Goal: Task Accomplishment & Management: Manage account settings

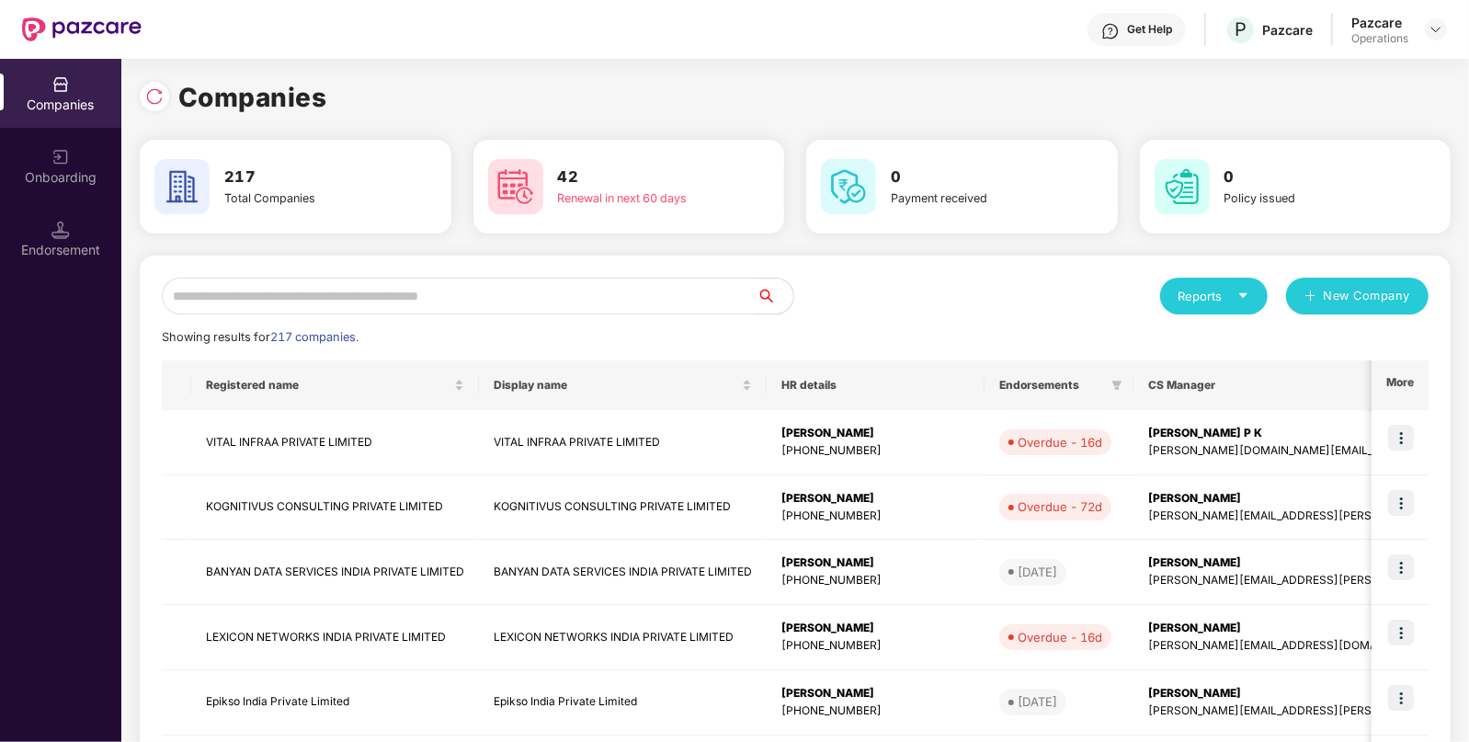
click at [478, 289] on input "text" at bounding box center [459, 296] width 595 height 37
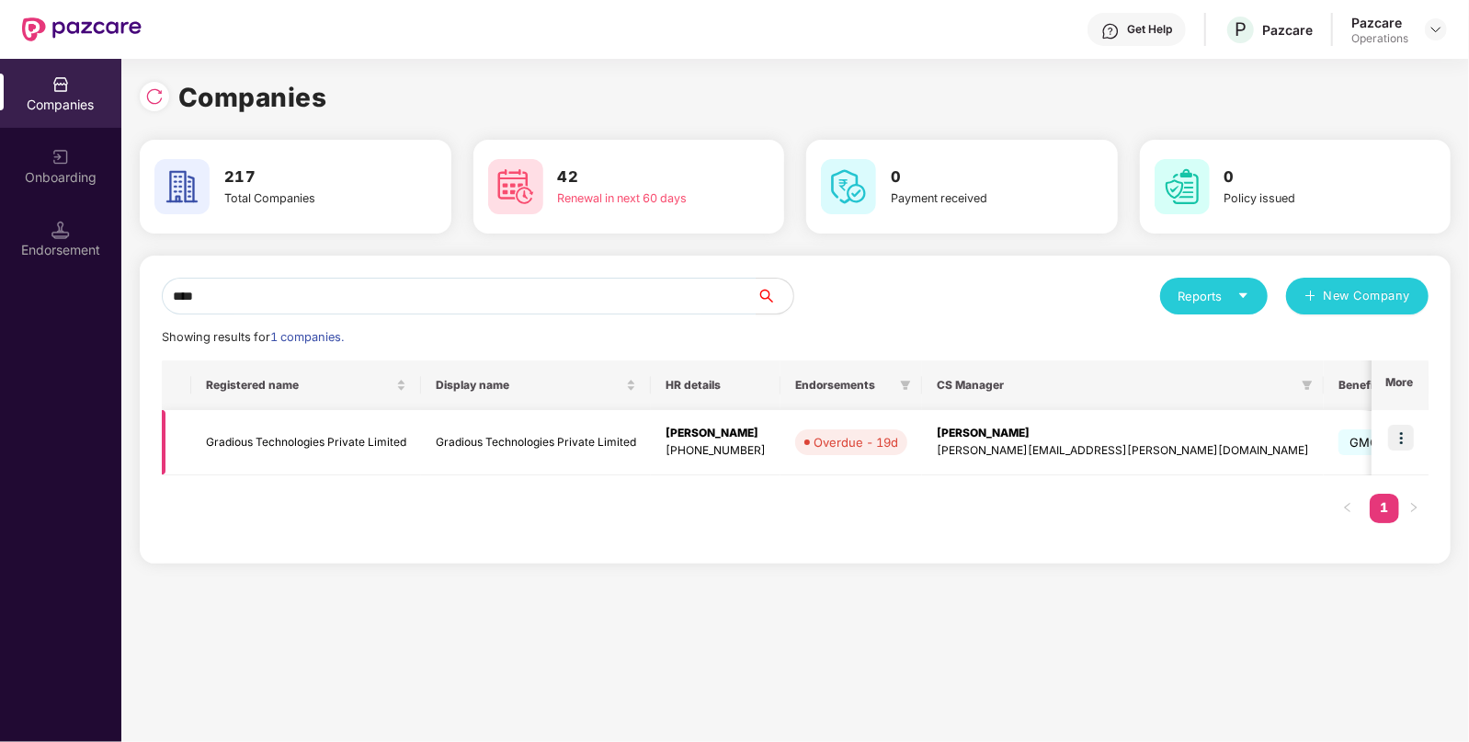
type input "****"
click at [291, 436] on td "Gradious Technologies Private Limited" at bounding box center [306, 442] width 230 height 65
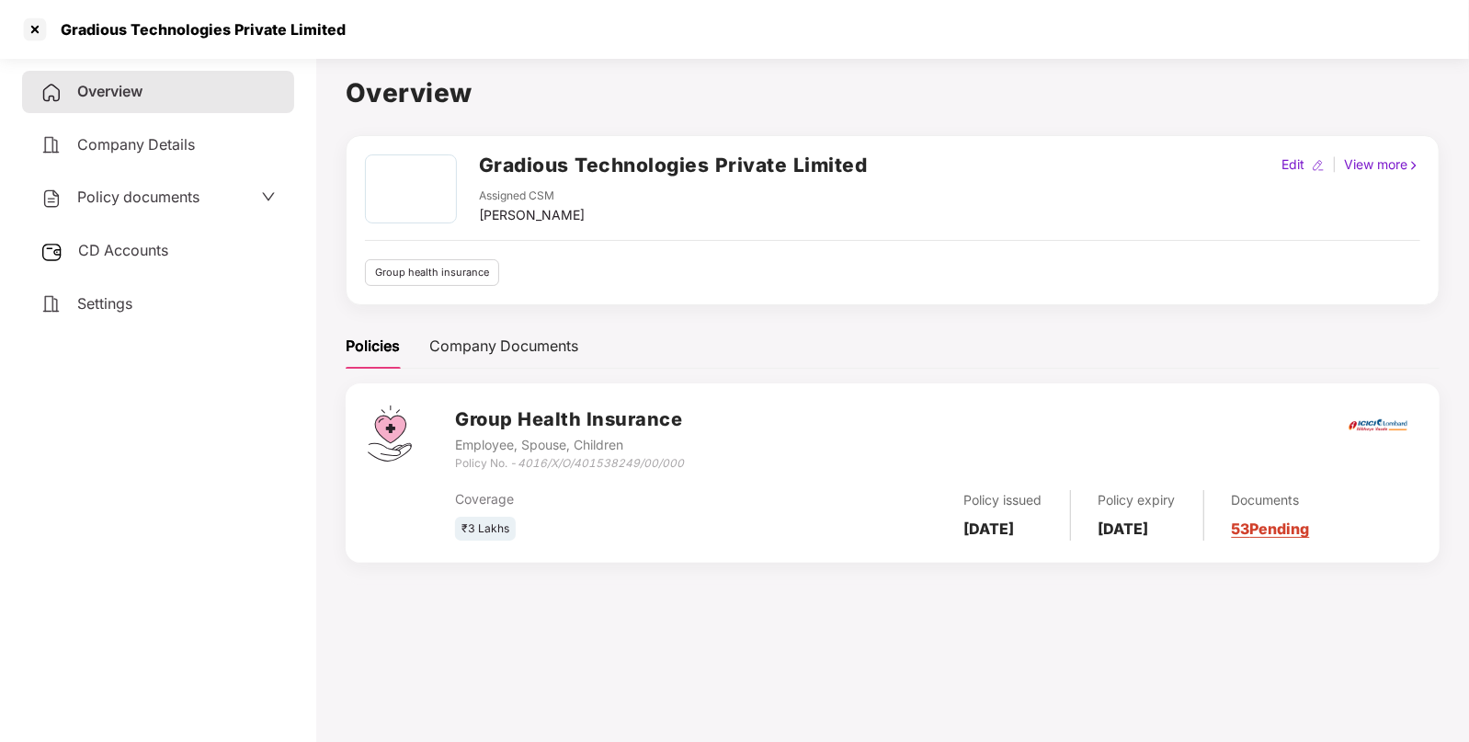
click at [124, 237] on div "CD Accounts" at bounding box center [158, 251] width 272 height 42
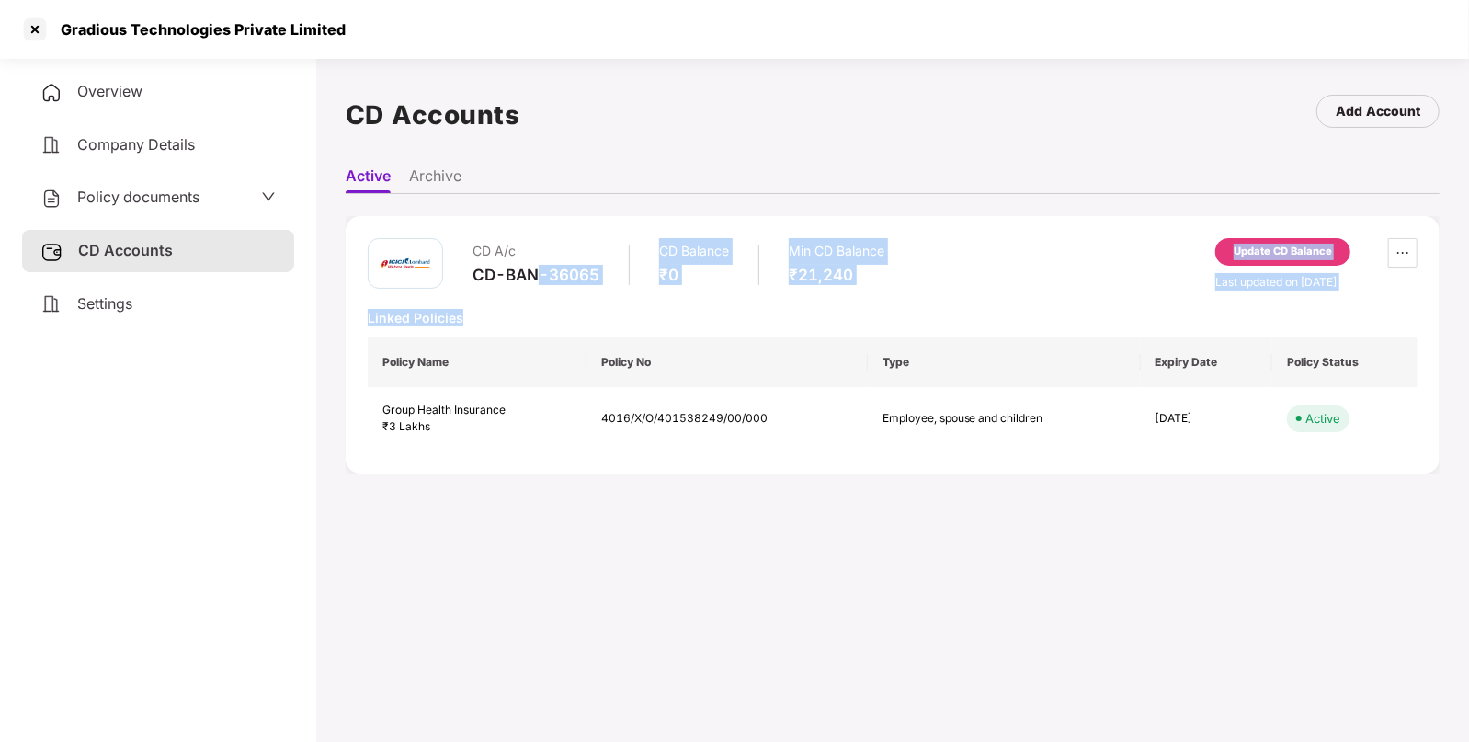
drag, startPoint x: 713, startPoint y: 464, endPoint x: 540, endPoint y: 276, distance: 256.3
click at [540, 276] on div "CD-BAN-36065" at bounding box center [535, 275] width 127 height 20
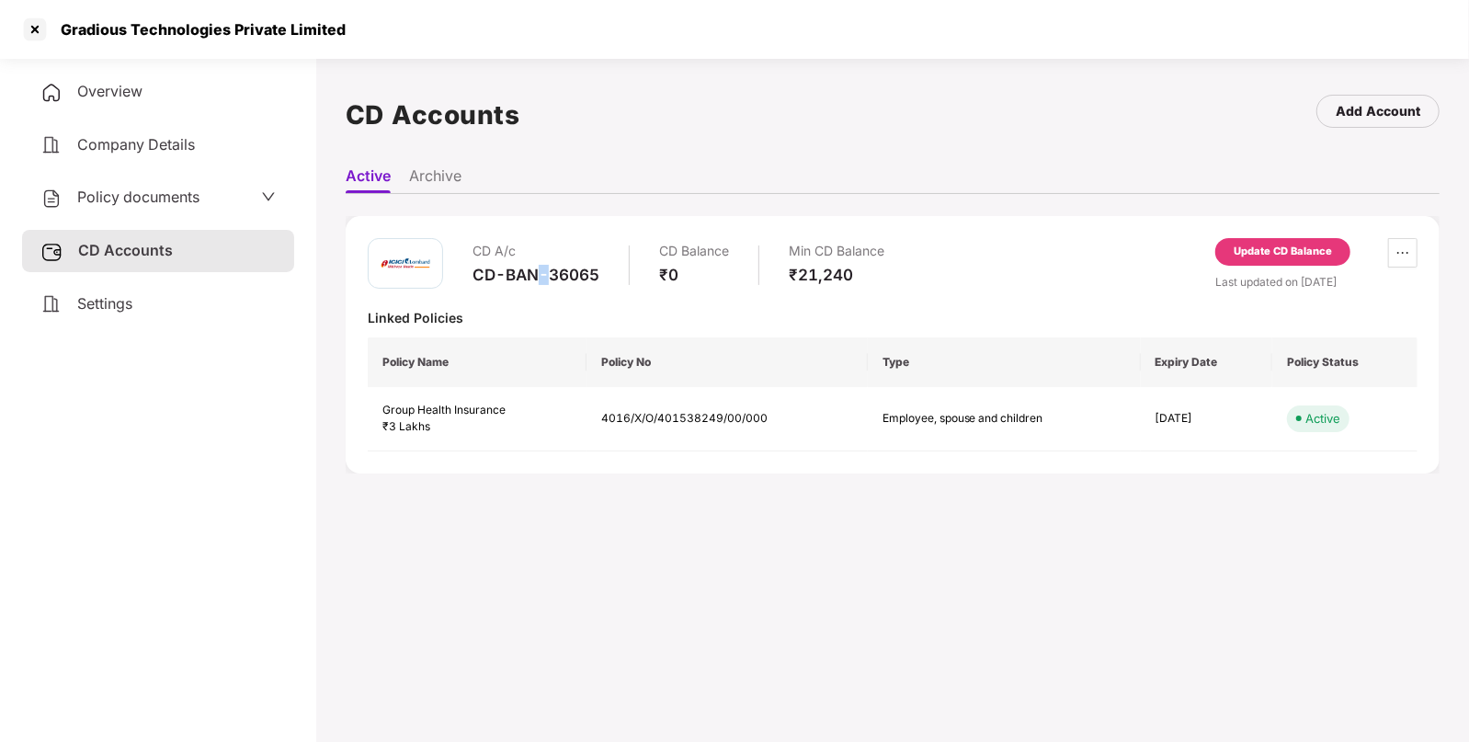
click at [540, 276] on div "CD-BAN-36065" at bounding box center [535, 275] width 127 height 20
click at [110, 193] on span "Policy documents" at bounding box center [138, 197] width 122 height 18
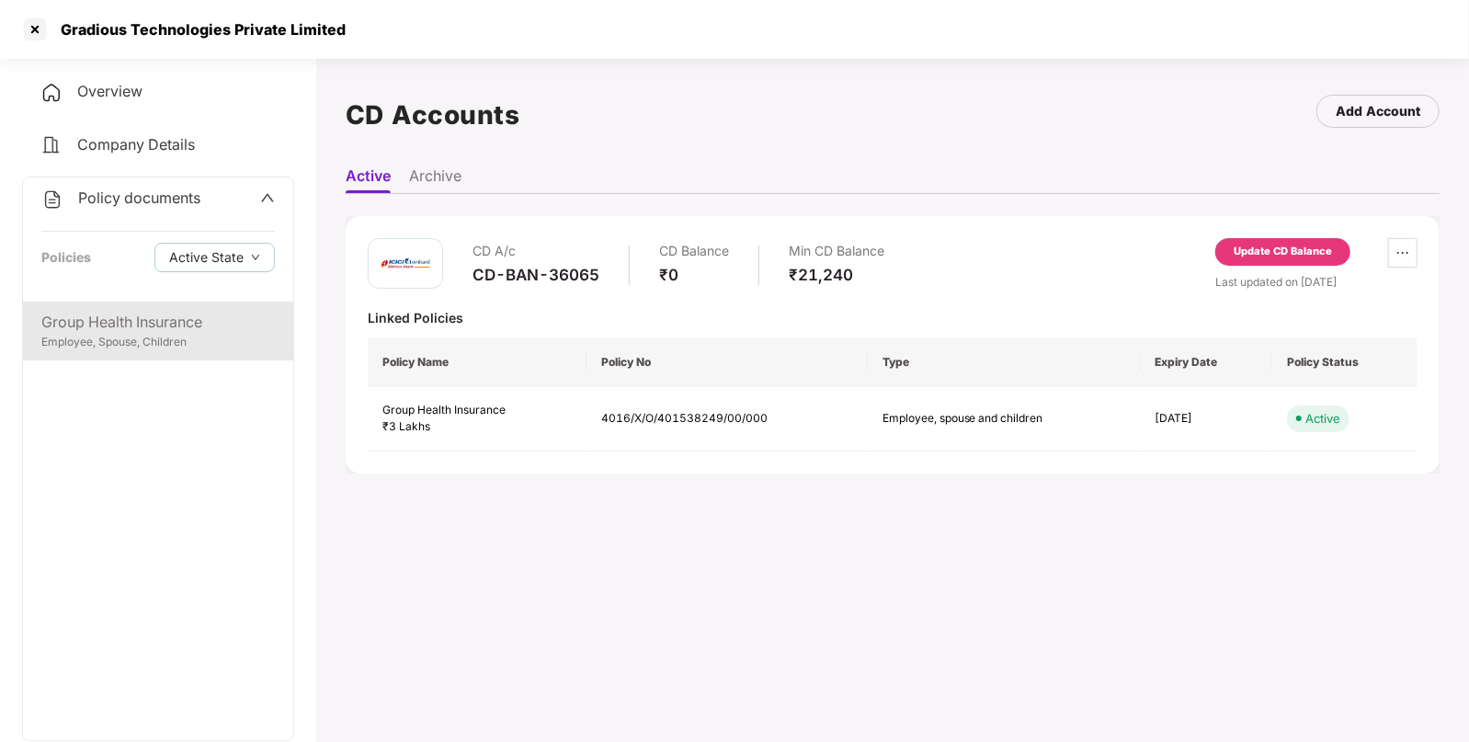
click at [120, 347] on div "Employee, Spouse, Children" at bounding box center [157, 342] width 233 height 17
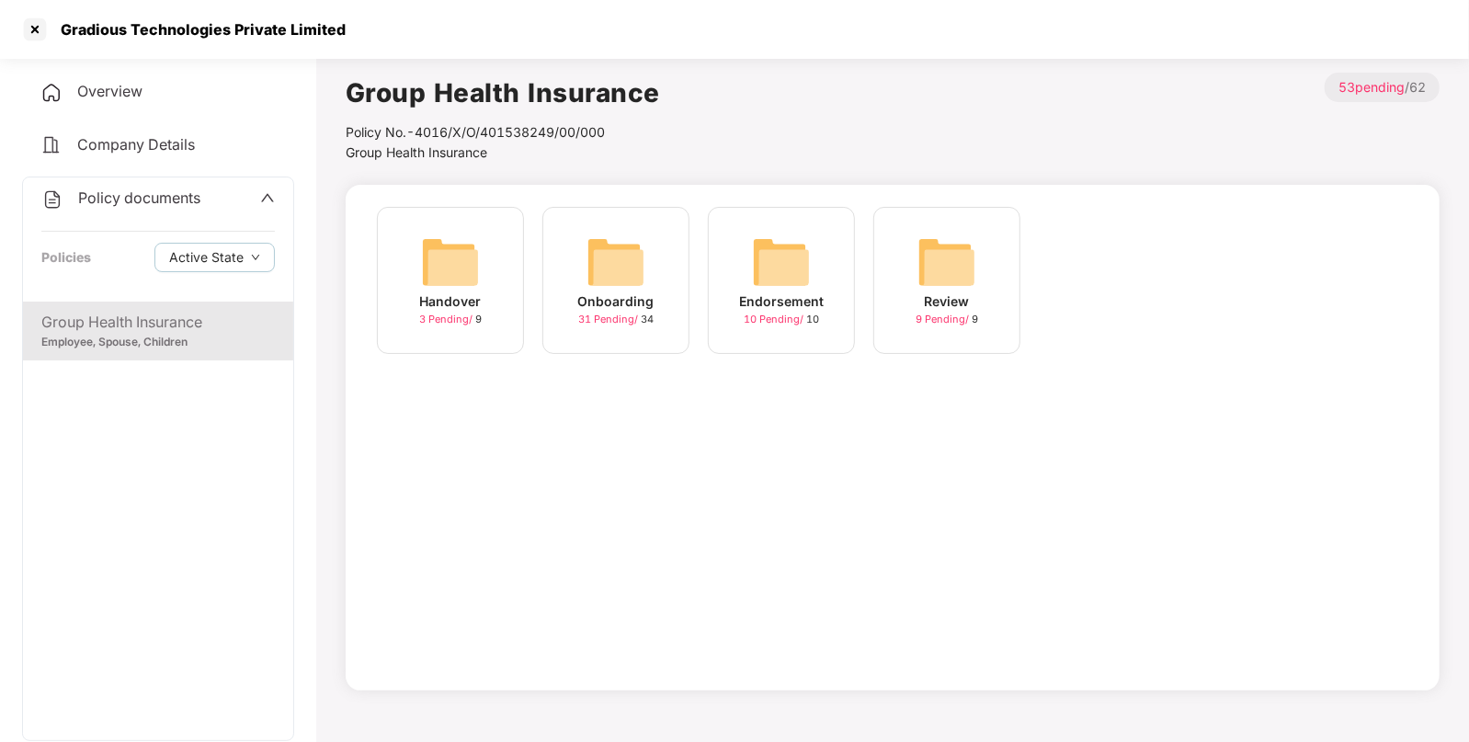
click at [91, 23] on div "Gradious Technologies Private Limited" at bounding box center [198, 29] width 296 height 18
copy div "Gradious Technologies Private Limited"
click at [91, 23] on div "Gradious Technologies Private Limited" at bounding box center [198, 29] width 296 height 18
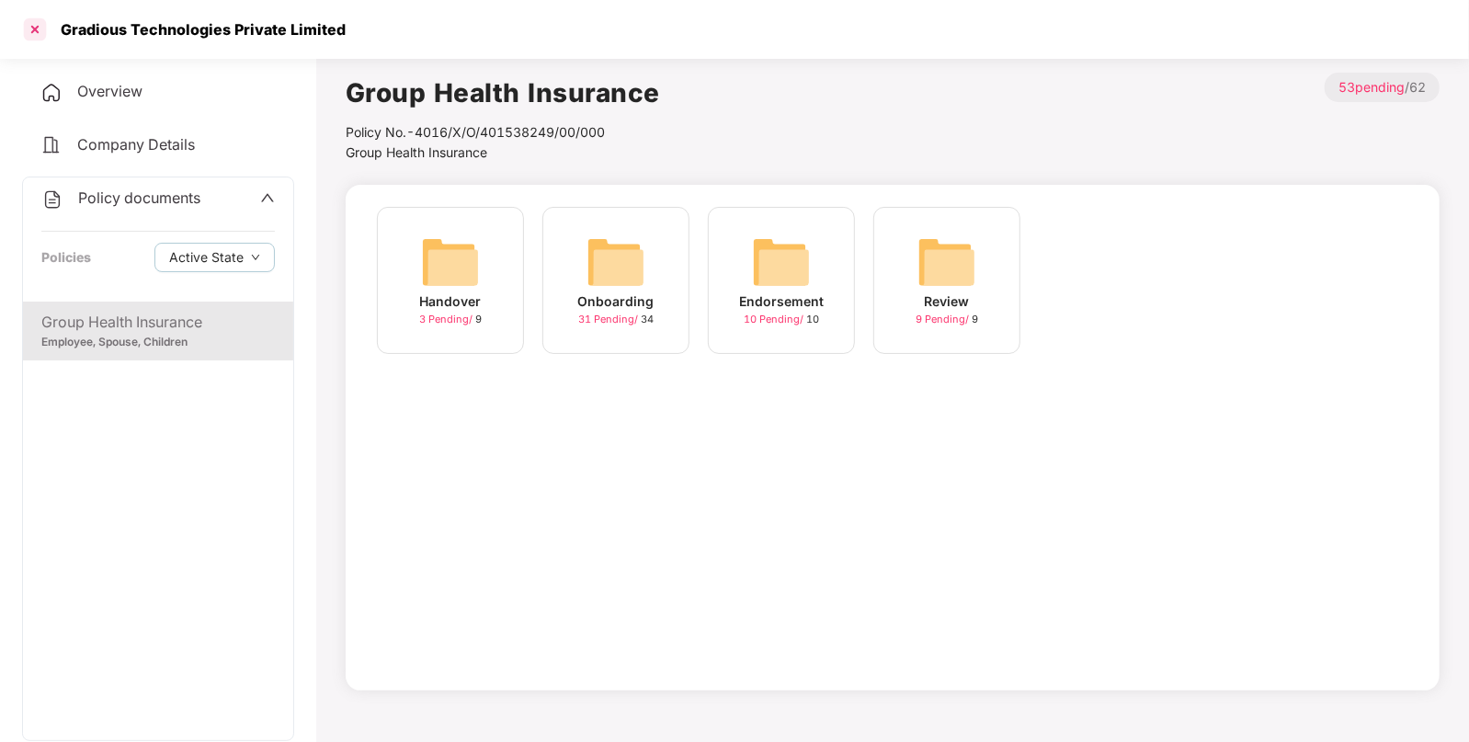
click at [30, 30] on div at bounding box center [34, 29] width 29 height 29
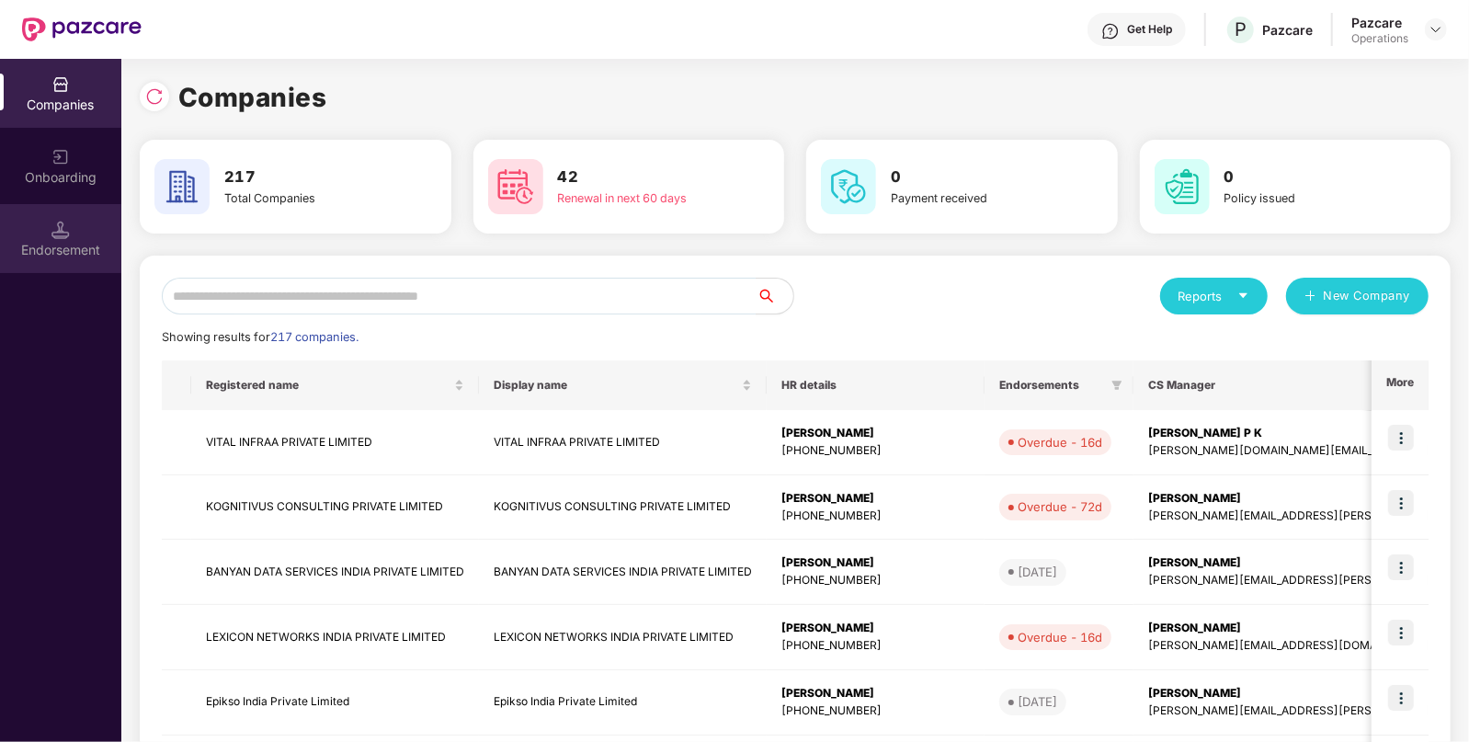
click at [66, 238] on img at bounding box center [60, 230] width 18 height 18
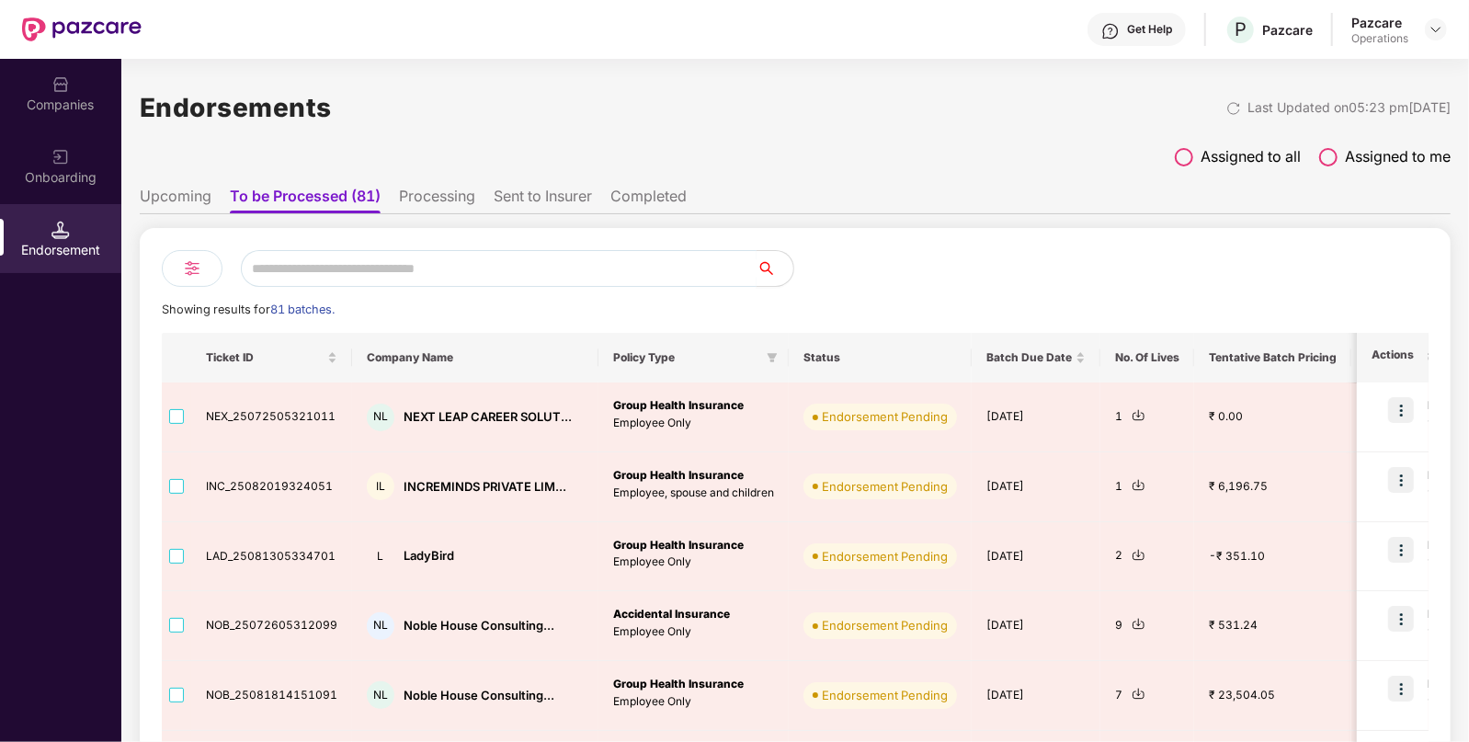
click at [333, 267] on input "text" at bounding box center [499, 268] width 516 height 37
paste input "**********"
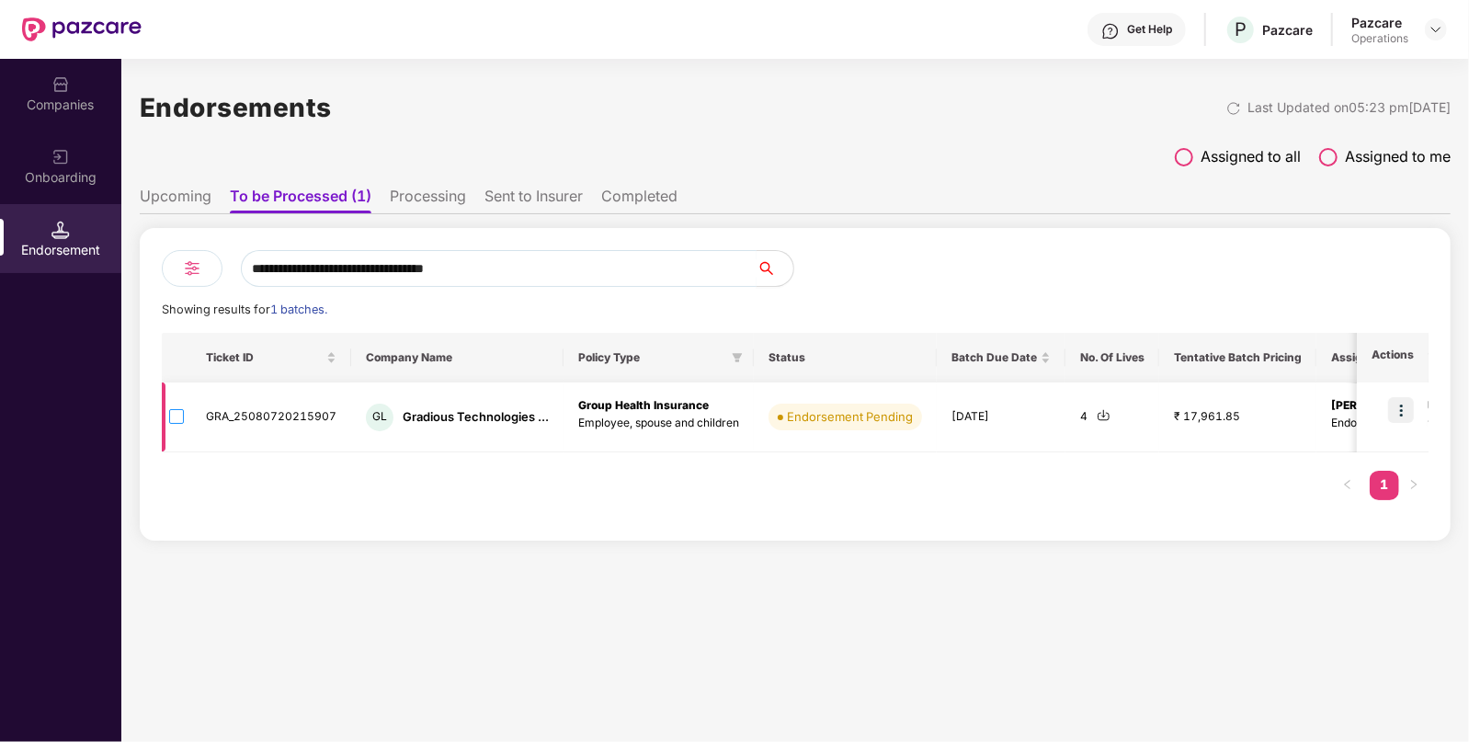
type input "**********"
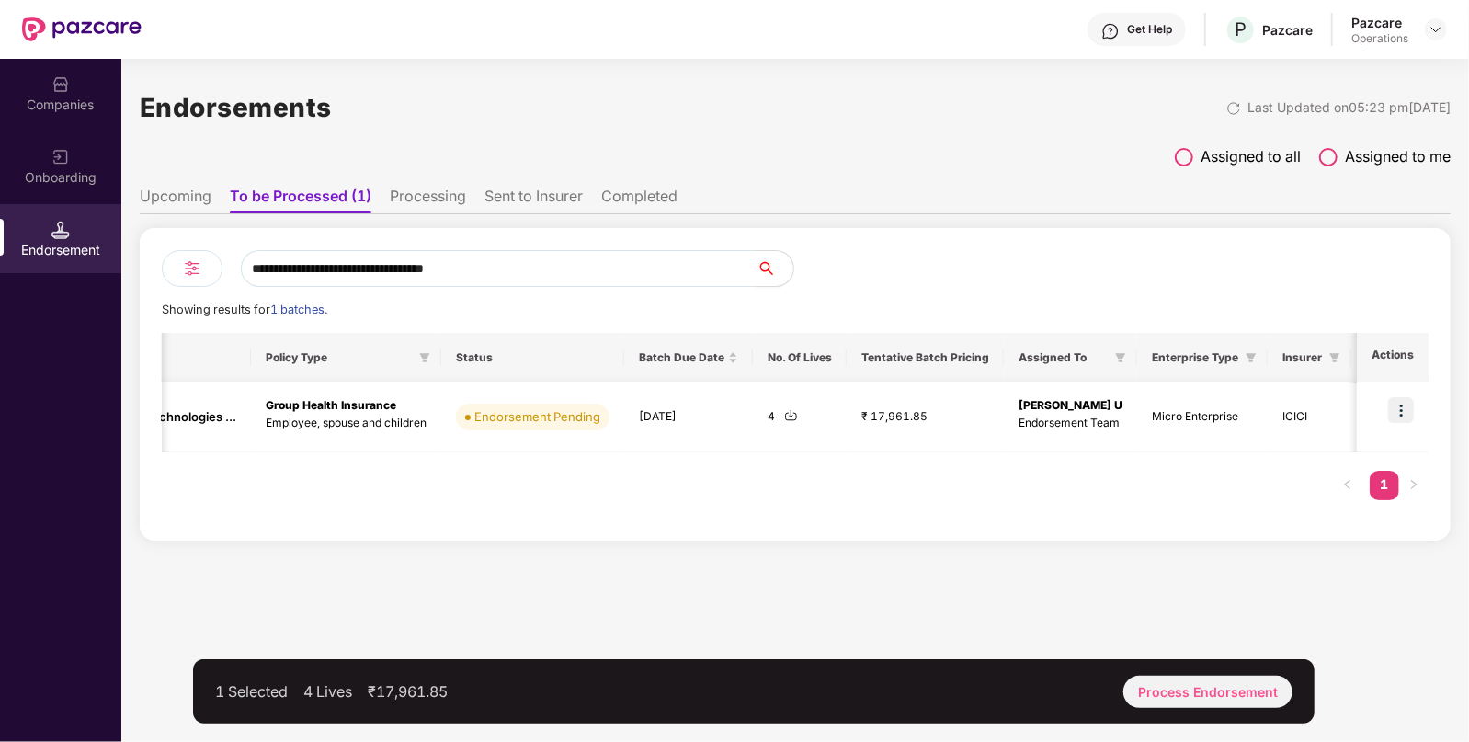
scroll to position [0, 314]
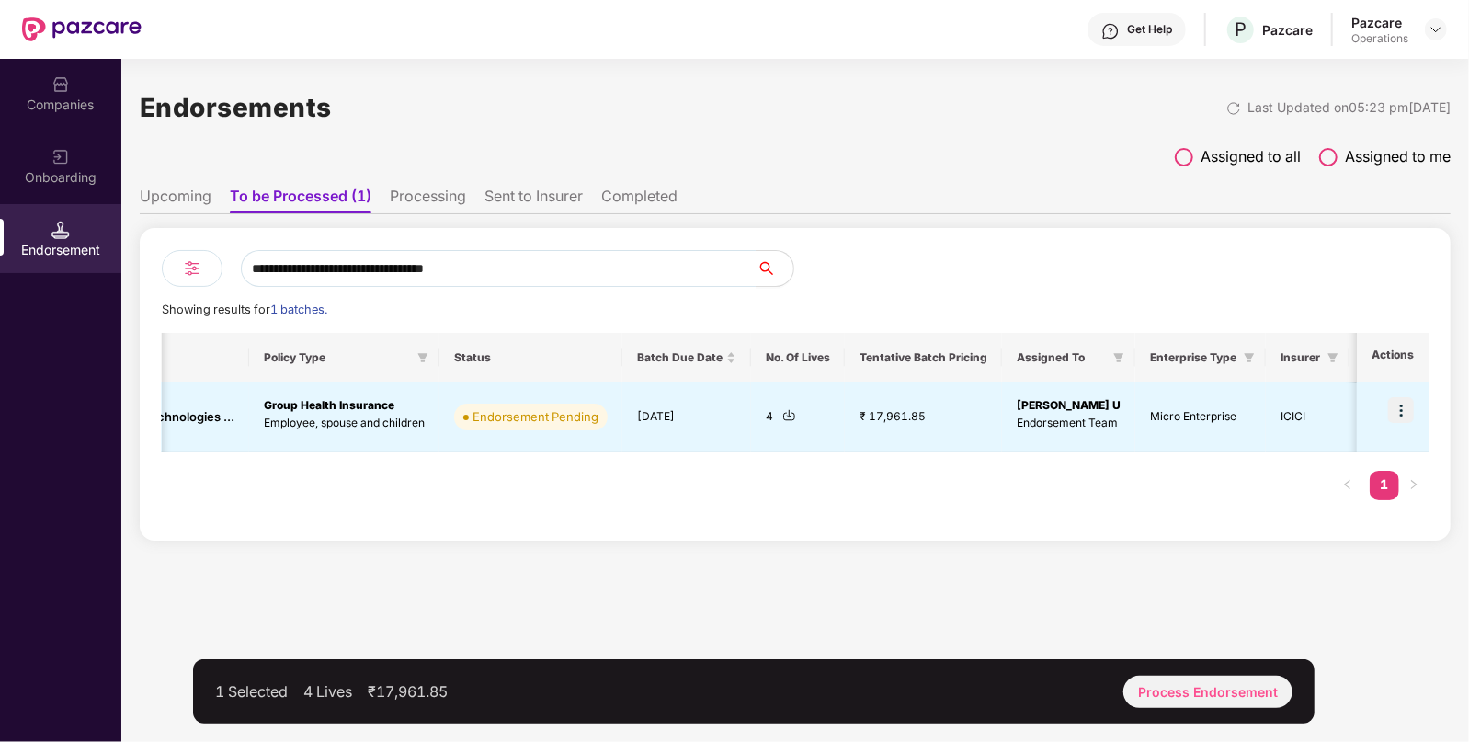
click at [51, 227] on img at bounding box center [60, 230] width 18 height 18
click at [44, 94] on div "Companies" at bounding box center [60, 93] width 121 height 69
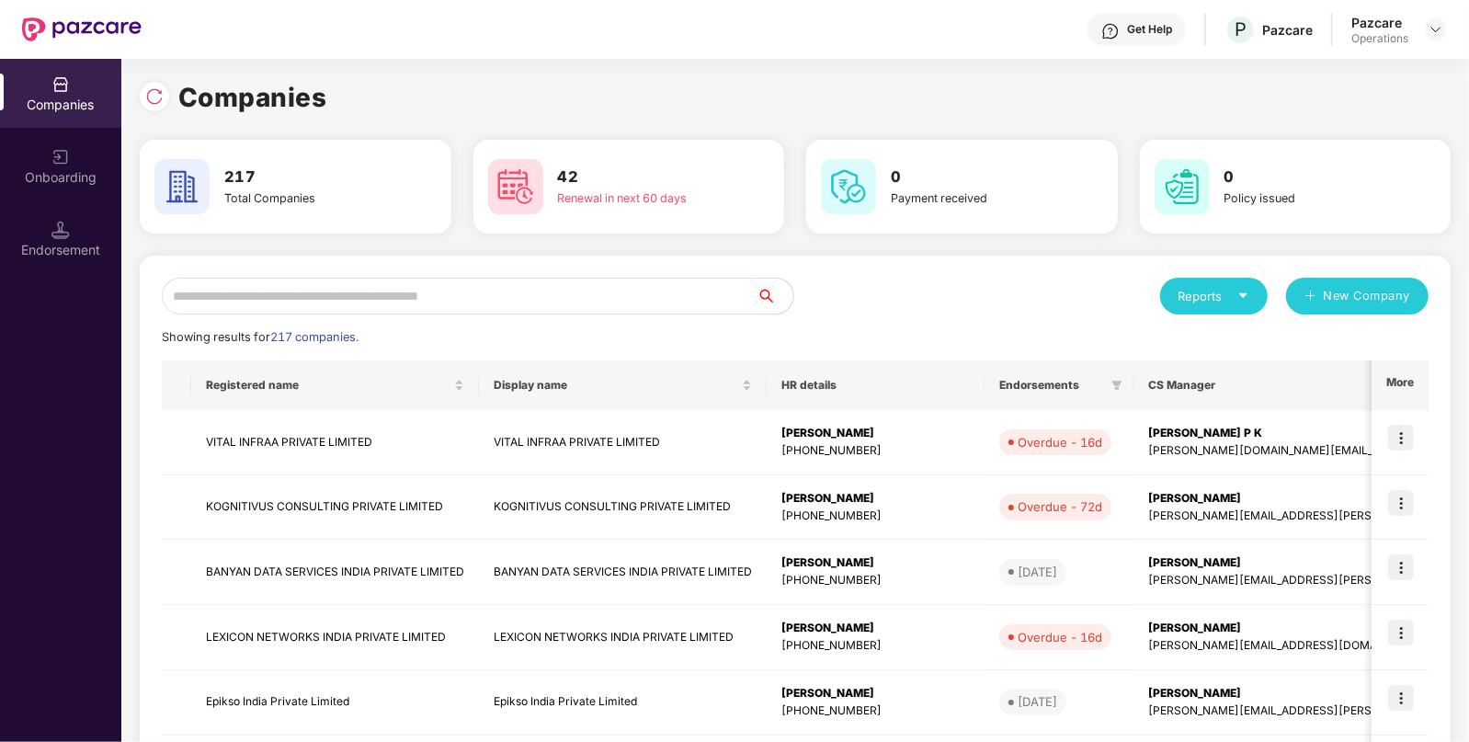
click at [335, 303] on input "text" at bounding box center [459, 296] width 595 height 37
paste input "**********"
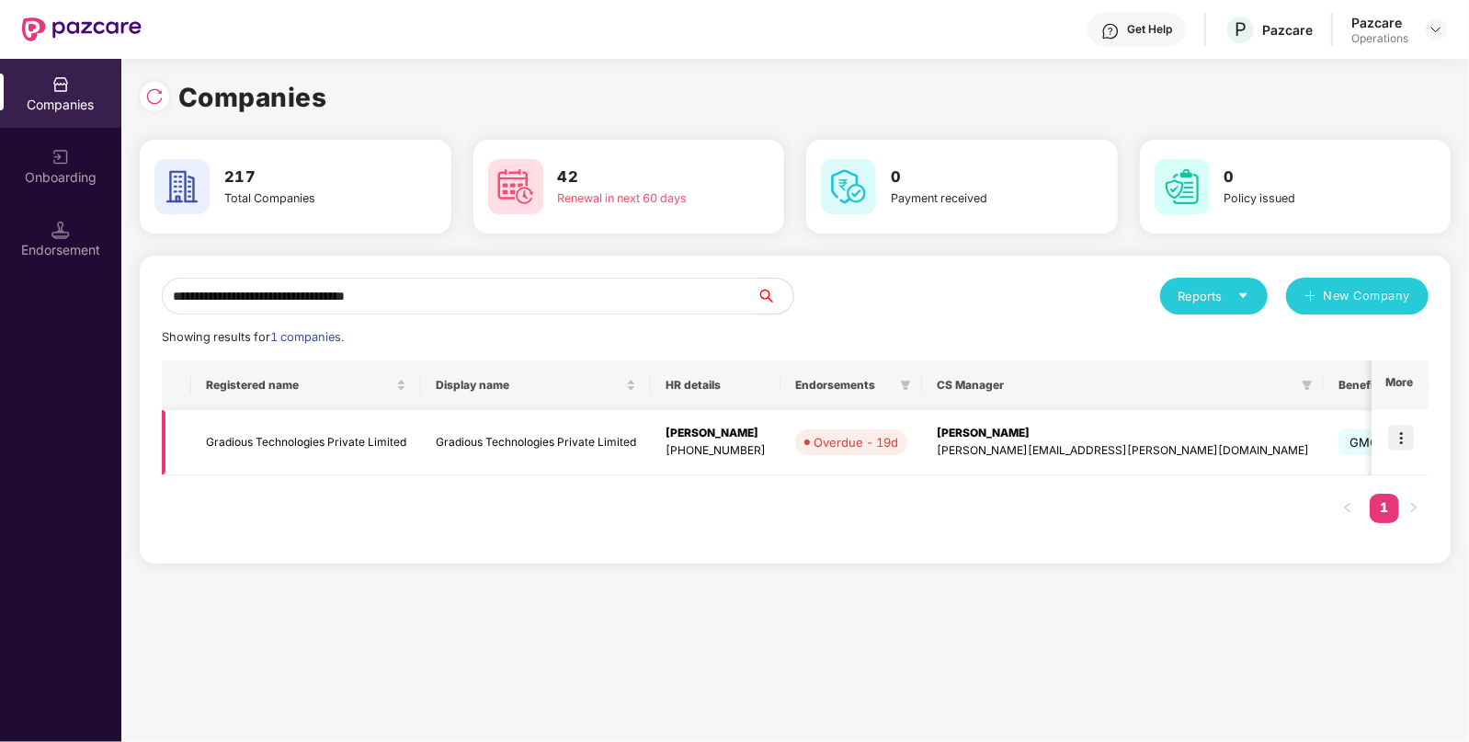
type input "**********"
click at [1409, 431] on img at bounding box center [1401, 438] width 26 height 26
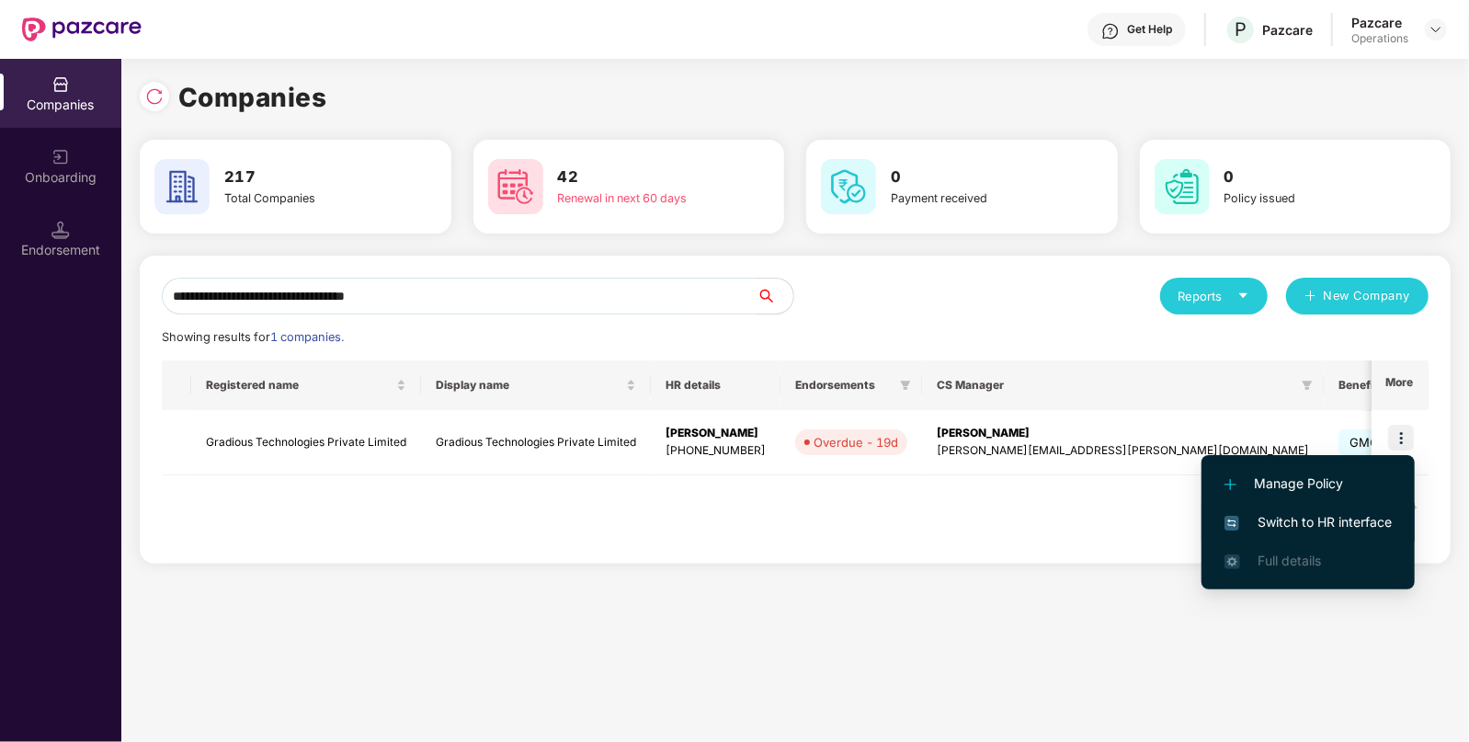
click at [1296, 517] on span "Switch to HR interface" at bounding box center [1307, 522] width 167 height 20
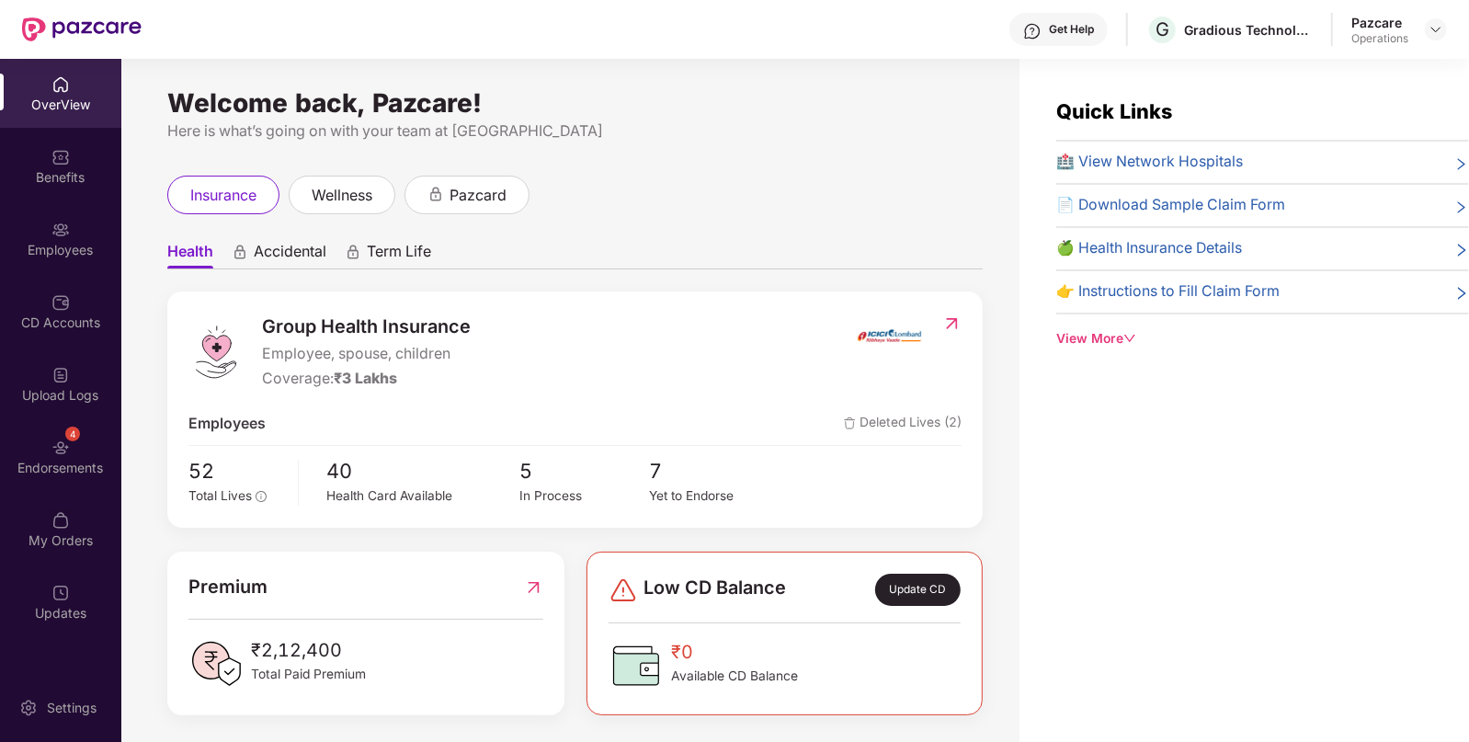
click at [53, 446] on img at bounding box center [60, 447] width 18 height 18
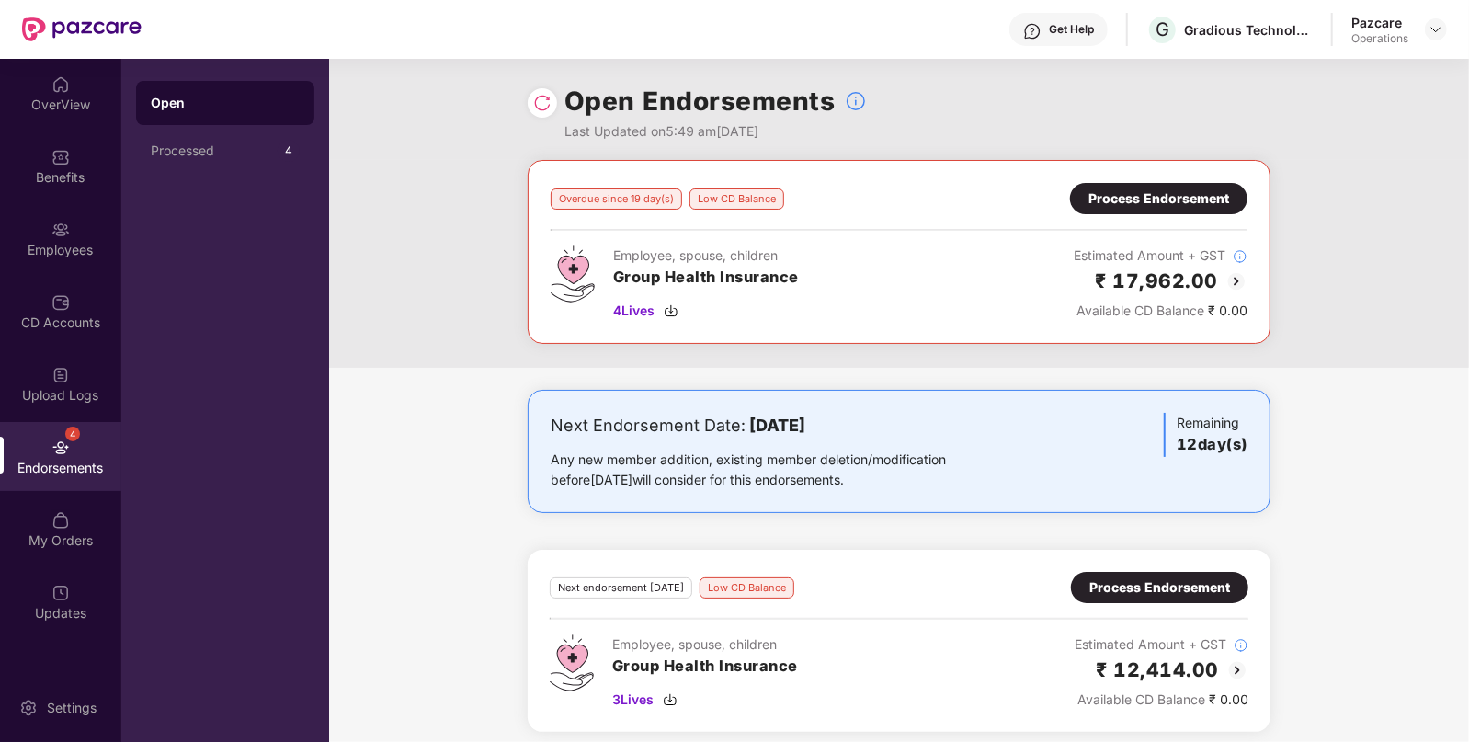
click at [1238, 279] on img at bounding box center [1236, 281] width 22 height 22
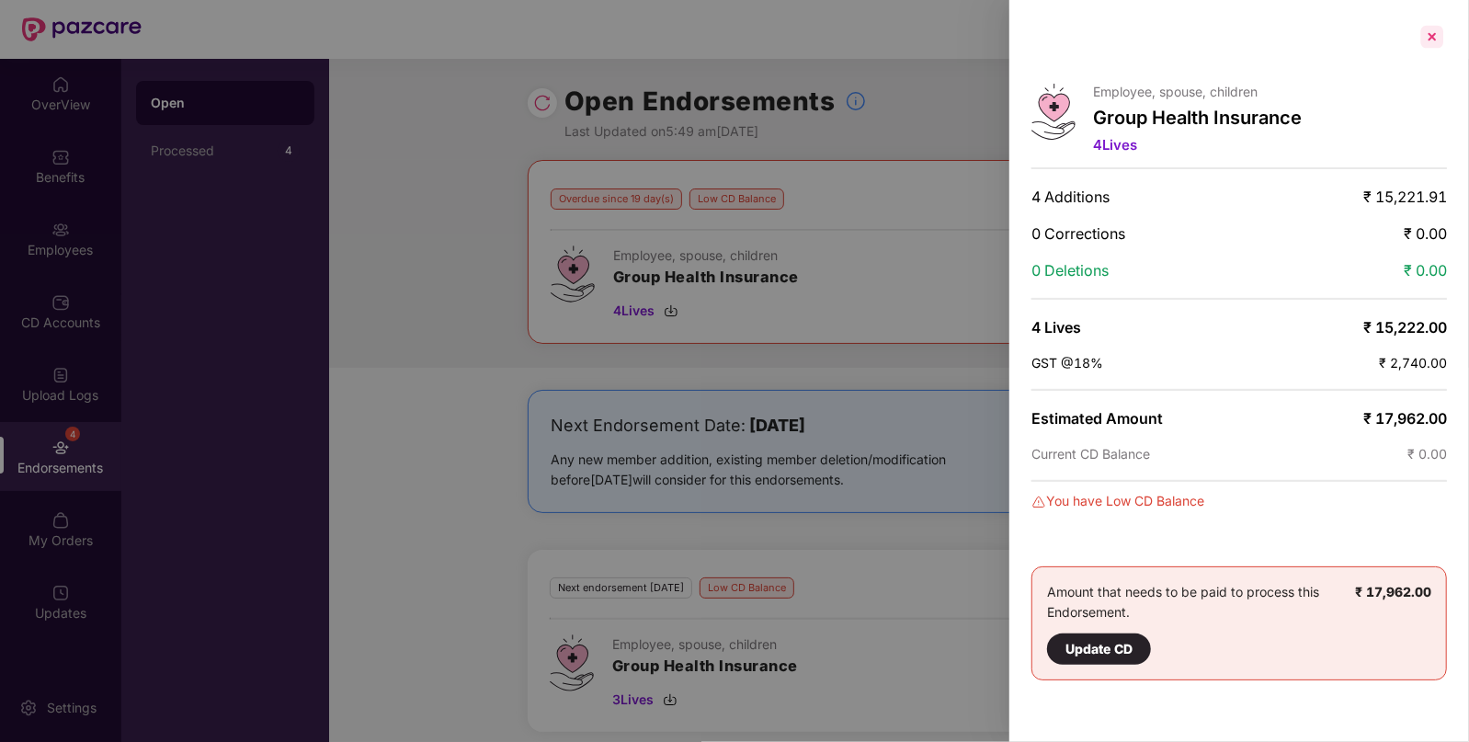
click at [1427, 36] on div at bounding box center [1431, 36] width 29 height 29
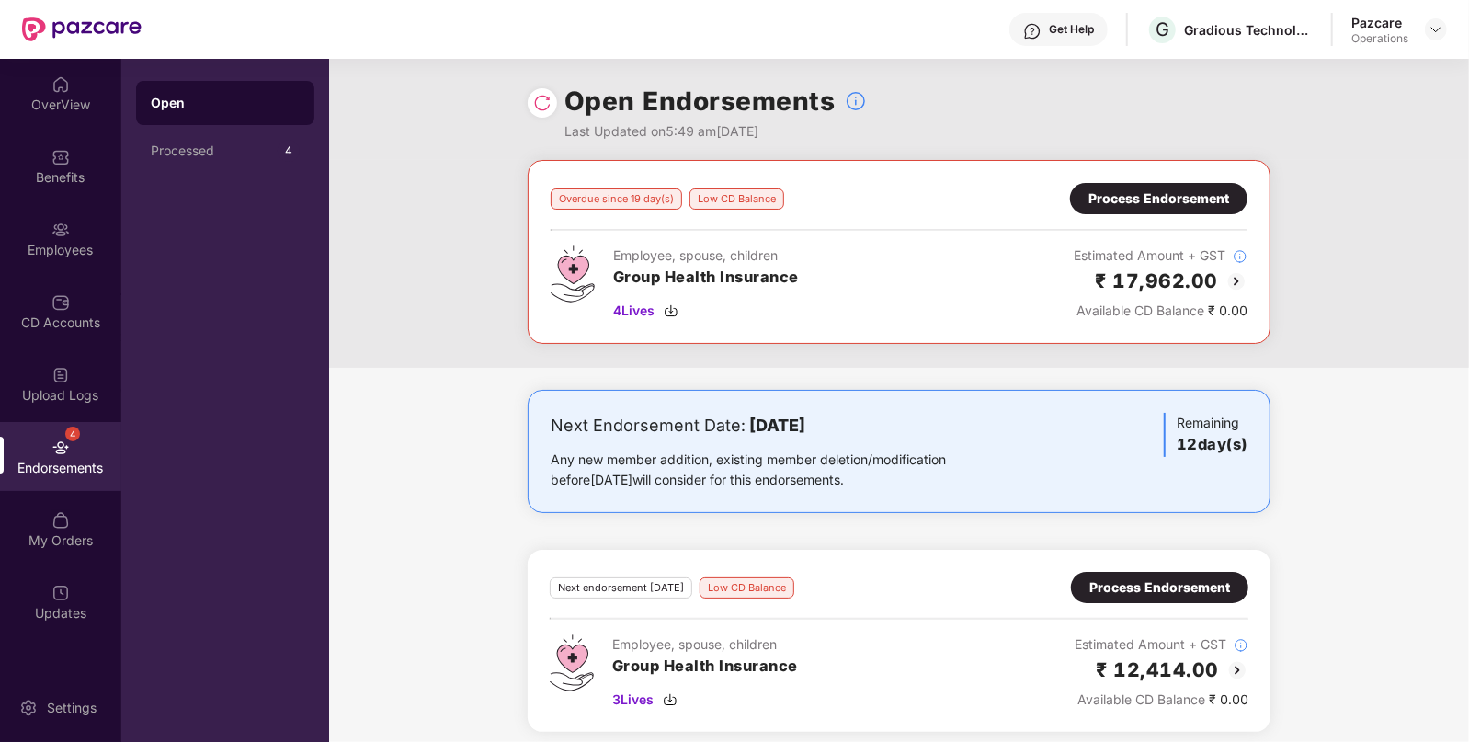
scroll to position [9, 0]
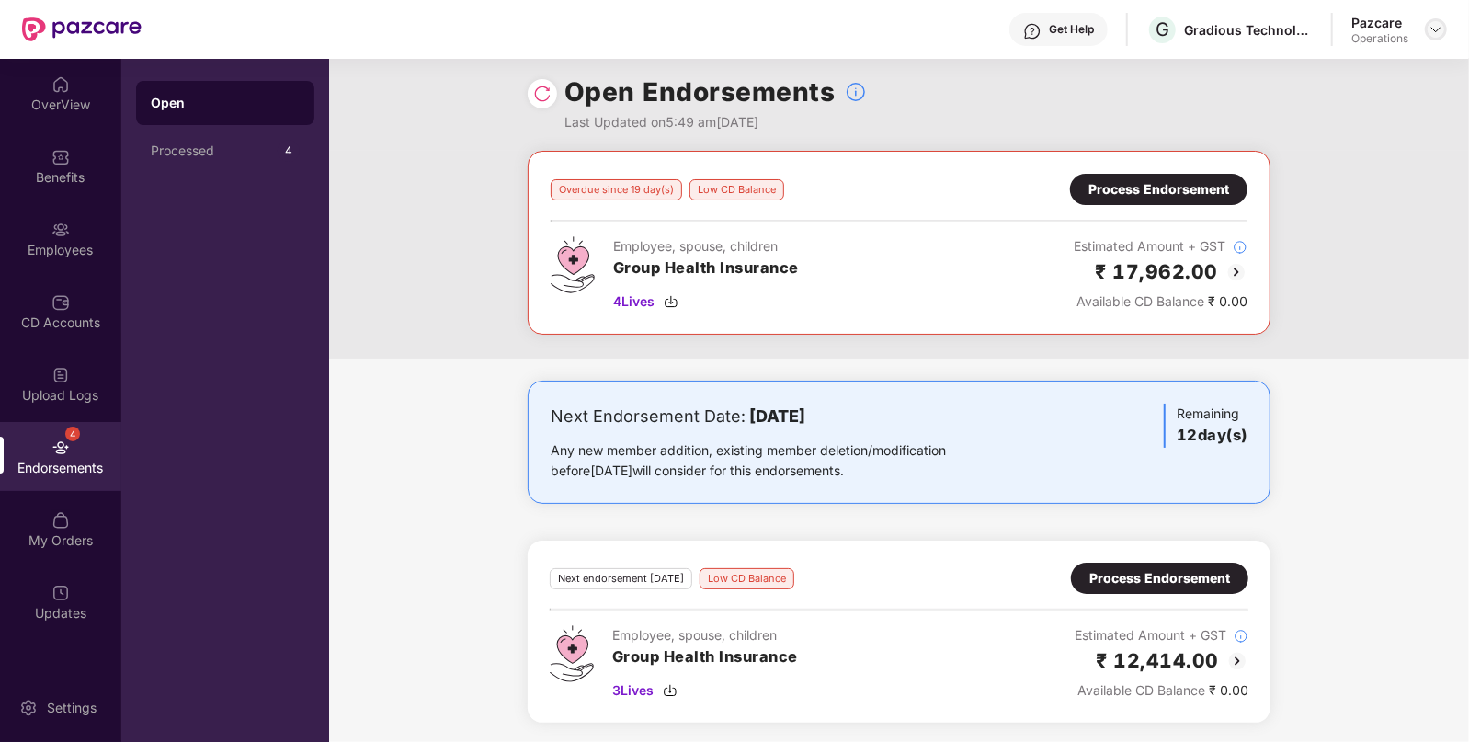
click at [1438, 31] on img at bounding box center [1435, 29] width 15 height 15
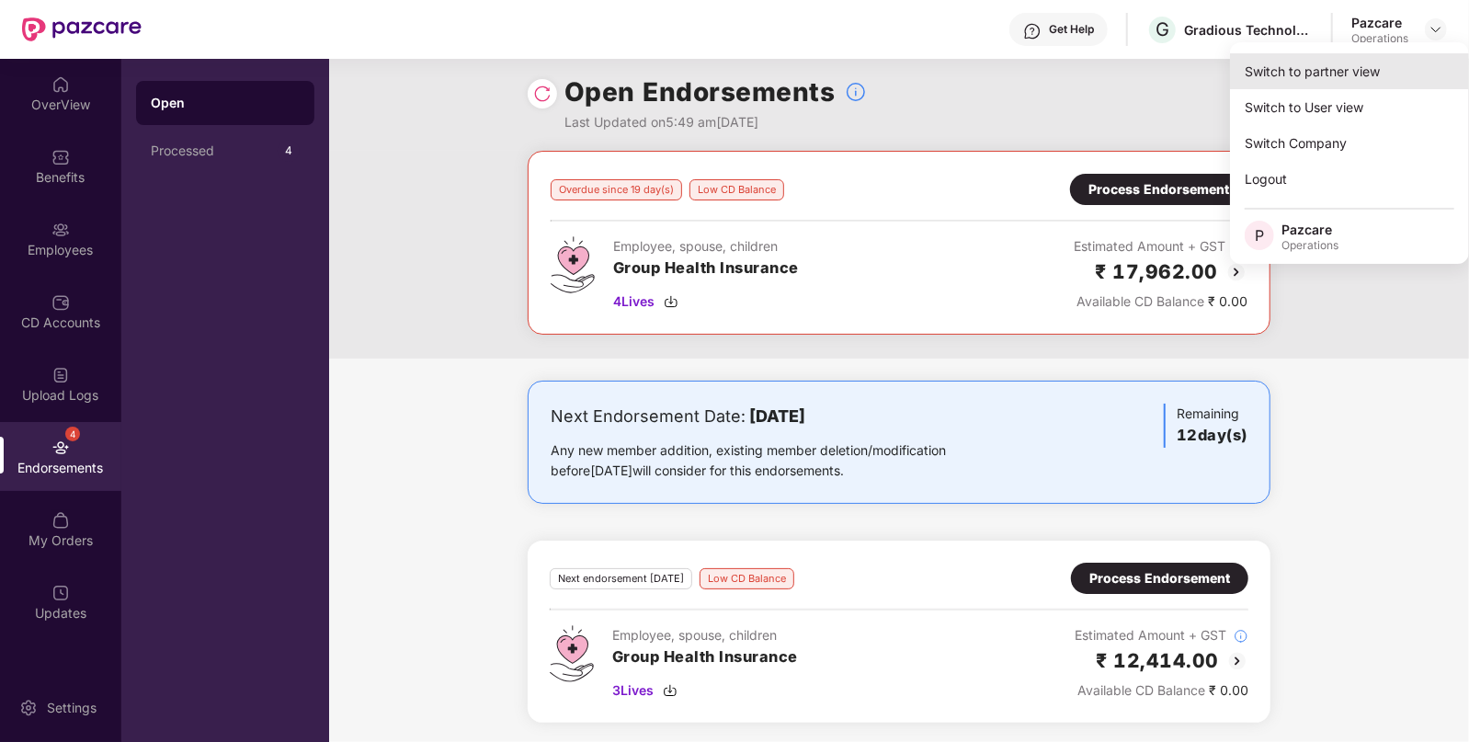
click at [1297, 64] on div "Switch to partner view" at bounding box center [1349, 71] width 239 height 36
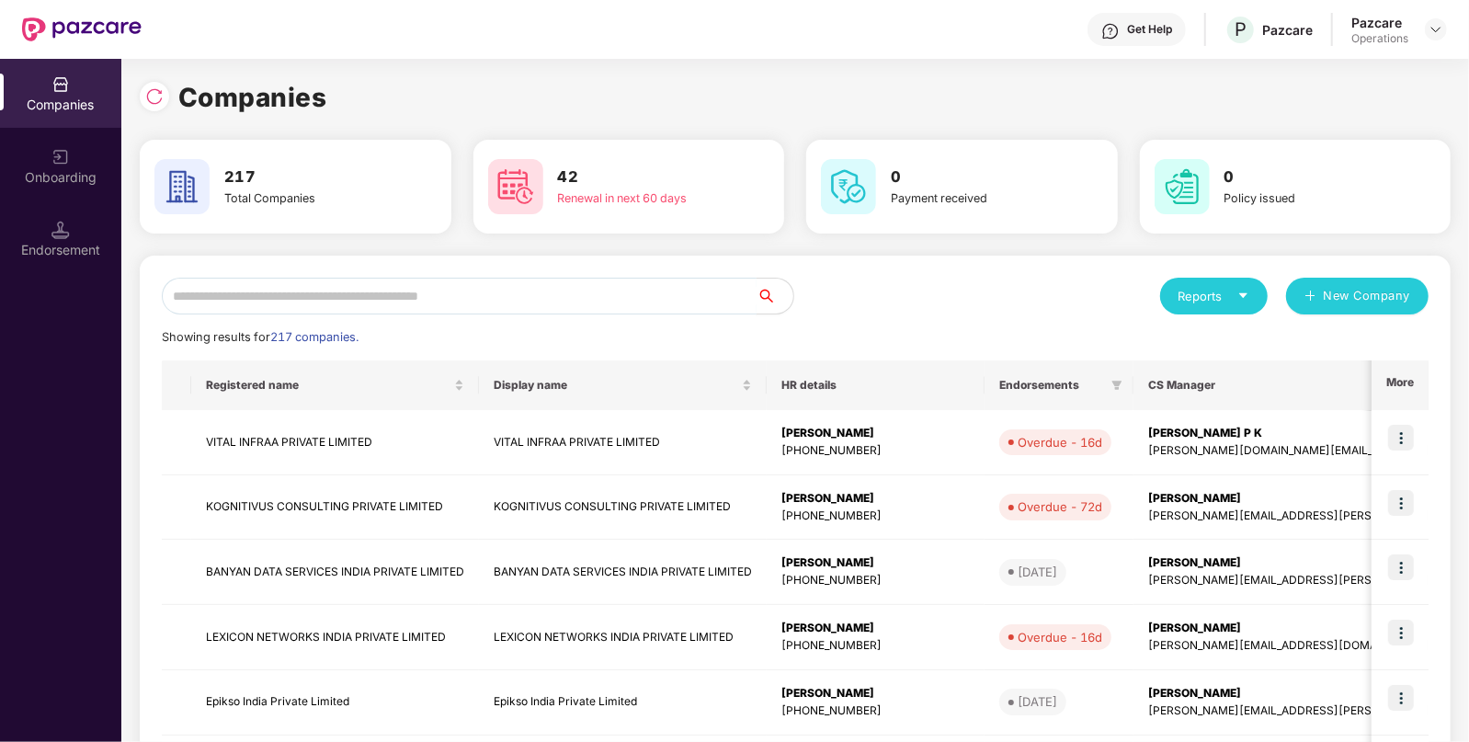
click at [349, 303] on input "text" at bounding box center [459, 296] width 595 height 37
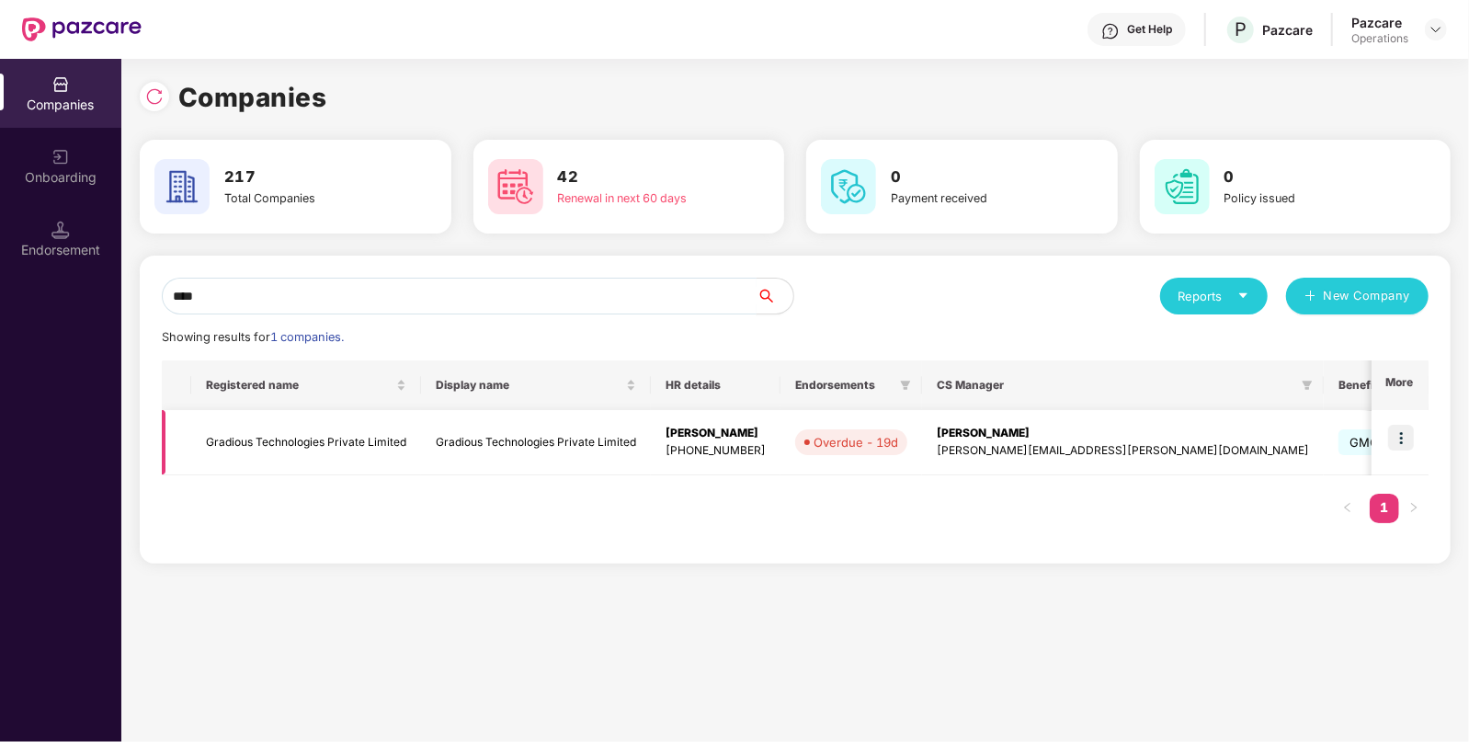
type input "****"
click at [331, 431] on td "Gradious Technologies Private Limited" at bounding box center [306, 442] width 230 height 65
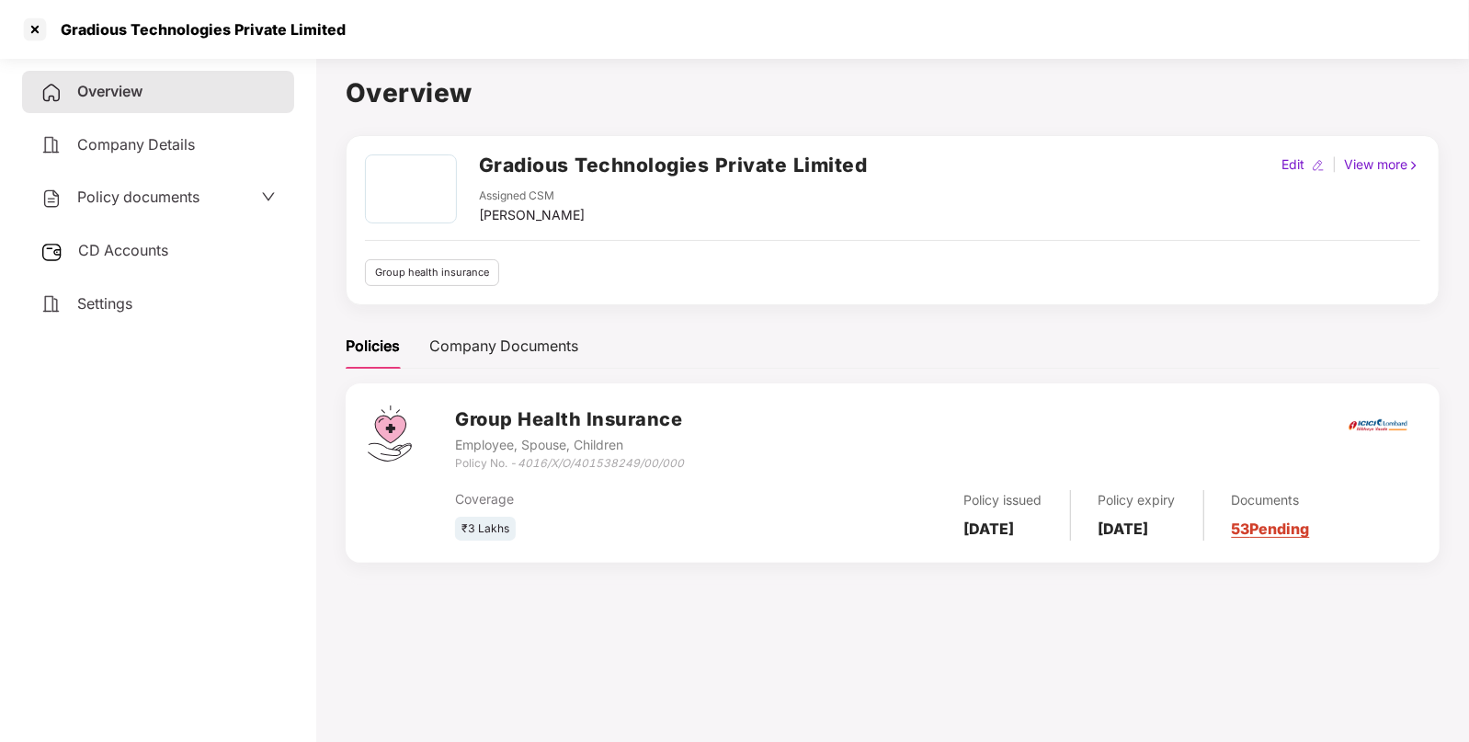
click at [105, 249] on span "CD Accounts" at bounding box center [123, 250] width 90 height 18
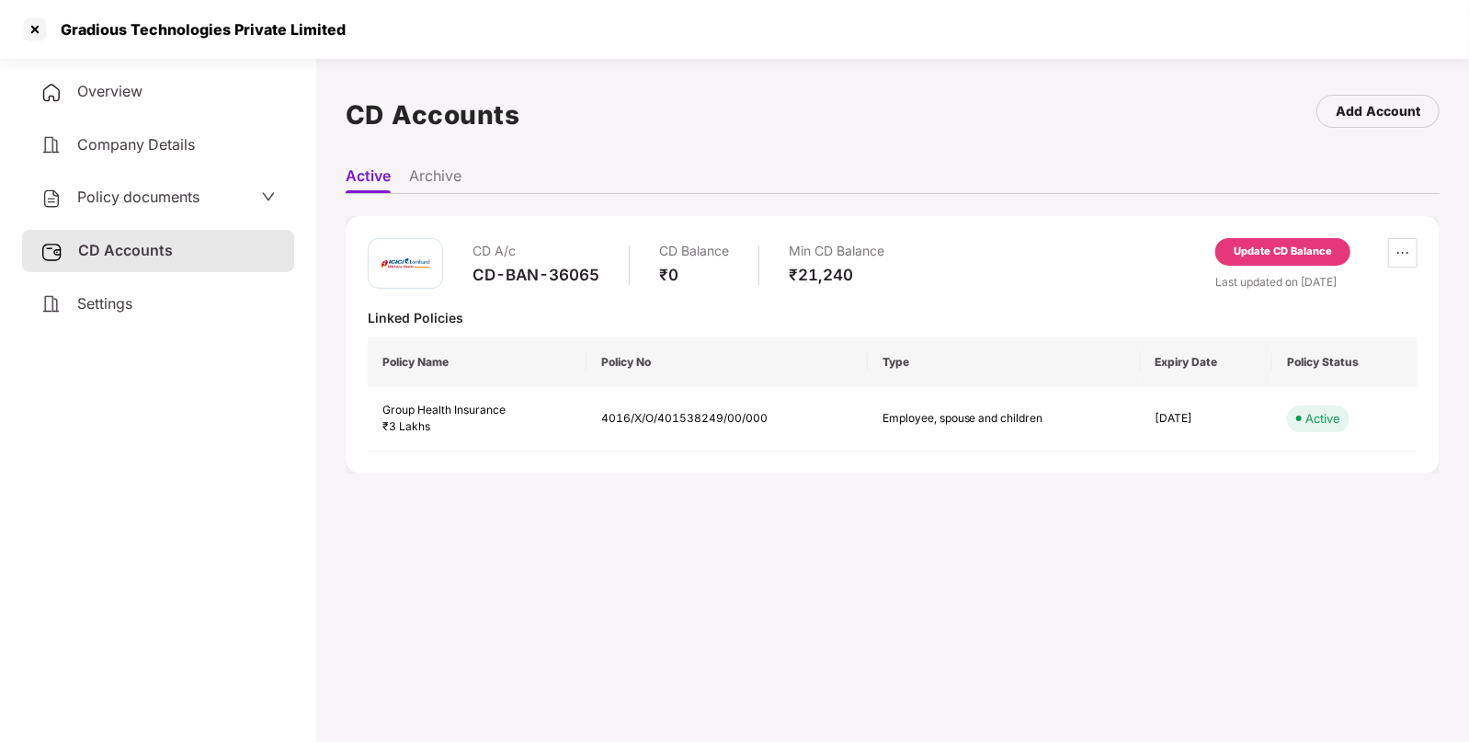
click at [1233, 253] on div "Update CD Balance" at bounding box center [1282, 252] width 98 height 17
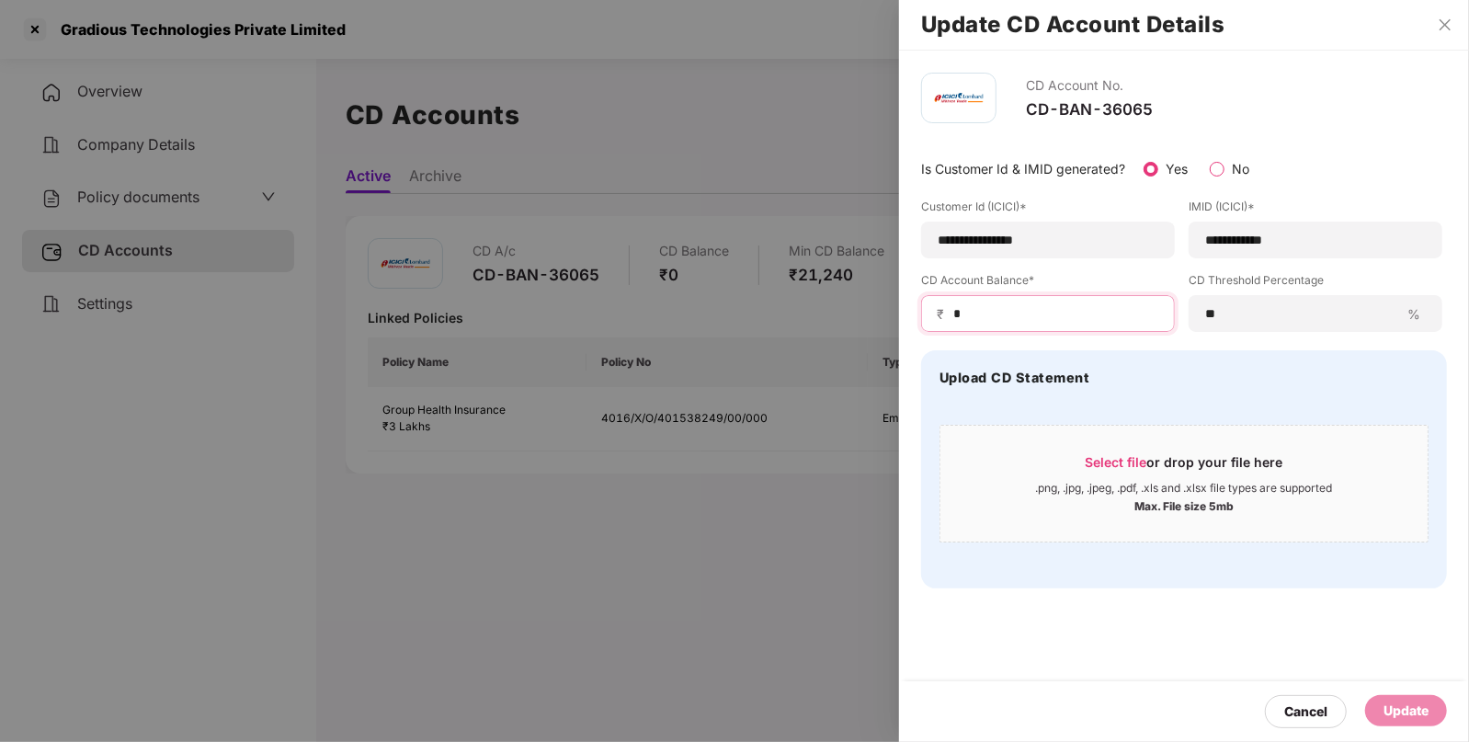
click at [972, 309] on input "*" at bounding box center [1055, 313] width 208 height 19
paste input "***"
type input "****"
click at [1397, 715] on div "Update" at bounding box center [1405, 710] width 45 height 20
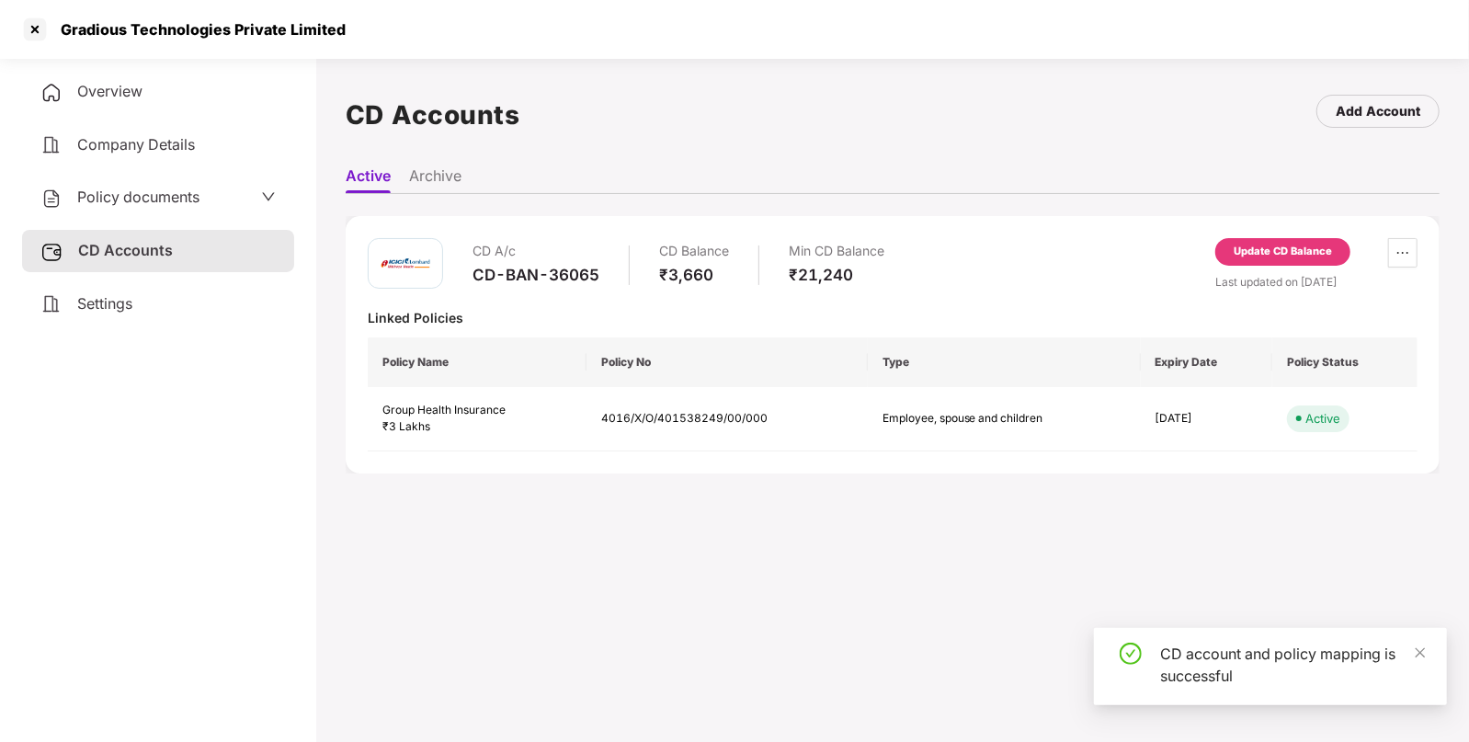
click at [115, 192] on span "Policy documents" at bounding box center [138, 197] width 122 height 18
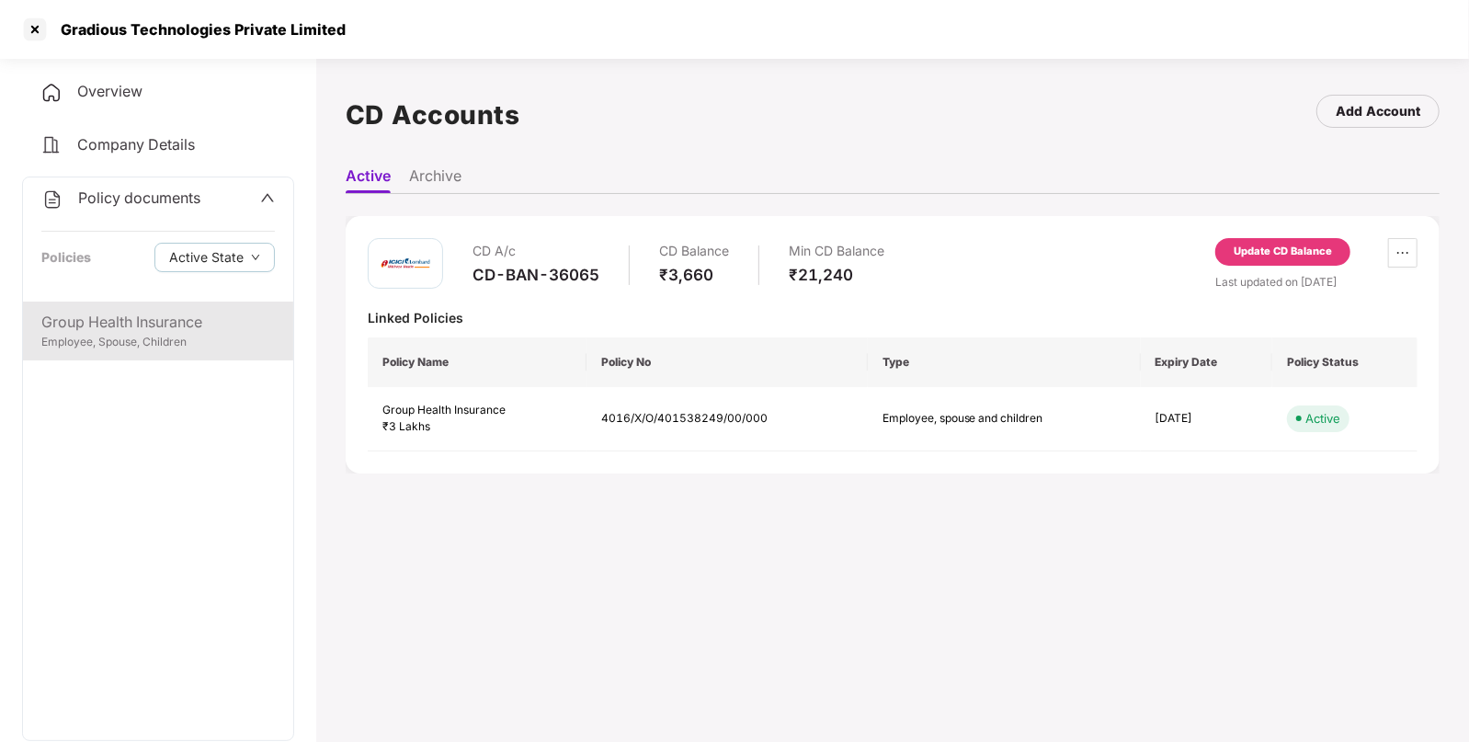
click at [74, 328] on div "Group Health Insurance" at bounding box center [157, 322] width 233 height 23
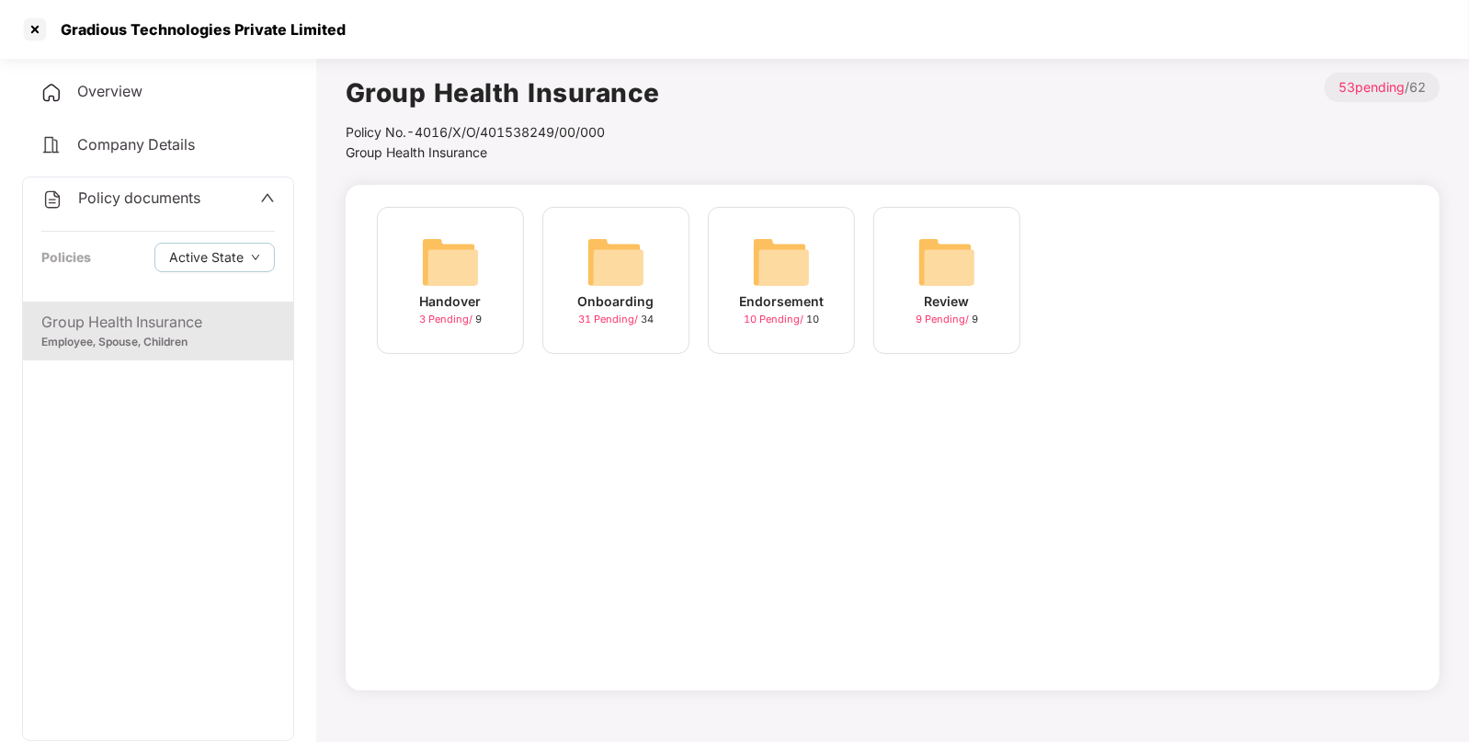
click at [766, 251] on img at bounding box center [781, 262] width 59 height 59
click at [779, 261] on img at bounding box center [781, 262] width 59 height 59
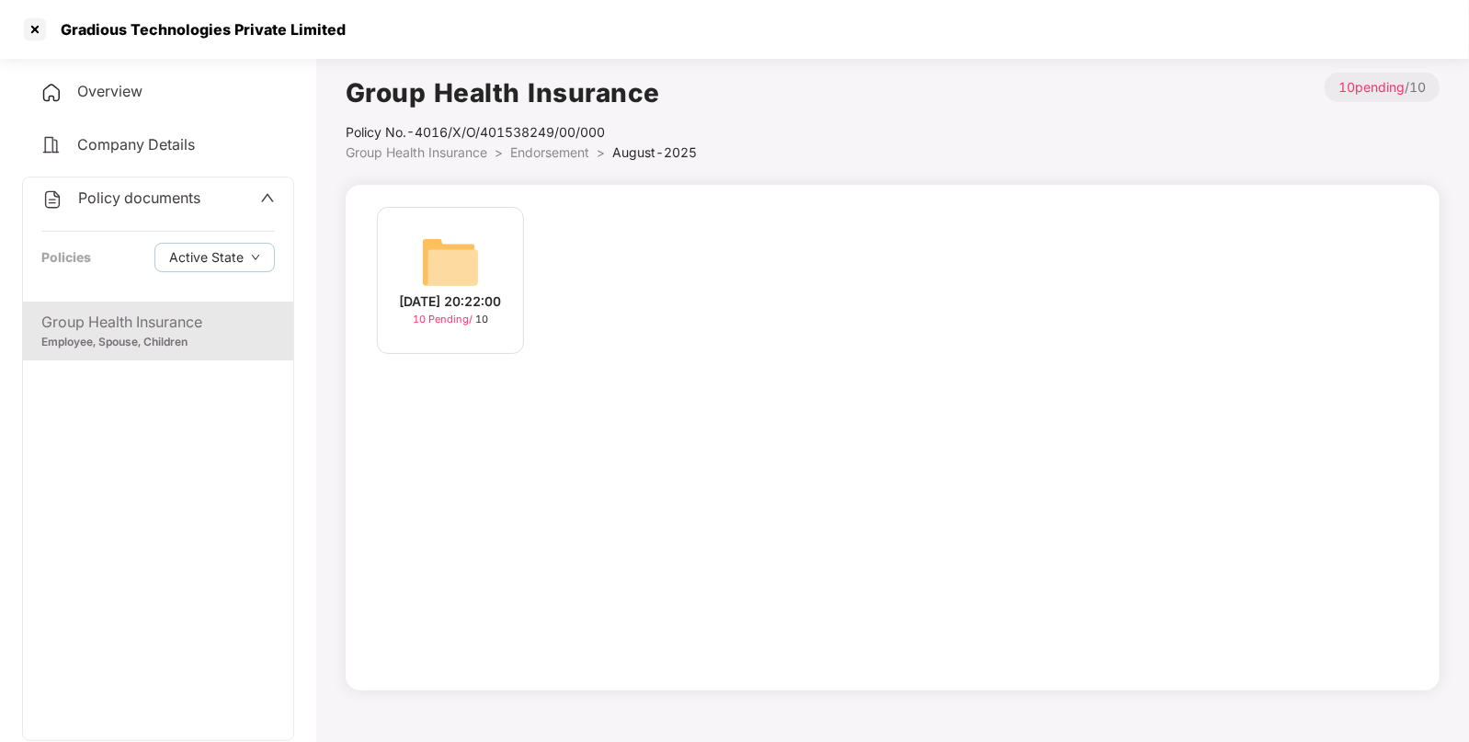
click at [429, 248] on img at bounding box center [450, 262] width 59 height 59
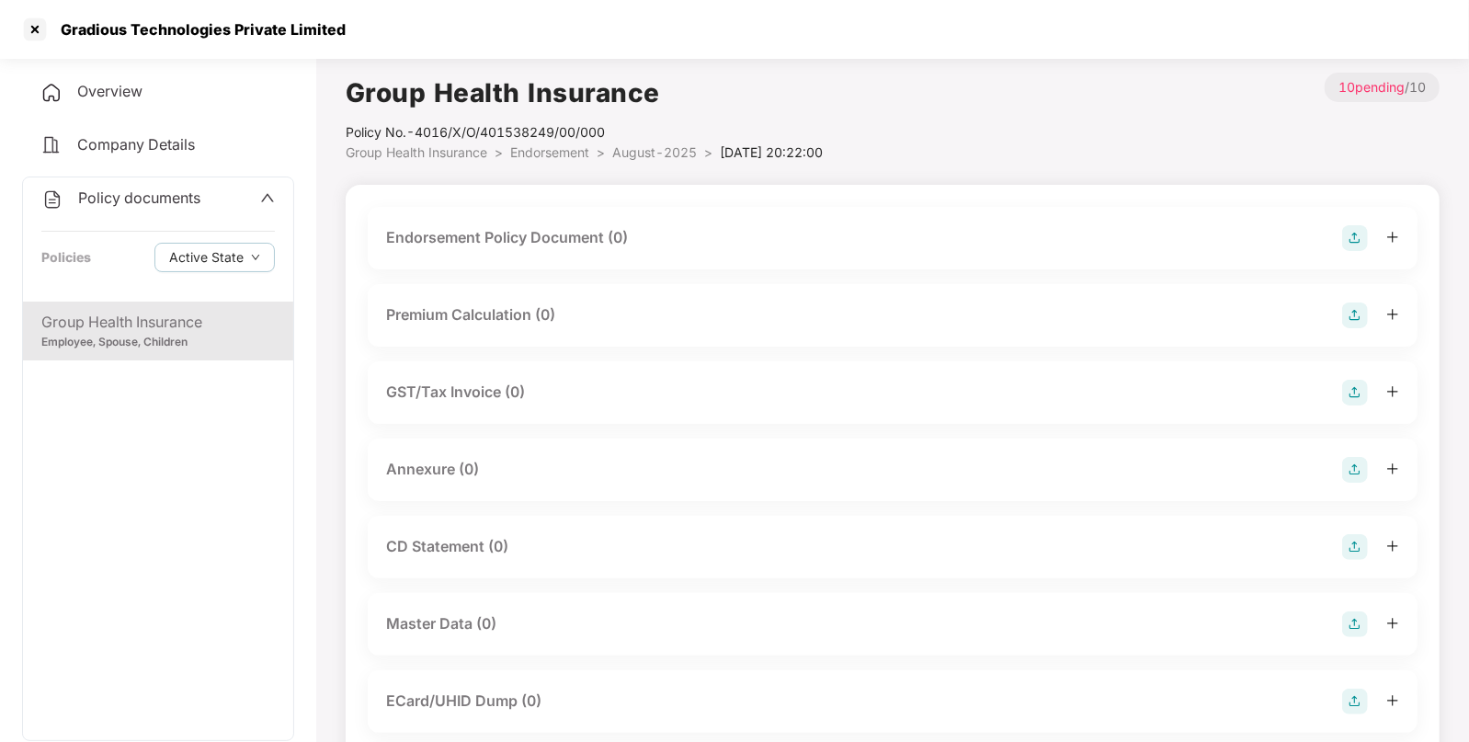
click at [1351, 239] on img at bounding box center [1355, 238] width 26 height 26
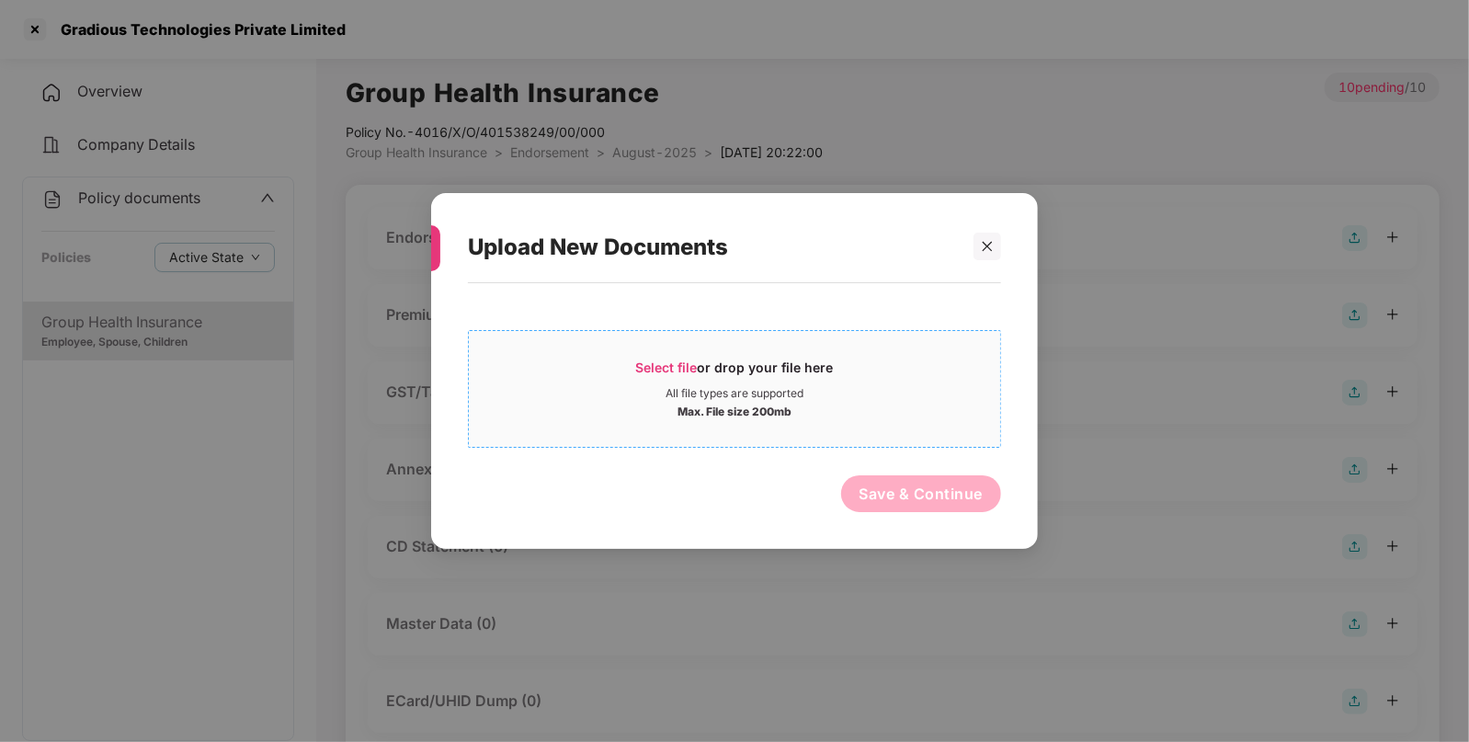
click at [654, 365] on span "Select file" at bounding box center [667, 367] width 62 height 16
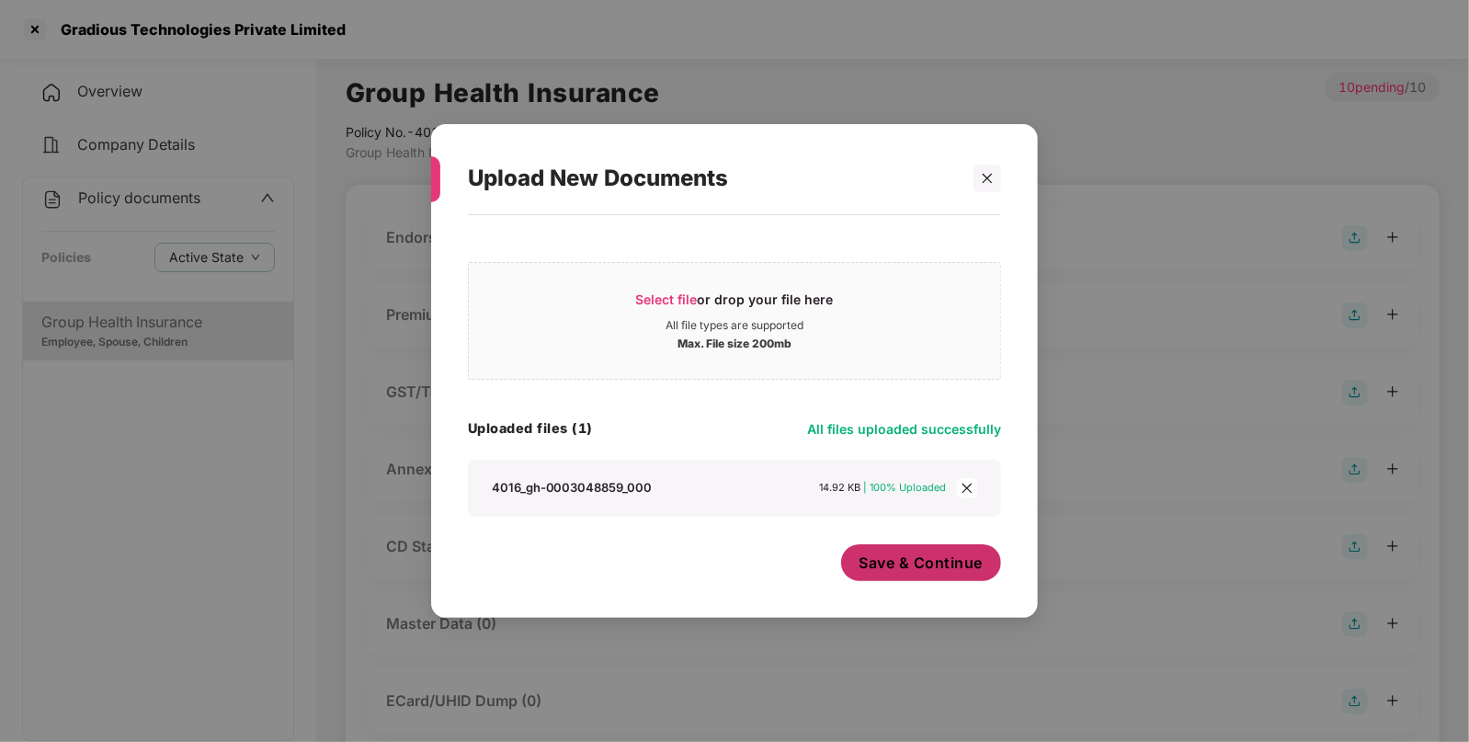
click at [883, 571] on span "Save & Continue" at bounding box center [921, 562] width 124 height 20
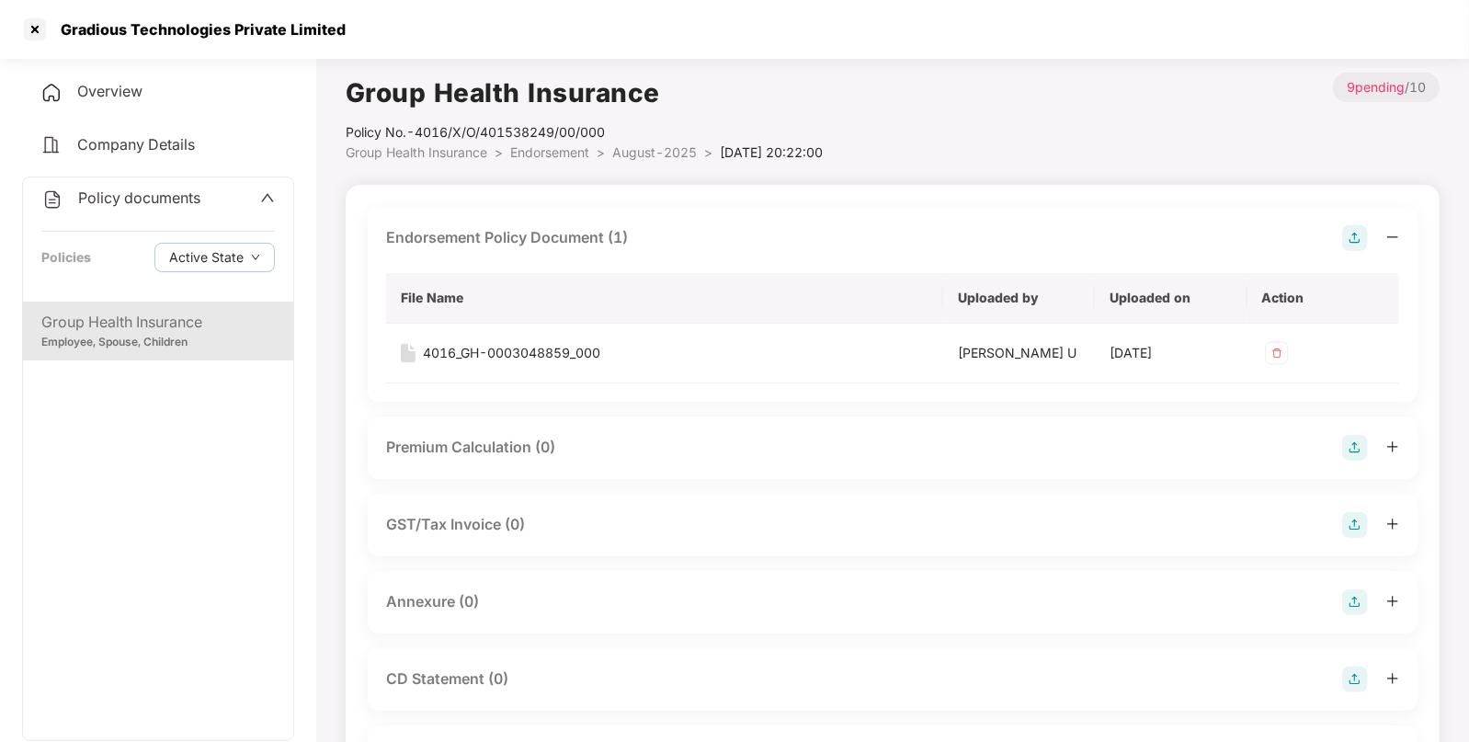
scroll to position [133, 0]
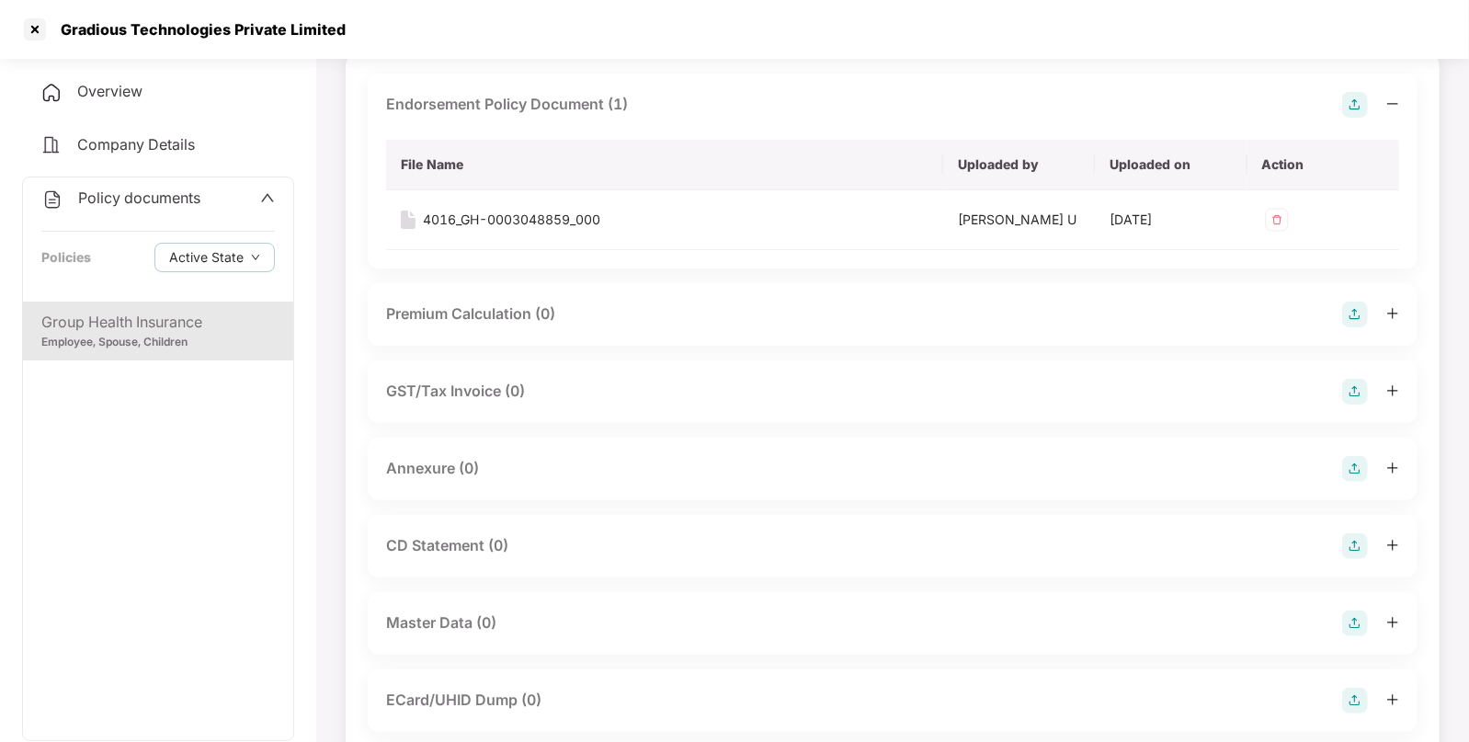
click at [1350, 460] on img at bounding box center [1355, 469] width 26 height 26
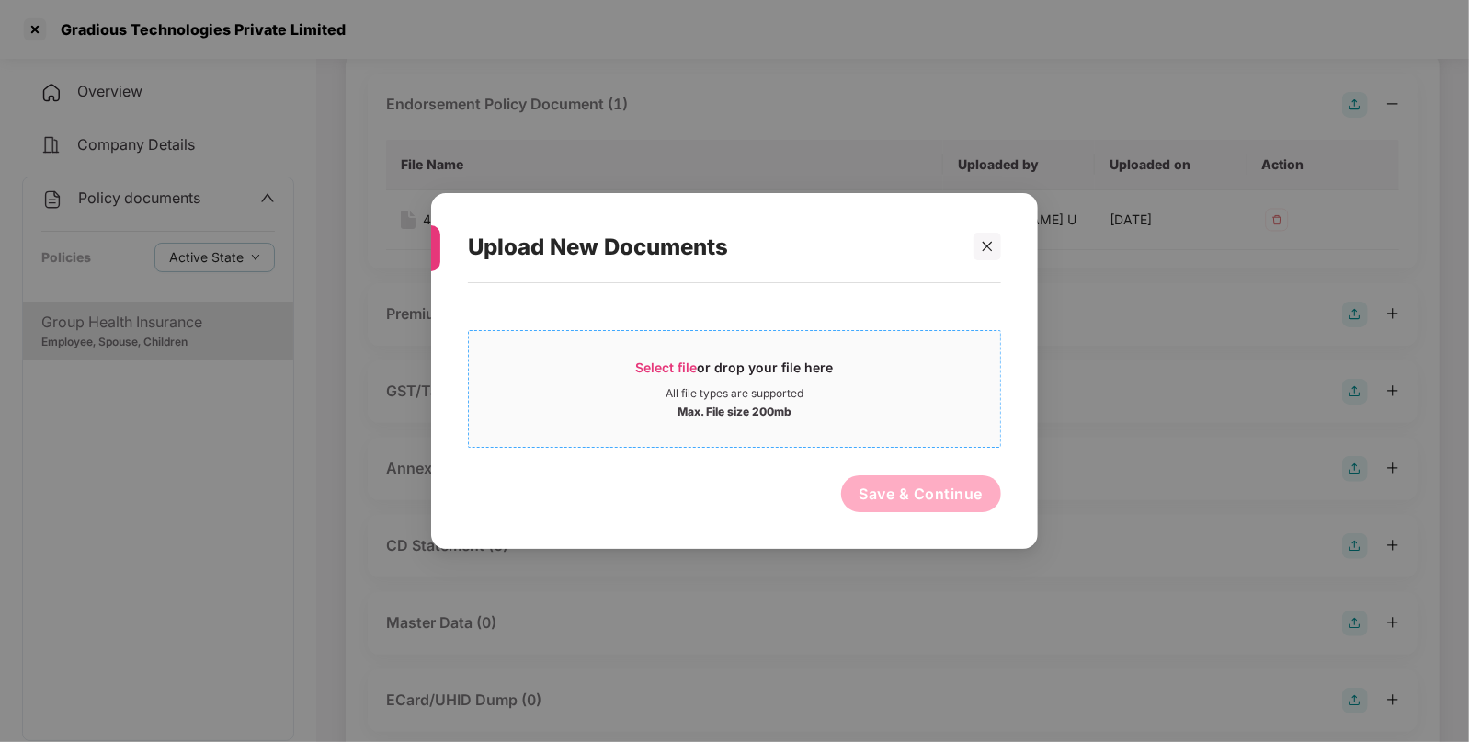
click at [651, 370] on span "Select file" at bounding box center [667, 367] width 62 height 16
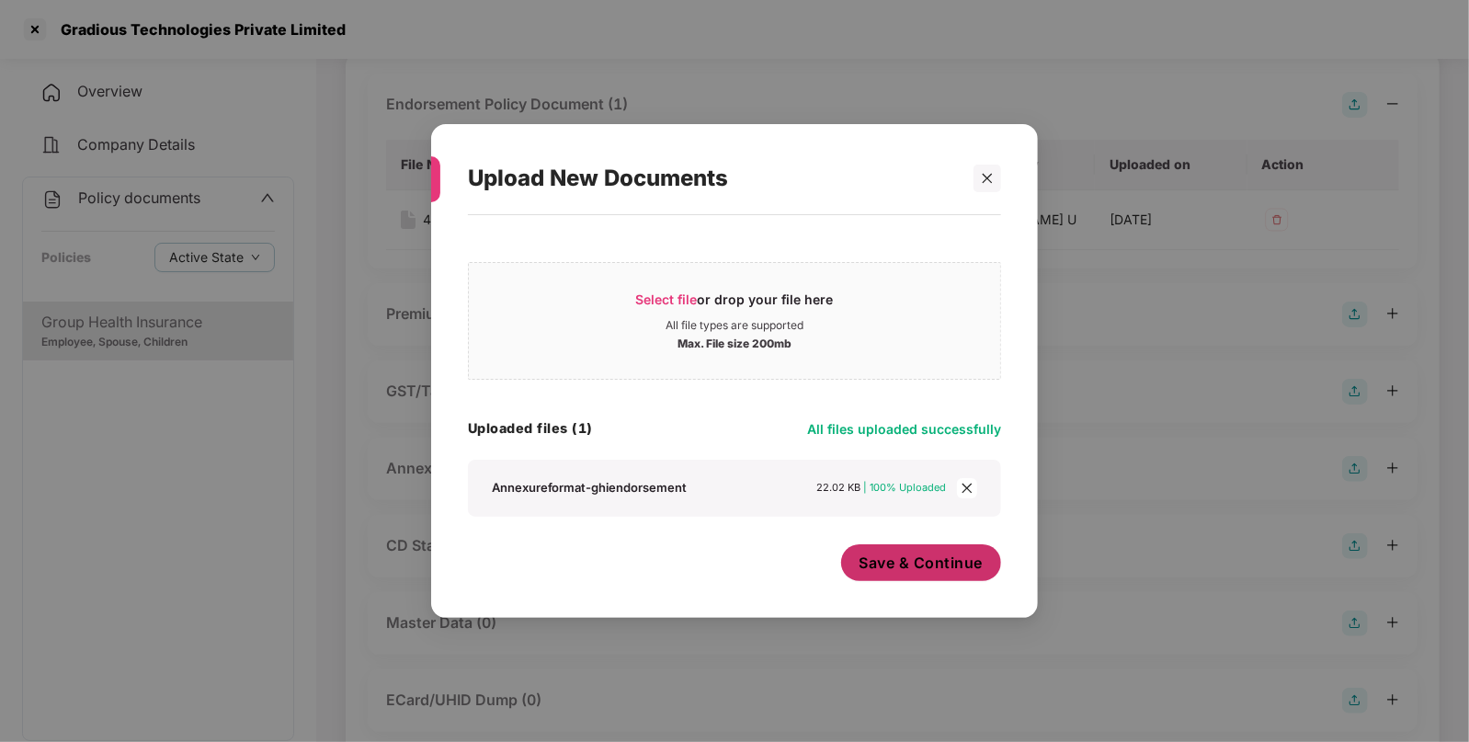
click at [890, 554] on span "Save & Continue" at bounding box center [921, 562] width 124 height 20
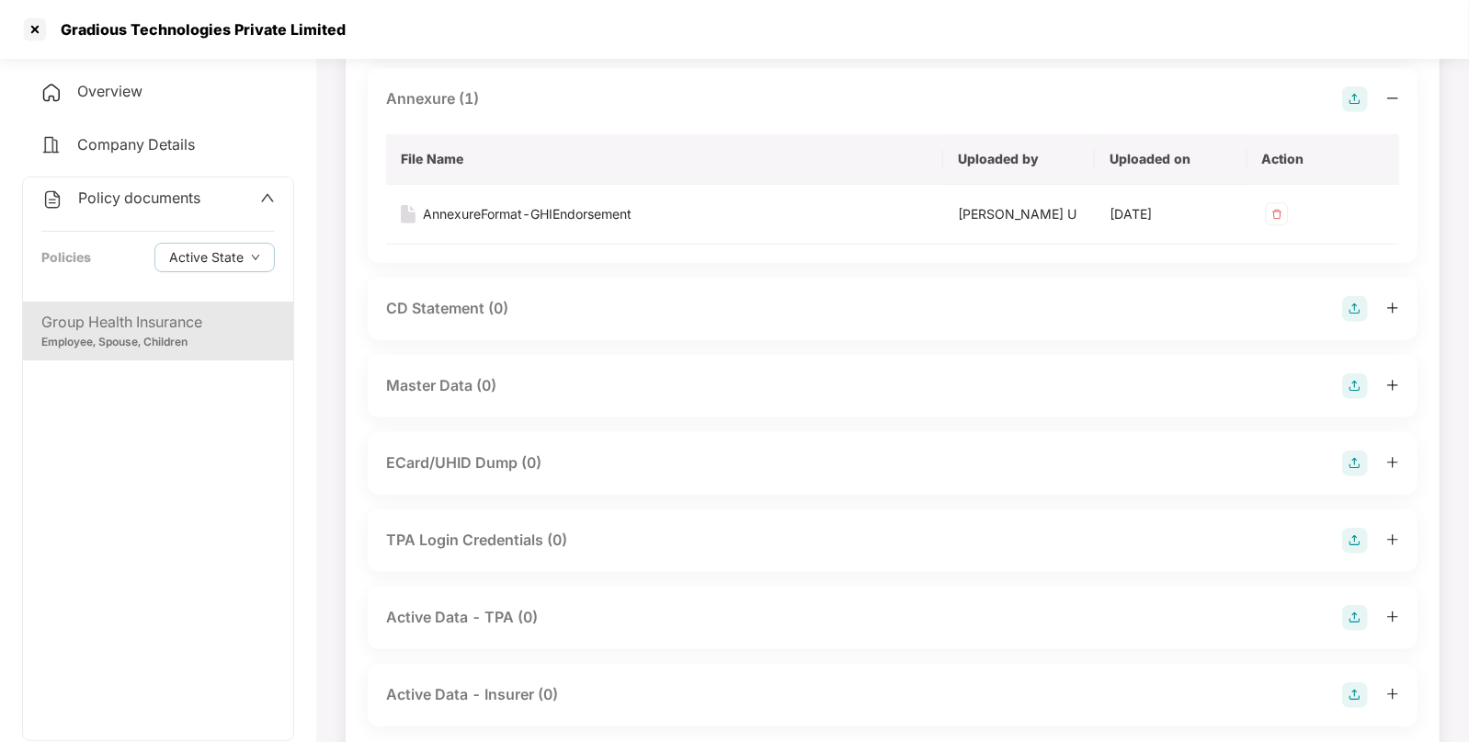
scroll to position [506, 0]
click at [1350, 380] on img at bounding box center [1355, 382] width 26 height 26
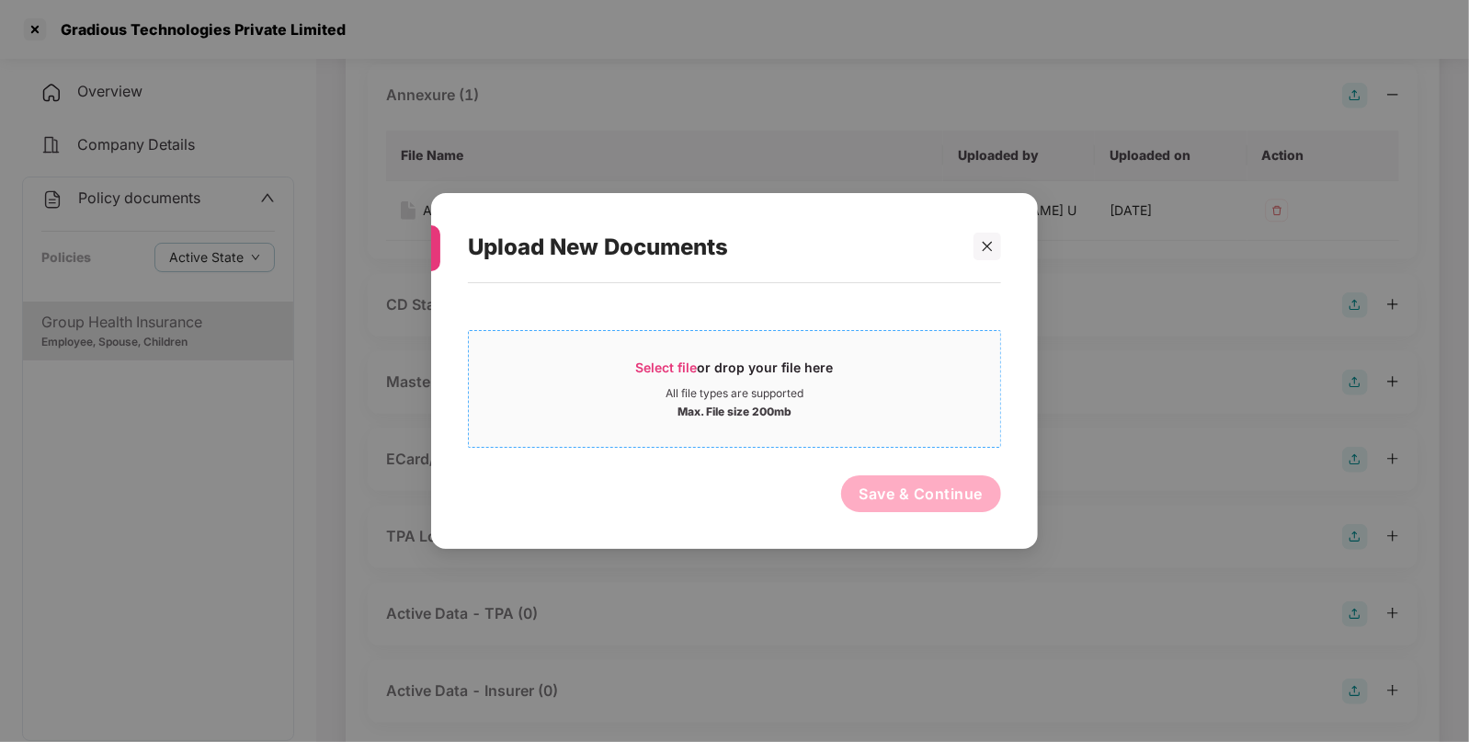
click at [646, 368] on span "Select file" at bounding box center [667, 367] width 62 height 16
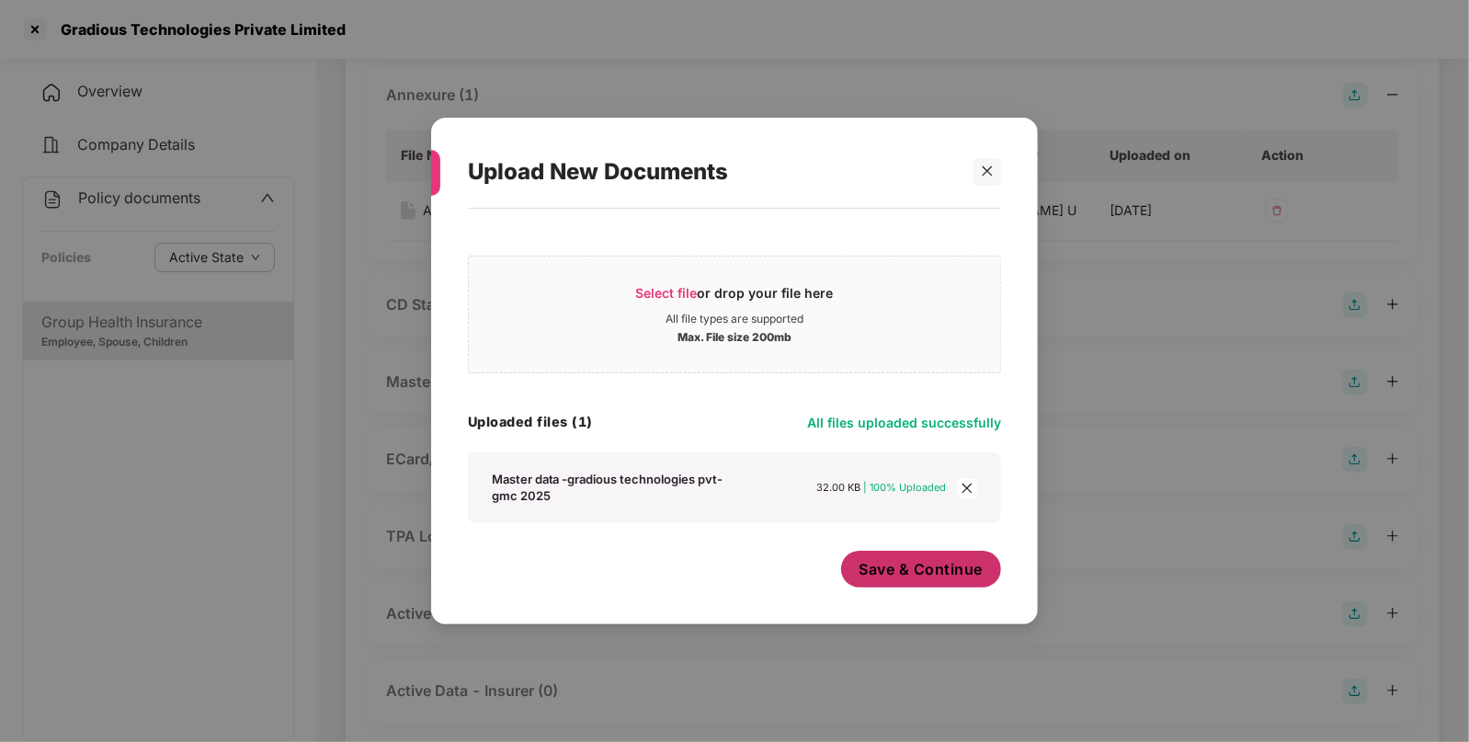
click at [897, 567] on span "Save & Continue" at bounding box center [921, 569] width 124 height 20
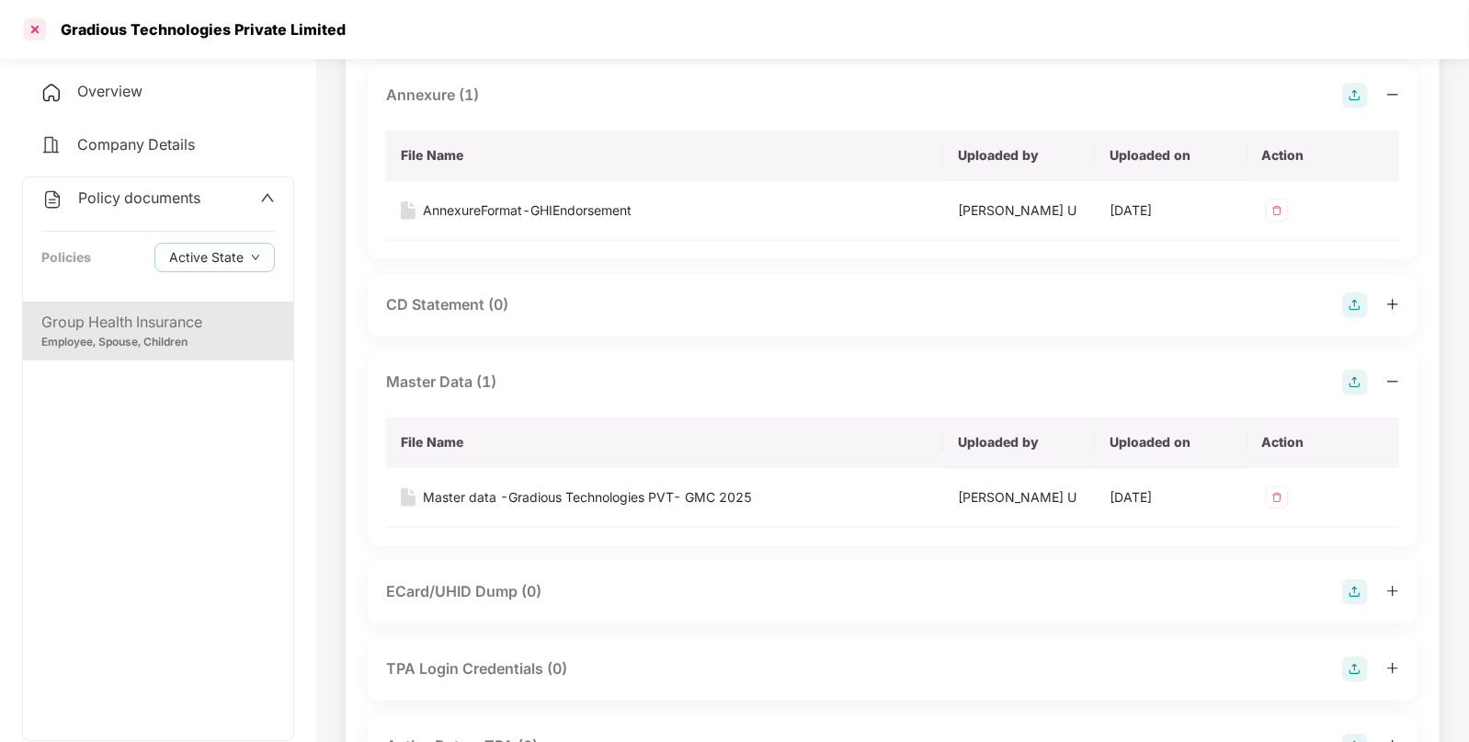
click at [26, 29] on div at bounding box center [34, 29] width 29 height 29
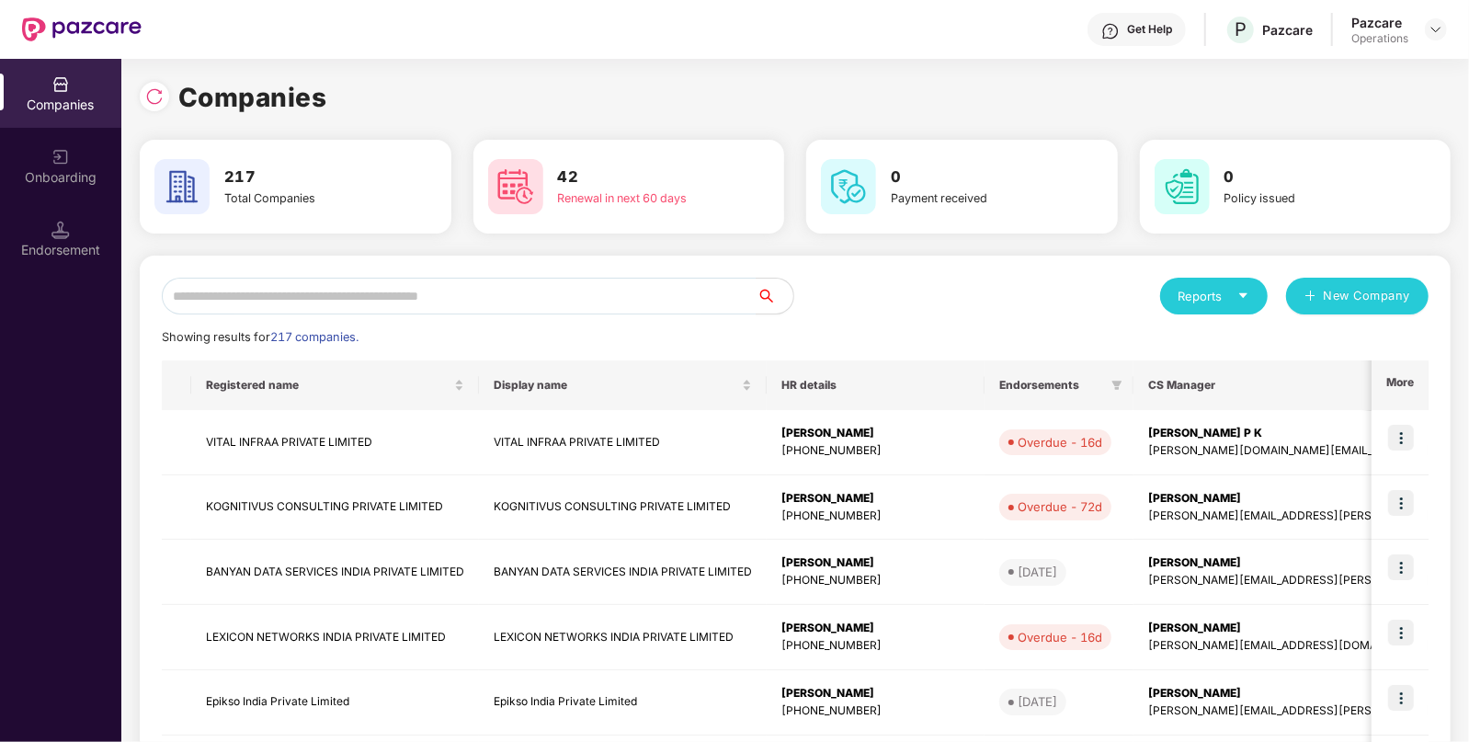
scroll to position [0, 0]
paste input "**********"
click at [320, 287] on input "text" at bounding box center [459, 296] width 595 height 37
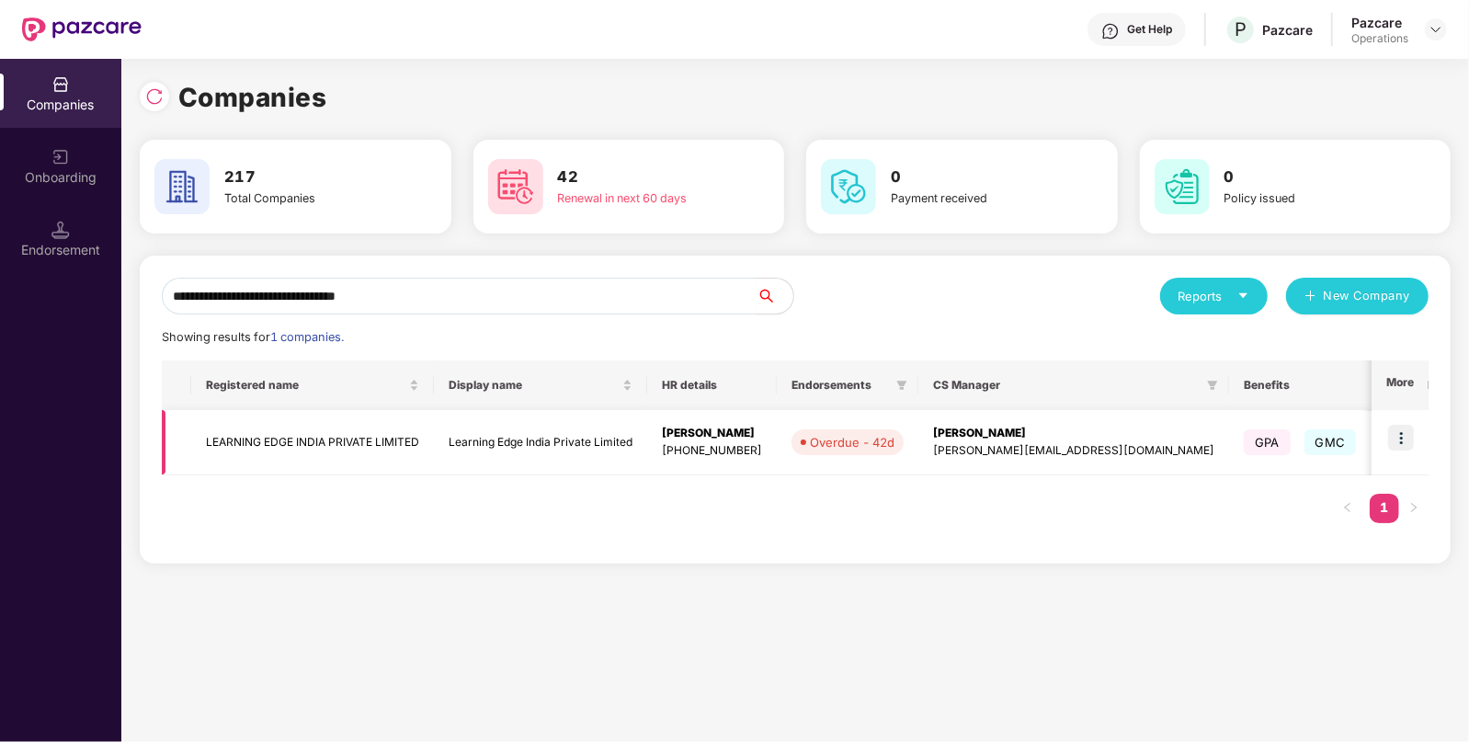
type input "**********"
click at [313, 434] on td "LEARNING EDGE INDIA PRIVATE LIMITED" at bounding box center [312, 442] width 243 height 65
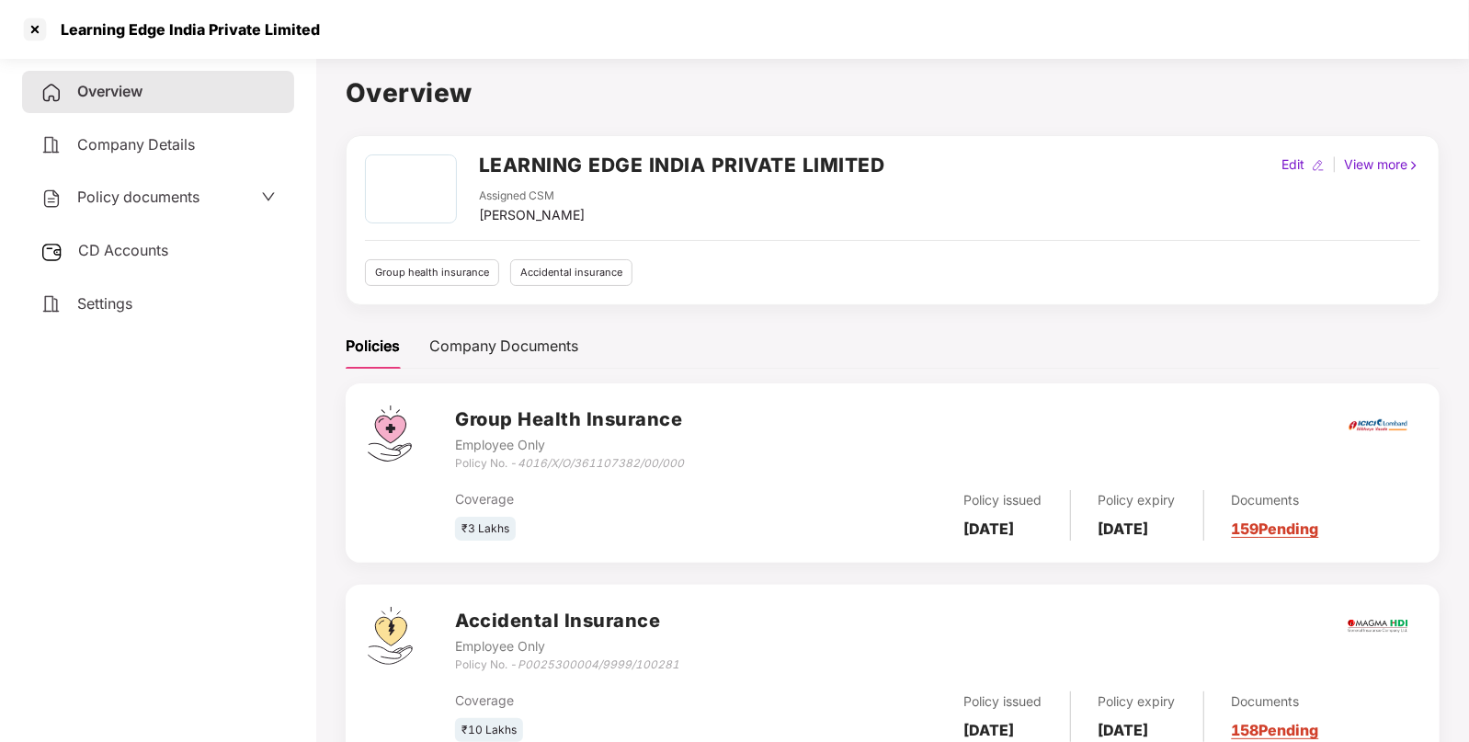
click at [151, 200] on span "Policy documents" at bounding box center [138, 197] width 122 height 18
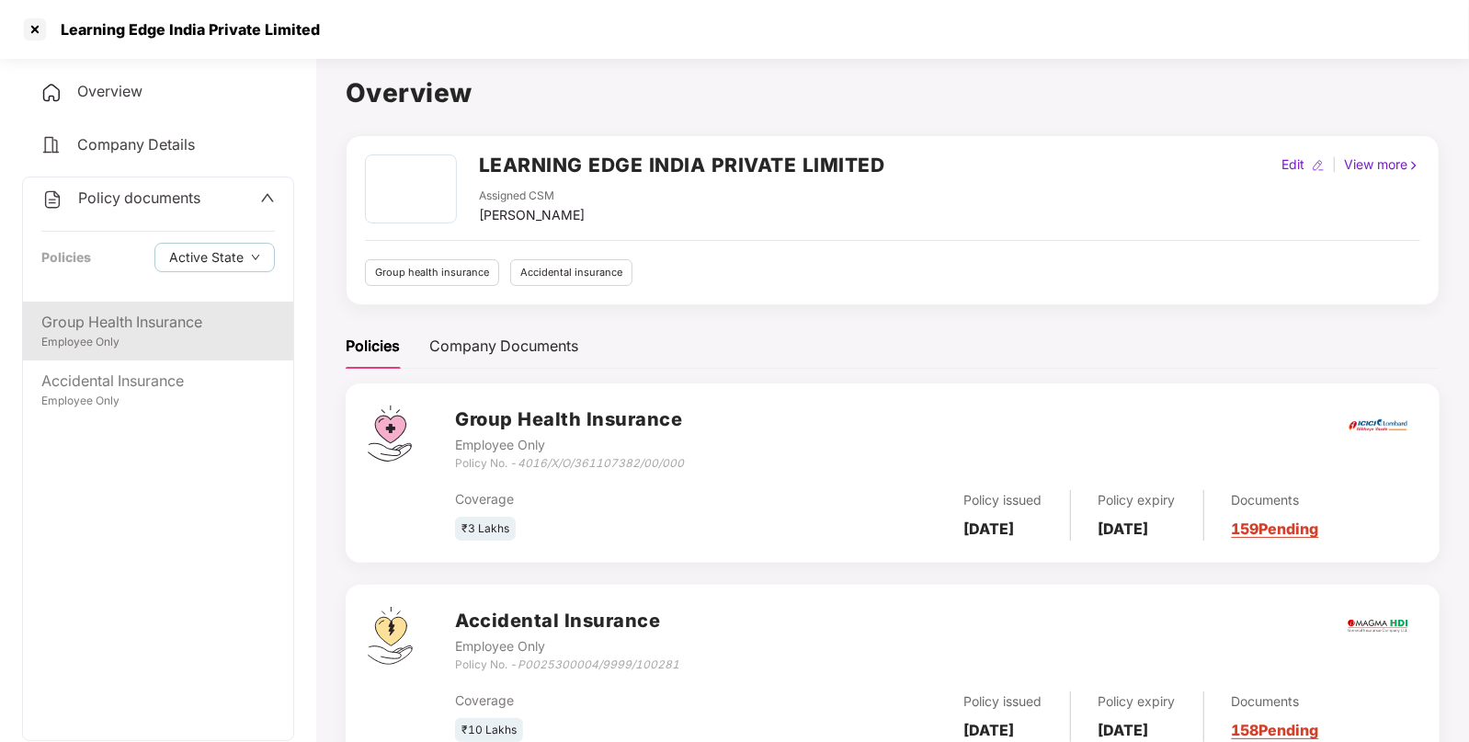
click at [139, 346] on div "Employee Only" at bounding box center [157, 342] width 233 height 17
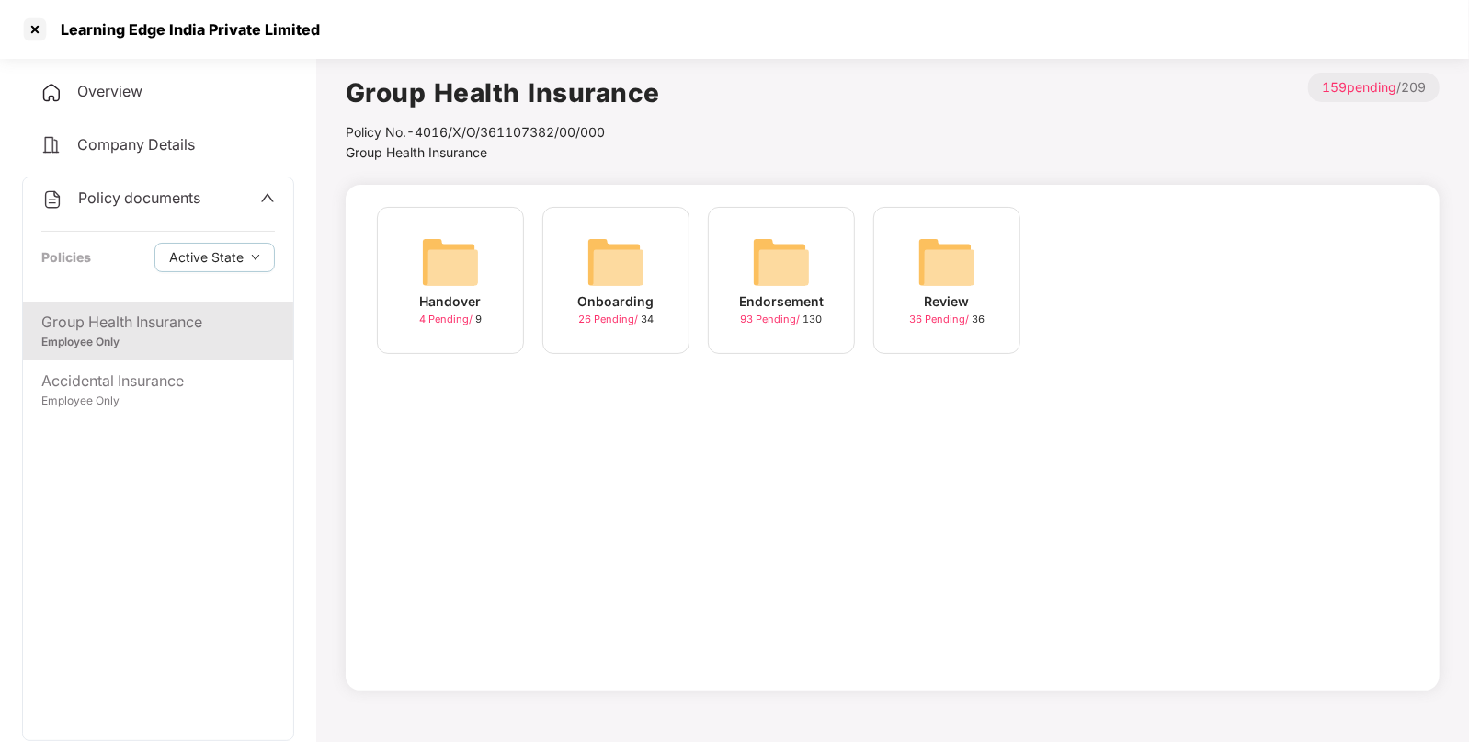
click at [791, 258] on img at bounding box center [781, 262] width 59 height 59
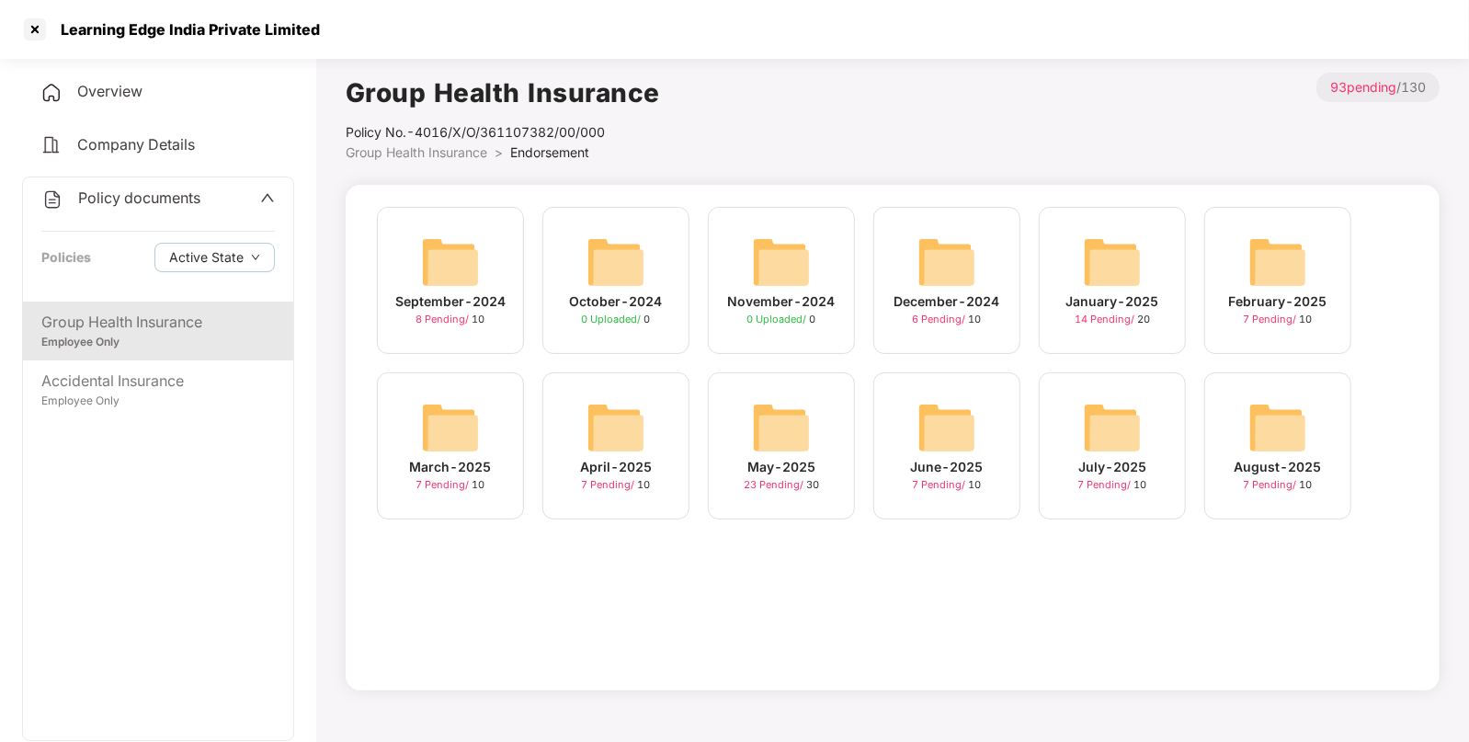
click at [1248, 435] on img at bounding box center [1277, 427] width 59 height 59
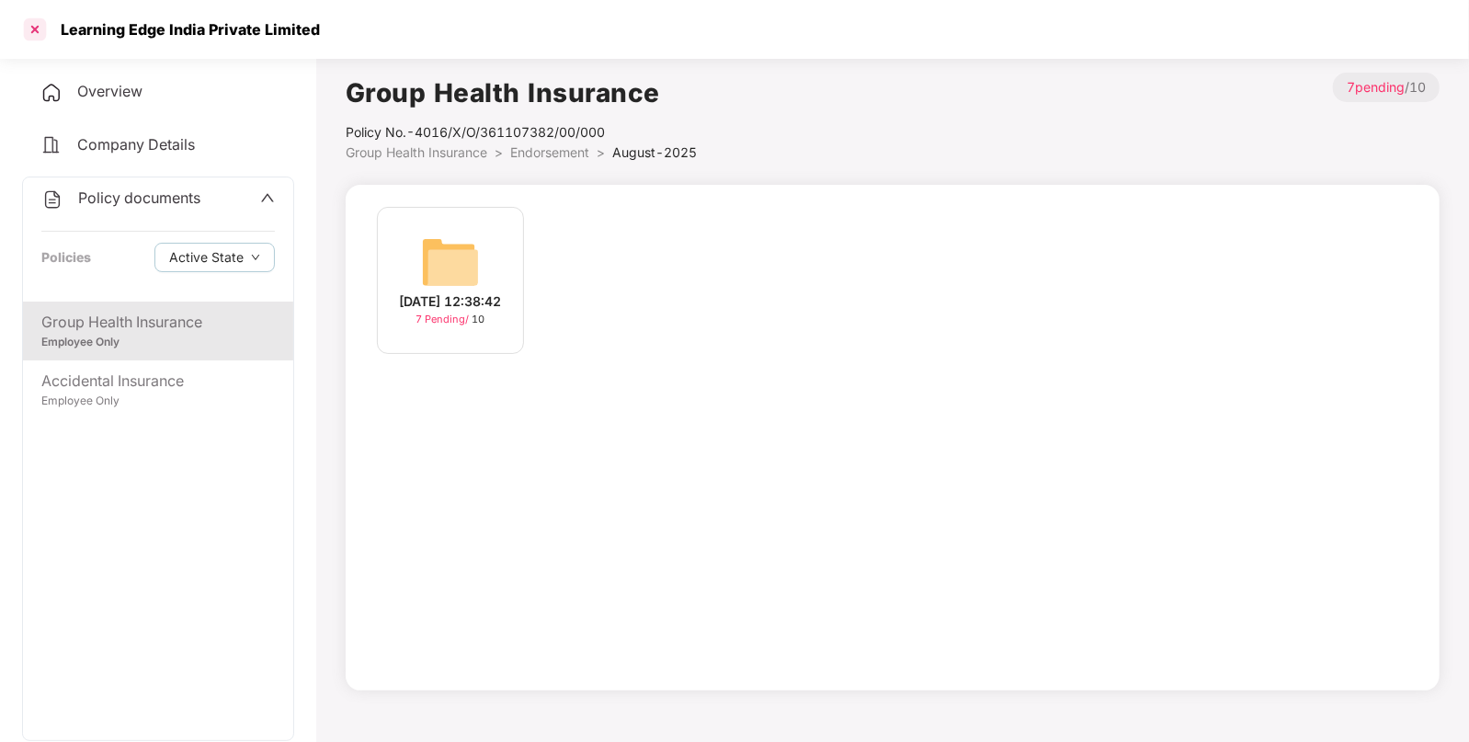
click at [40, 35] on div at bounding box center [34, 29] width 29 height 29
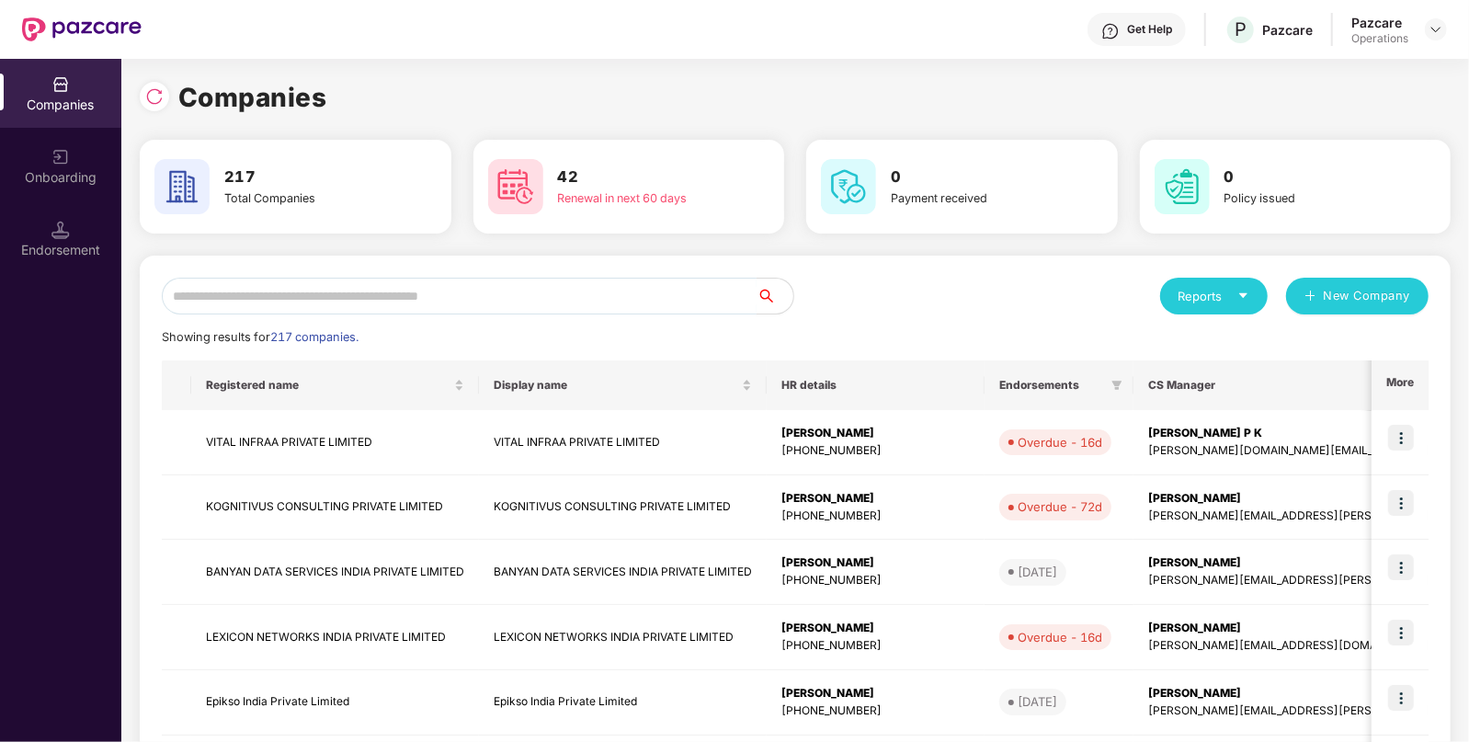
click at [429, 295] on input "text" at bounding box center [459, 296] width 595 height 37
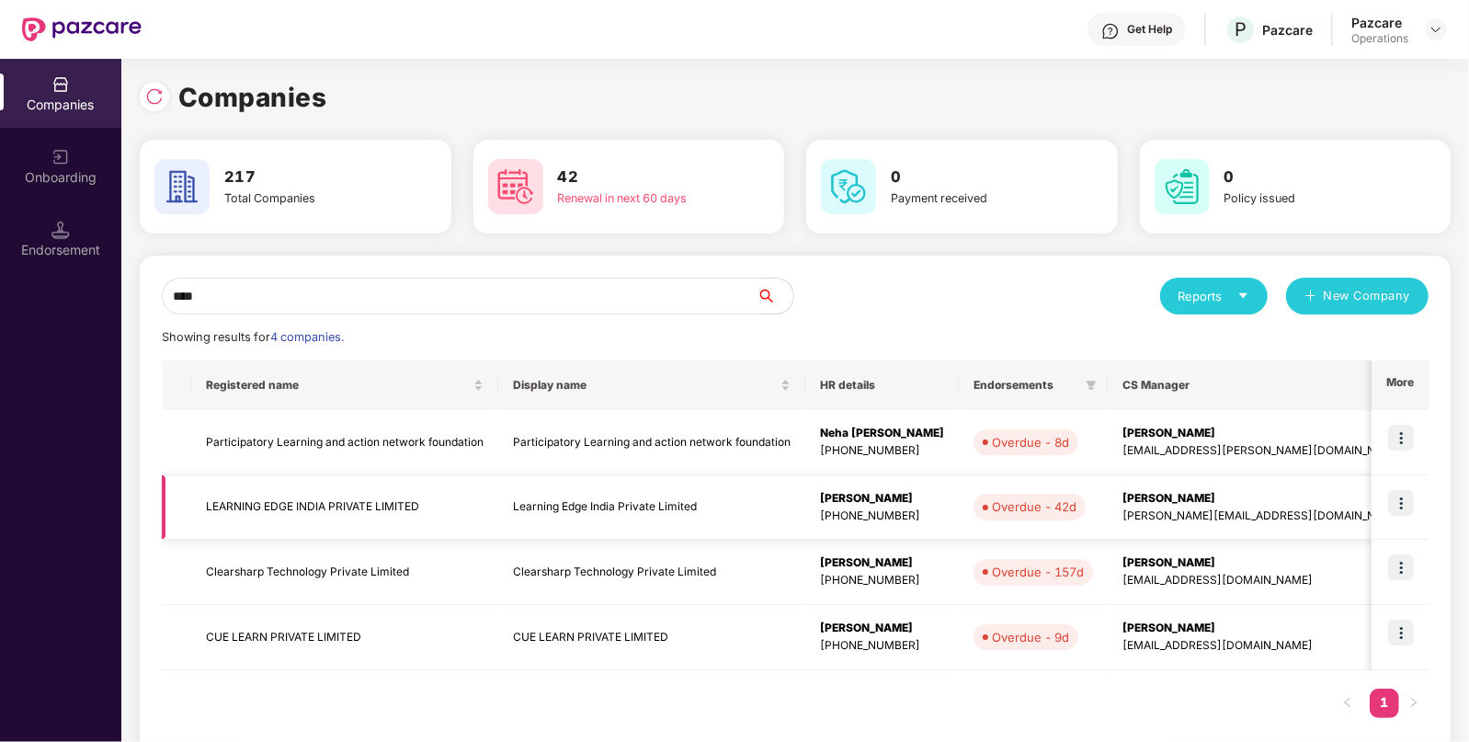
type input "****"
click at [274, 515] on td "LEARNING EDGE INDIA PRIVATE LIMITED" at bounding box center [344, 507] width 307 height 65
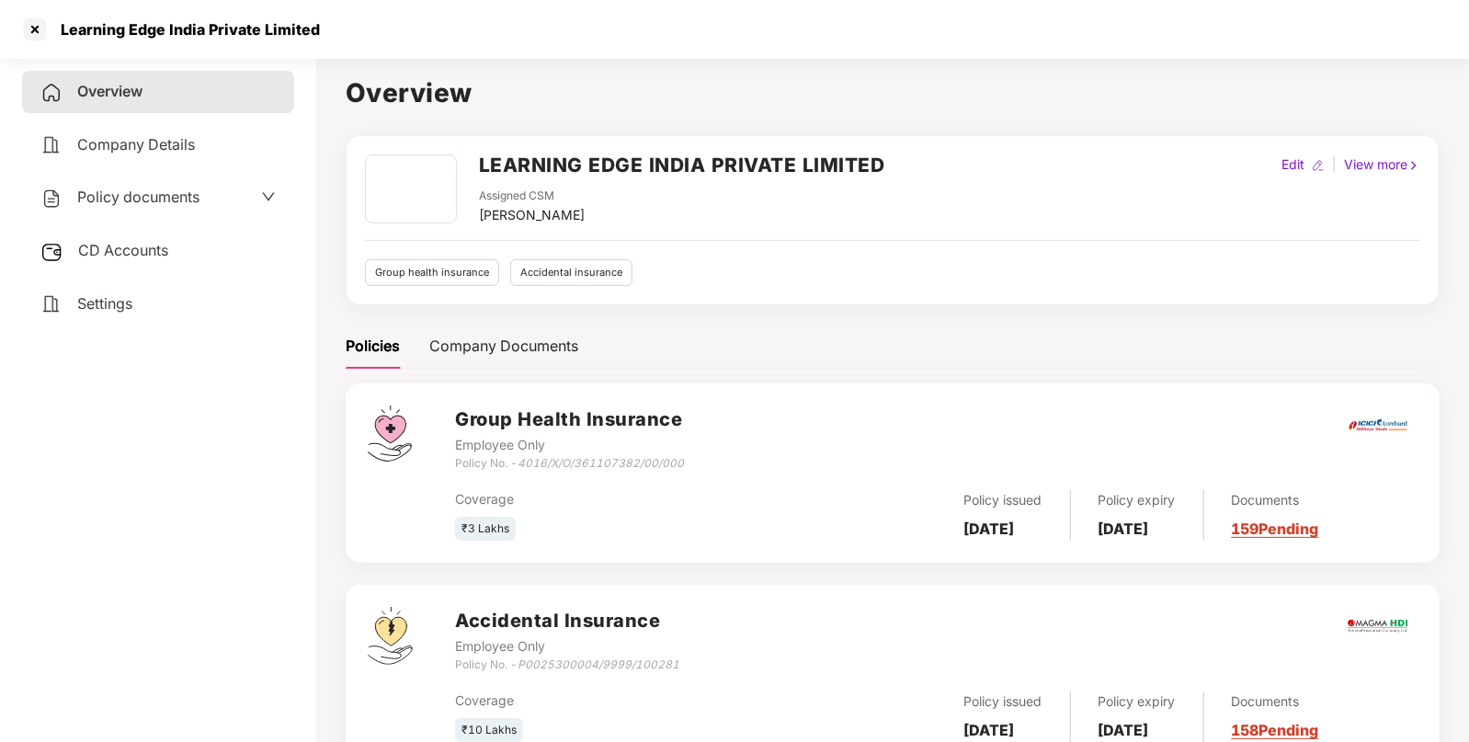
click at [186, 194] on span "Policy documents" at bounding box center [138, 197] width 122 height 18
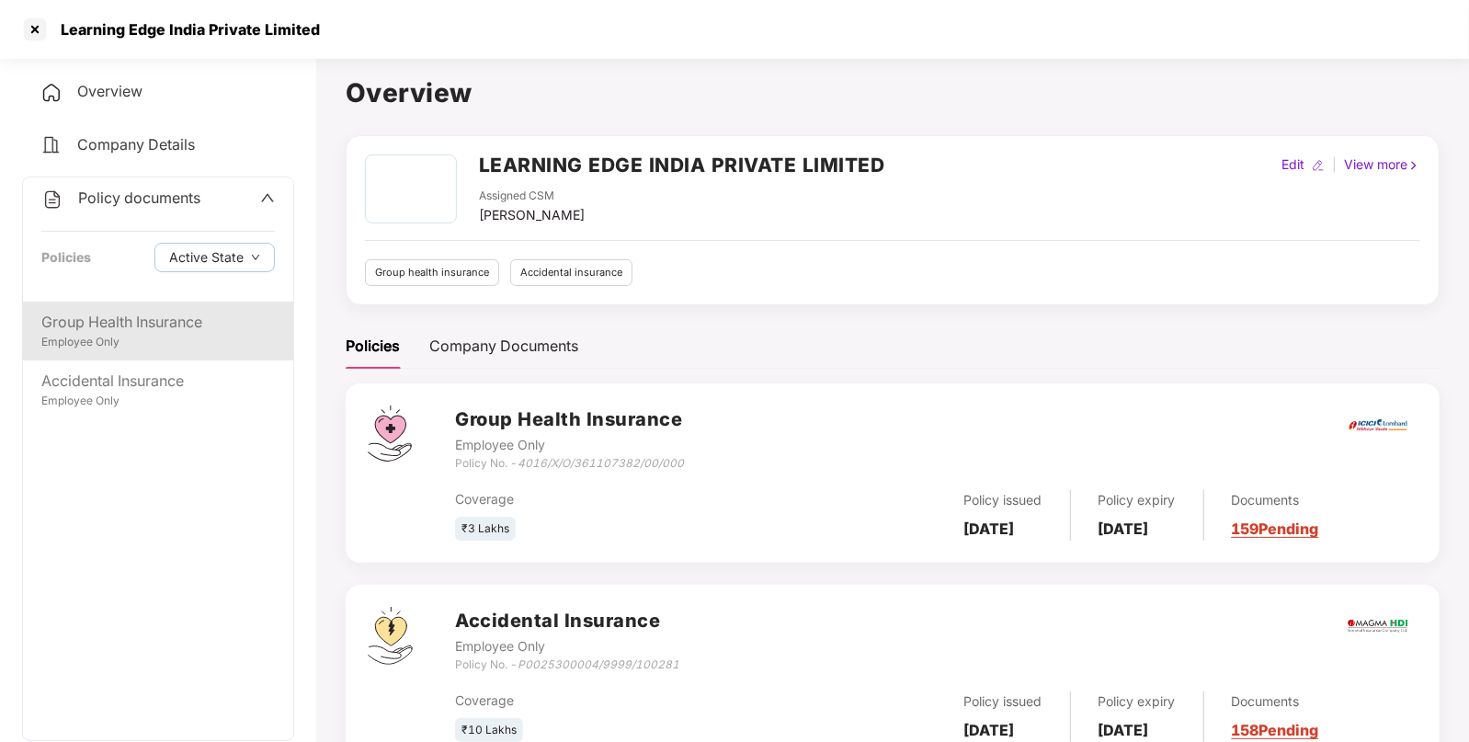
click at [108, 347] on div "Employee Only" at bounding box center [157, 342] width 233 height 17
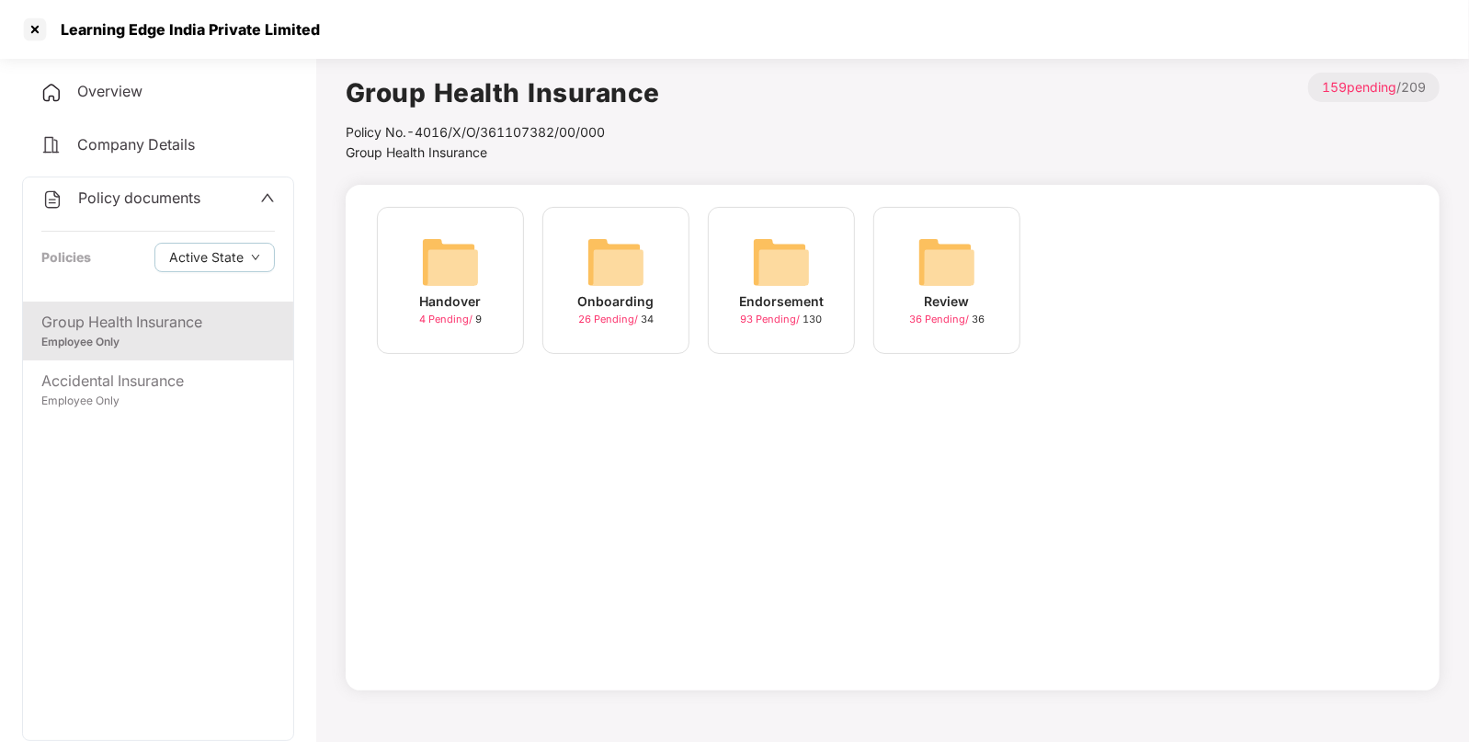
click at [788, 266] on img at bounding box center [781, 262] width 59 height 59
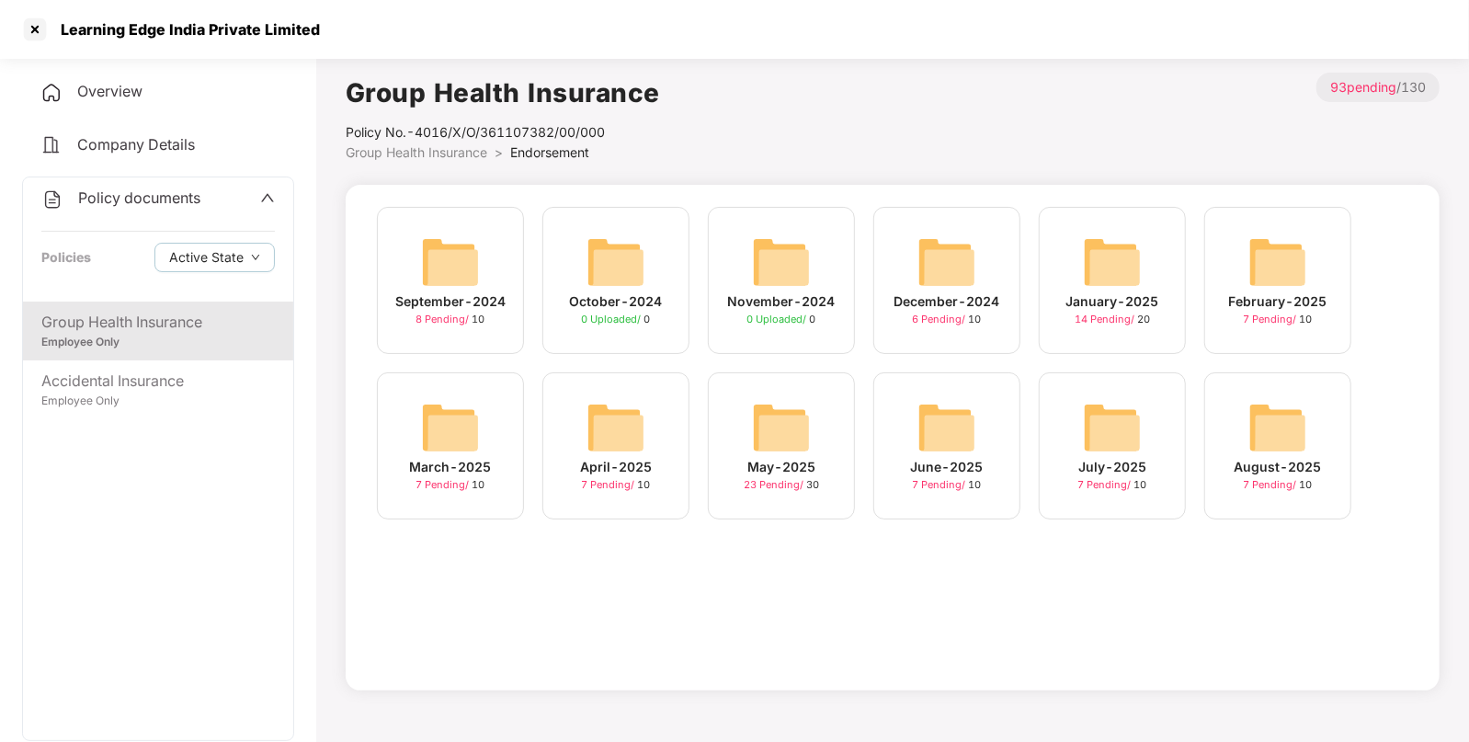
click at [1235, 427] on div "August-2025 7 Pending / 10" at bounding box center [1277, 445] width 147 height 147
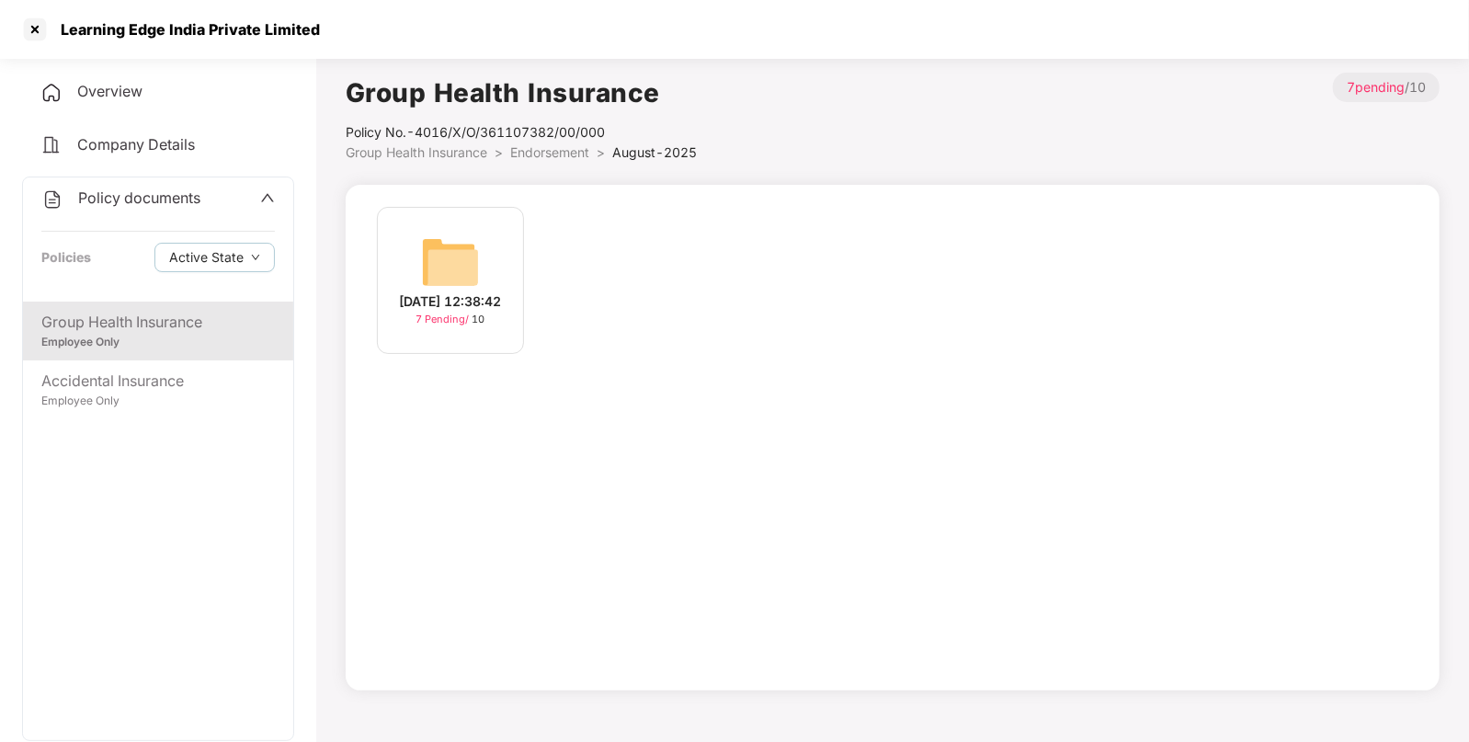
click at [484, 239] on div "12-Aug-2025 12:38:42 7 Pending / 10" at bounding box center [450, 280] width 147 height 147
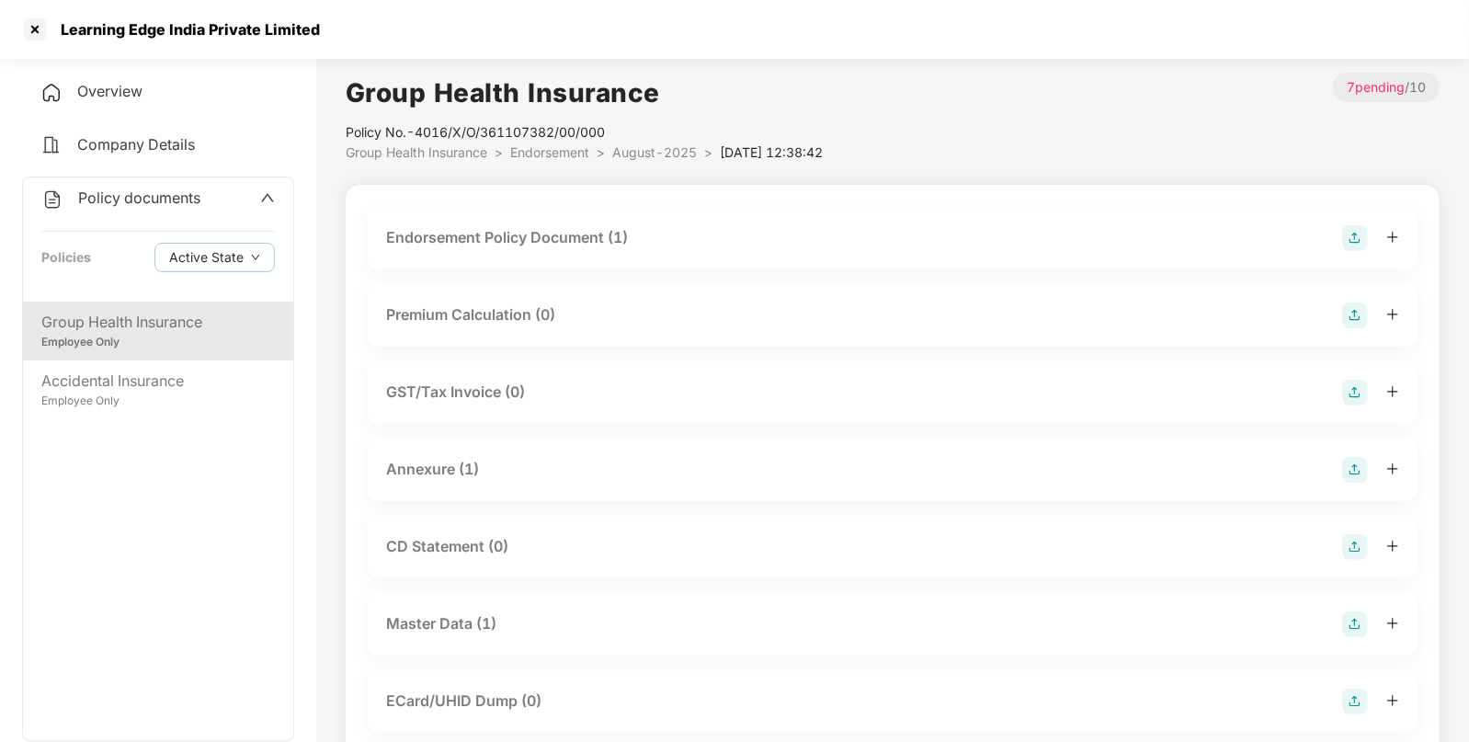
click at [673, 230] on div "Endorsement Policy Document (1)" at bounding box center [892, 238] width 1013 height 26
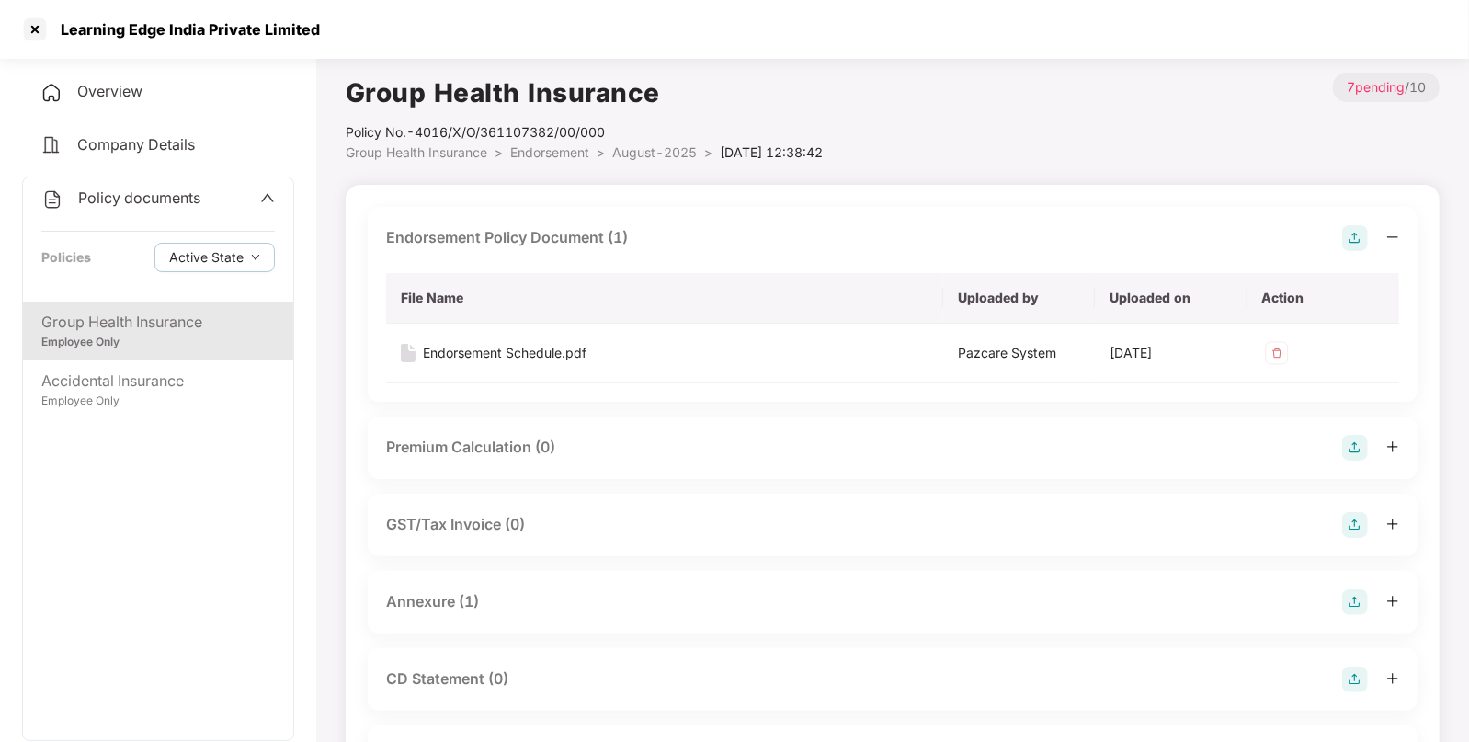
scroll to position [294, 0]
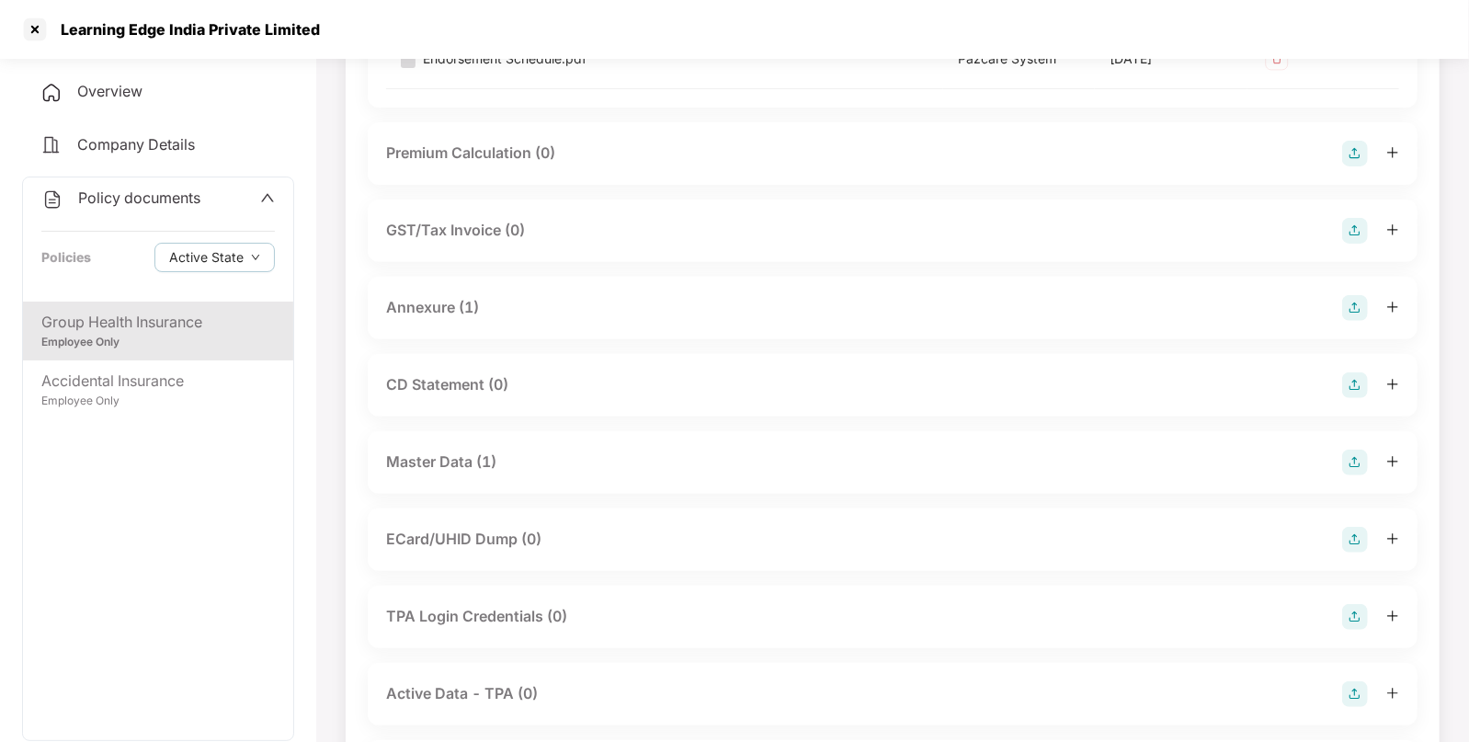
click at [941, 313] on div "Annexure (1)" at bounding box center [892, 308] width 1013 height 26
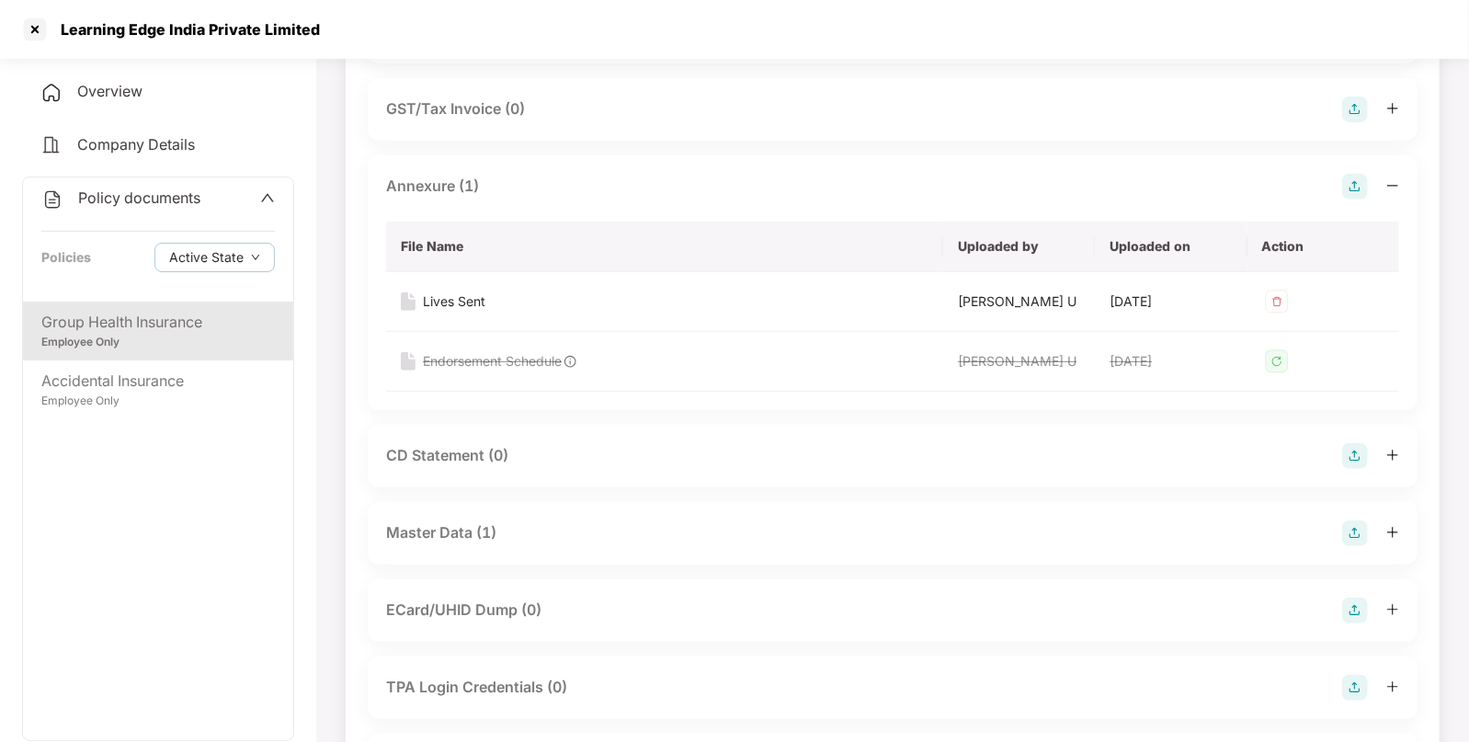
scroll to position [479, 0]
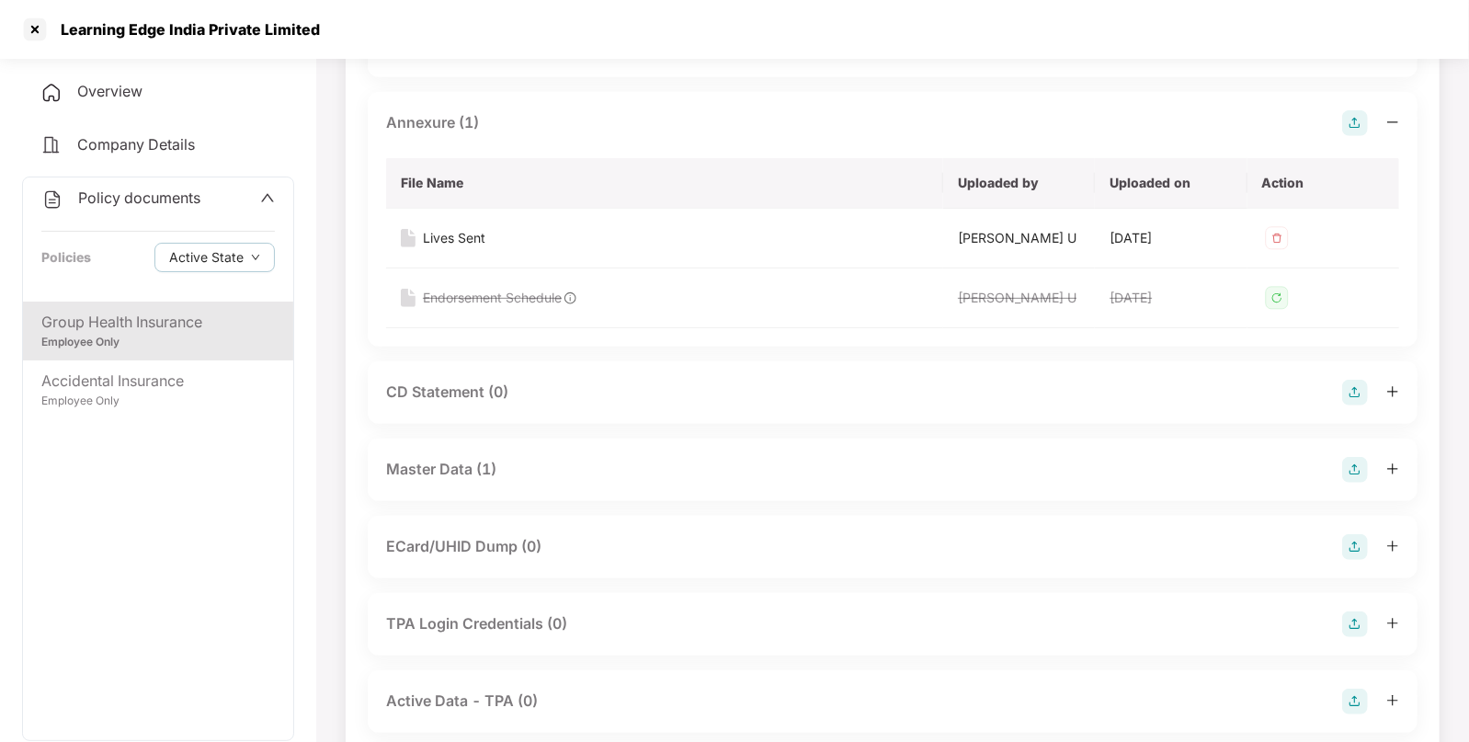
click at [636, 462] on div "Master Data (1)" at bounding box center [892, 470] width 1013 height 26
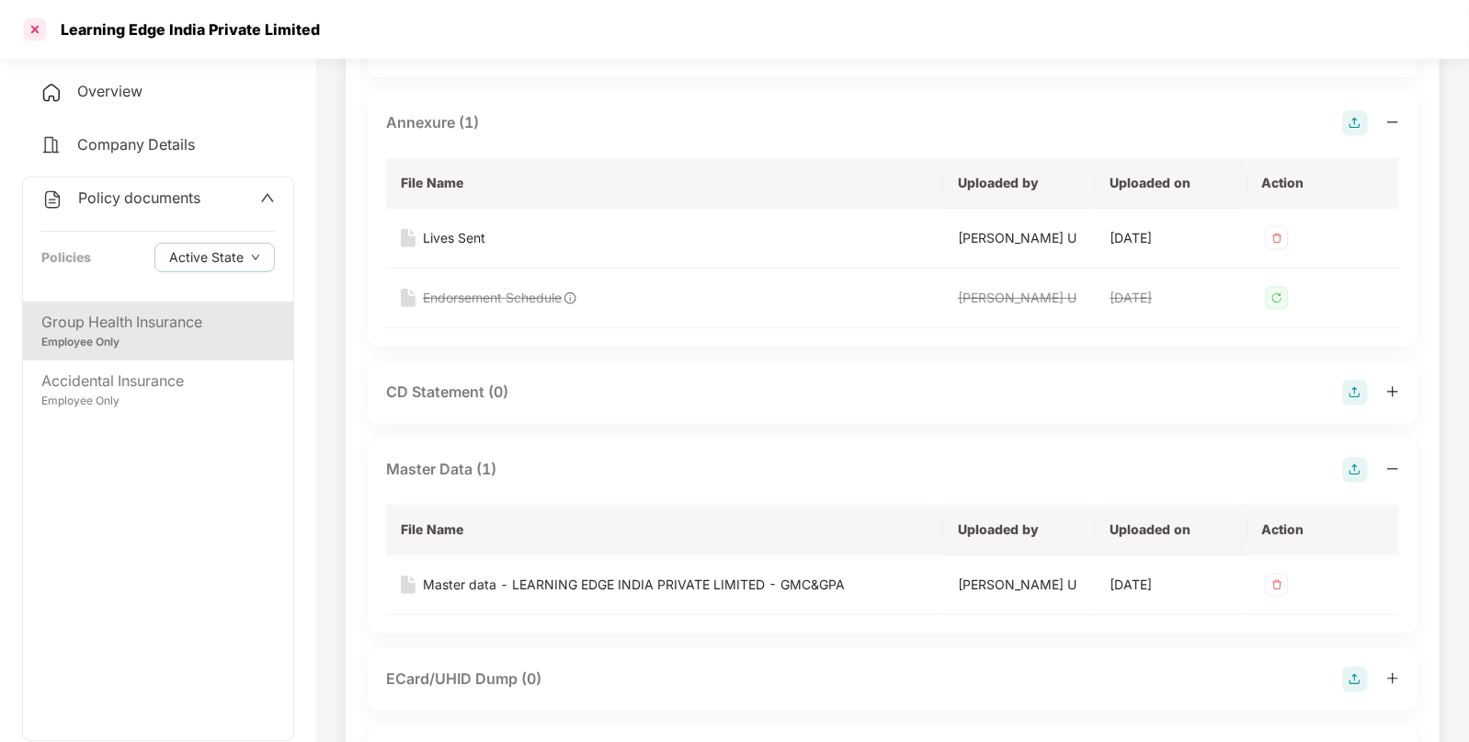
click at [20, 30] on div at bounding box center [34, 29] width 29 height 29
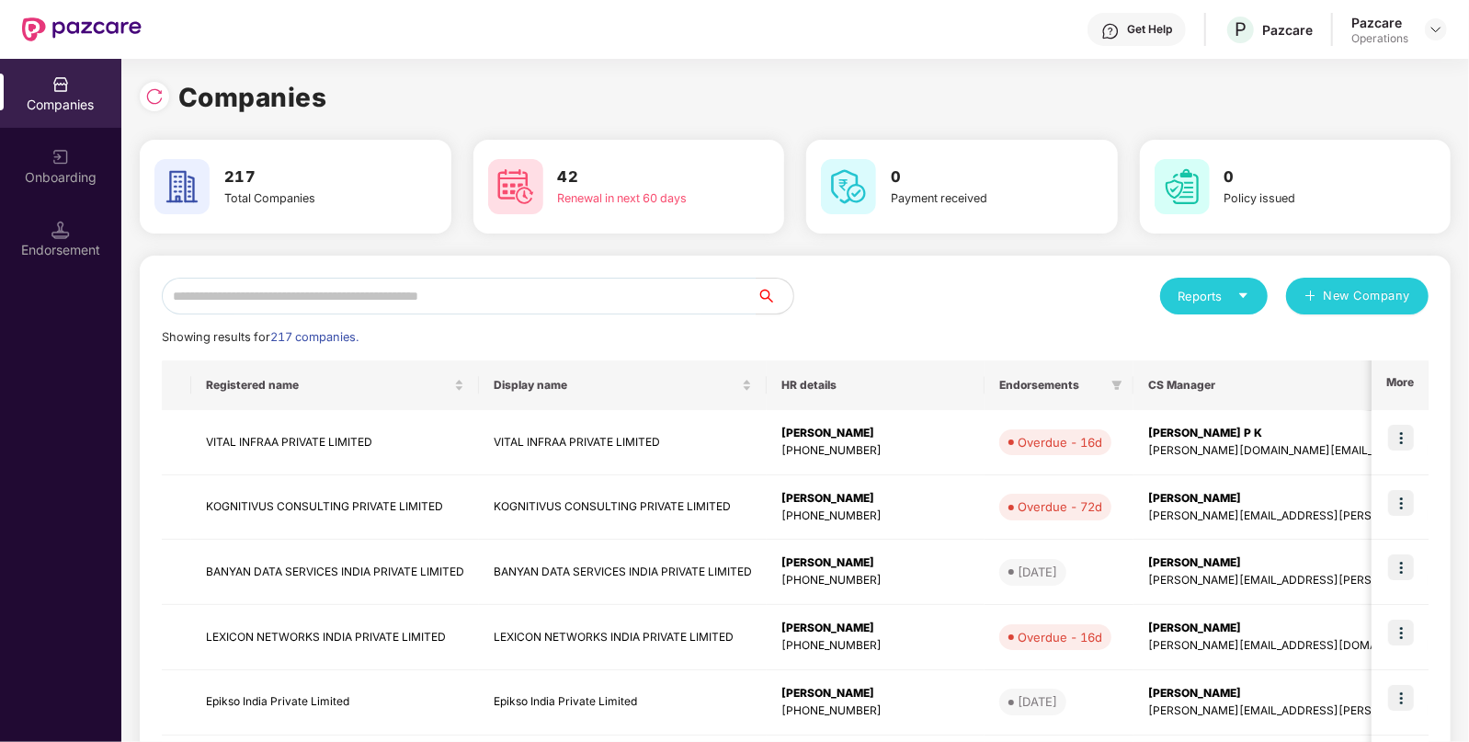
scroll to position [0, 0]
click at [260, 308] on input "text" at bounding box center [459, 296] width 595 height 37
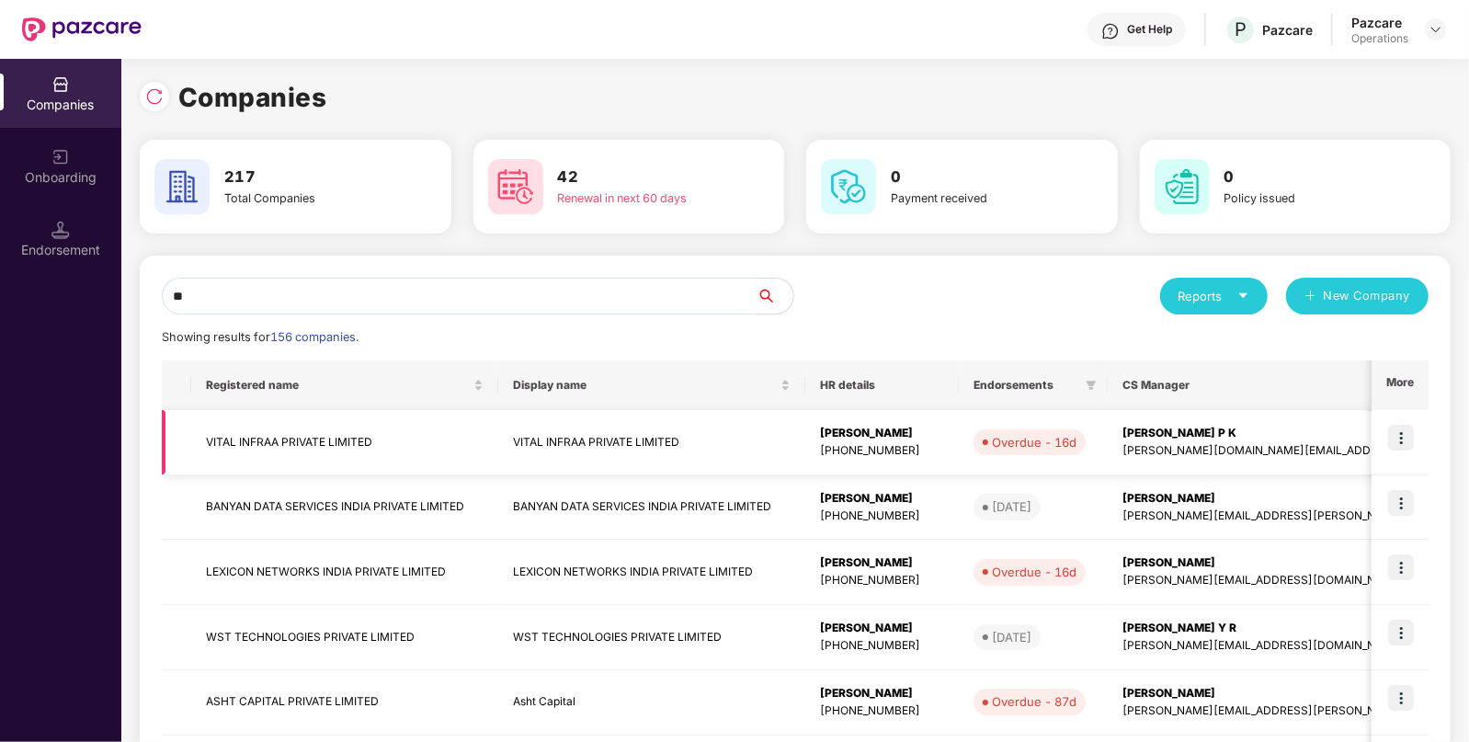
type input "*"
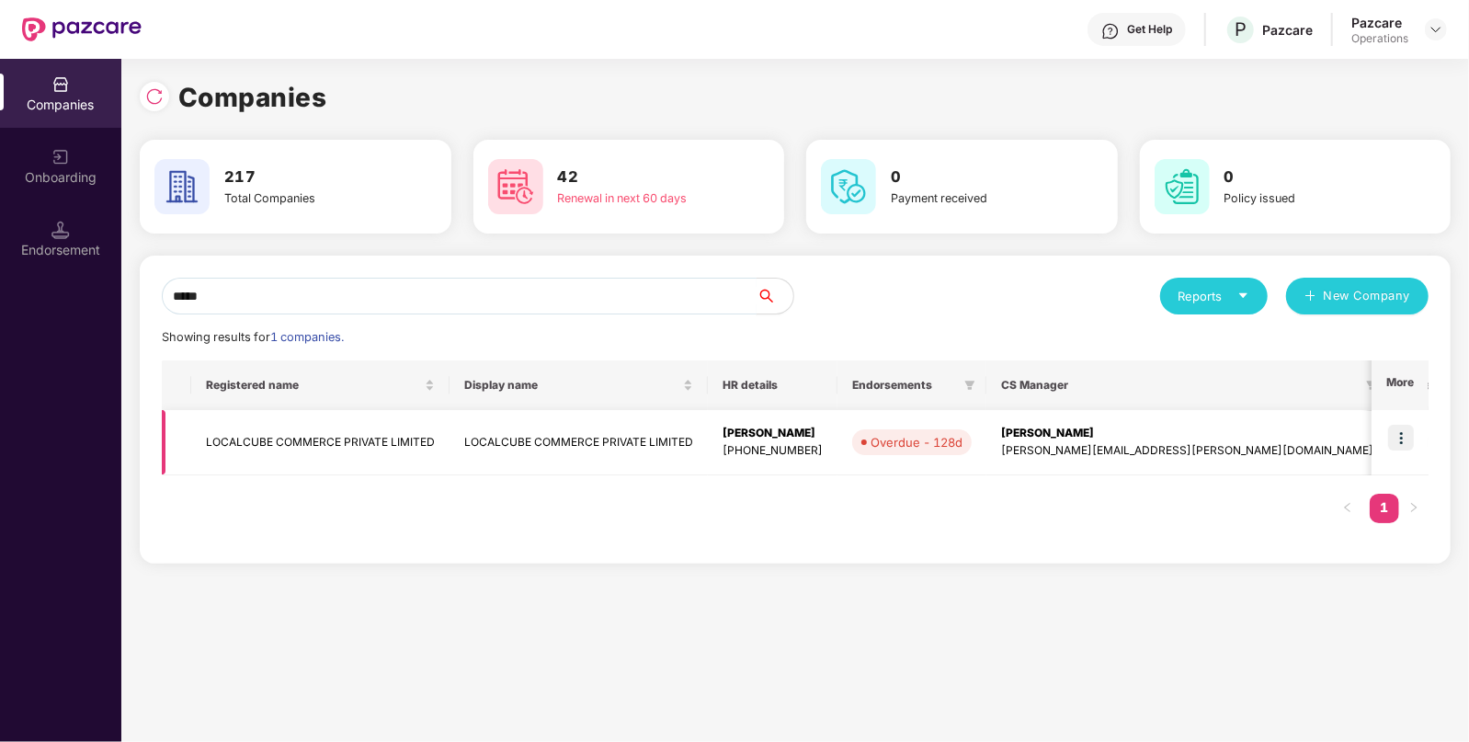
type input "*****"
click at [386, 431] on td "LOCALCUBE COMMERCE PRIVATE LIMITED" at bounding box center [320, 442] width 258 height 65
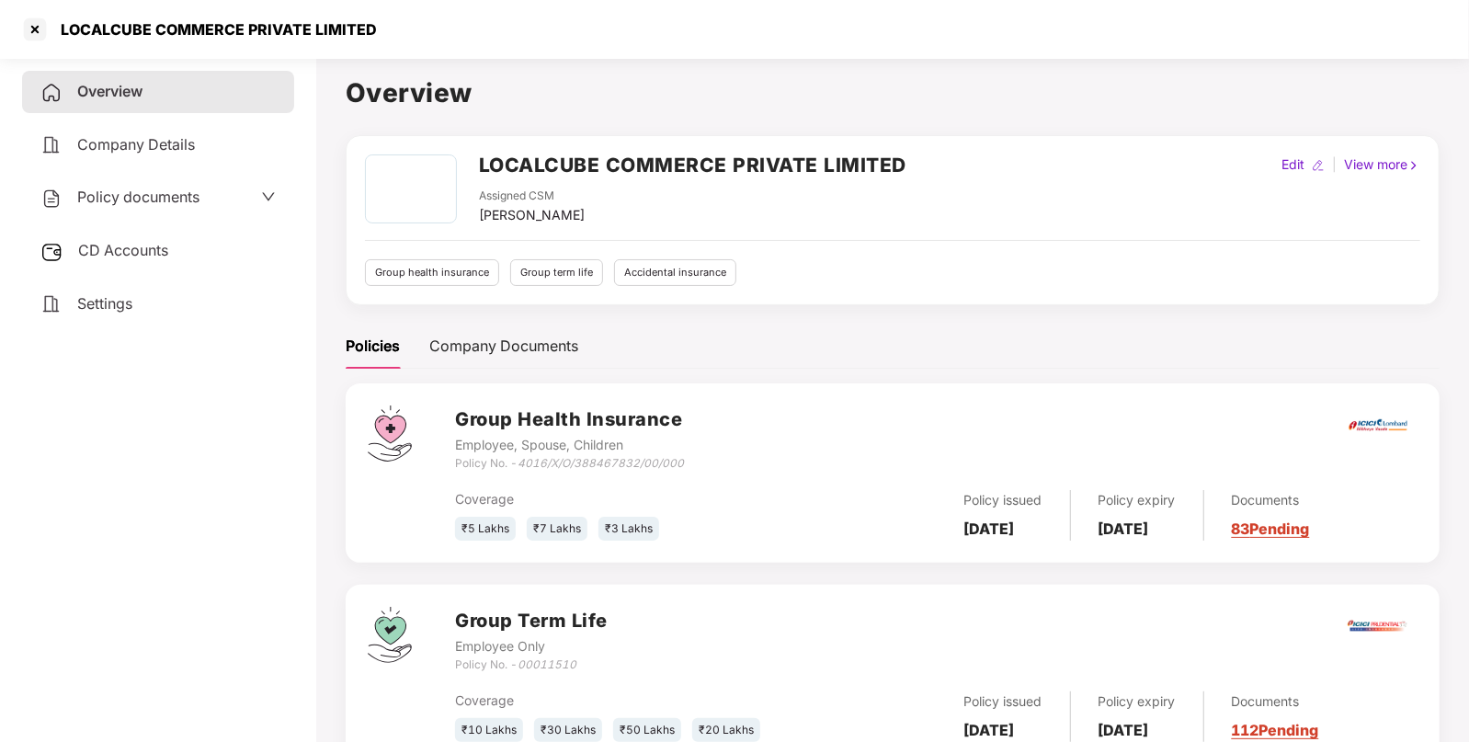
click at [134, 193] on span "Policy documents" at bounding box center [138, 197] width 122 height 18
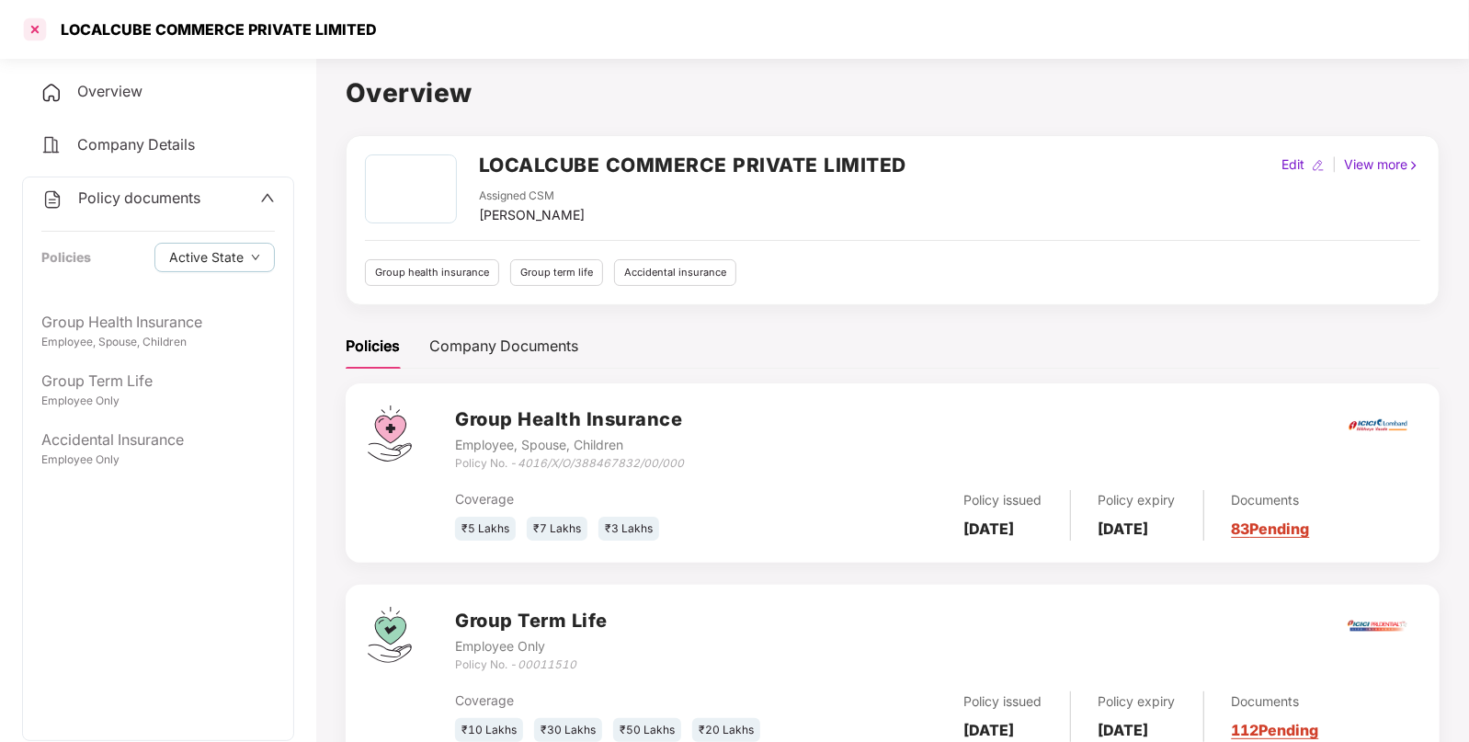
click at [32, 29] on div at bounding box center [34, 29] width 29 height 29
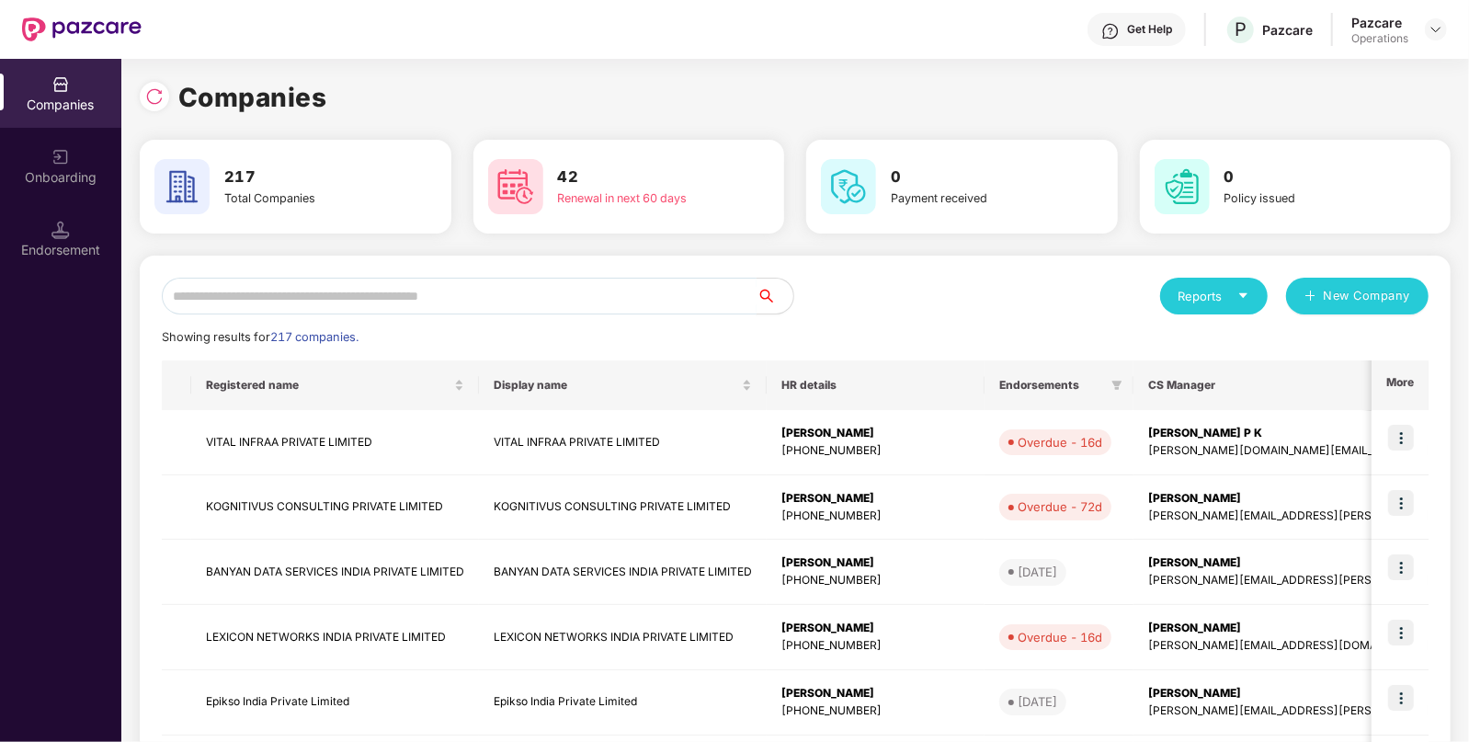
click at [197, 280] on input "text" at bounding box center [459, 296] width 595 height 37
click at [202, 290] on input "text" at bounding box center [459, 296] width 595 height 37
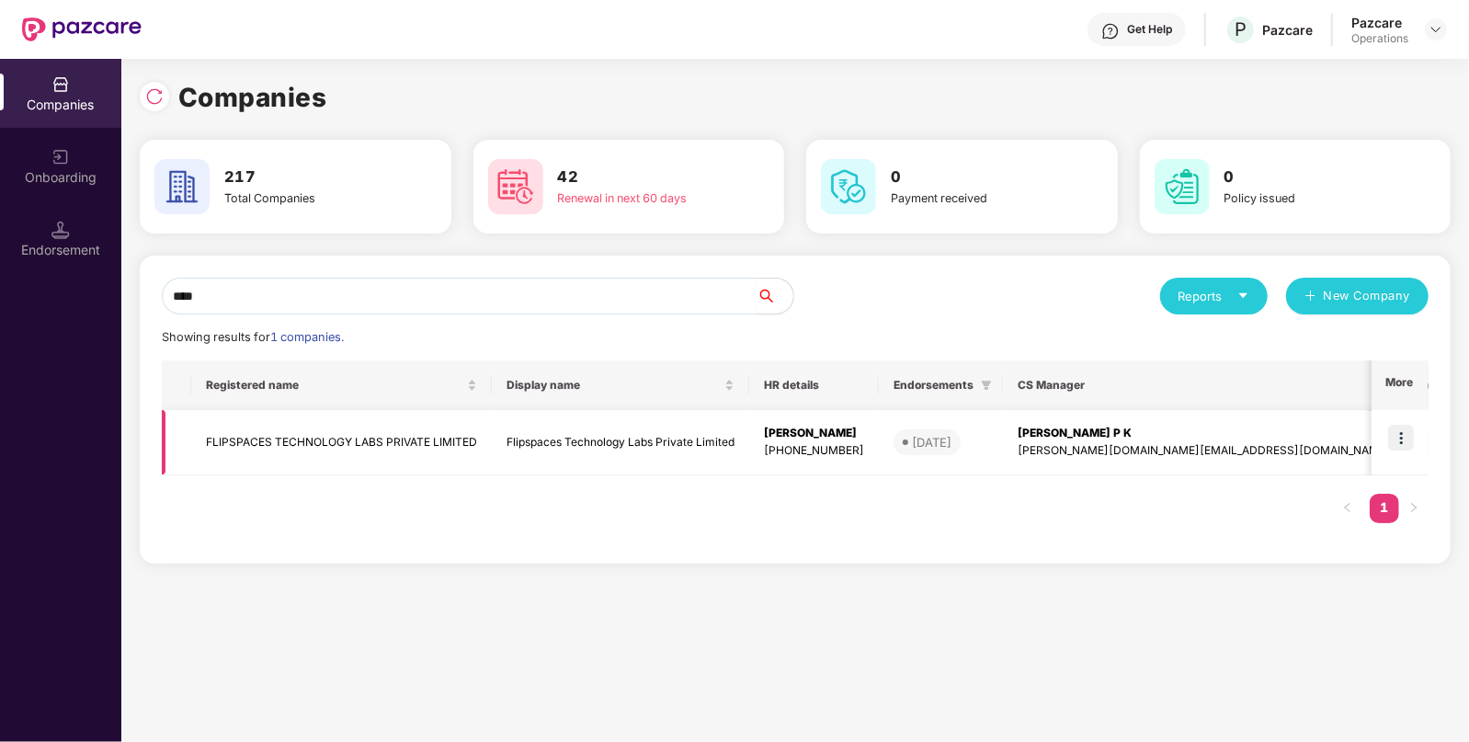
type input "****"
click at [345, 449] on td "FLIPSPACES TECHNOLOGY LABS PRIVATE LIMITED" at bounding box center [341, 442] width 301 height 65
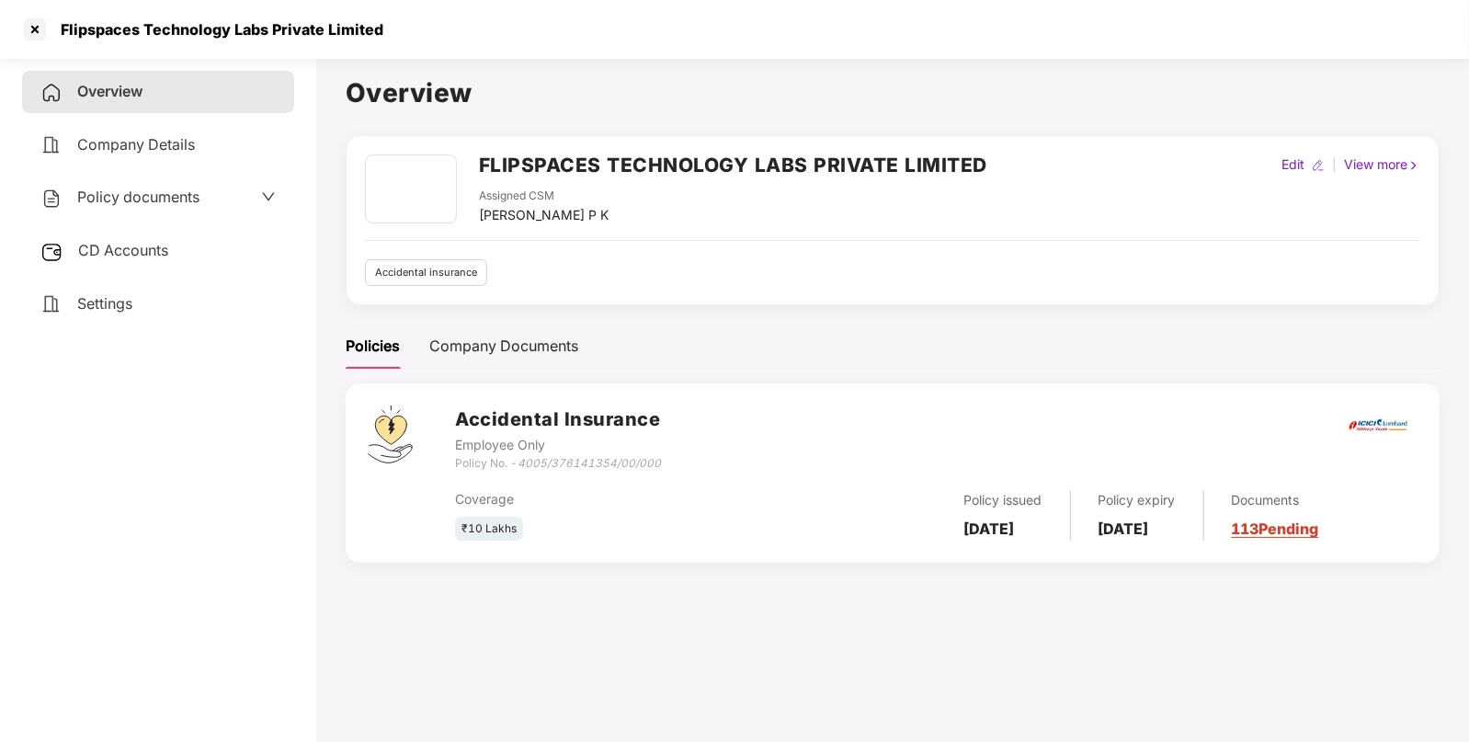
click at [563, 458] on icon "4005/376141354/00/000" at bounding box center [588, 463] width 143 height 14
drag, startPoint x: 519, startPoint y: 464, endPoint x: 685, endPoint y: 461, distance: 165.5
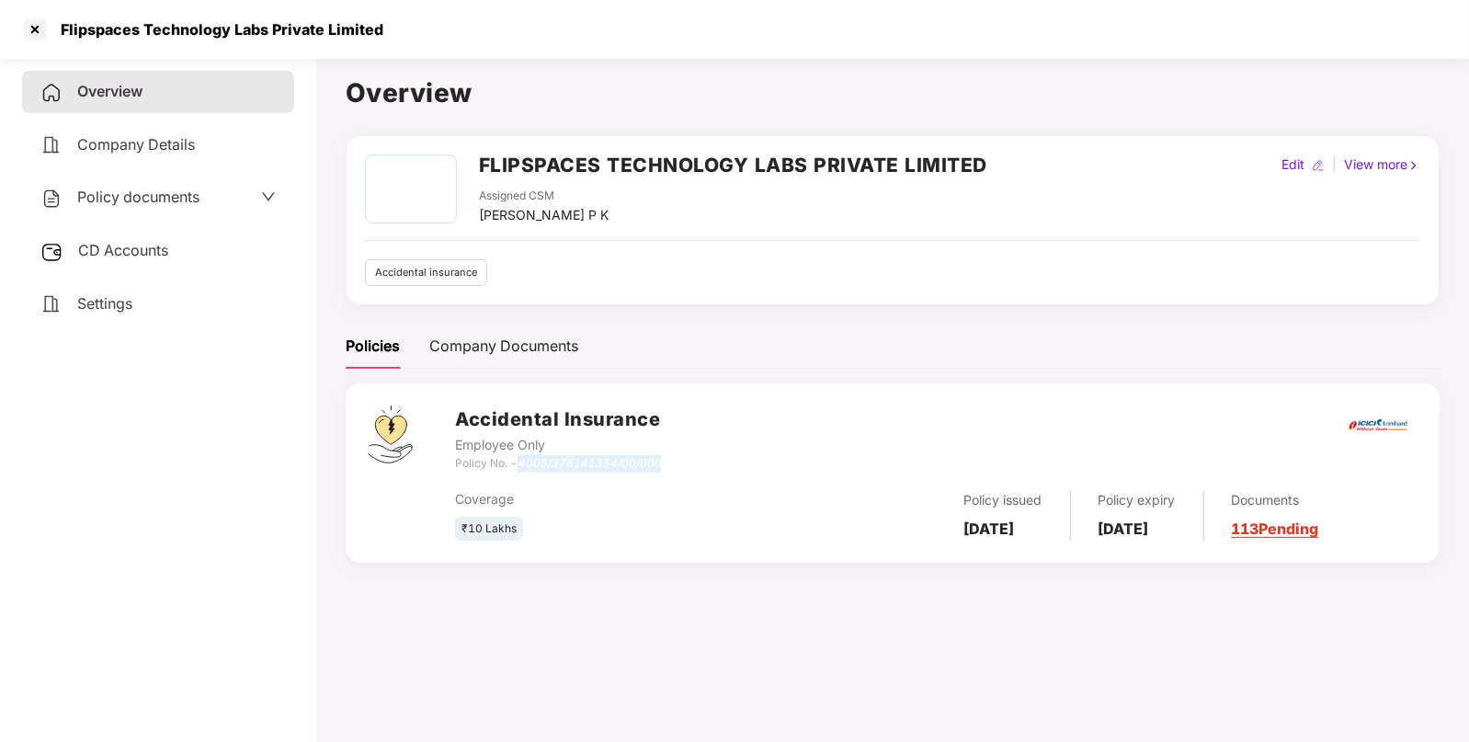
click at [685, 461] on div "Accidental Insurance Employee Only Policy No. - 4005/376141354/00/000" at bounding box center [936, 438] width 962 height 66
copy icon "4005/376141354/00/000"
click at [144, 200] on span "Policy documents" at bounding box center [138, 197] width 122 height 18
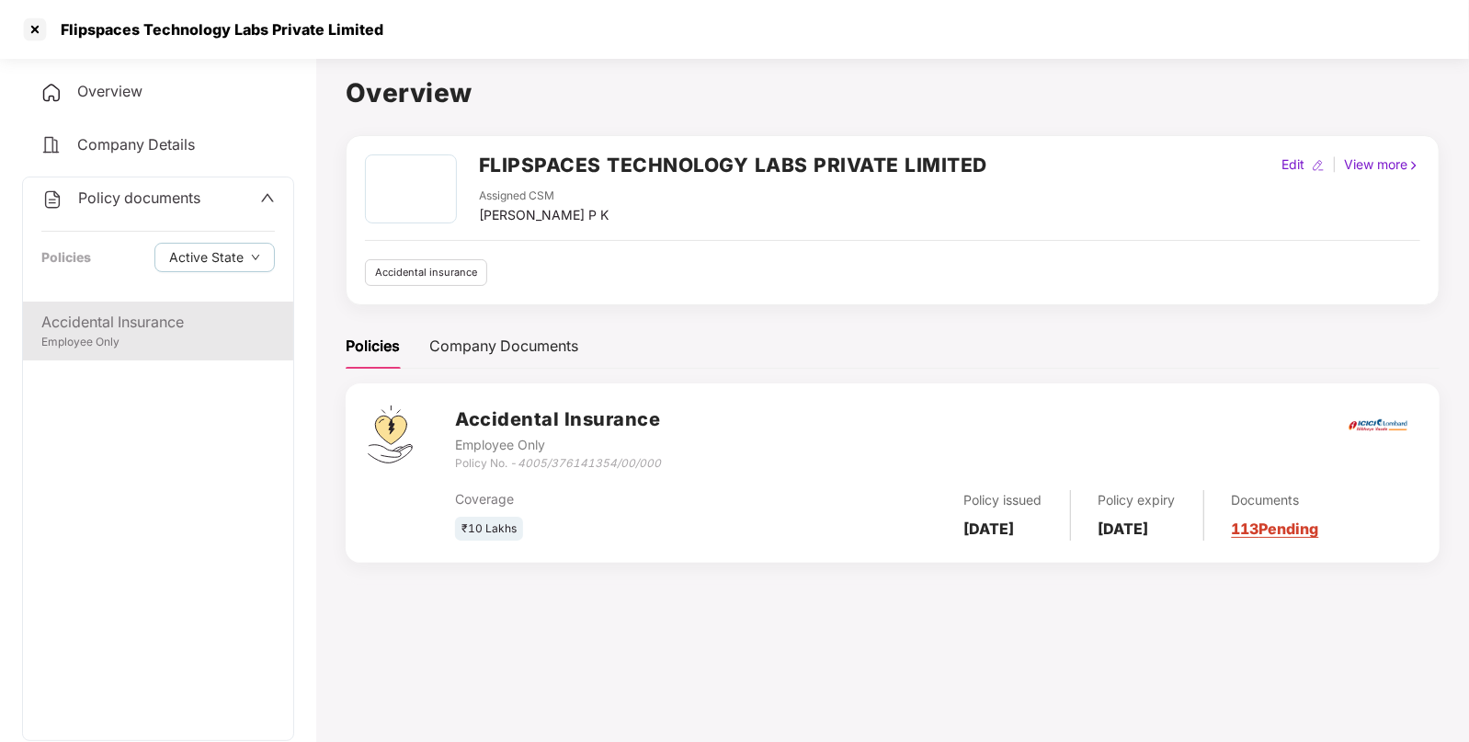
click at [103, 323] on div "Accidental Insurance" at bounding box center [157, 322] width 233 height 23
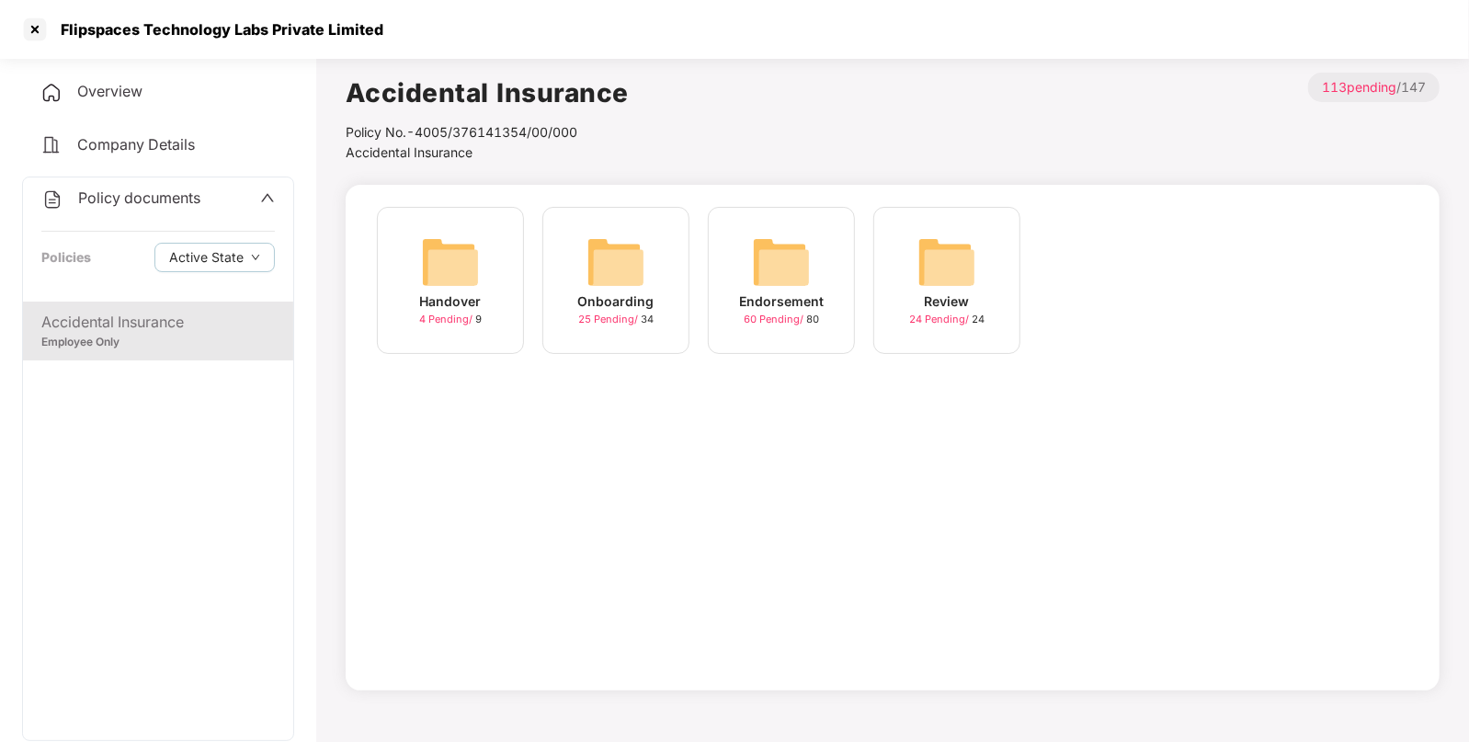
click at [782, 267] on img at bounding box center [781, 262] width 59 height 59
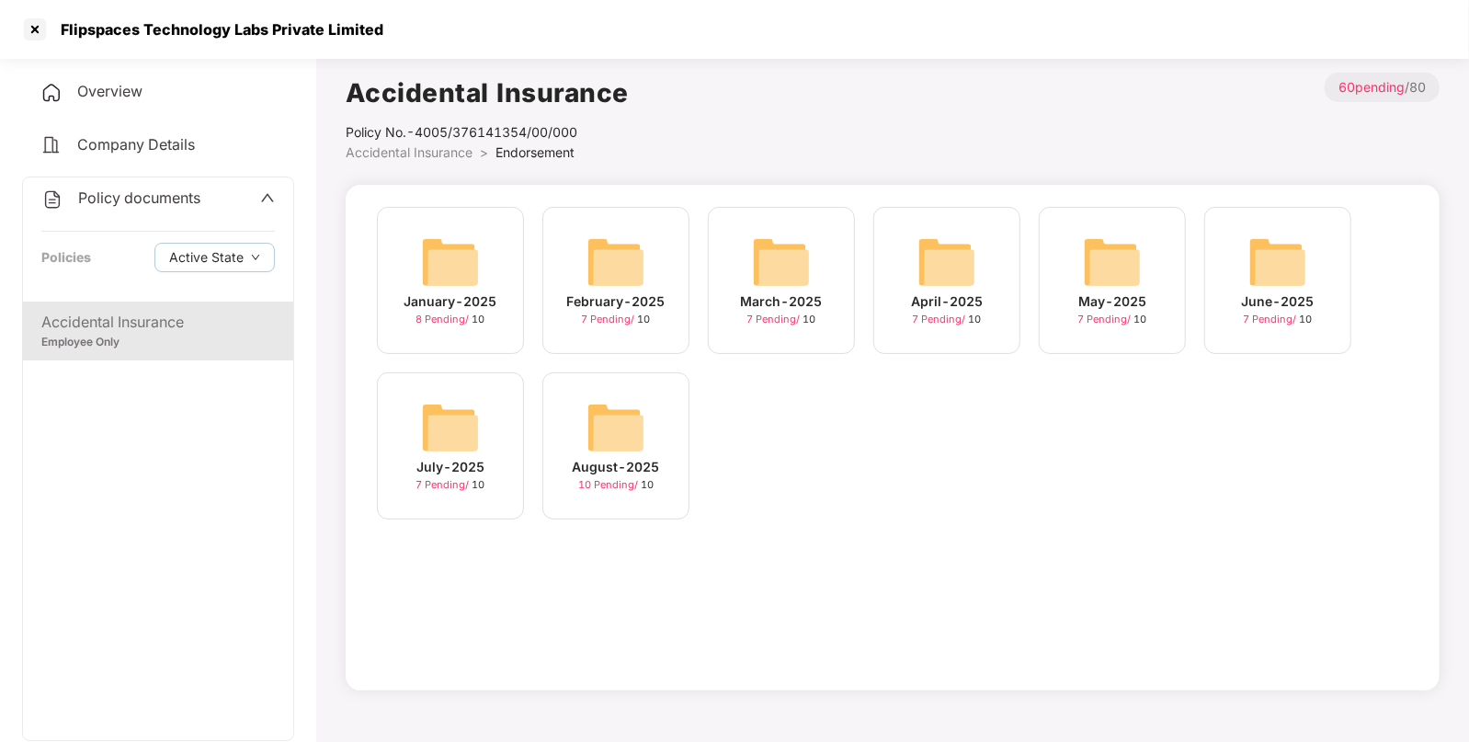
click at [607, 426] on img at bounding box center [615, 427] width 59 height 59
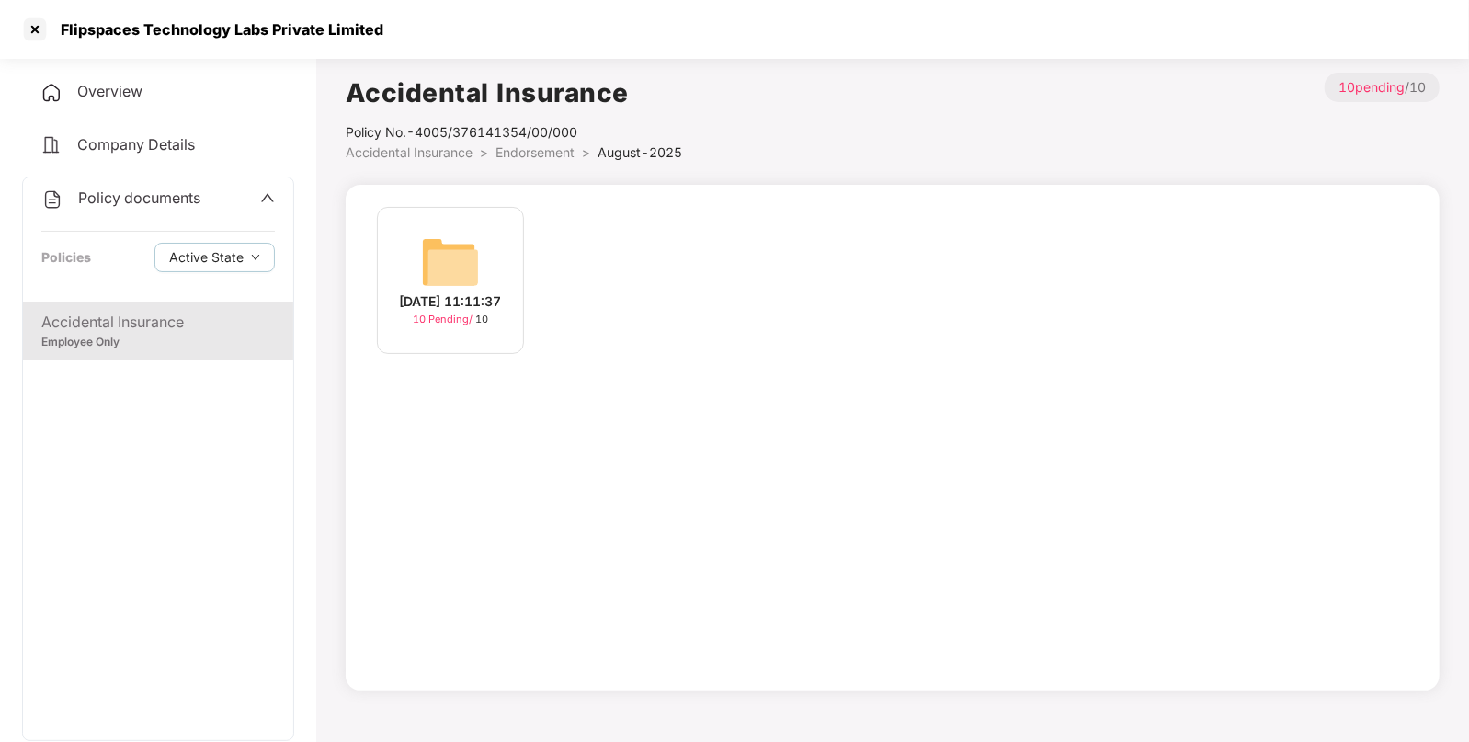
click at [445, 254] on img at bounding box center [450, 262] width 59 height 59
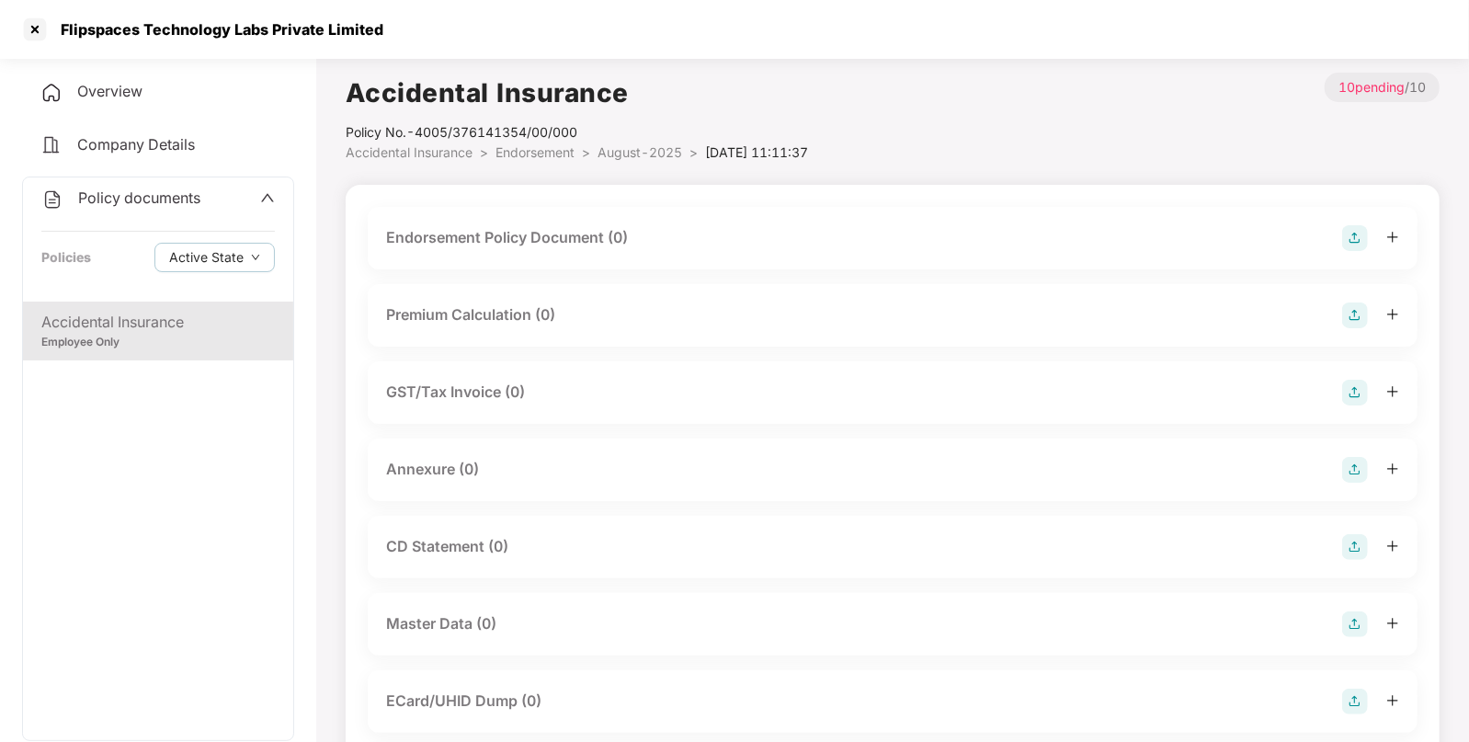
click at [1356, 236] on img at bounding box center [1355, 238] width 26 height 26
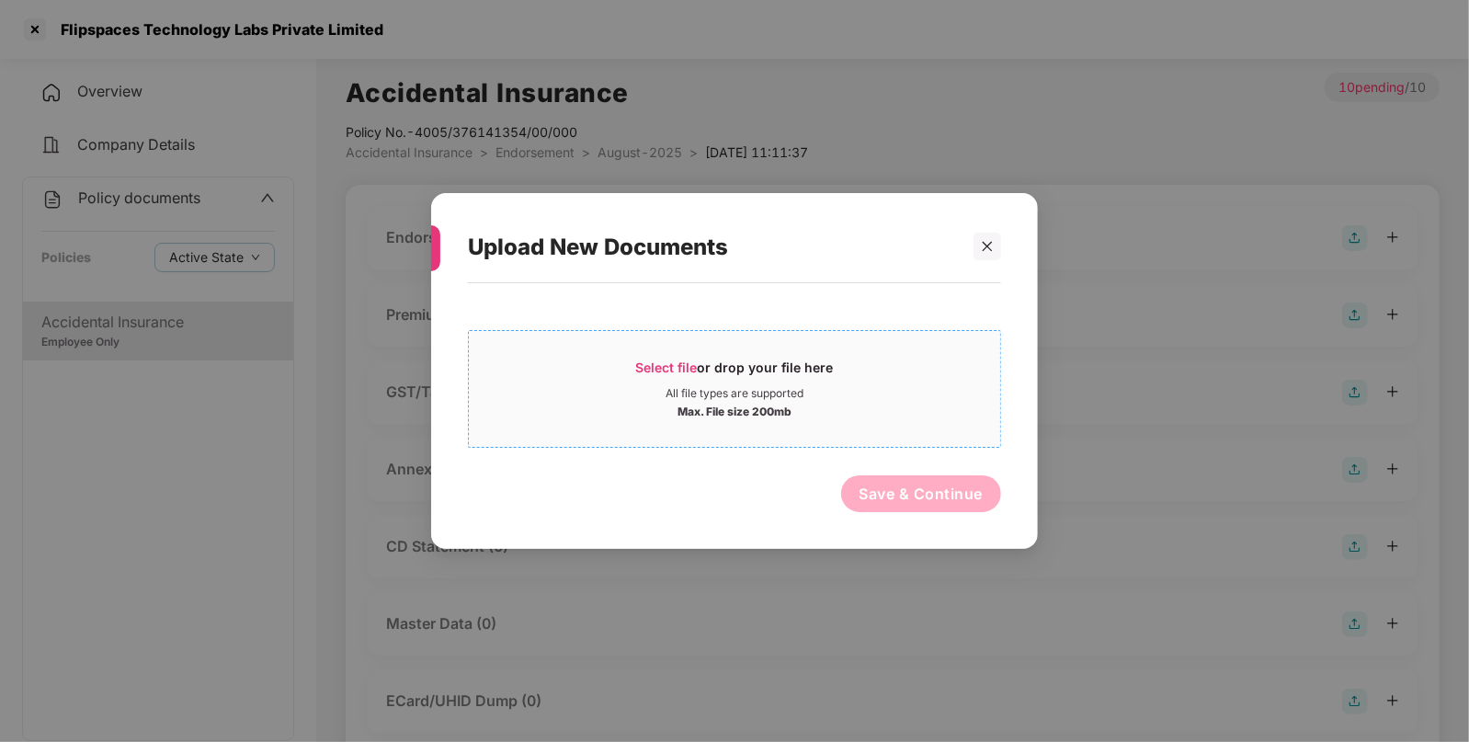
click at [648, 361] on span "Select file" at bounding box center [667, 367] width 62 height 16
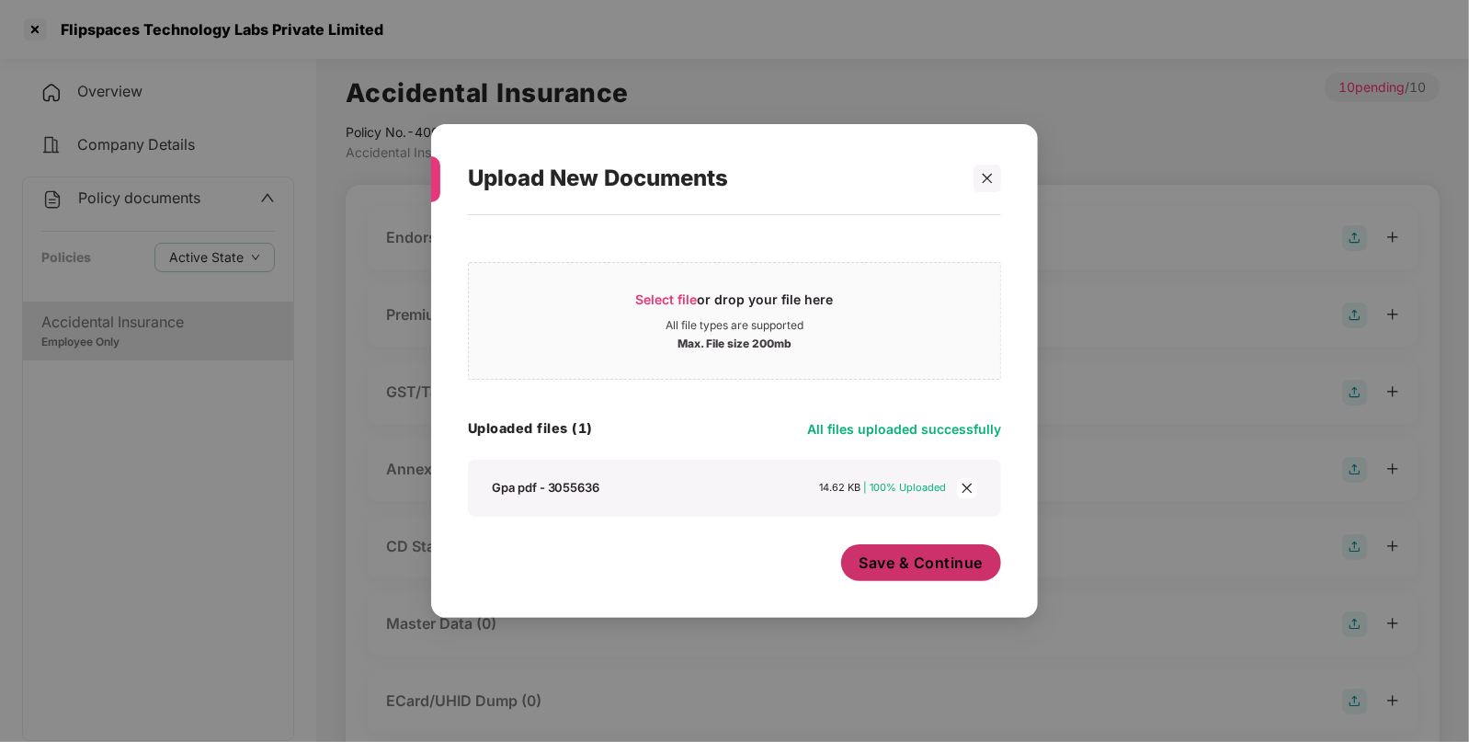
click at [877, 551] on button "Save & Continue" at bounding box center [921, 562] width 161 height 37
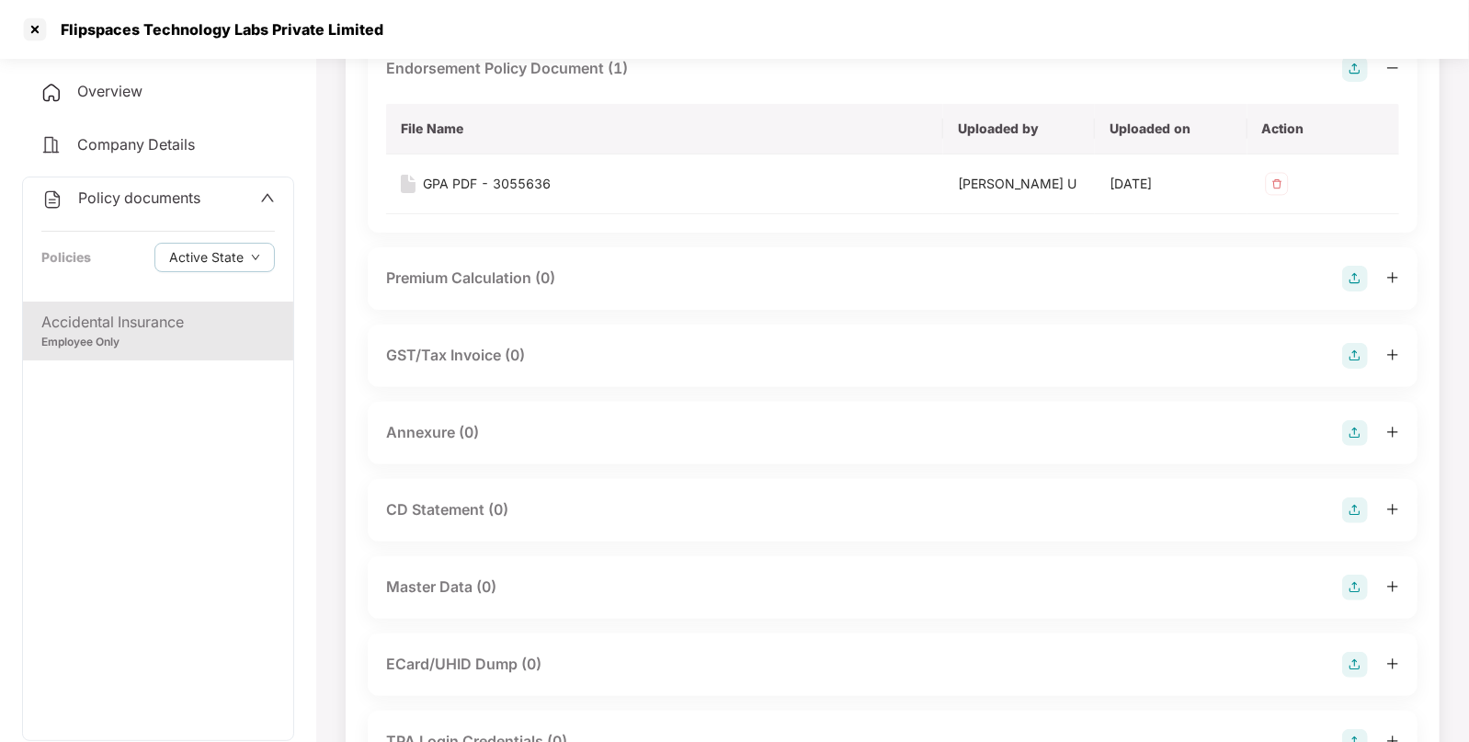
scroll to position [172, 0]
click at [1358, 424] on img at bounding box center [1355, 430] width 26 height 26
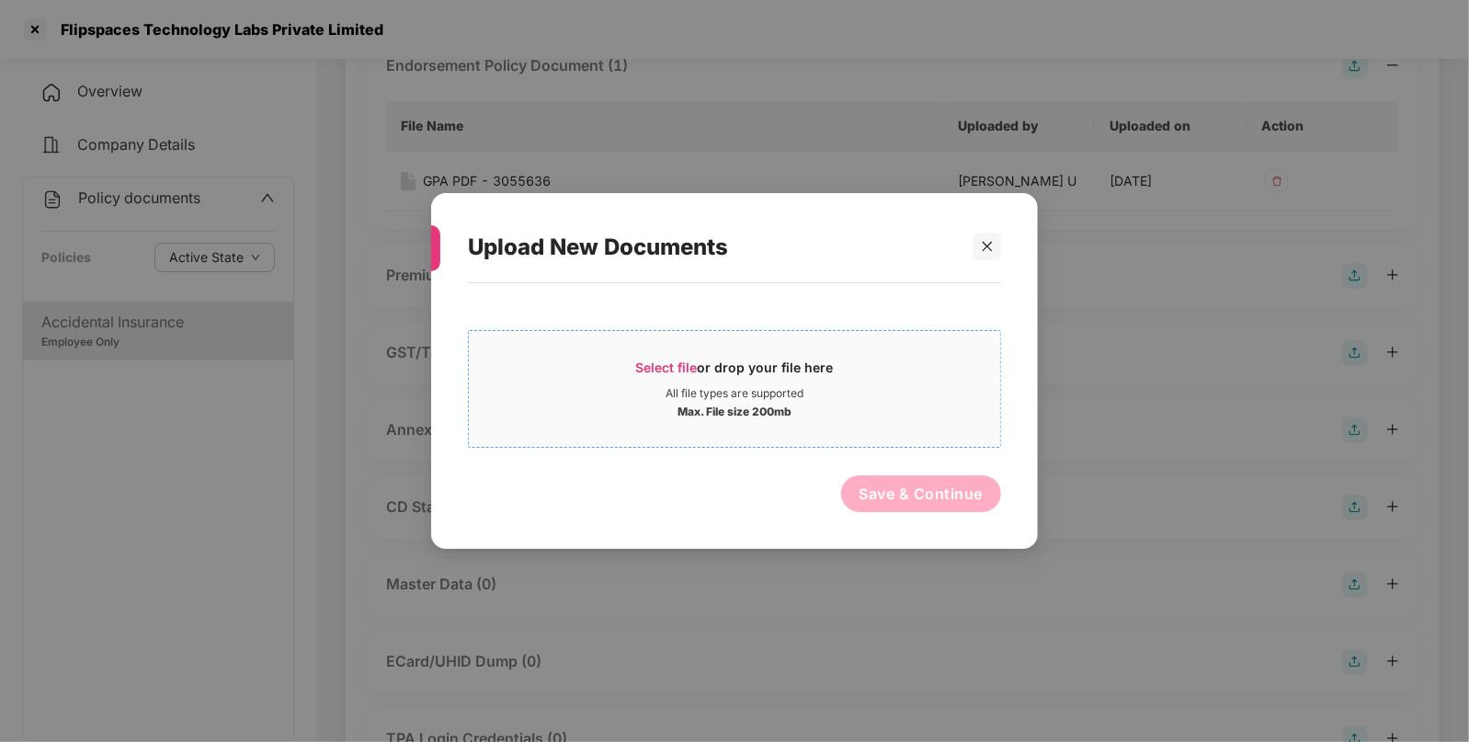
click at [665, 366] on span "Select file" at bounding box center [667, 367] width 62 height 16
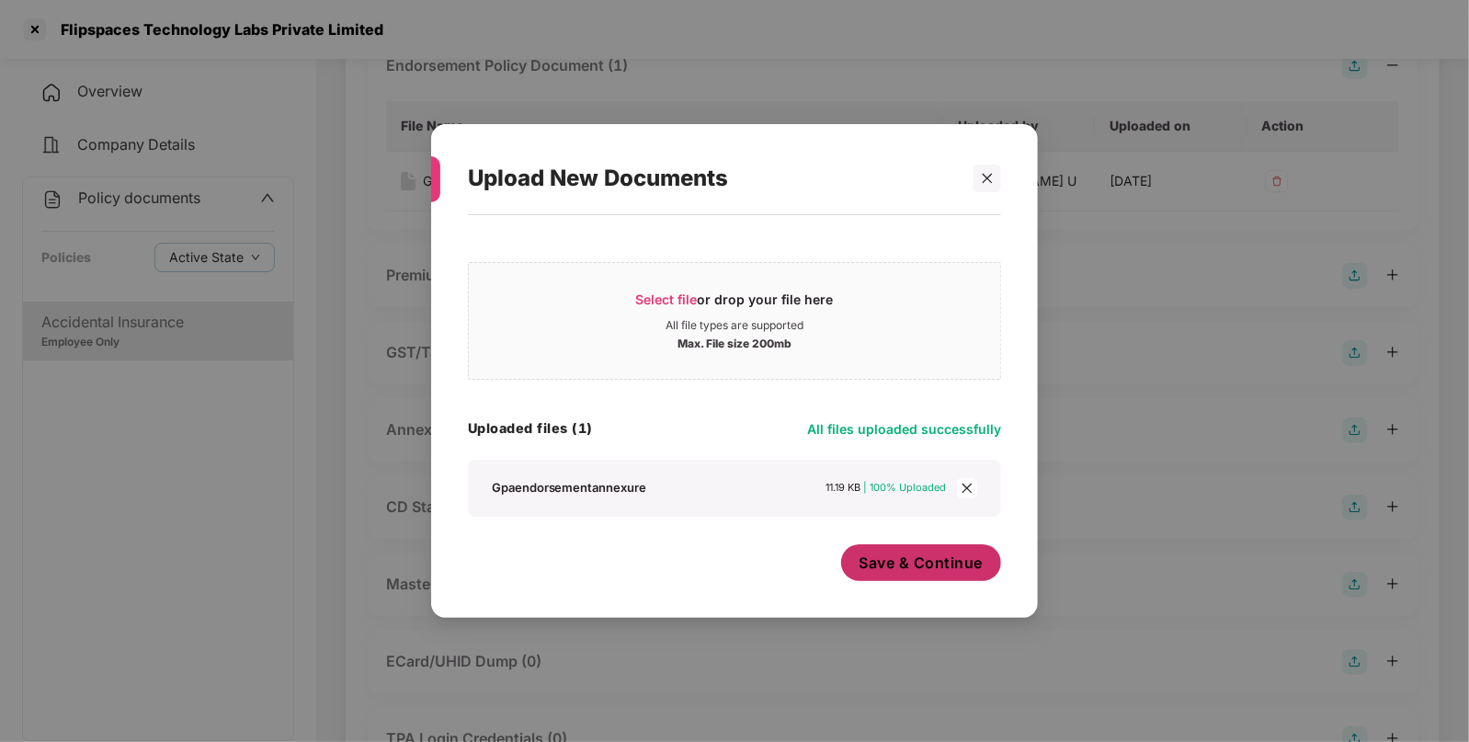
click at [923, 551] on button "Save & Continue" at bounding box center [921, 562] width 161 height 37
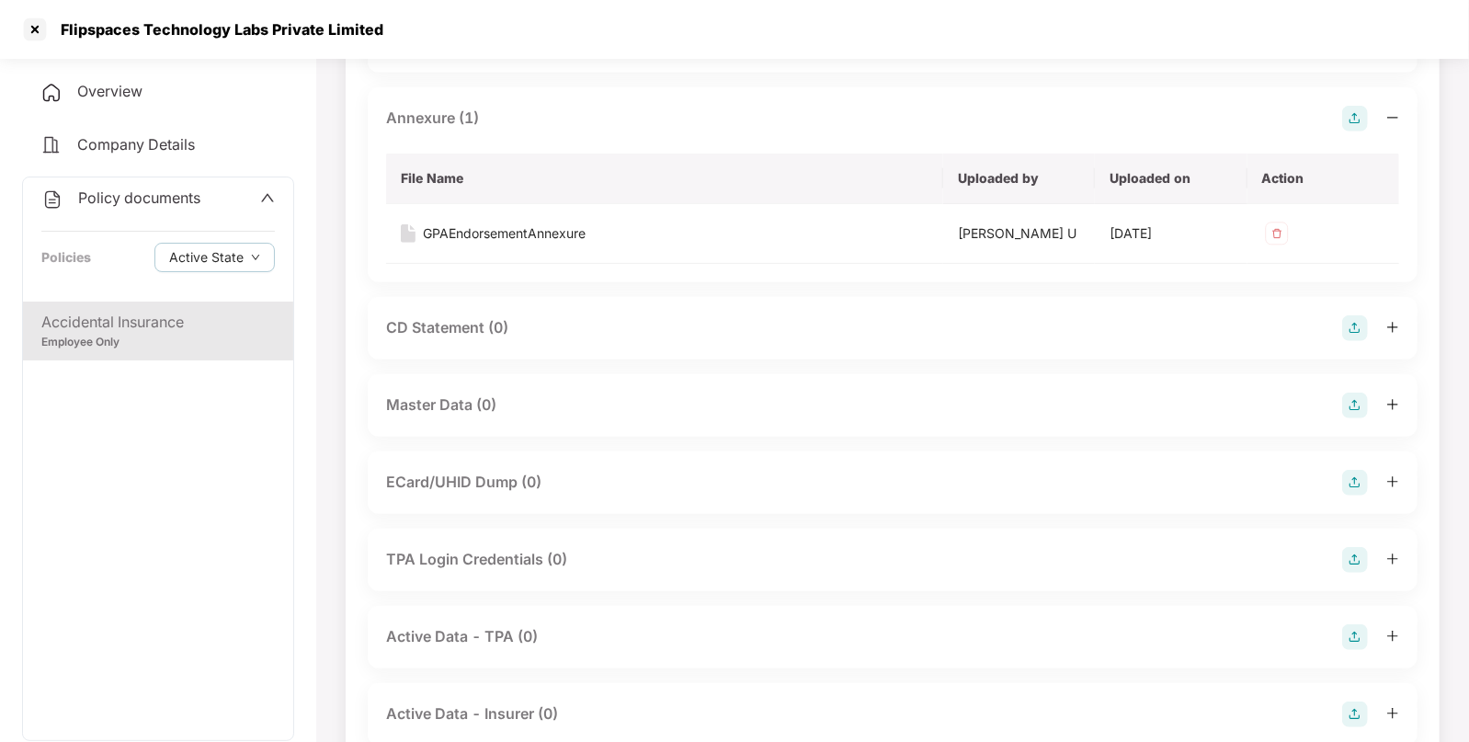
scroll to position [484, 0]
click at [1354, 400] on img at bounding box center [1355, 405] width 26 height 26
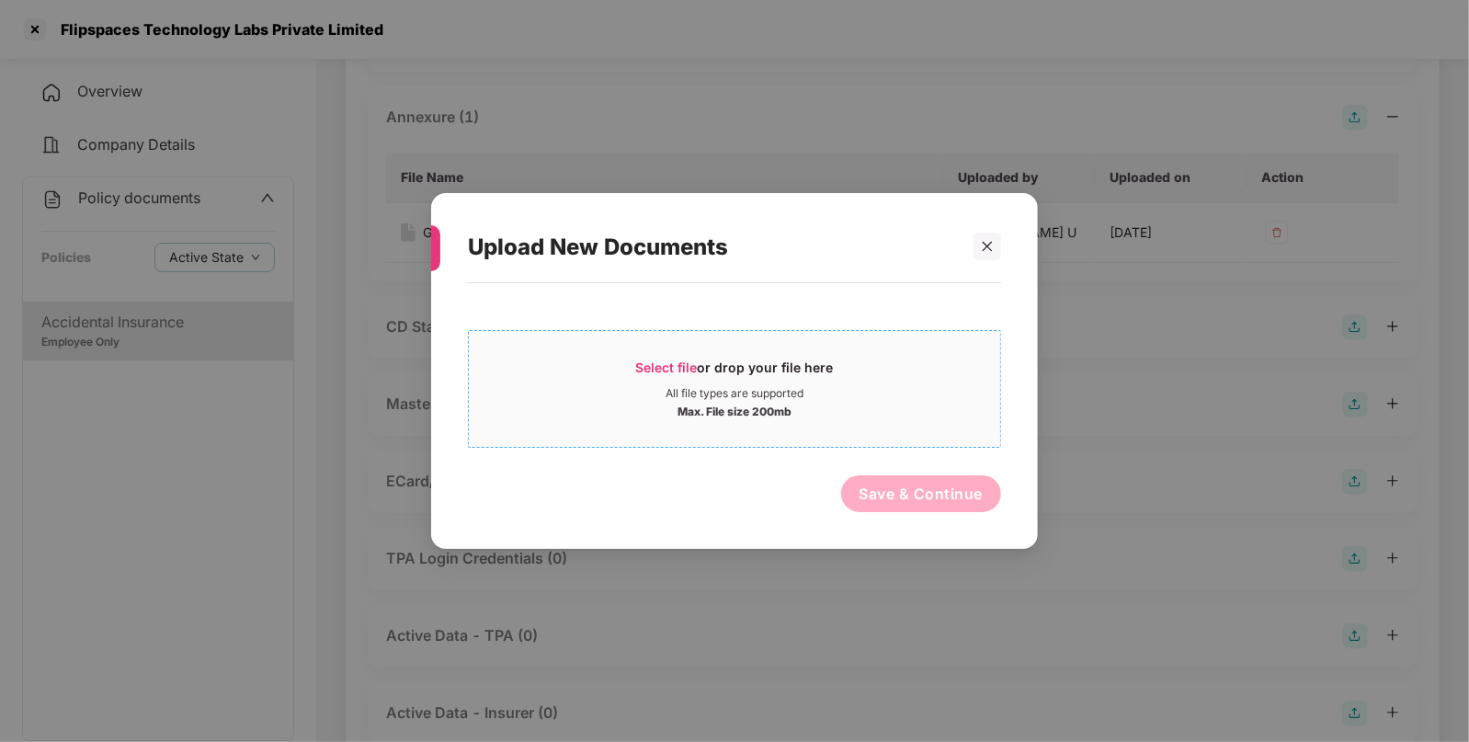
click at [665, 374] on span "Select file" at bounding box center [667, 367] width 62 height 16
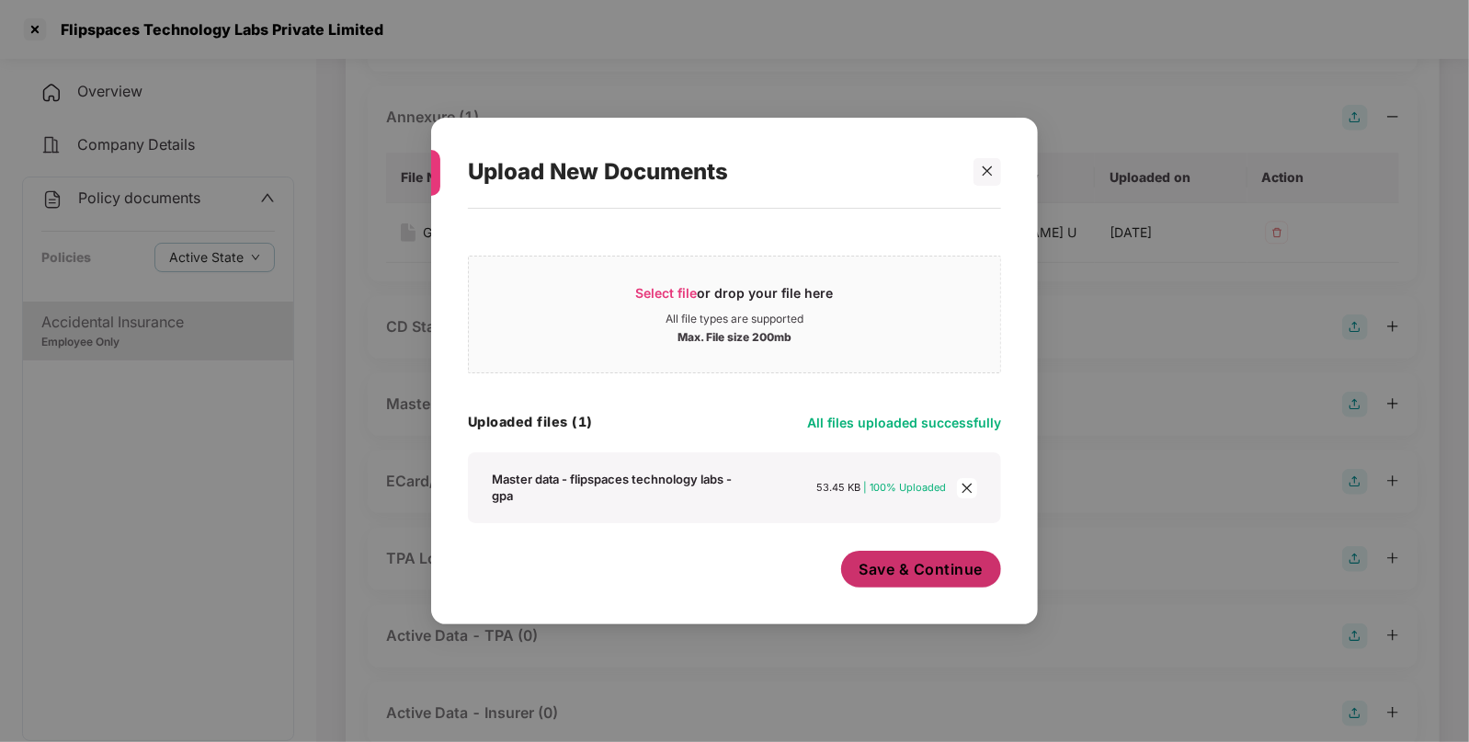
click at [894, 577] on span "Save & Continue" at bounding box center [921, 569] width 124 height 20
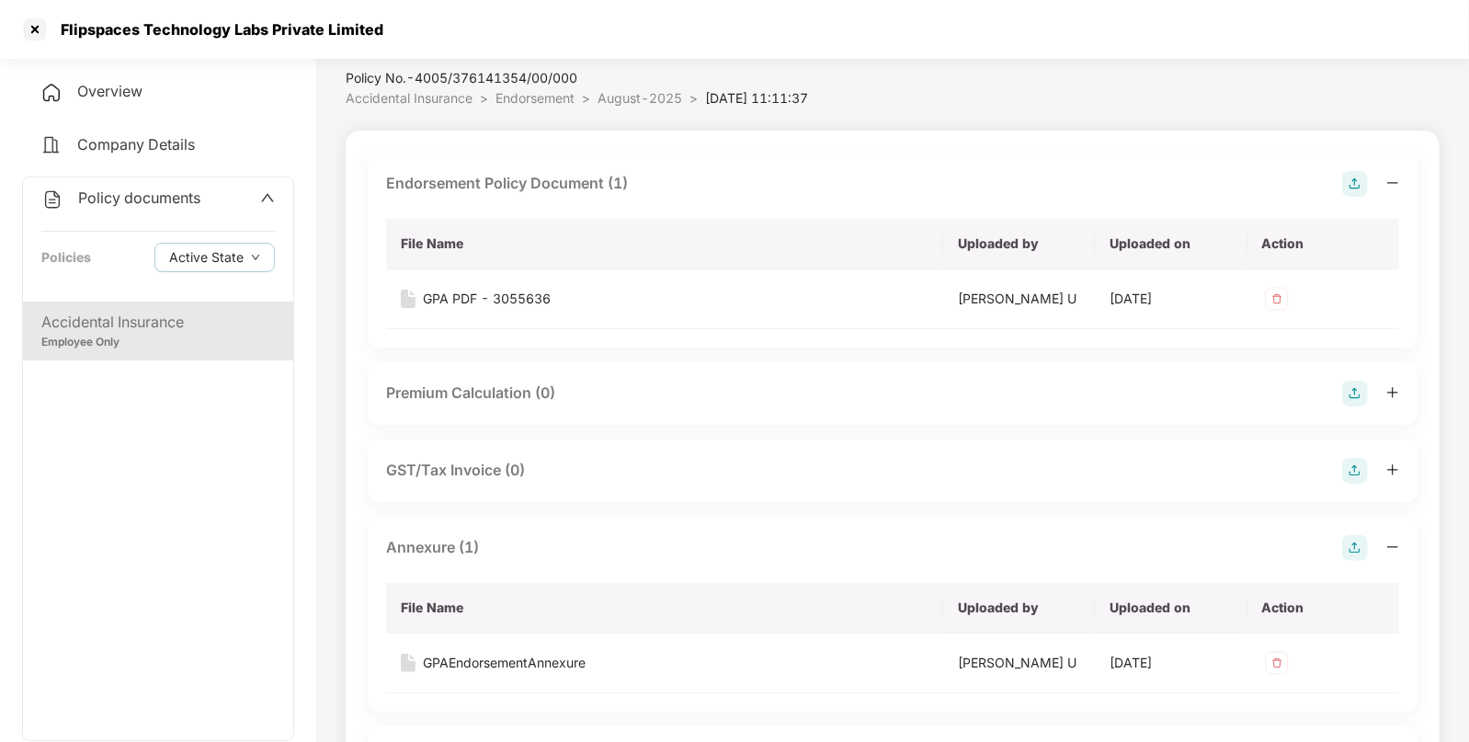
scroll to position [0, 0]
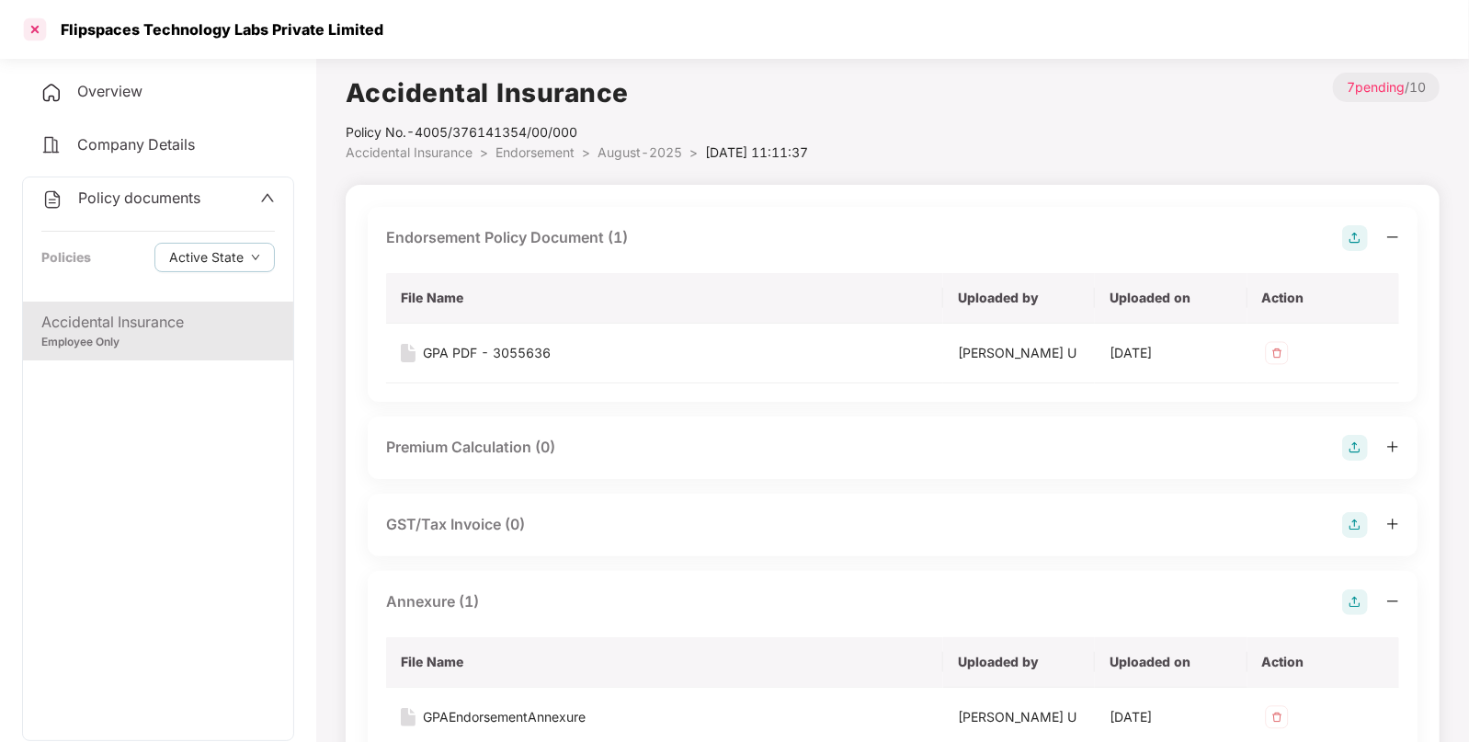
click at [35, 38] on div at bounding box center [34, 29] width 29 height 29
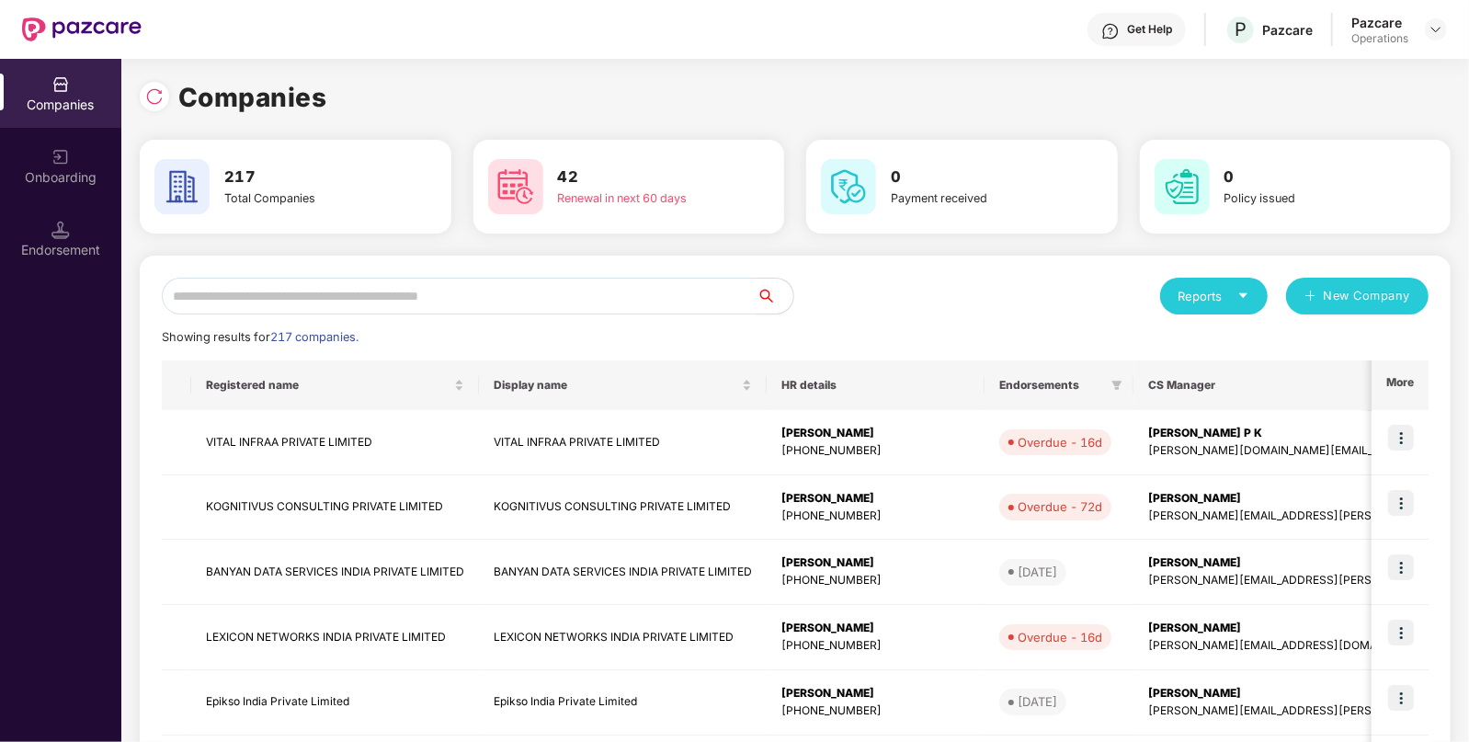
click at [432, 290] on input "text" at bounding box center [459, 296] width 595 height 37
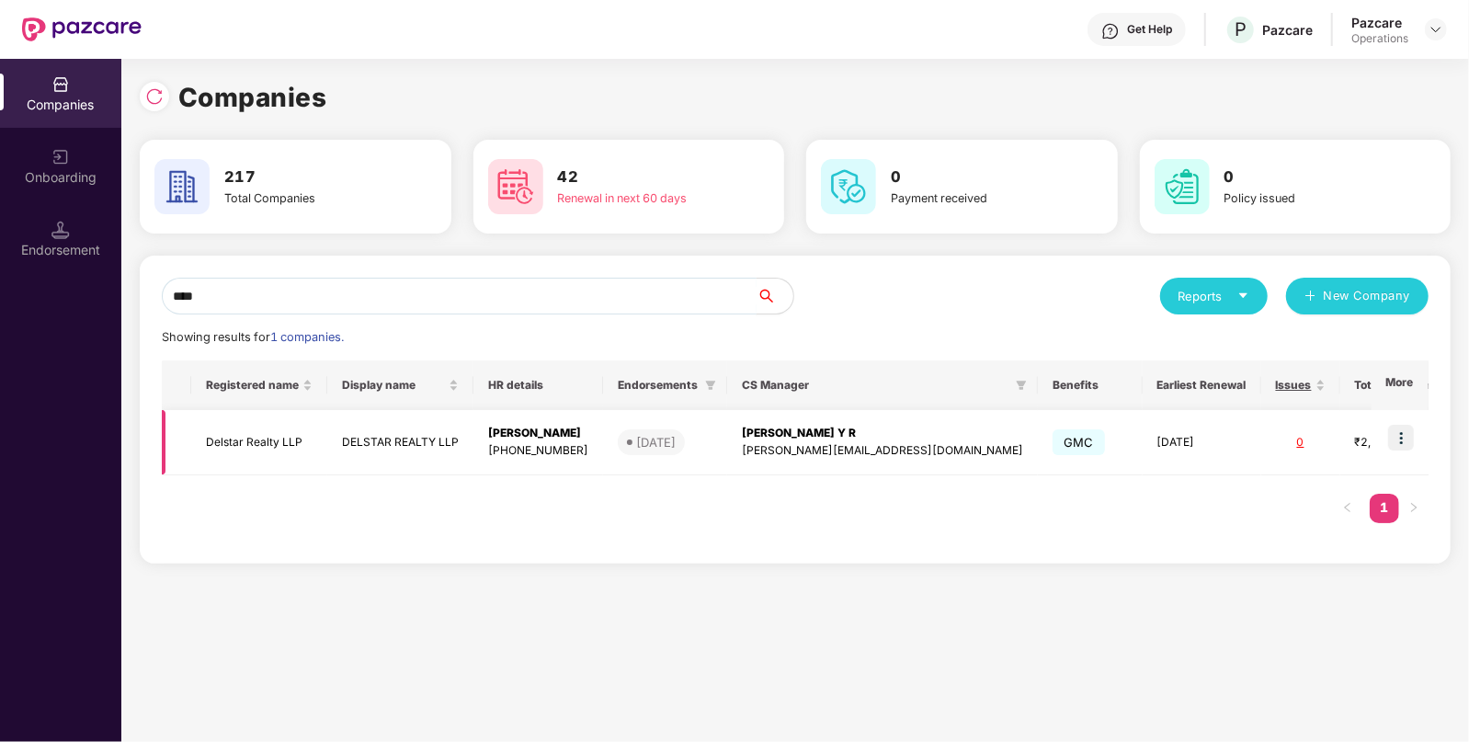
type input "****"
click at [250, 434] on td "Delstar Realty LLP" at bounding box center [259, 442] width 136 height 65
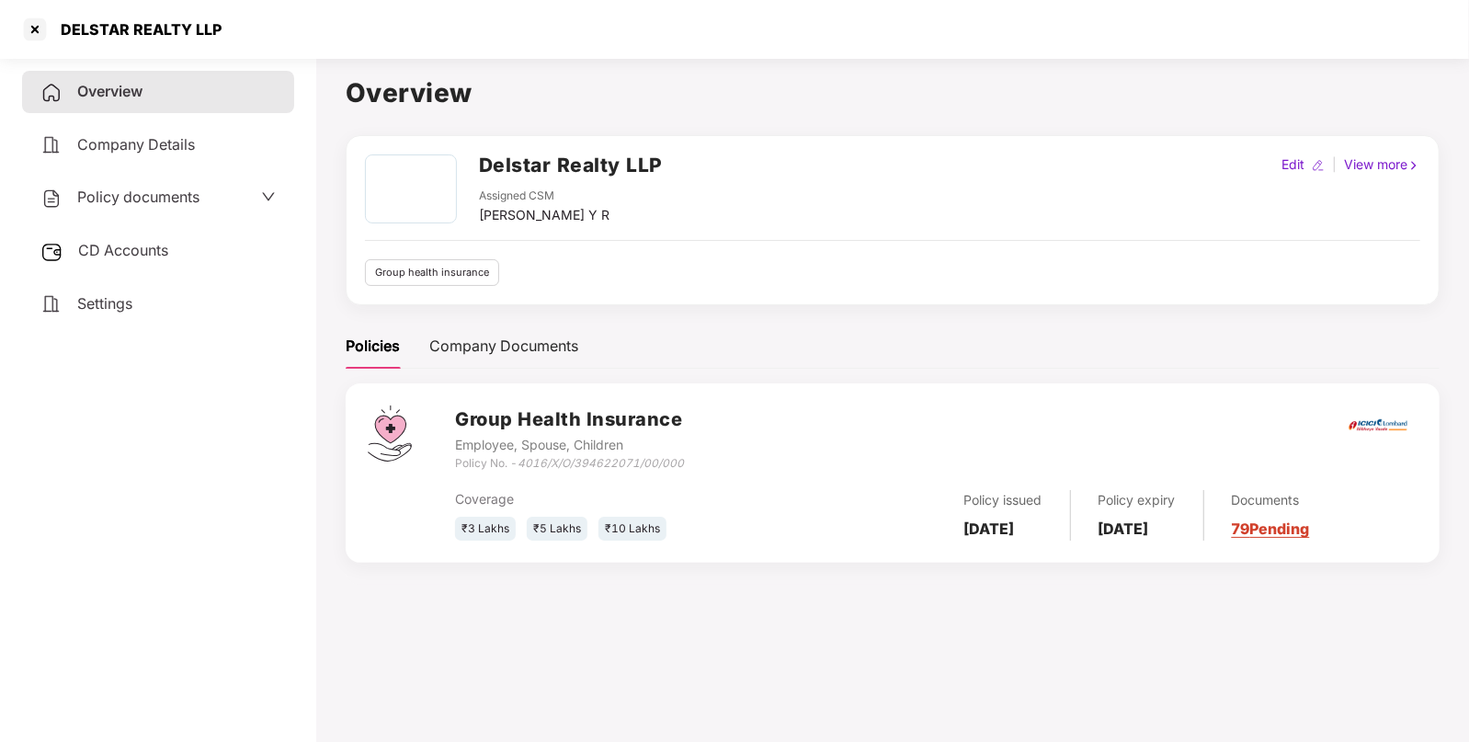
click at [114, 201] on span "Policy documents" at bounding box center [138, 197] width 122 height 18
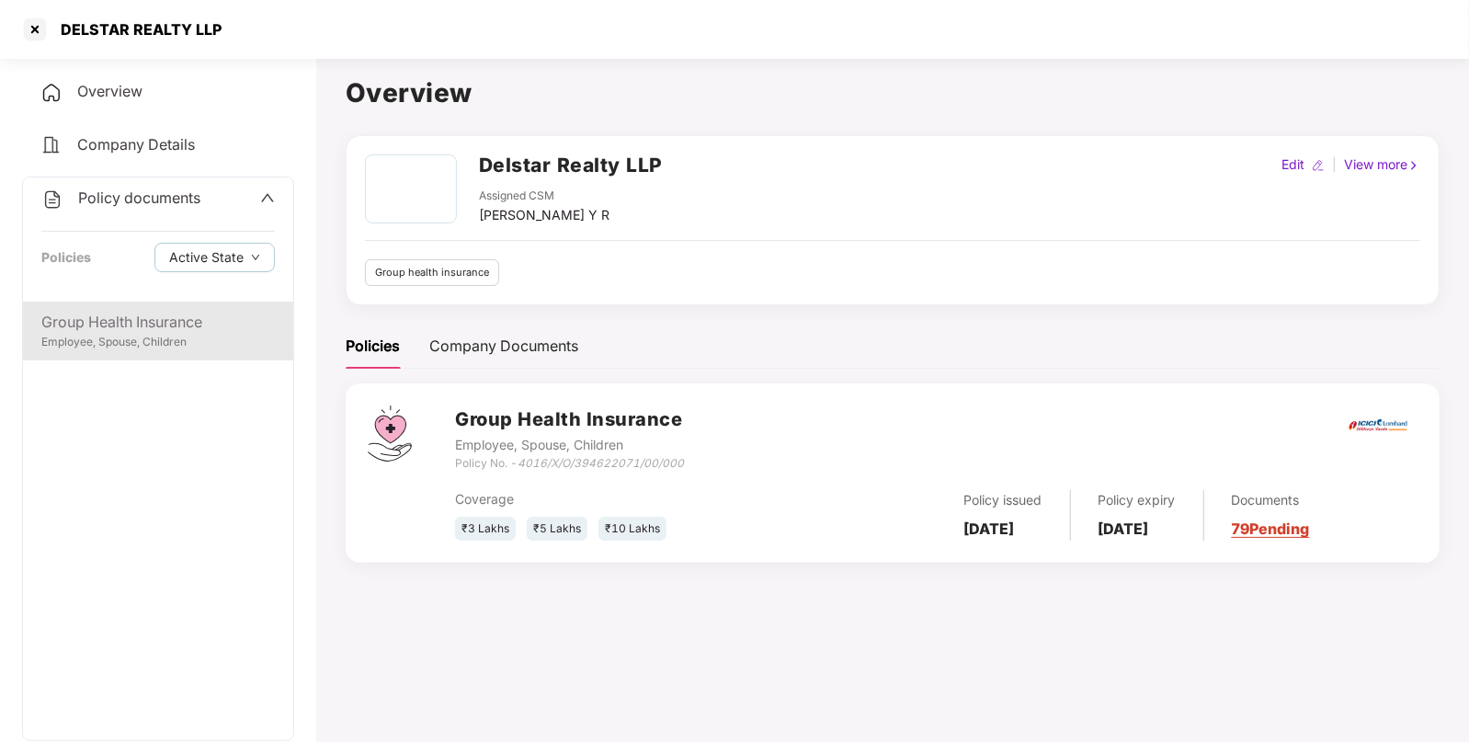
click at [130, 320] on div "Group Health Insurance" at bounding box center [157, 322] width 233 height 23
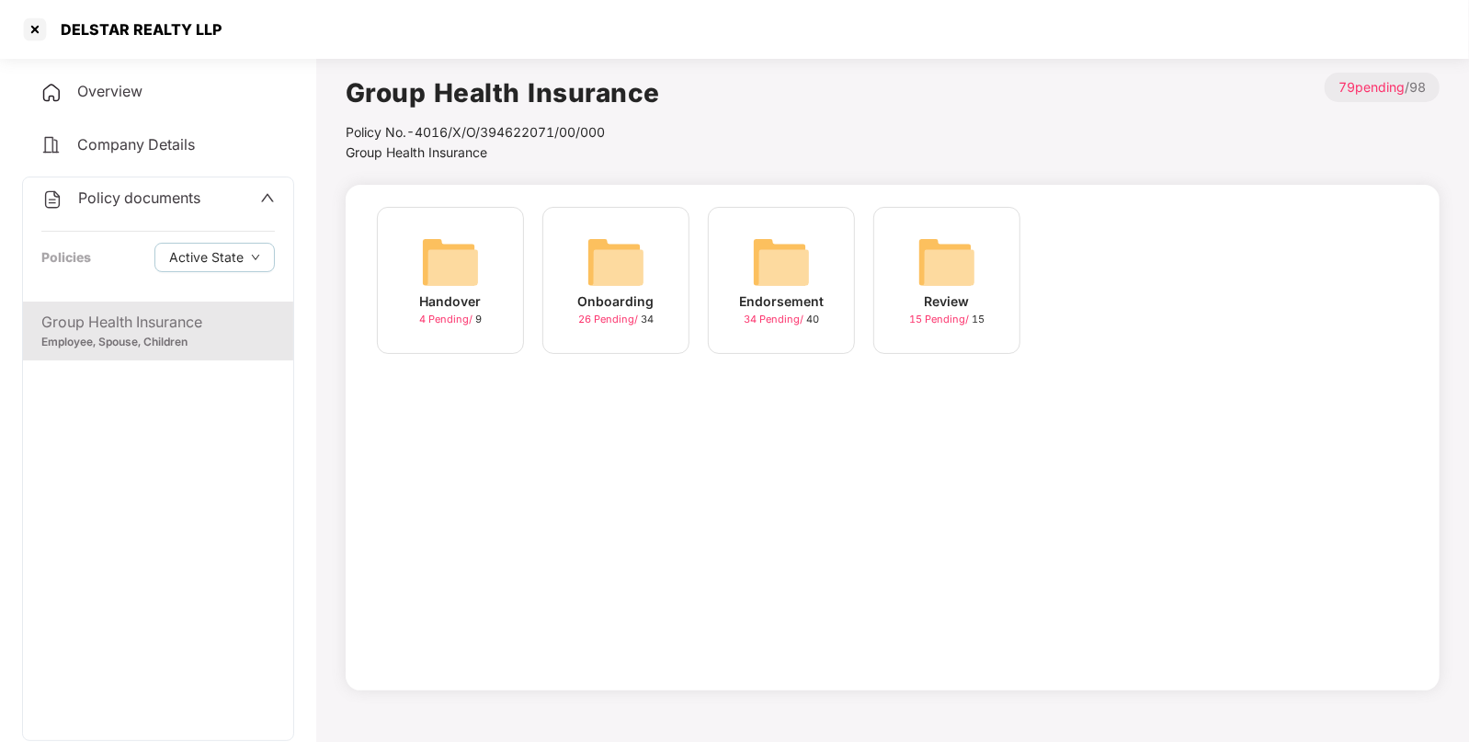
click at [772, 266] on img at bounding box center [781, 262] width 59 height 59
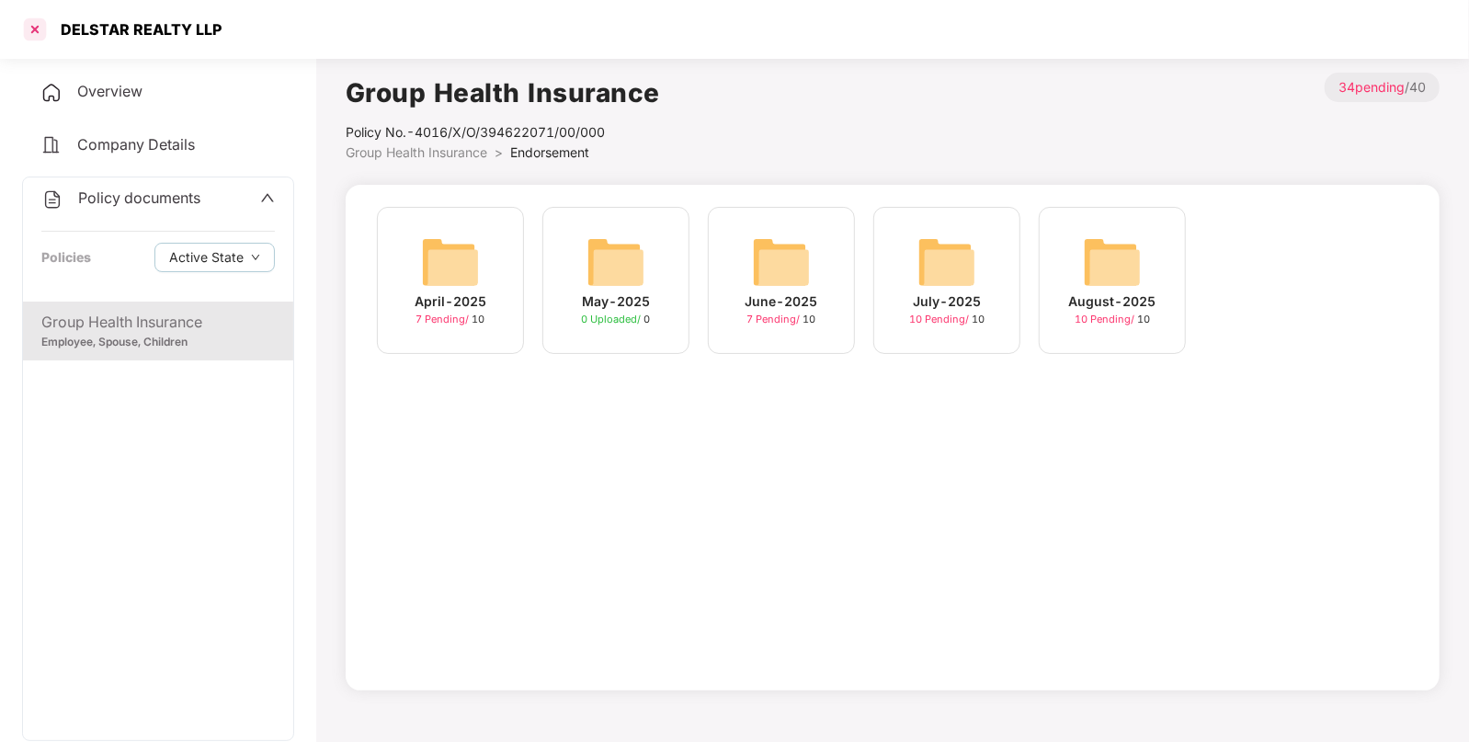
click at [40, 28] on div at bounding box center [34, 29] width 29 height 29
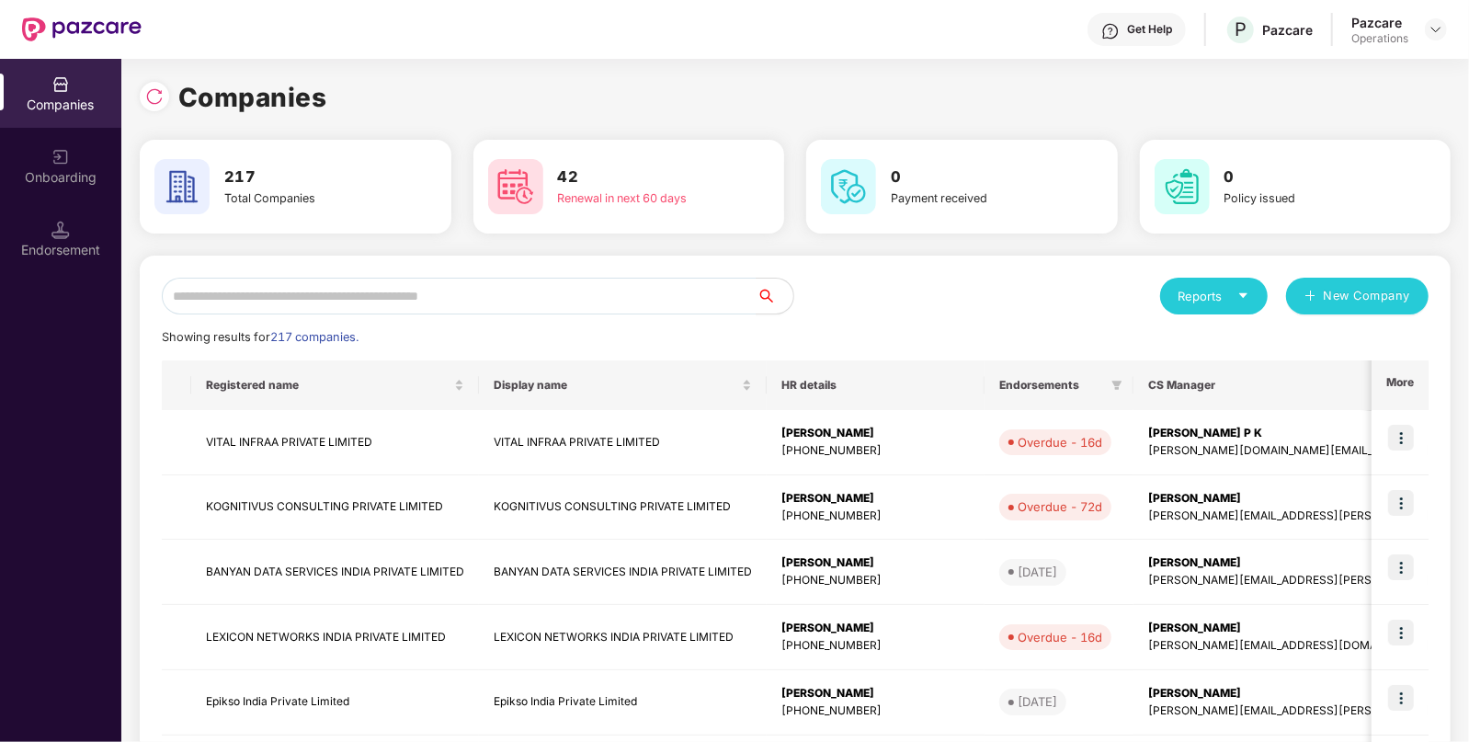
click at [63, 247] on div "Endorsement" at bounding box center [60, 250] width 121 height 18
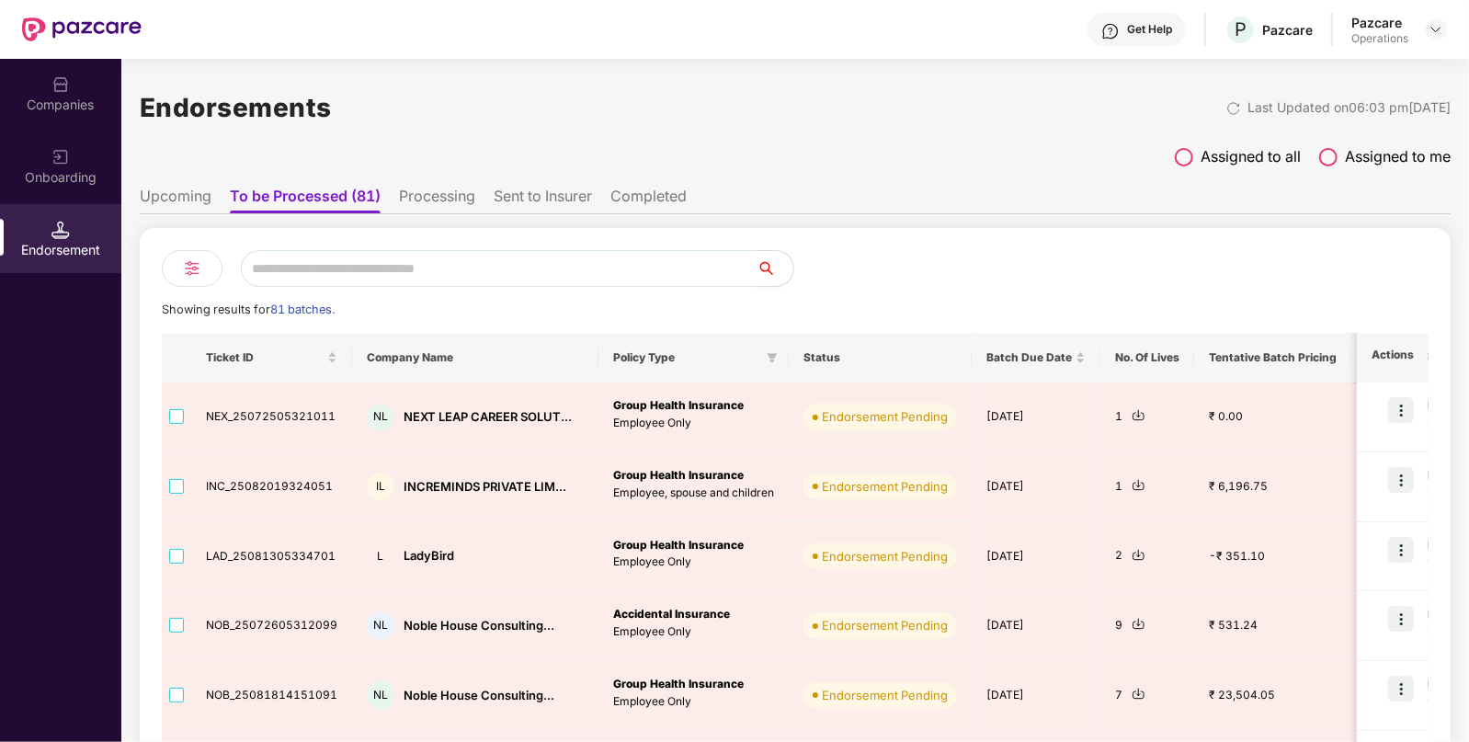
click at [382, 265] on input "text" at bounding box center [499, 268] width 516 height 37
paste input "**********"
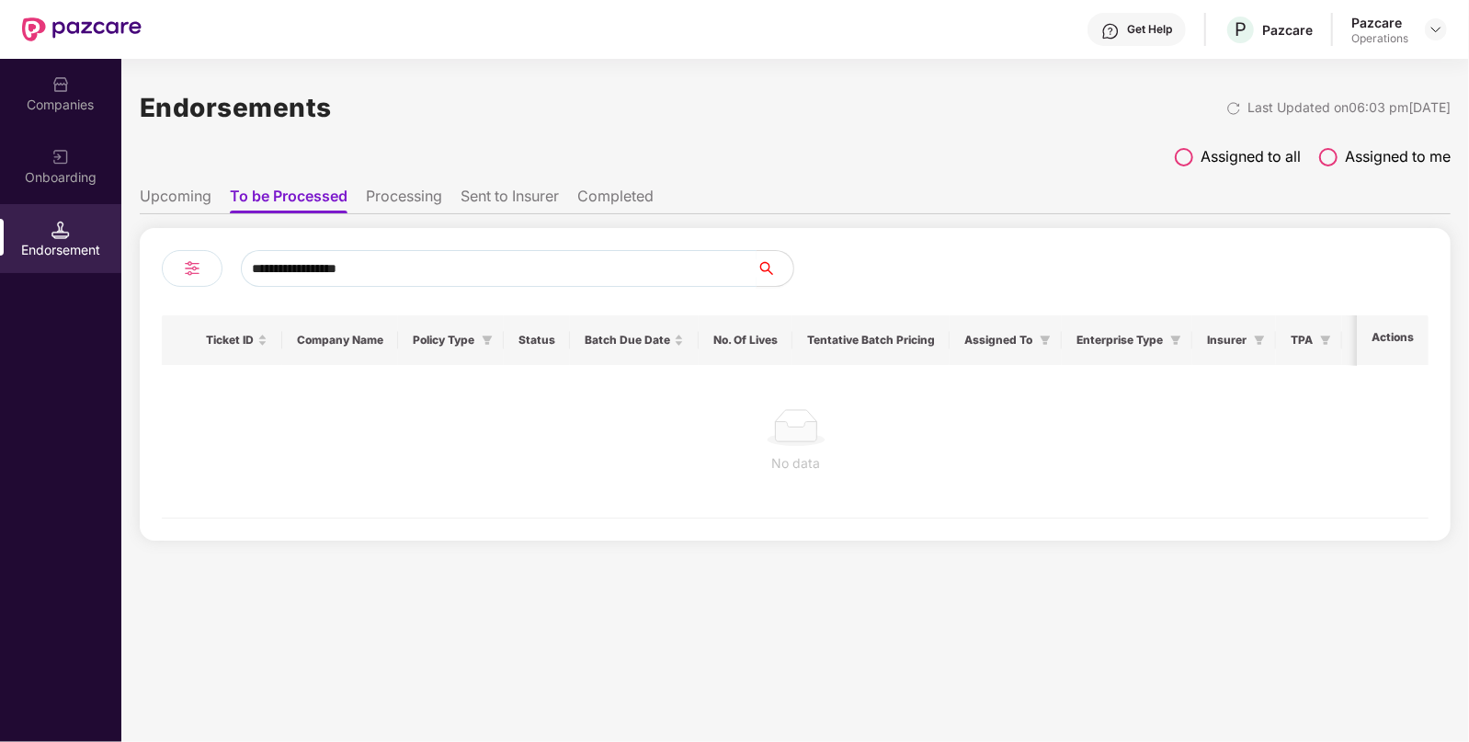
type input "**********"
click at [397, 198] on li "Processing" at bounding box center [404, 200] width 76 height 27
click at [503, 189] on li "Sent to Insurer" at bounding box center [509, 200] width 98 height 27
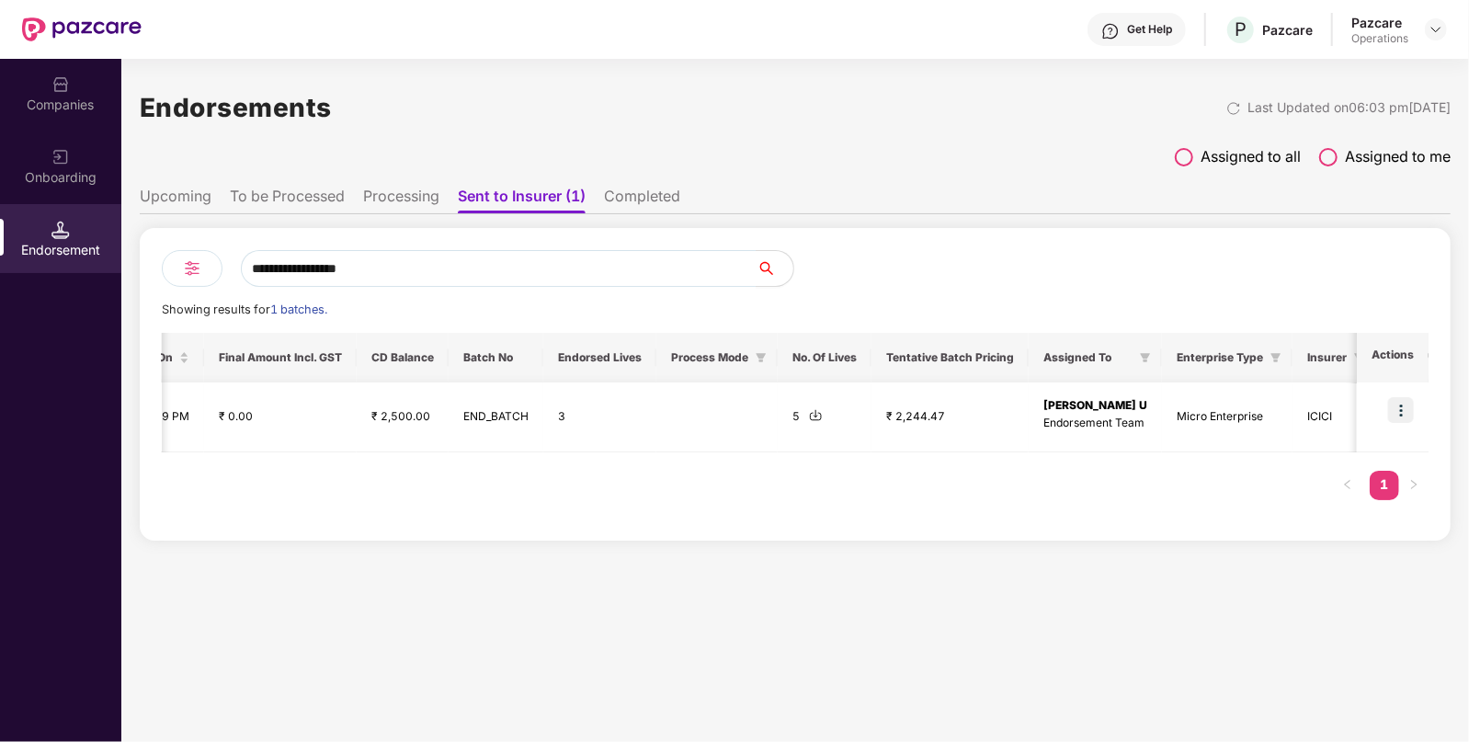
scroll to position [0, 1007]
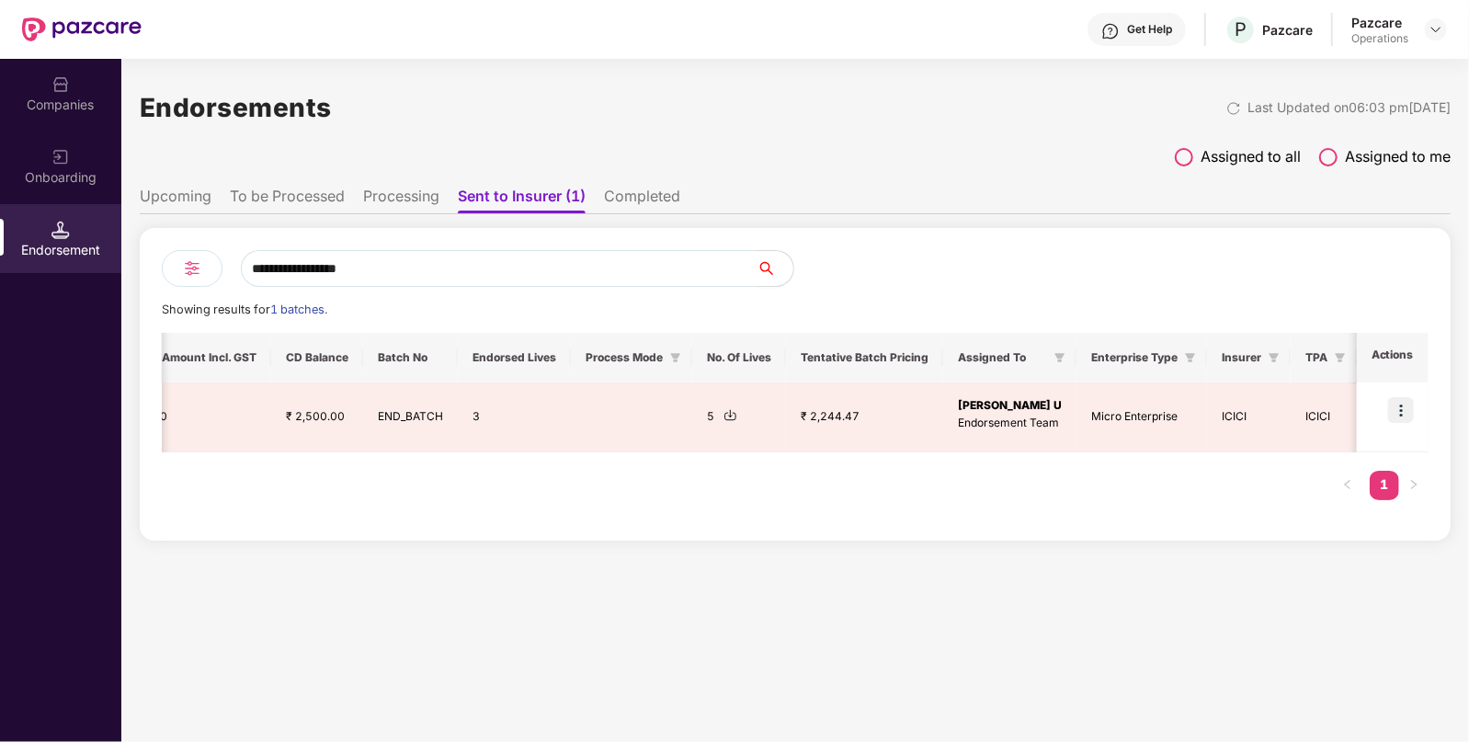
click at [64, 88] on img at bounding box center [60, 84] width 18 height 18
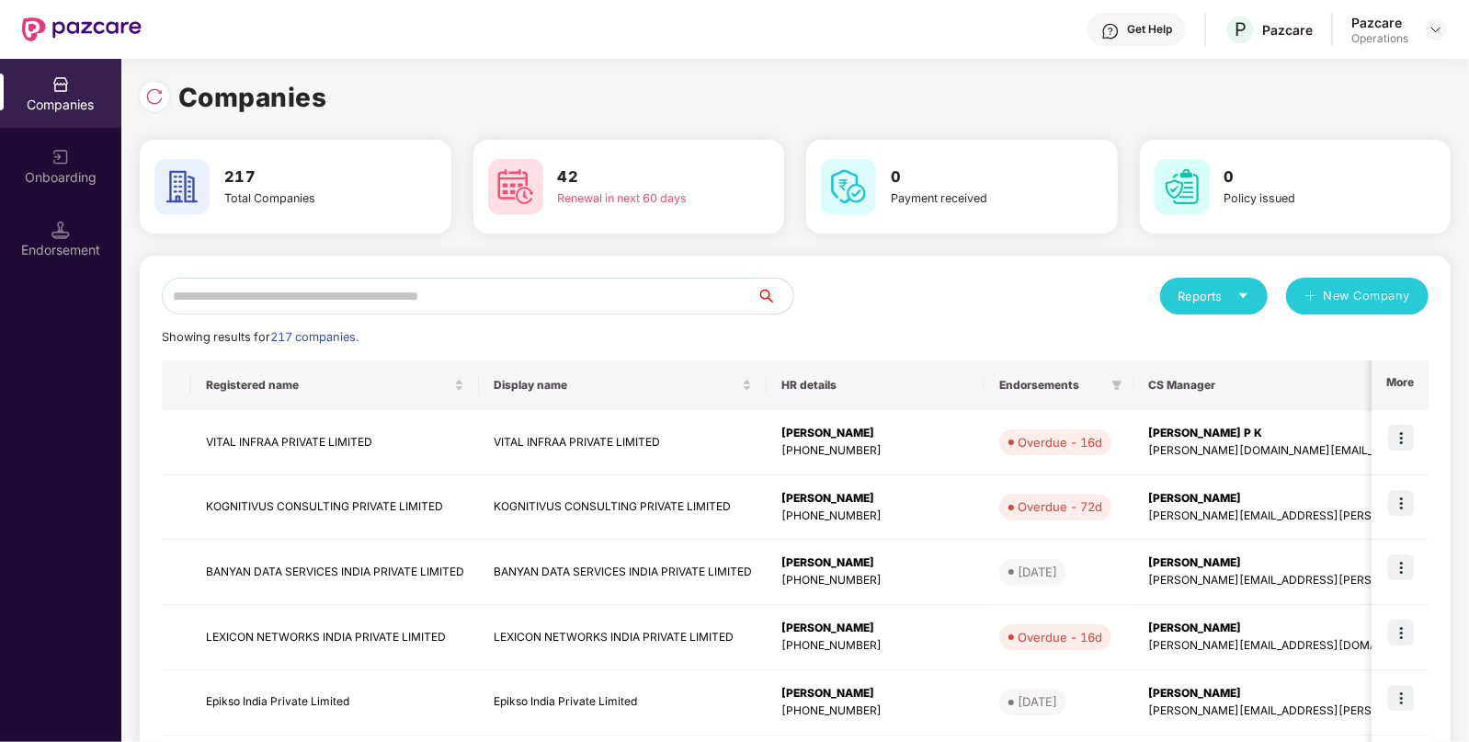
click at [652, 307] on input "text" at bounding box center [459, 296] width 595 height 37
paste input "**********"
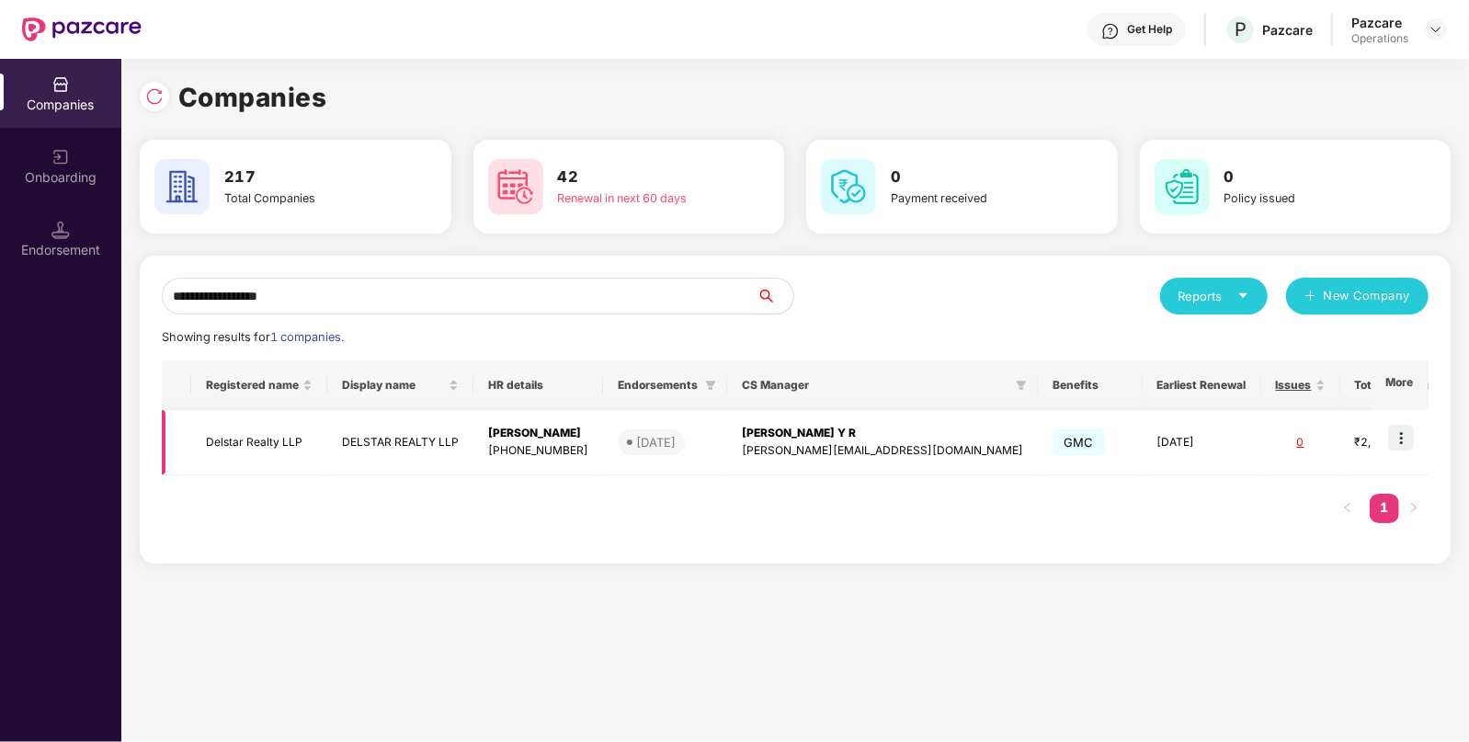
type input "**********"
click at [1400, 435] on img at bounding box center [1401, 438] width 26 height 26
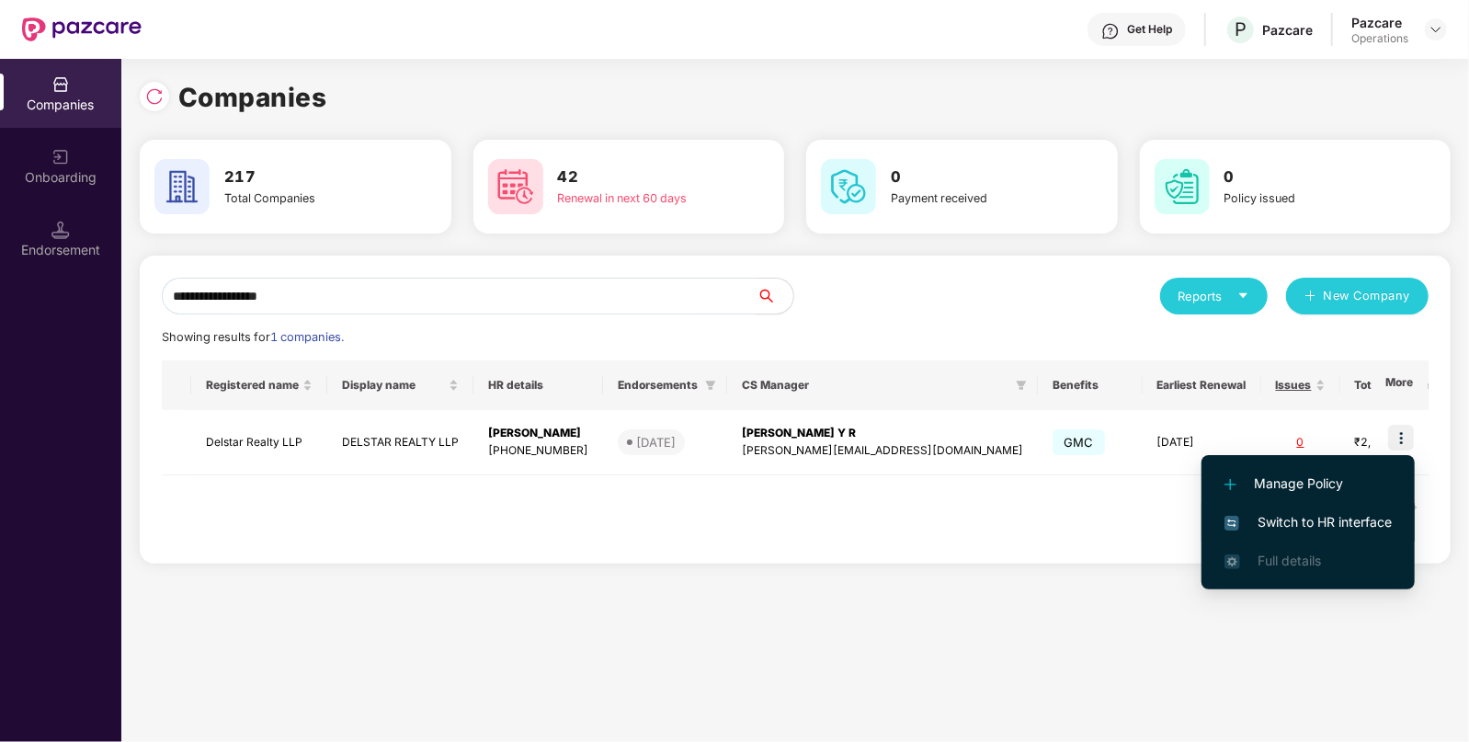
click at [1286, 526] on span "Switch to HR interface" at bounding box center [1307, 522] width 167 height 20
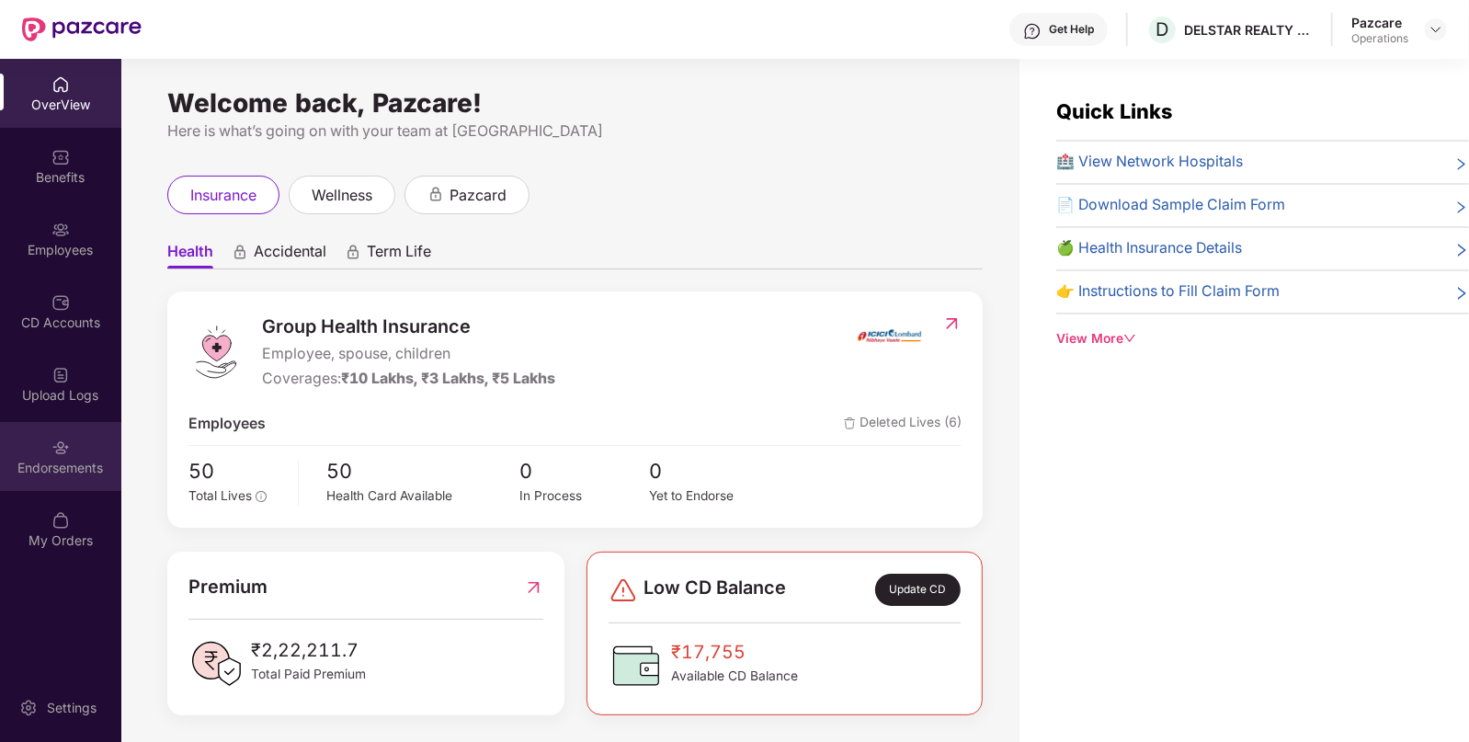
click at [28, 467] on div "Endorsements" at bounding box center [60, 468] width 121 height 18
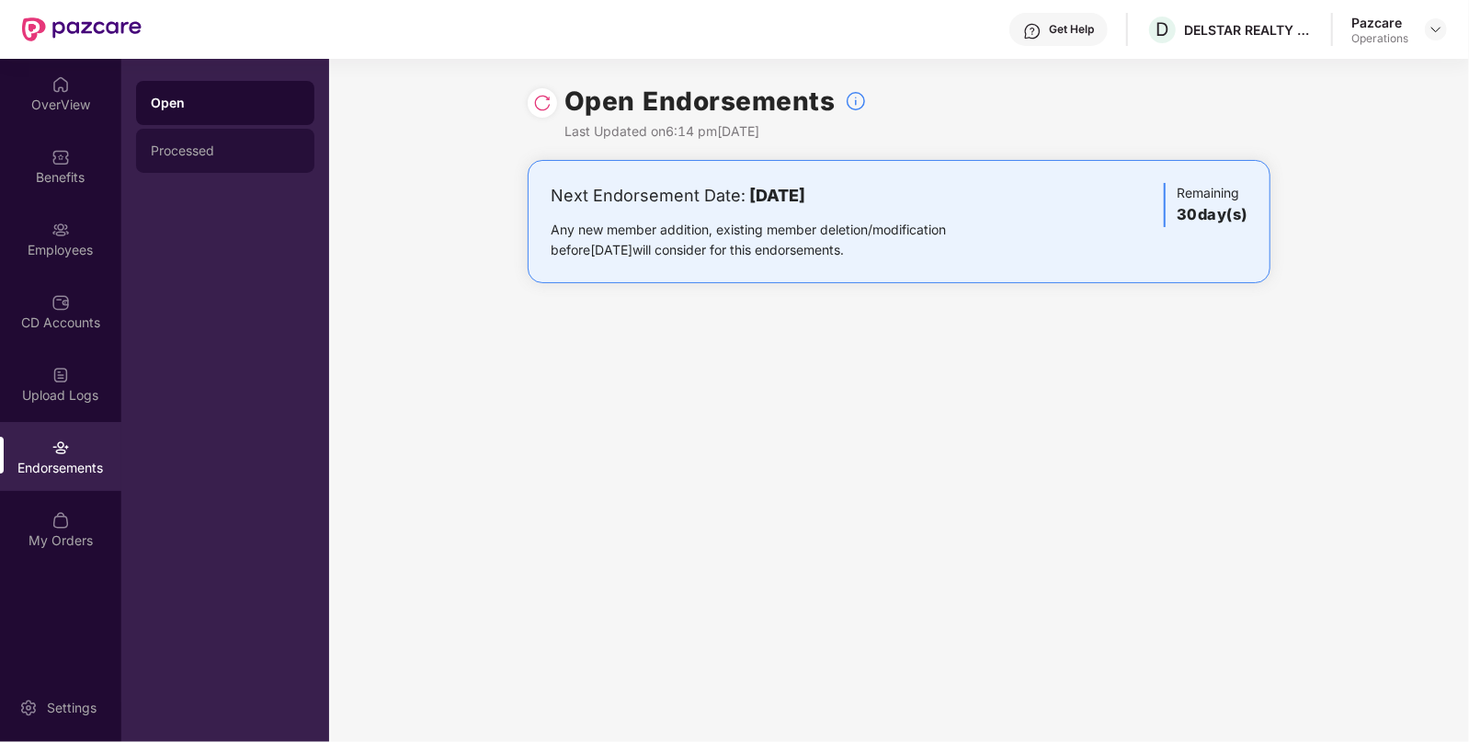
click at [227, 157] on div "Processed" at bounding box center [225, 150] width 149 height 15
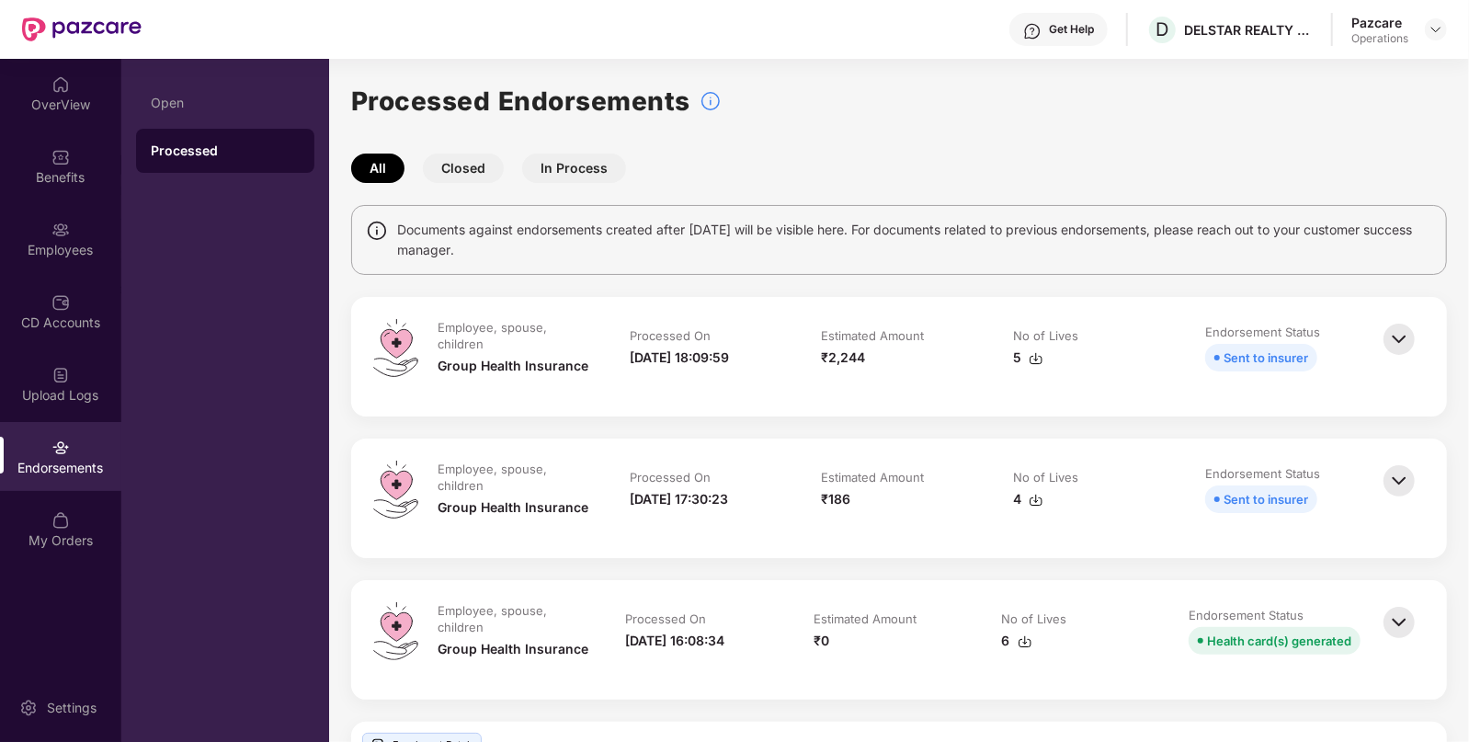
click at [1404, 335] on img at bounding box center [1399, 339] width 40 height 40
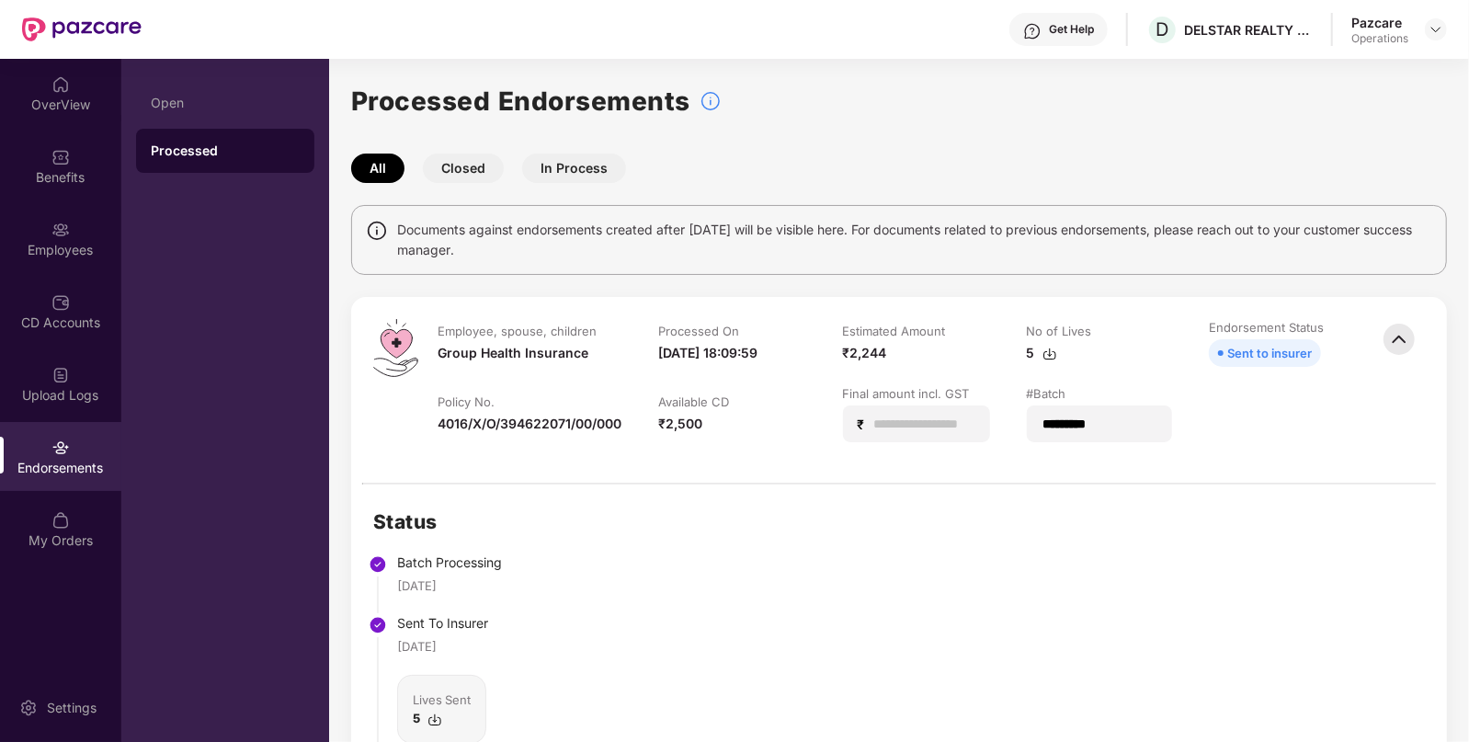
click at [1391, 341] on img at bounding box center [1399, 339] width 40 height 40
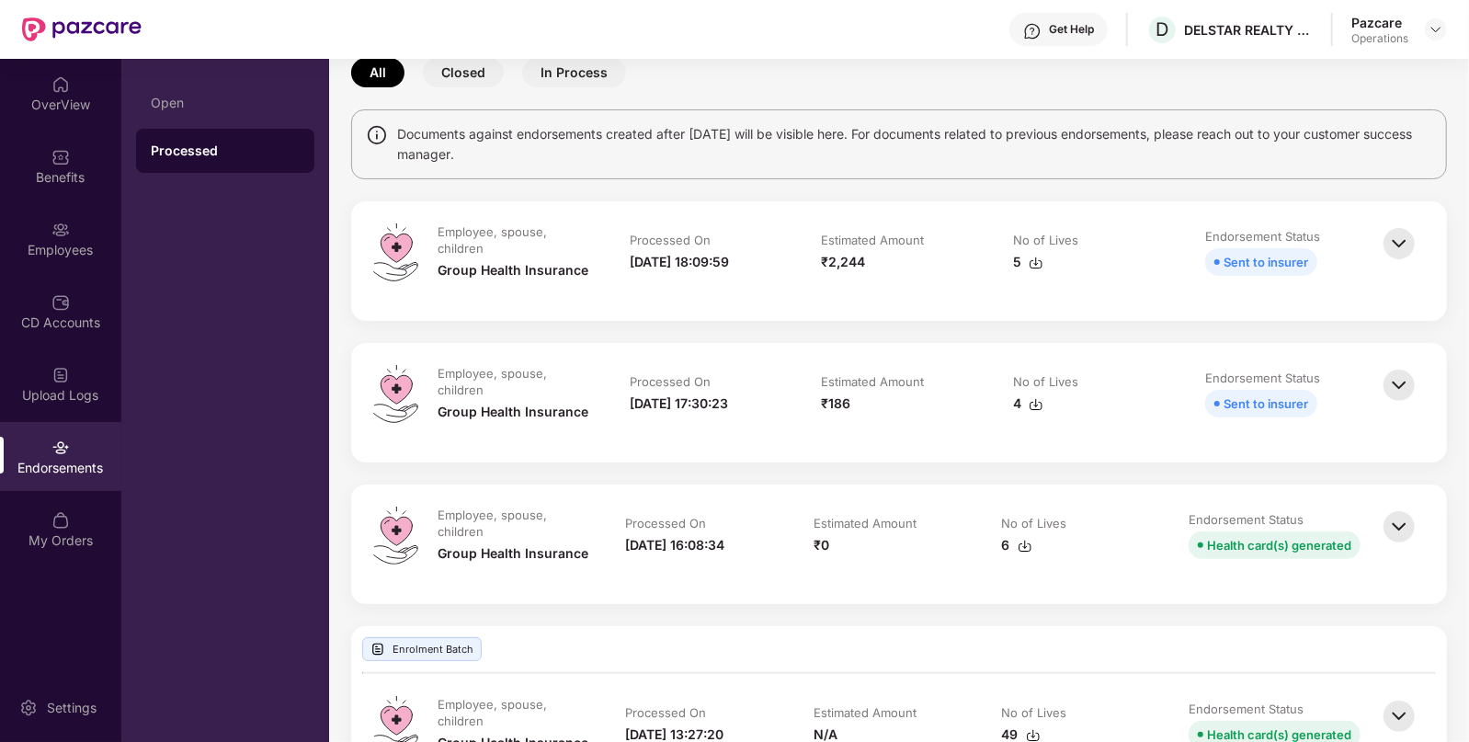
scroll to position [96, 0]
click at [1405, 524] on img at bounding box center [1399, 526] width 40 height 40
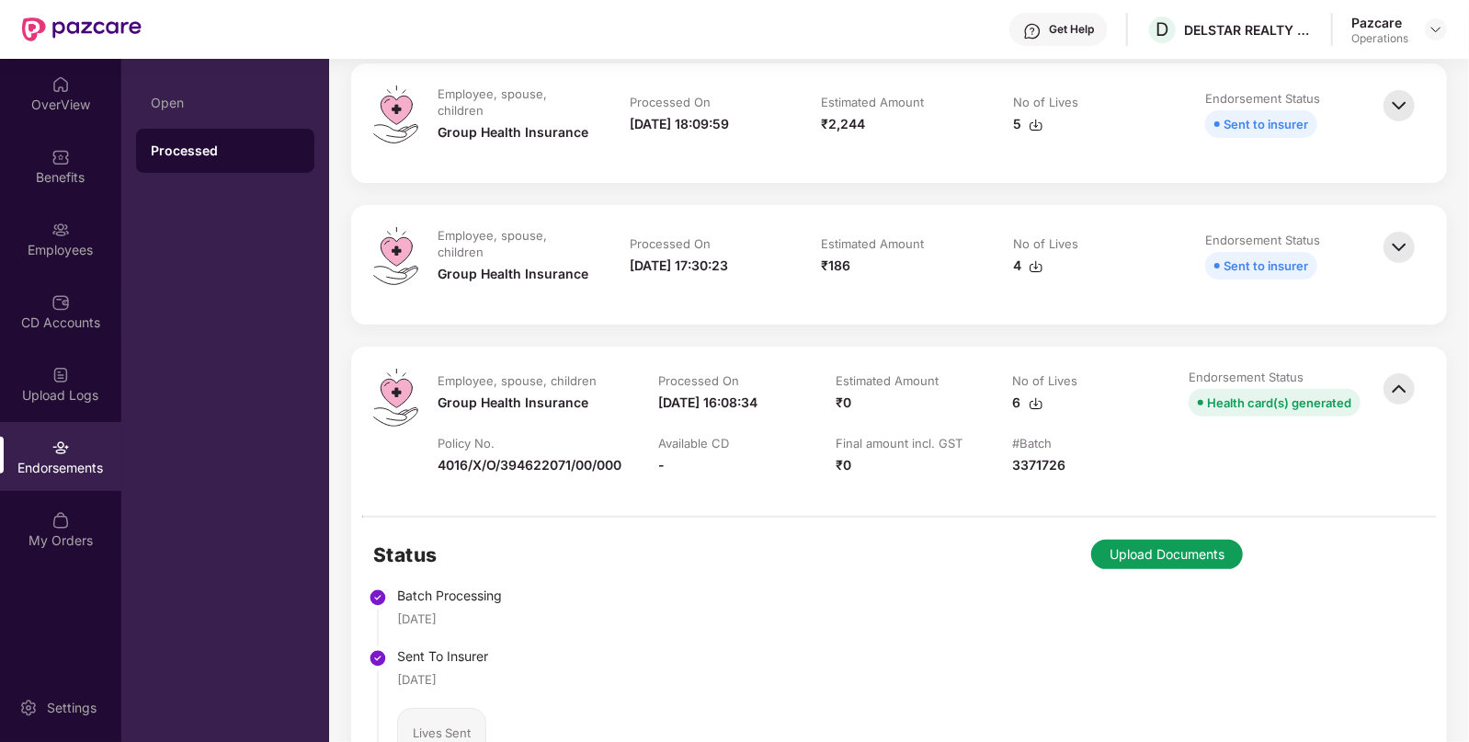
scroll to position [0, 0]
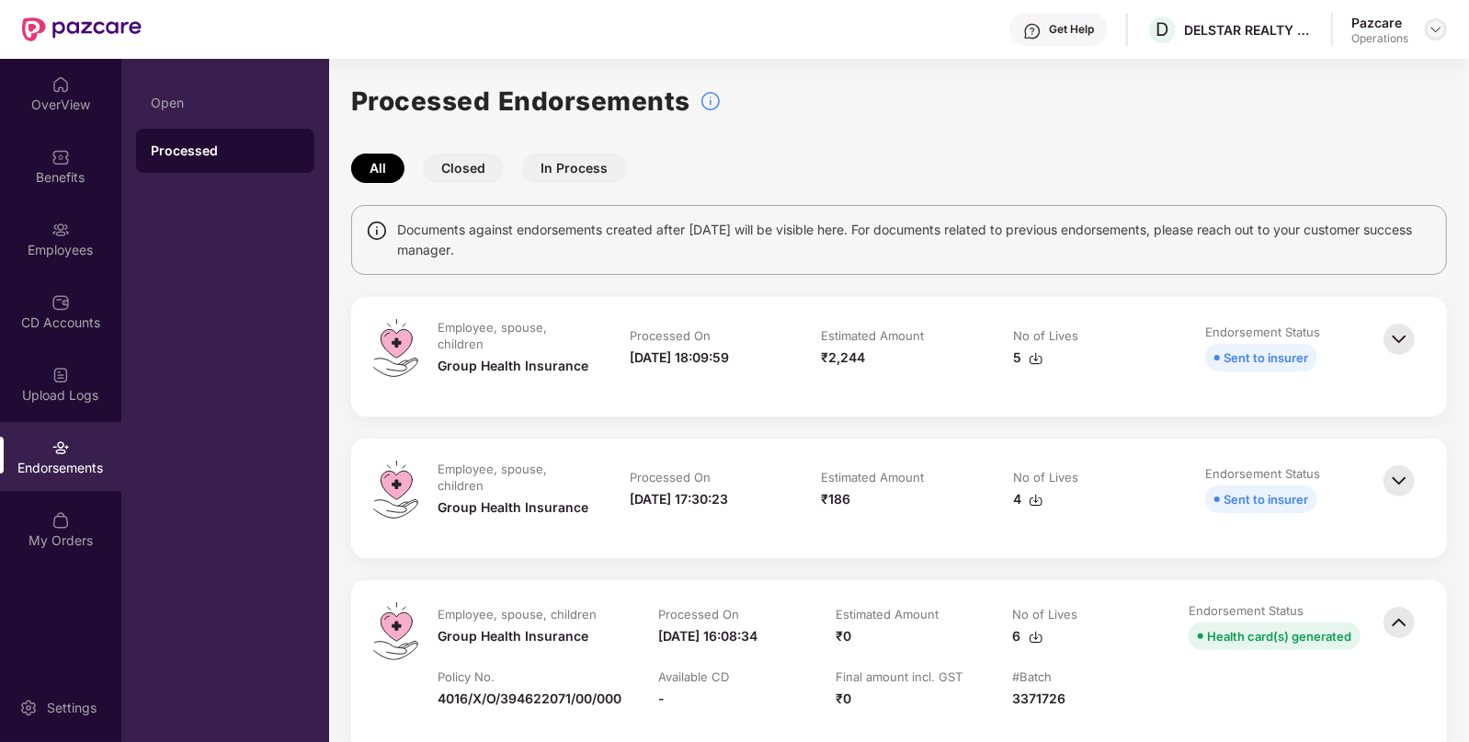
click at [1439, 28] on img at bounding box center [1435, 29] width 15 height 15
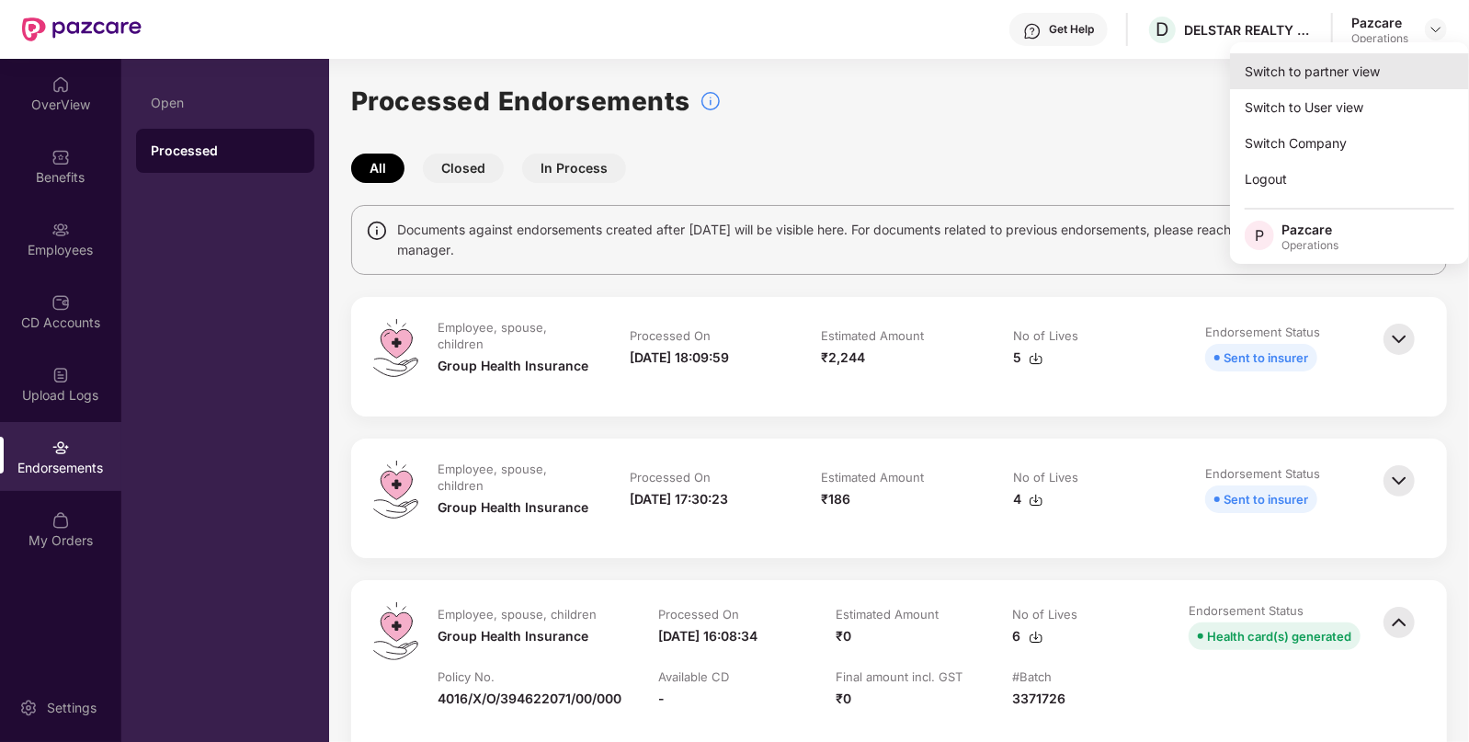
click at [1305, 74] on div "Switch to partner view" at bounding box center [1349, 71] width 239 height 36
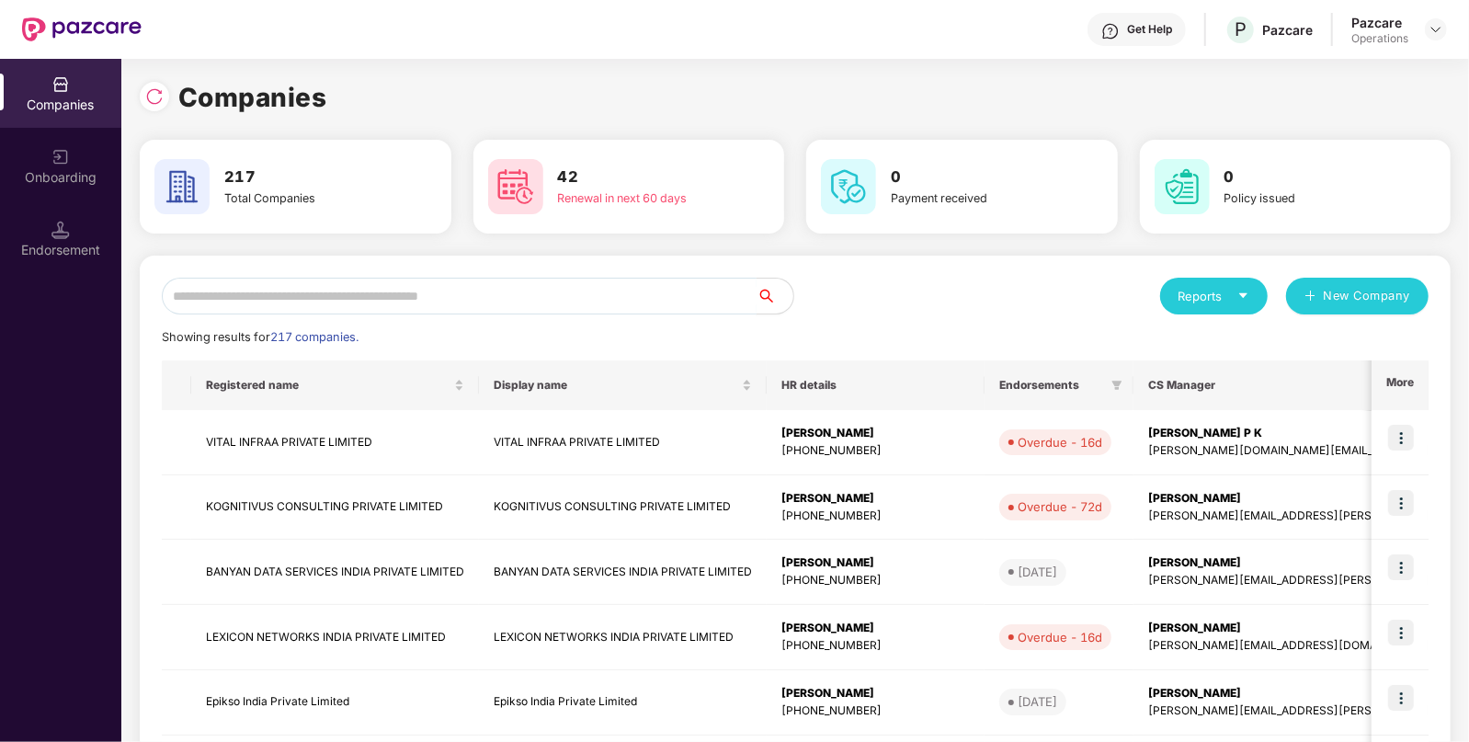
click at [284, 280] on input "text" at bounding box center [459, 296] width 595 height 37
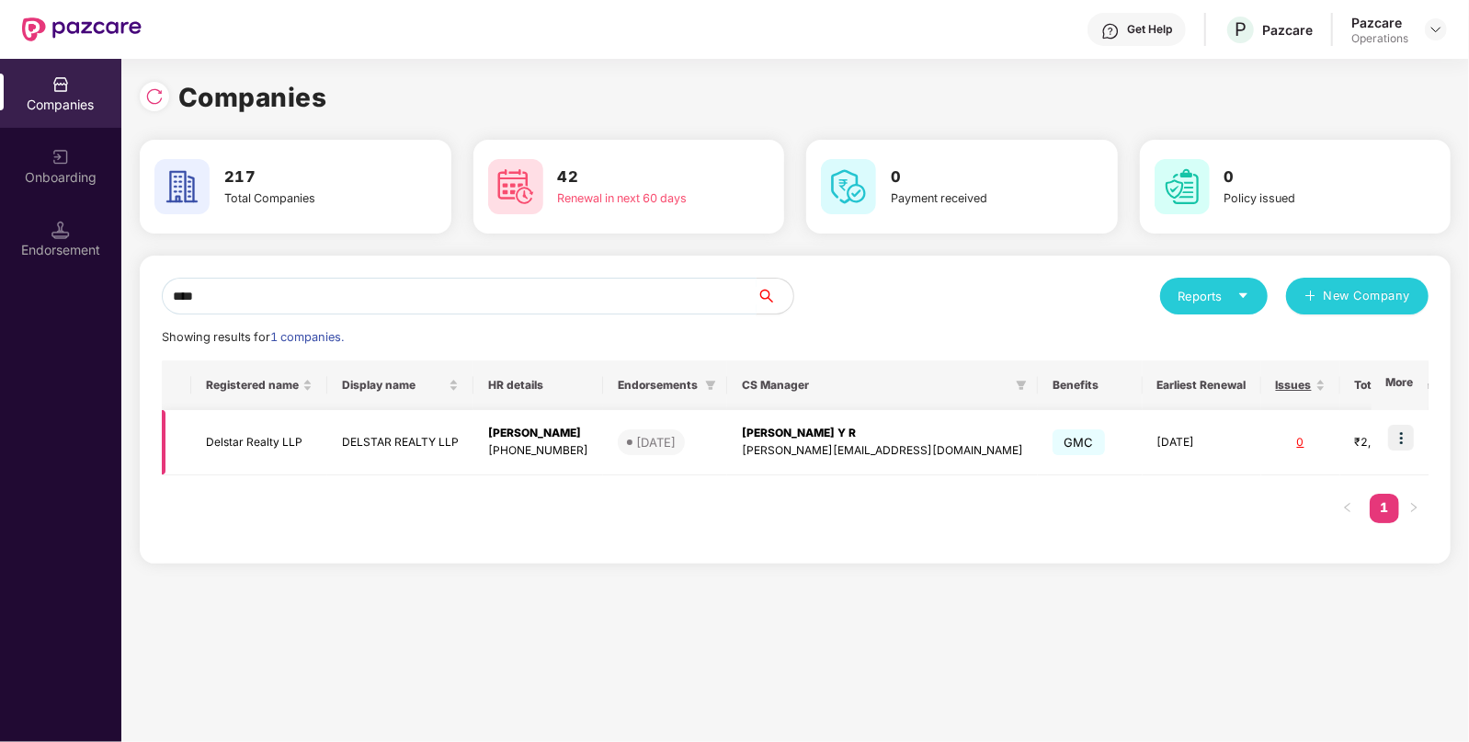
type input "****"
click at [233, 446] on td "Delstar Realty LLP" at bounding box center [259, 442] width 136 height 65
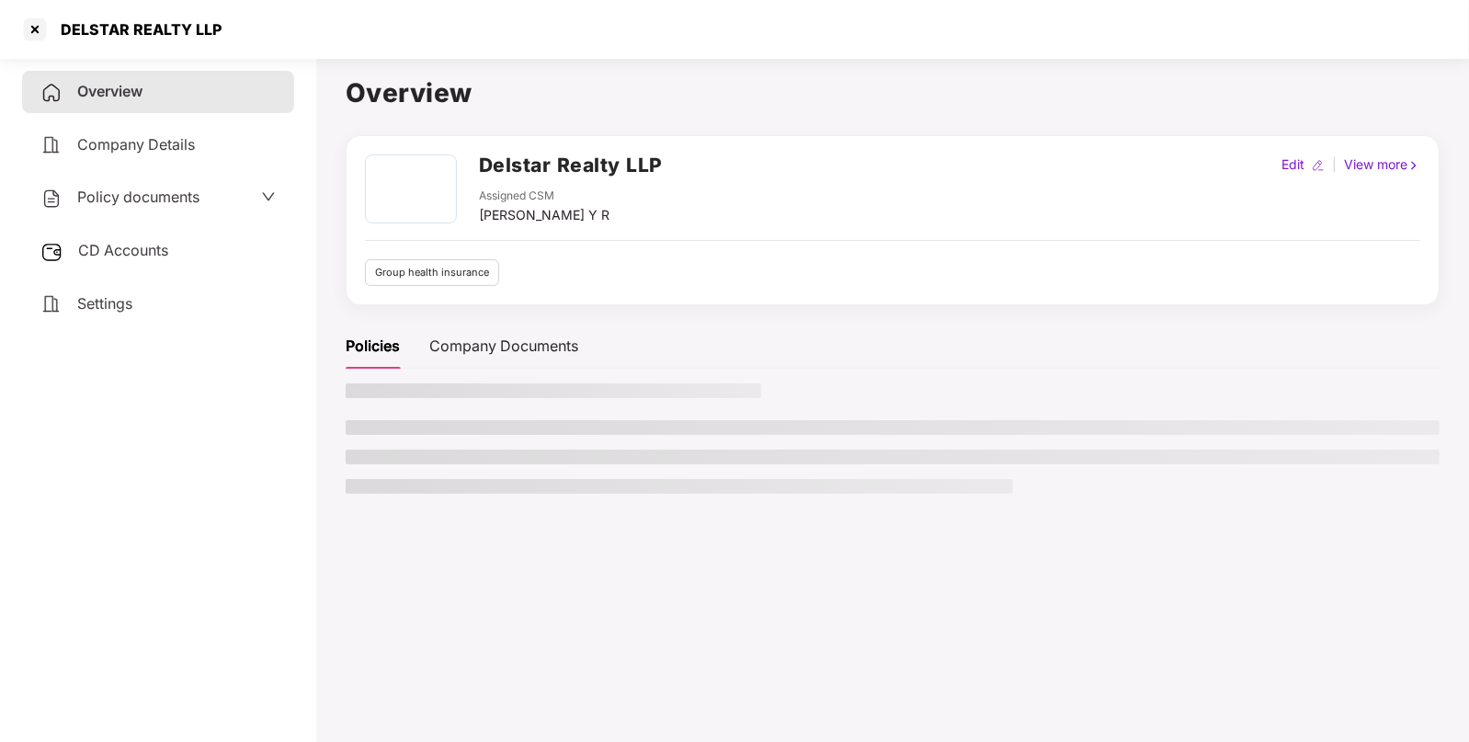
click at [130, 256] on span "CD Accounts" at bounding box center [123, 250] width 90 height 18
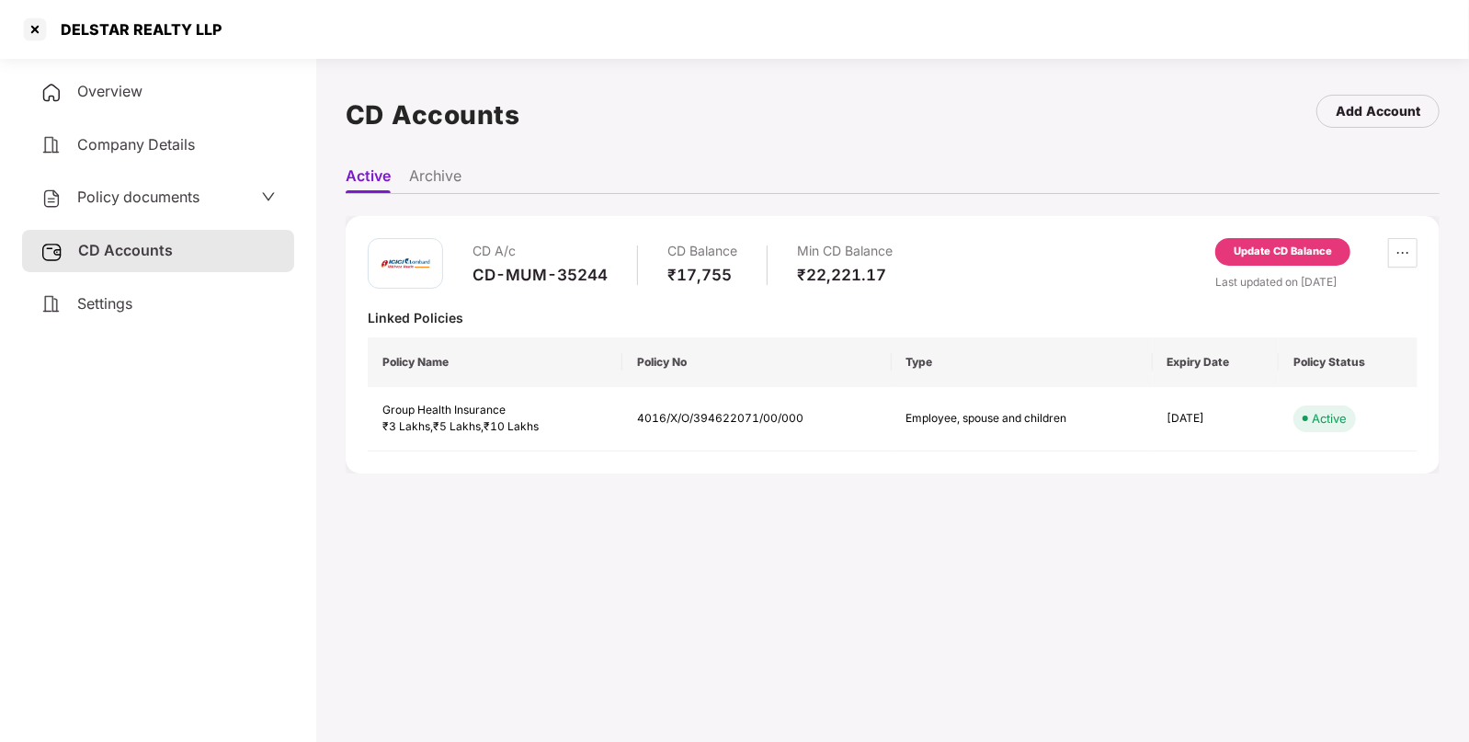
click at [1269, 244] on div "Update CD Balance" at bounding box center [1282, 252] width 98 height 17
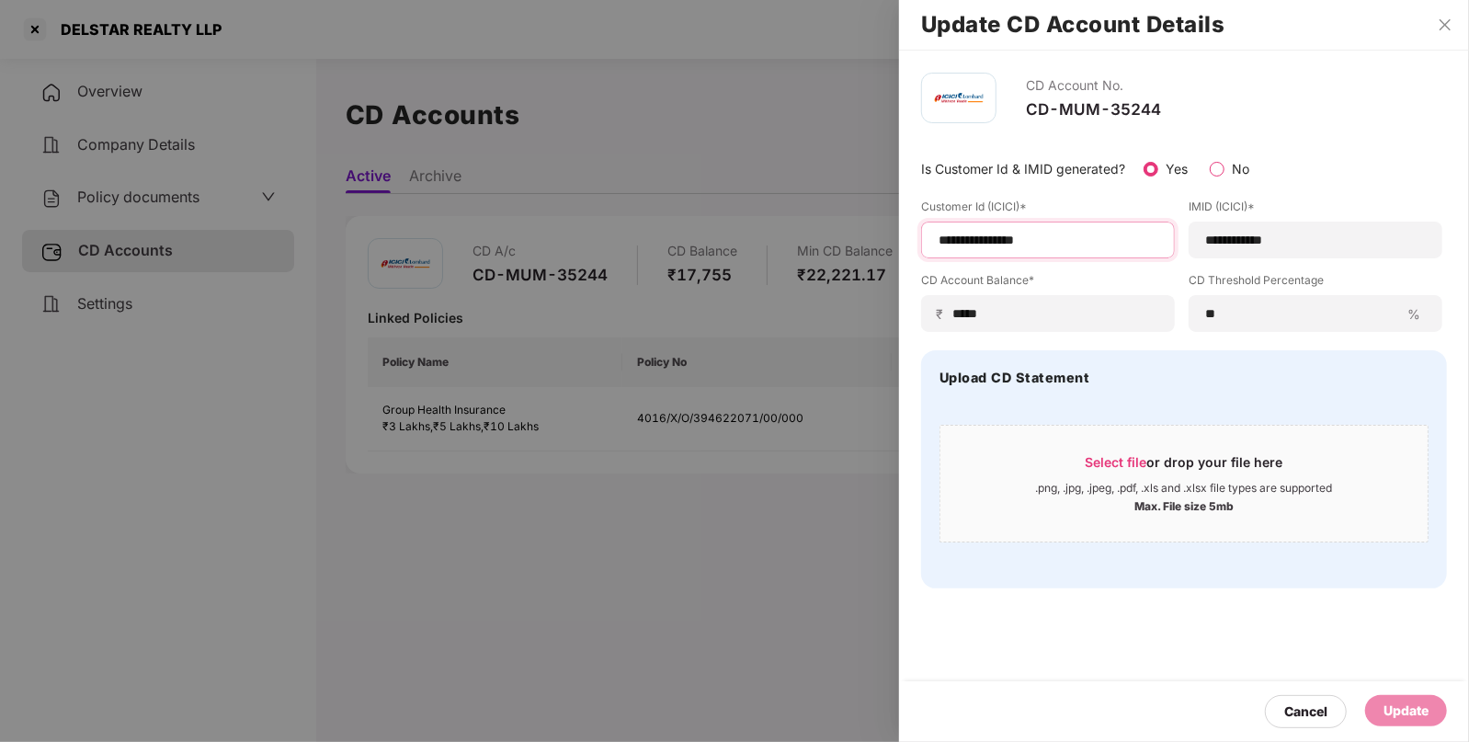
click at [982, 242] on input "**********" at bounding box center [1048, 240] width 222 height 19
click at [1106, 280] on label "CD Account Balance*" at bounding box center [1048, 283] width 254 height 23
click at [1042, 242] on input "**********" at bounding box center [1048, 240] width 222 height 19
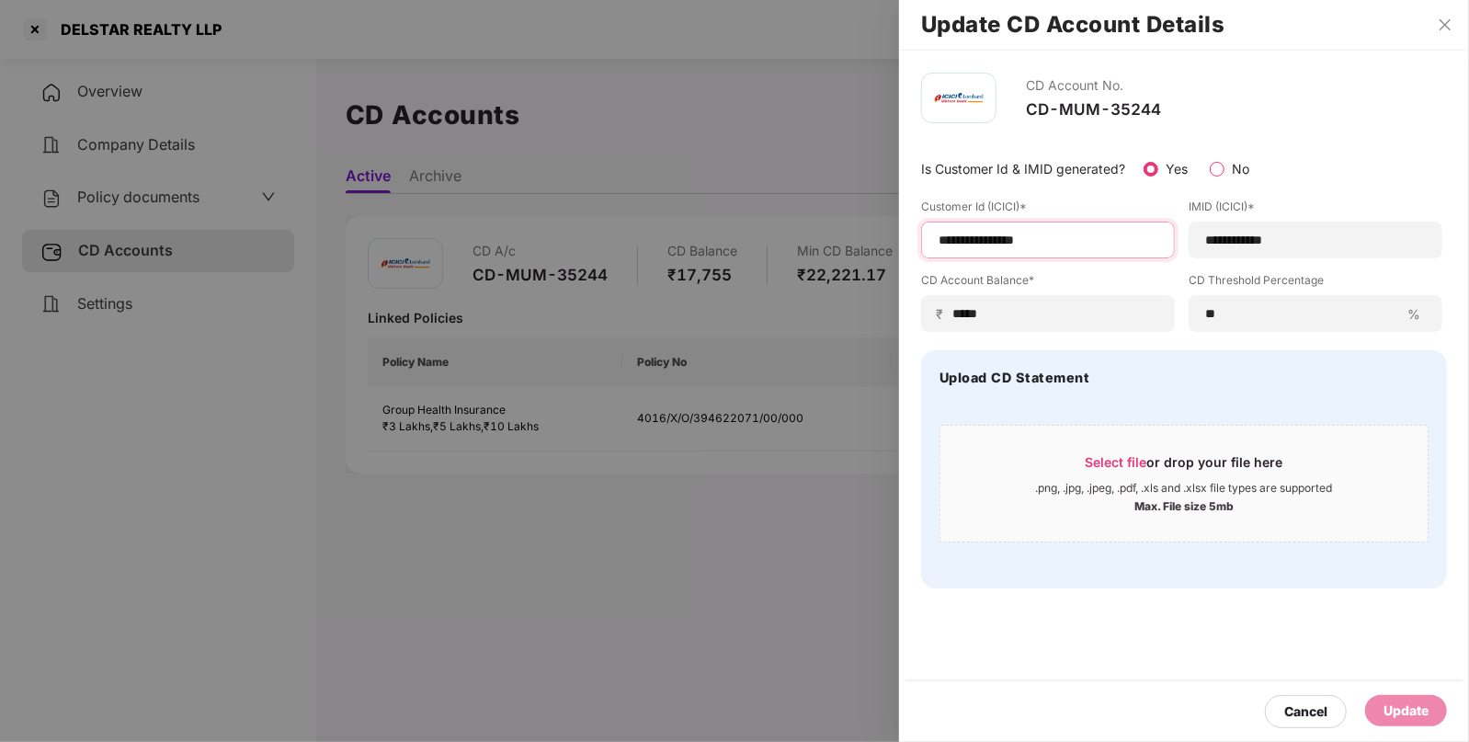
click at [1042, 242] on input "**********" at bounding box center [1048, 240] width 222 height 19
paste input
type input "**********"
click at [1409, 703] on div "Update" at bounding box center [1405, 710] width 45 height 20
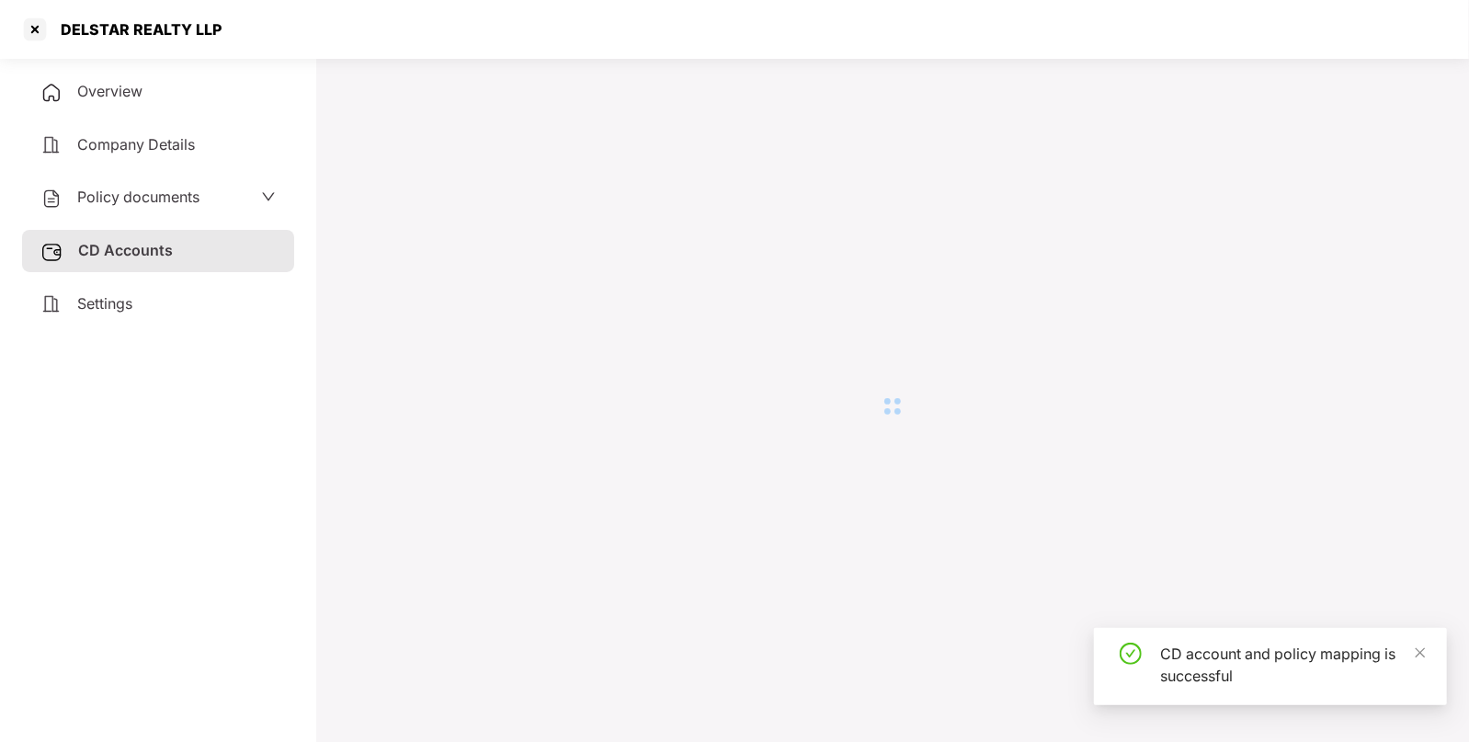
click at [1448, 28] on div "DELSTAR REALTY LLP" at bounding box center [734, 29] width 1469 height 59
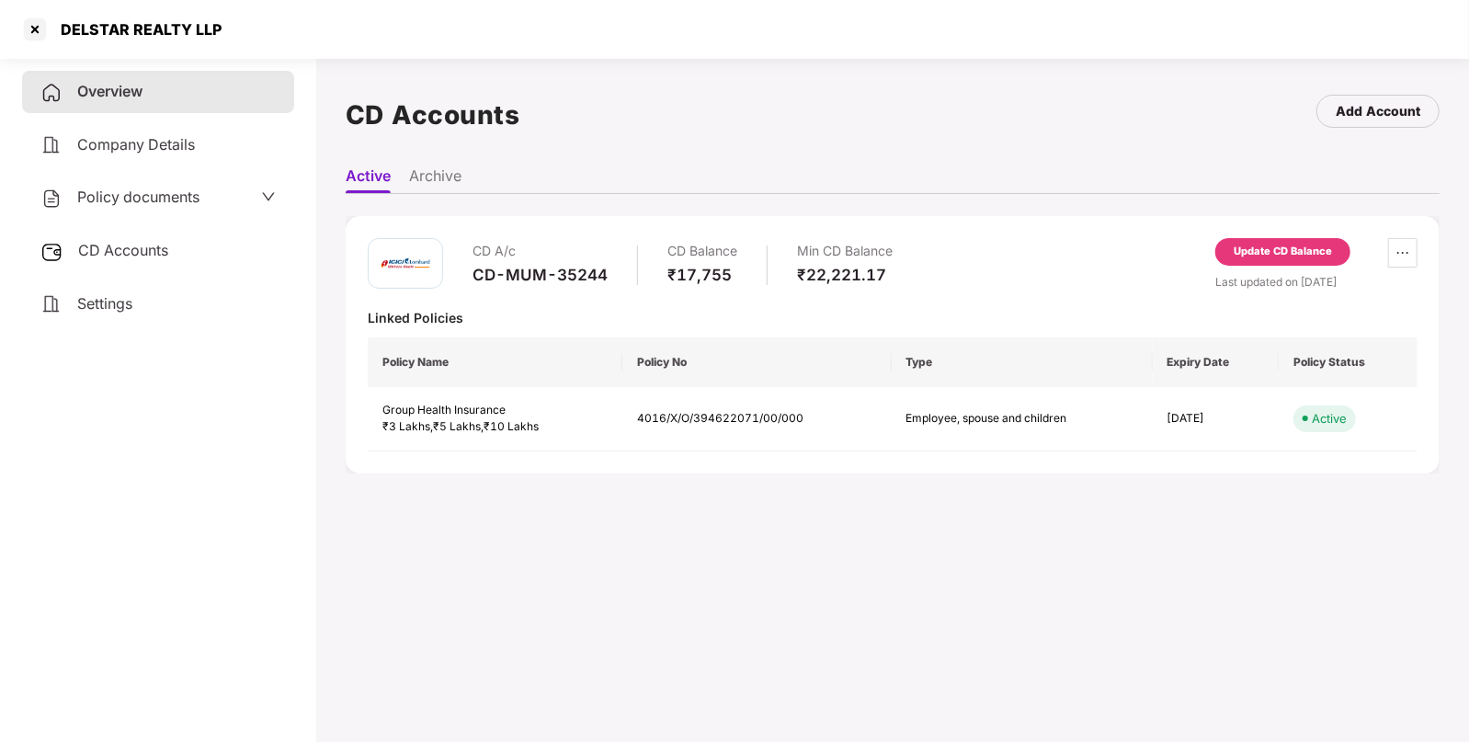
click at [106, 36] on div "DELSTAR REALTY LLP" at bounding box center [136, 29] width 172 height 18
copy div "DELSTAR REALTY LLP"
click at [37, 40] on div at bounding box center [34, 29] width 29 height 29
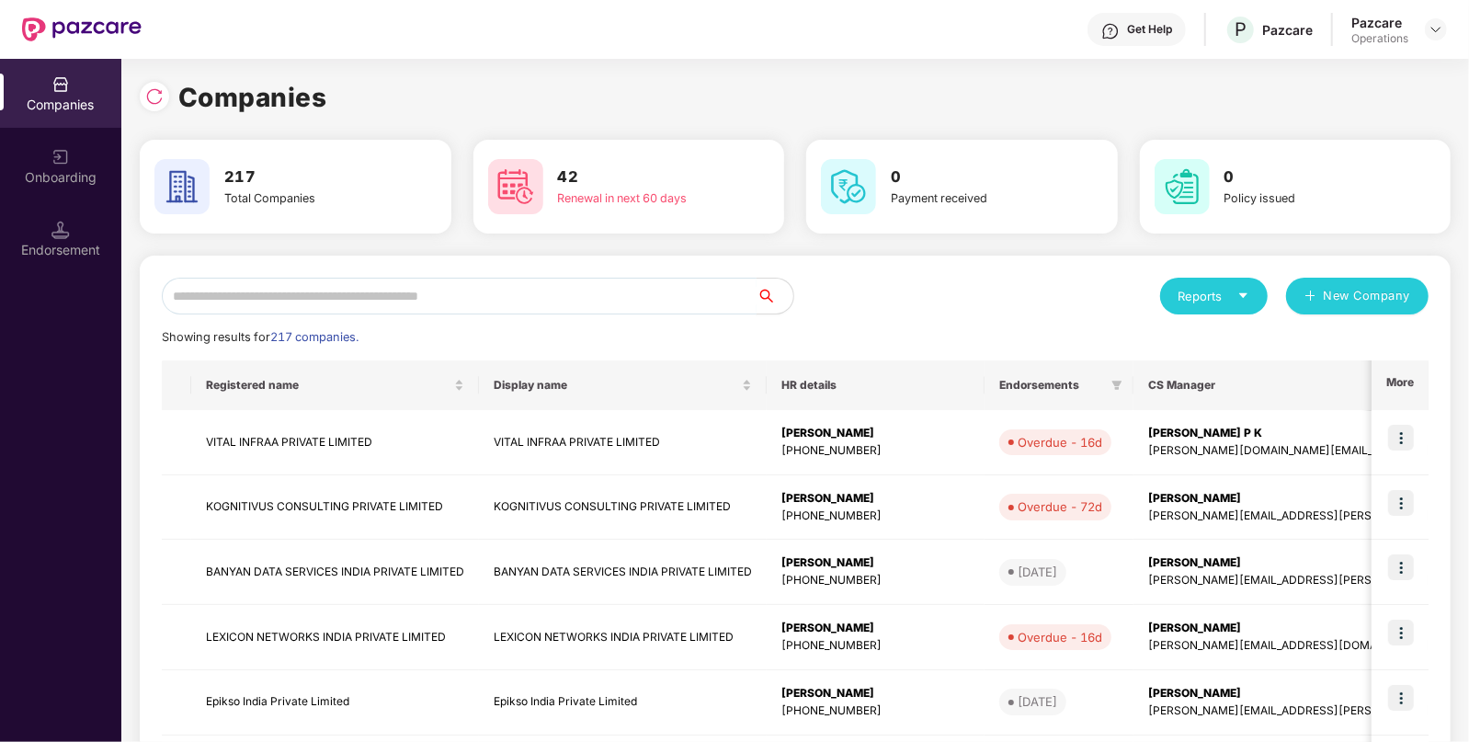
click at [381, 307] on input "text" at bounding box center [459, 296] width 595 height 37
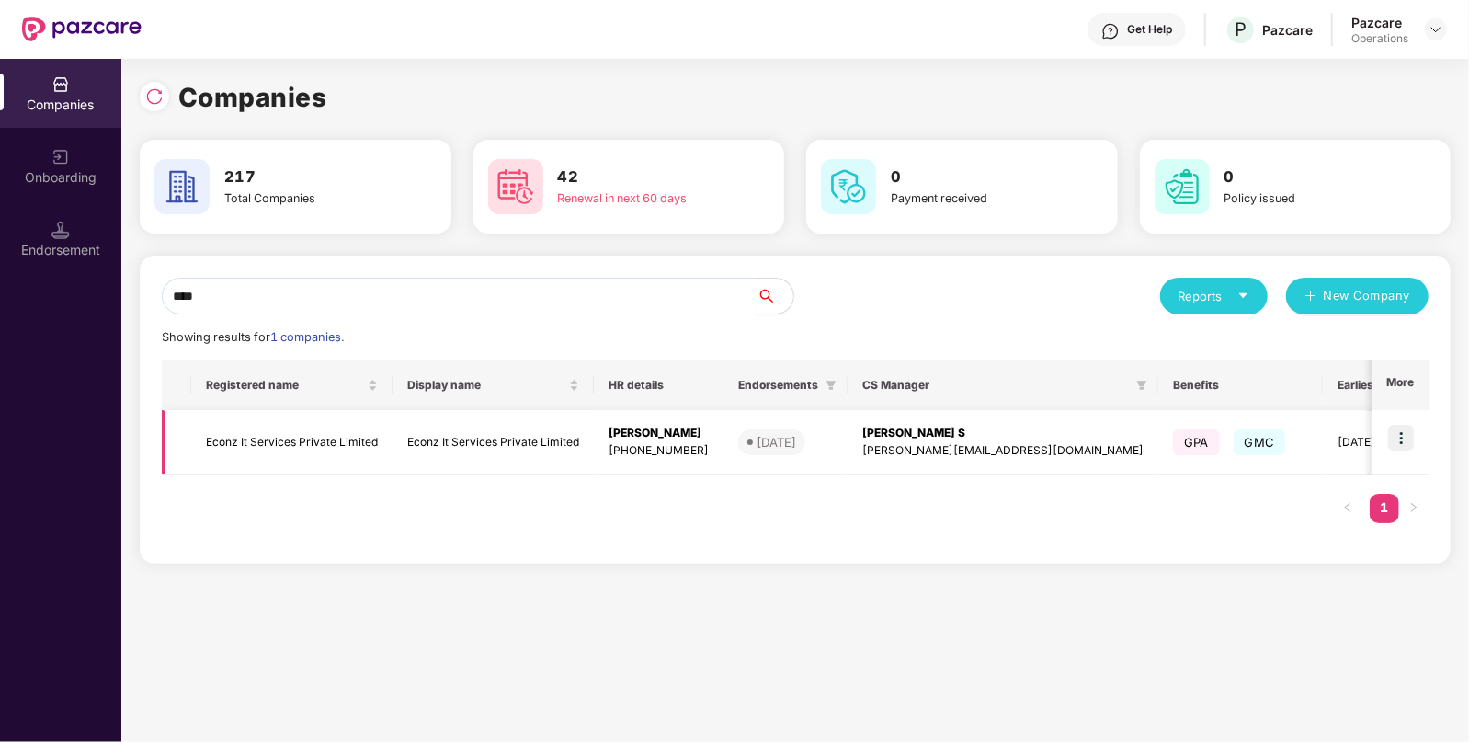
type input "****"
click at [272, 437] on td "Econz It Services Private Limited" at bounding box center [291, 442] width 201 height 65
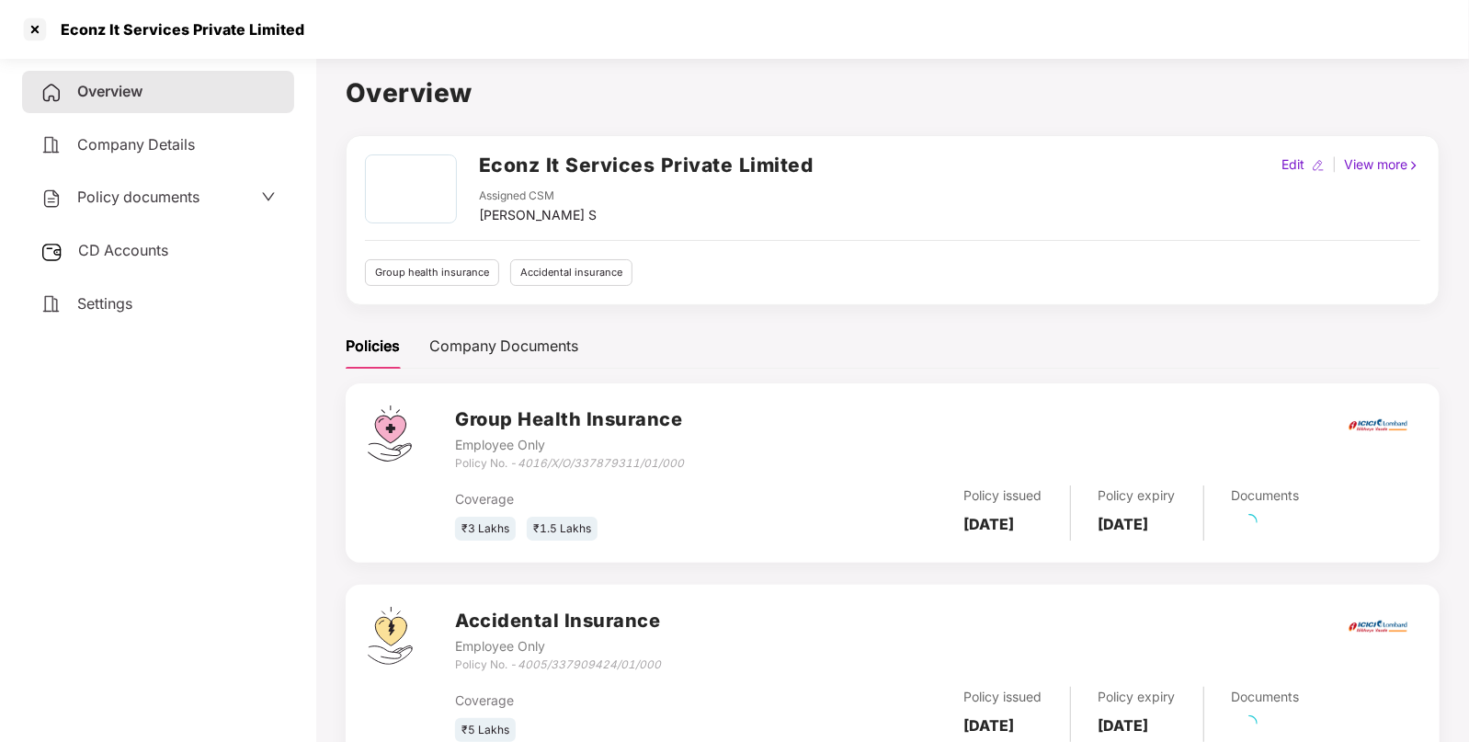
click at [129, 198] on span "Policy documents" at bounding box center [138, 197] width 122 height 18
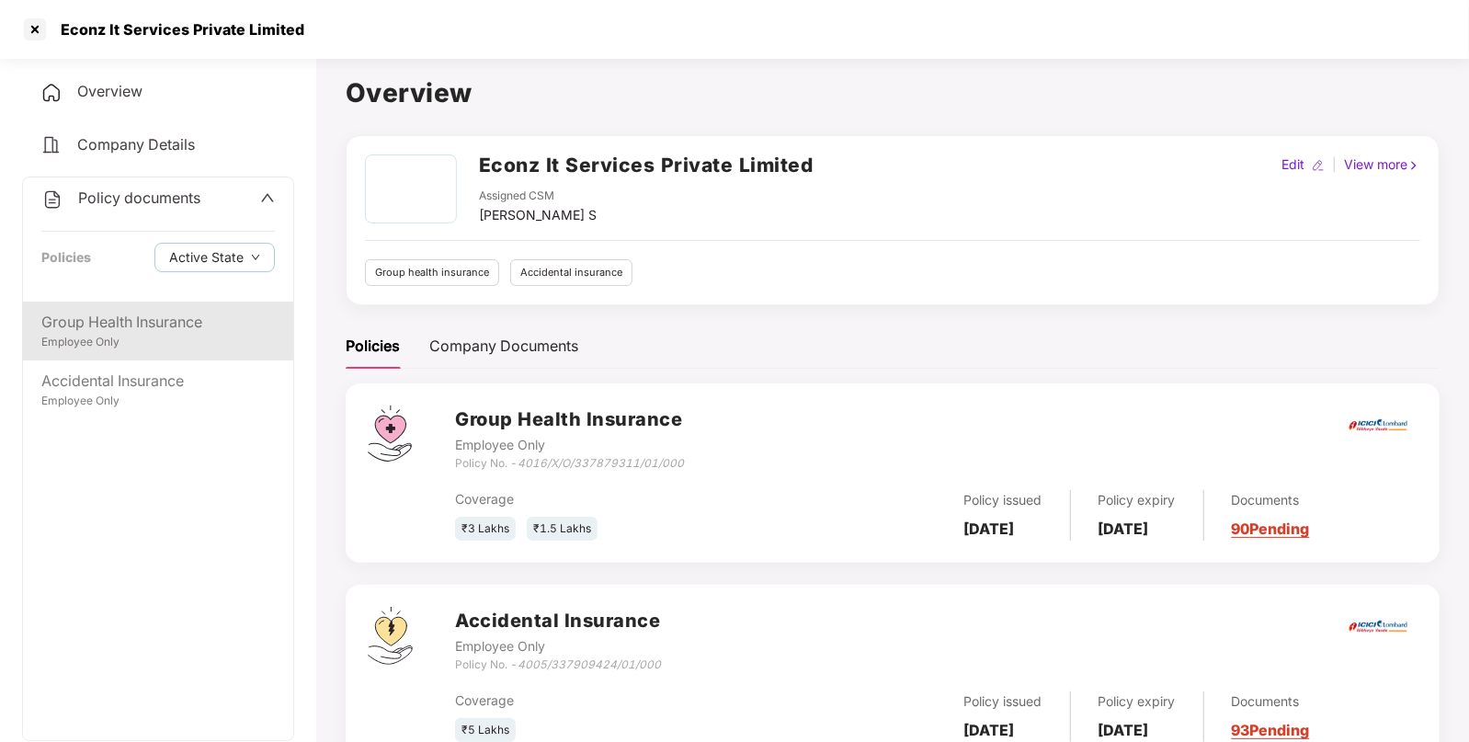
click at [107, 335] on div "Employee Only" at bounding box center [157, 342] width 233 height 17
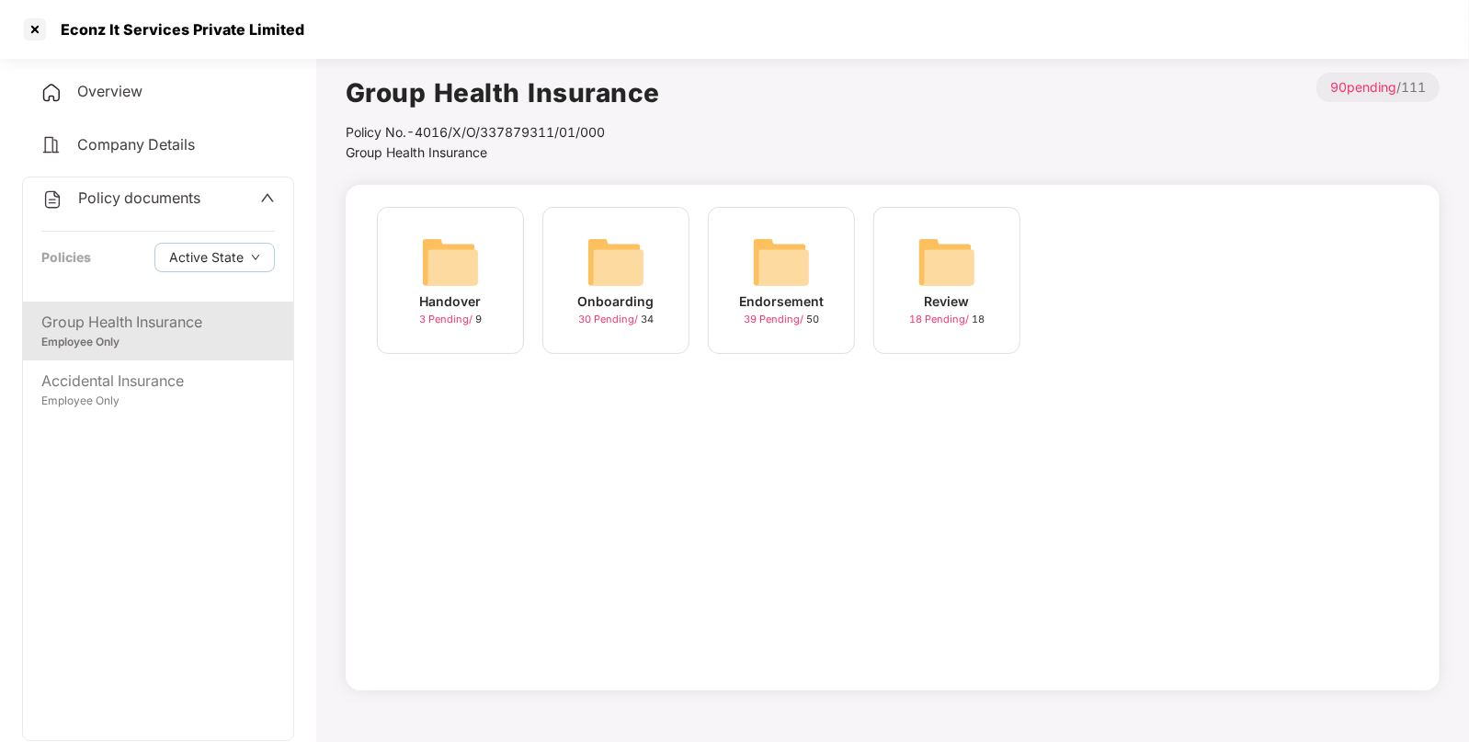
click at [910, 279] on div "Review 18 Pending / 18" at bounding box center [946, 280] width 147 height 147
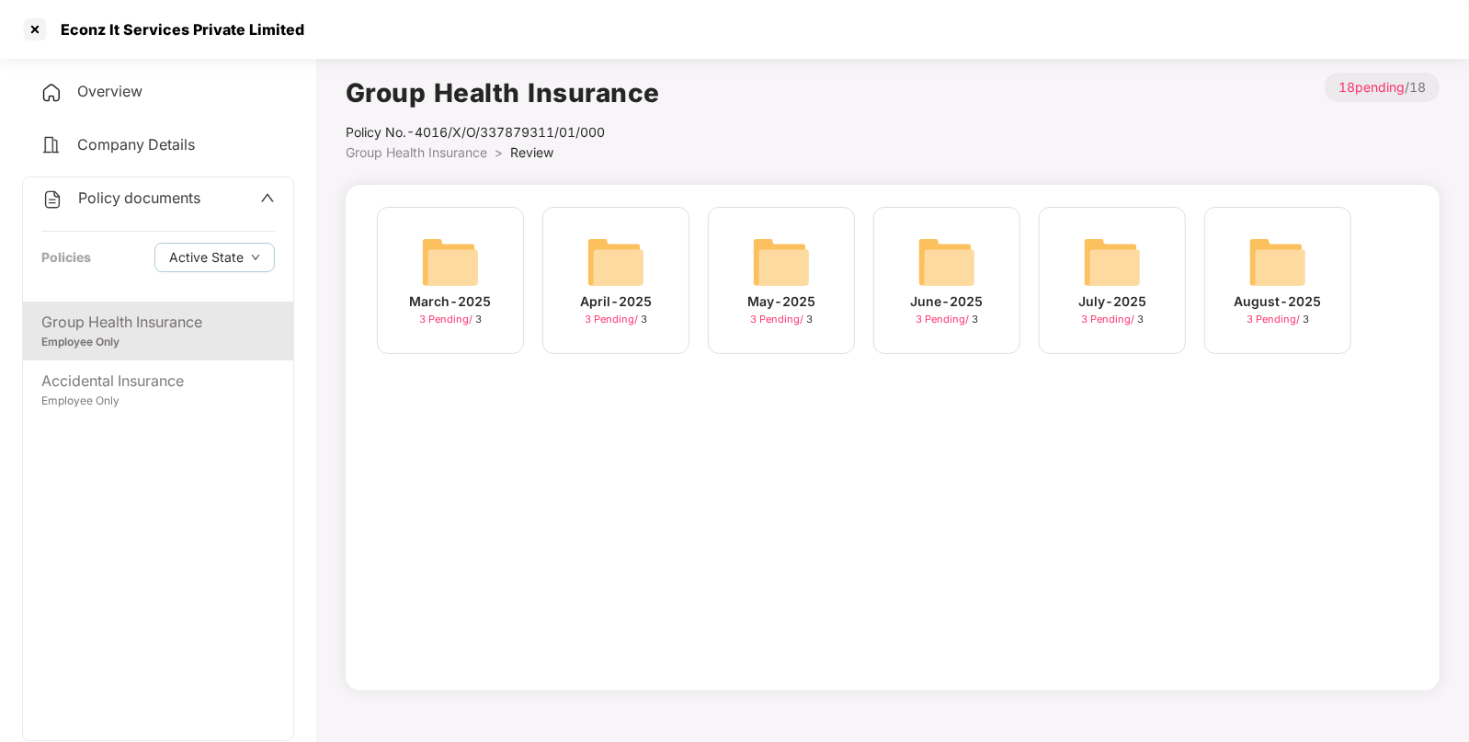
click at [416, 152] on span "Group Health Insurance" at bounding box center [417, 152] width 142 height 16
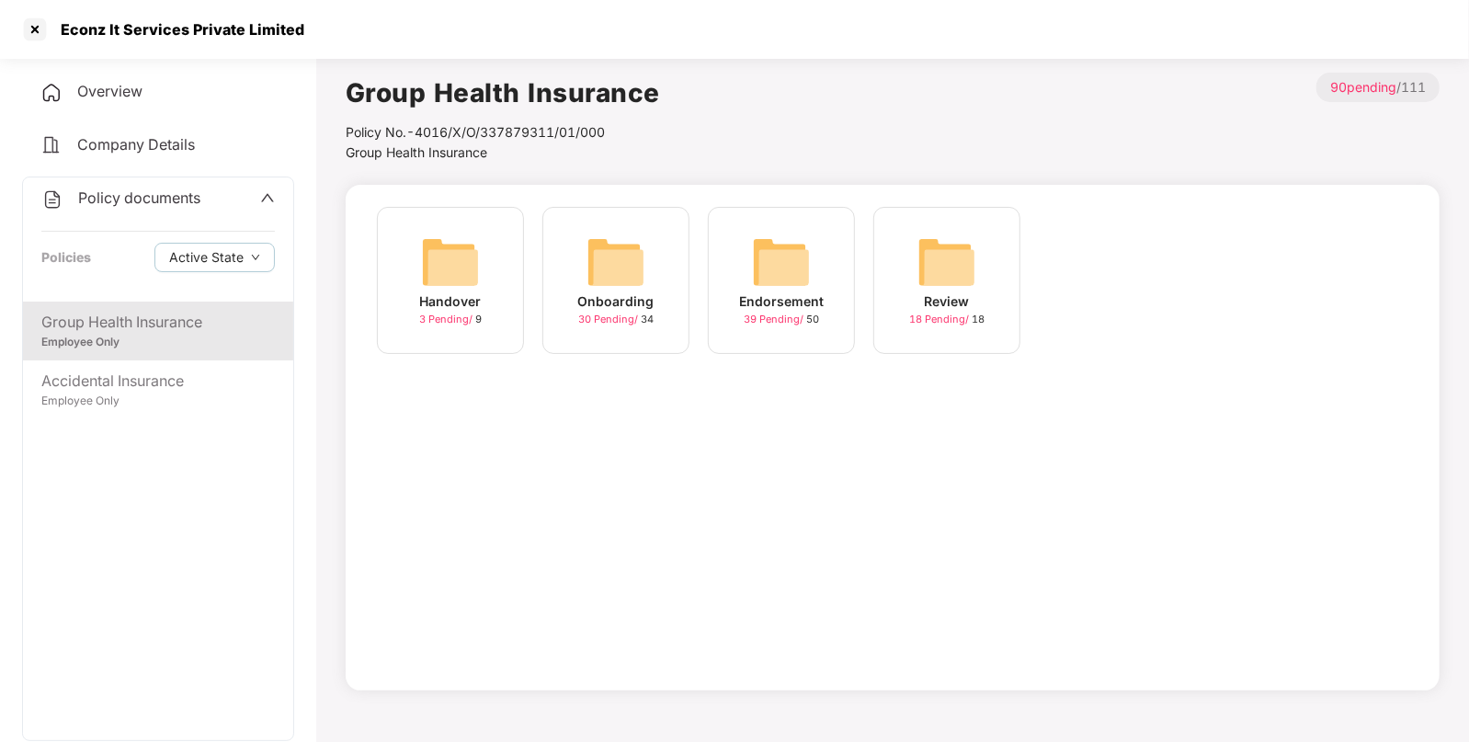
click at [747, 255] on div "Endorsement 39 Pending / 50" at bounding box center [781, 280] width 147 height 147
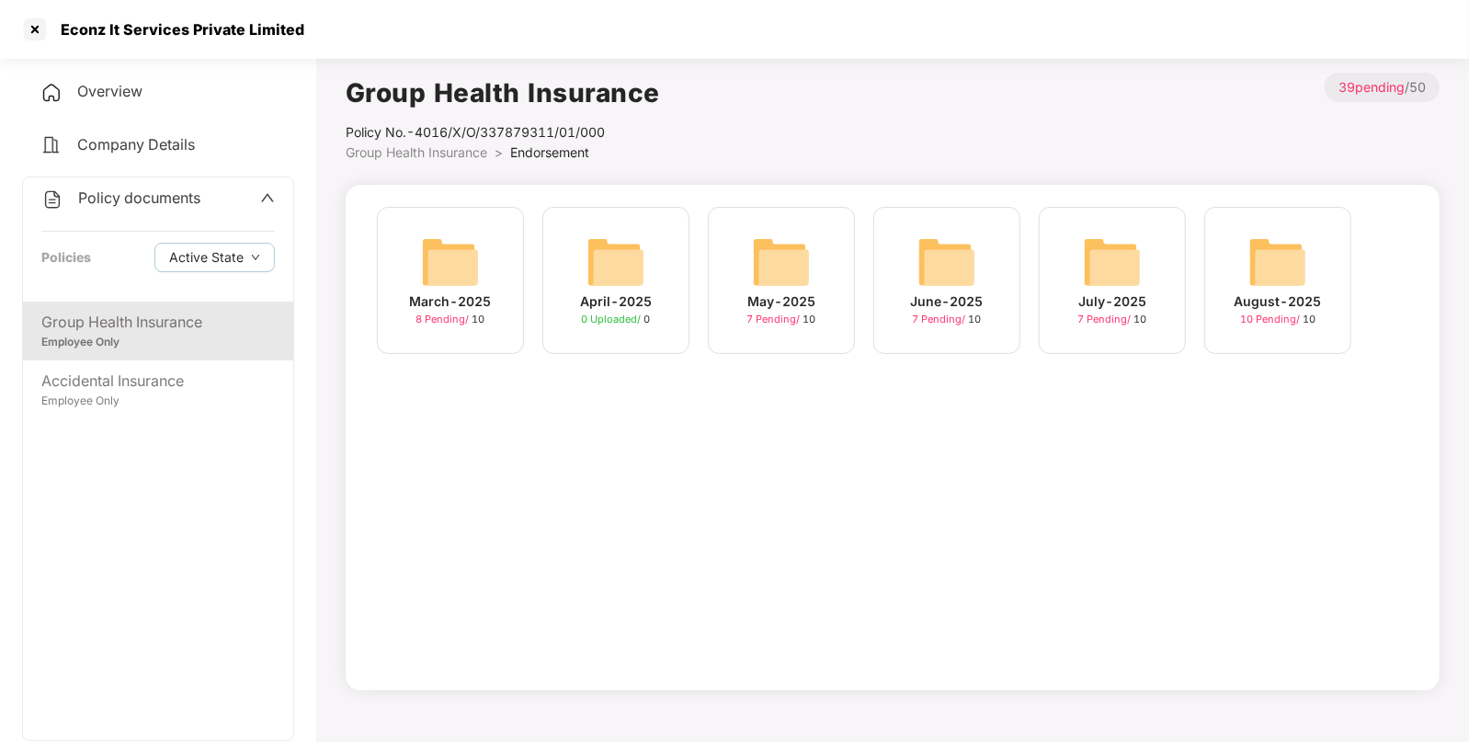
click at [1260, 241] on img at bounding box center [1277, 262] width 59 height 59
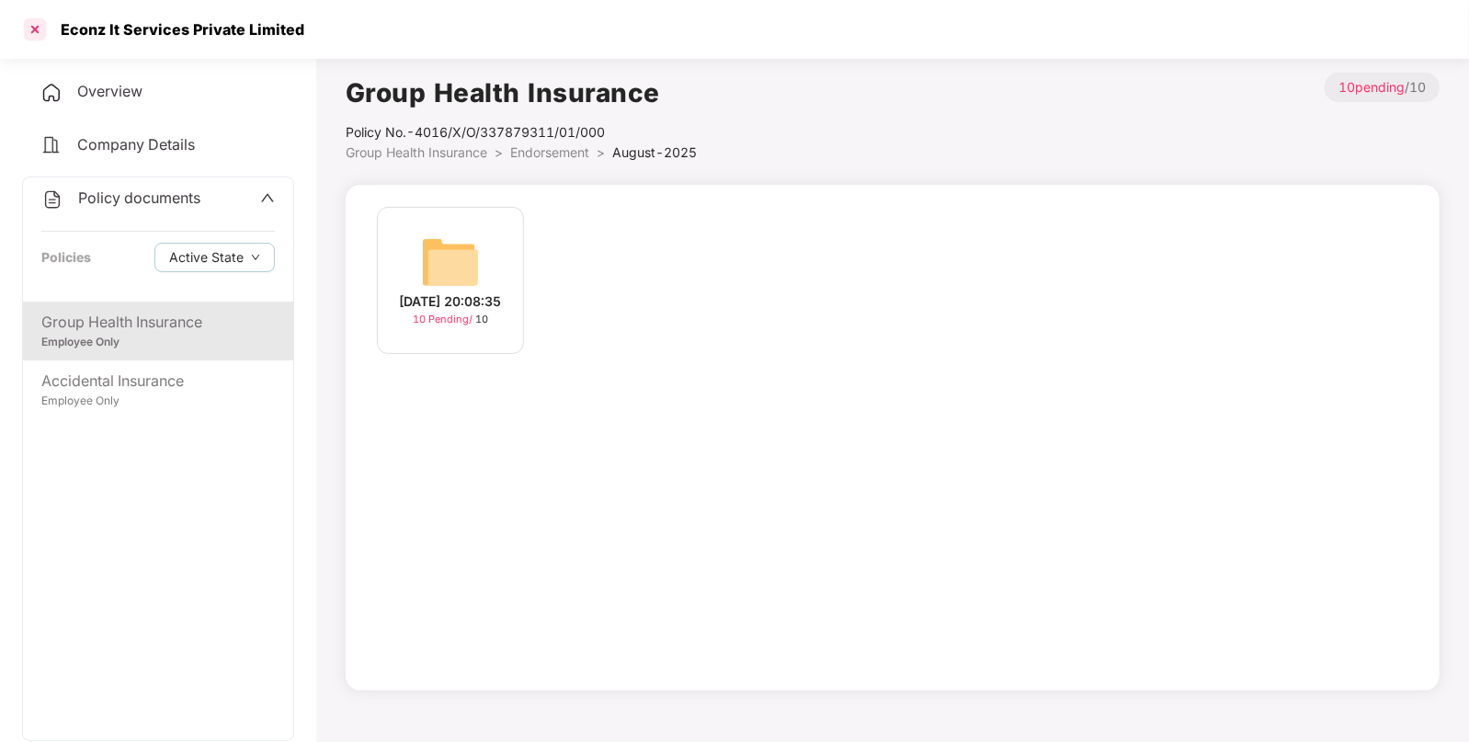
click at [24, 18] on div at bounding box center [34, 29] width 29 height 29
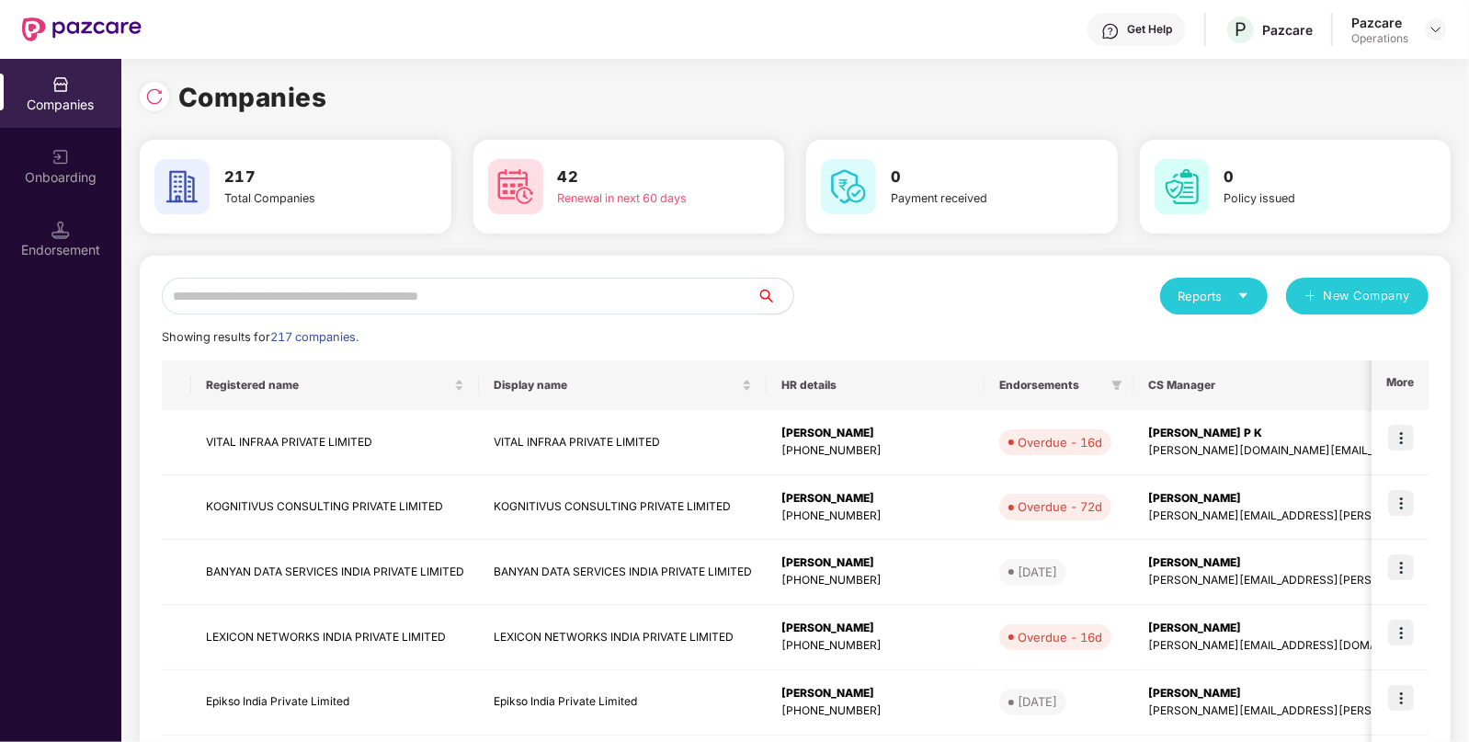
click at [524, 294] on input "text" at bounding box center [459, 296] width 595 height 37
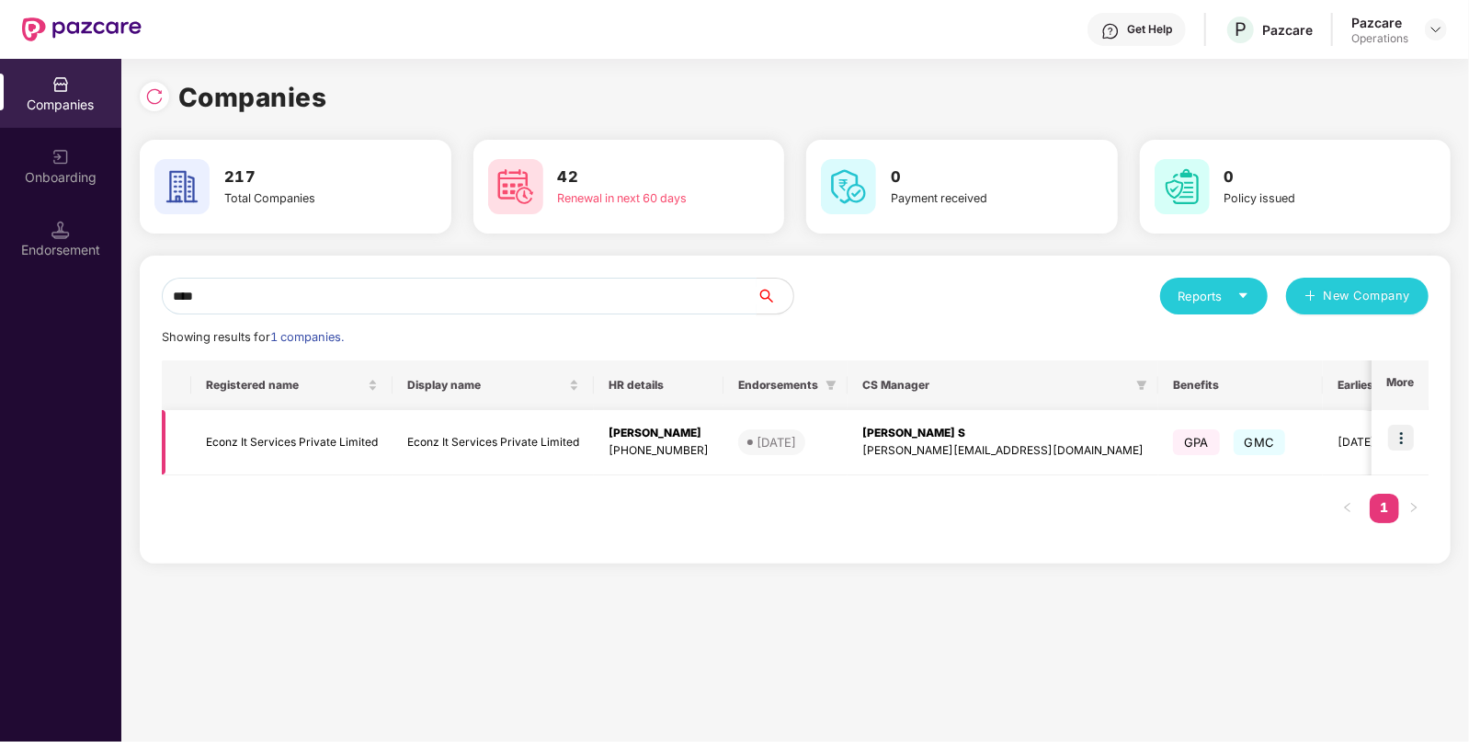
type input "****"
click at [1397, 428] on img at bounding box center [1401, 438] width 26 height 26
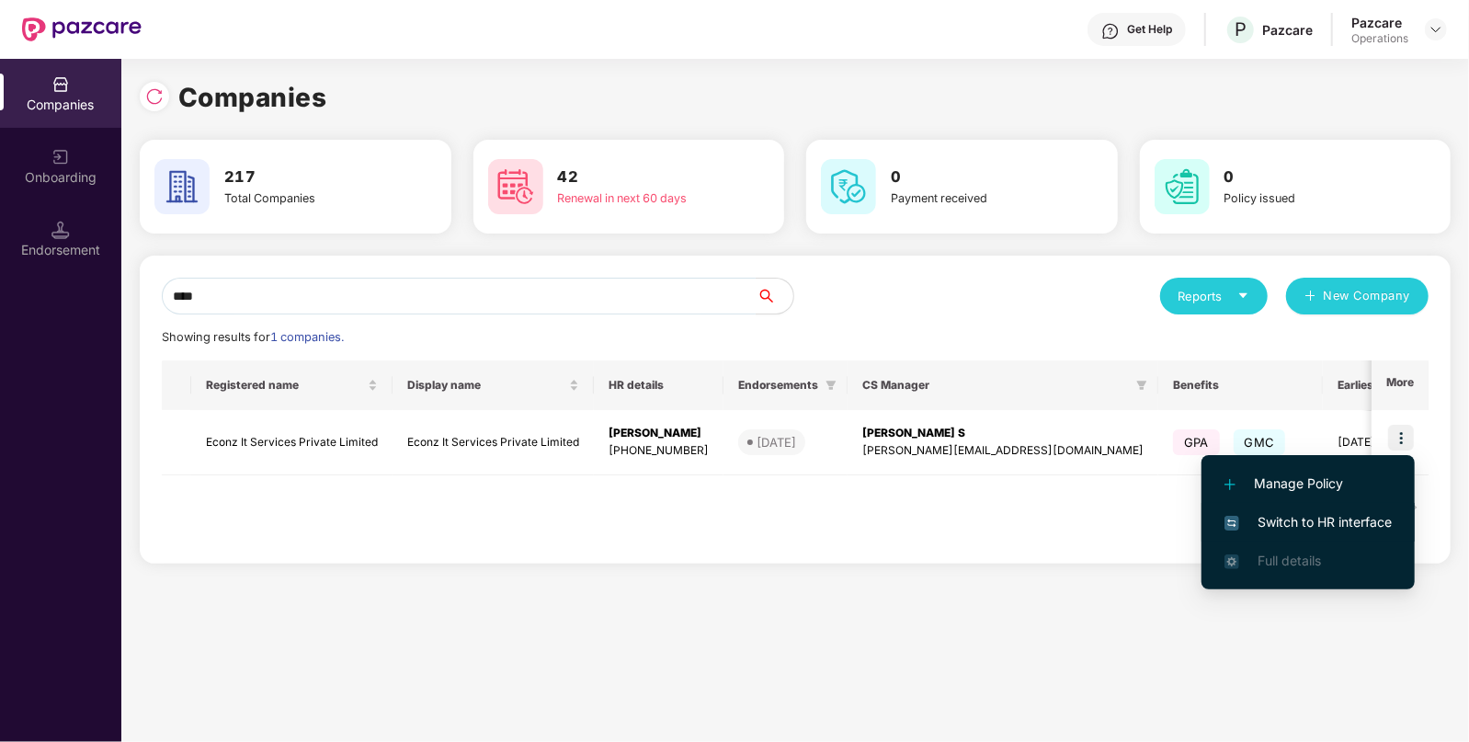
click at [1275, 524] on span "Switch to HR interface" at bounding box center [1307, 522] width 167 height 20
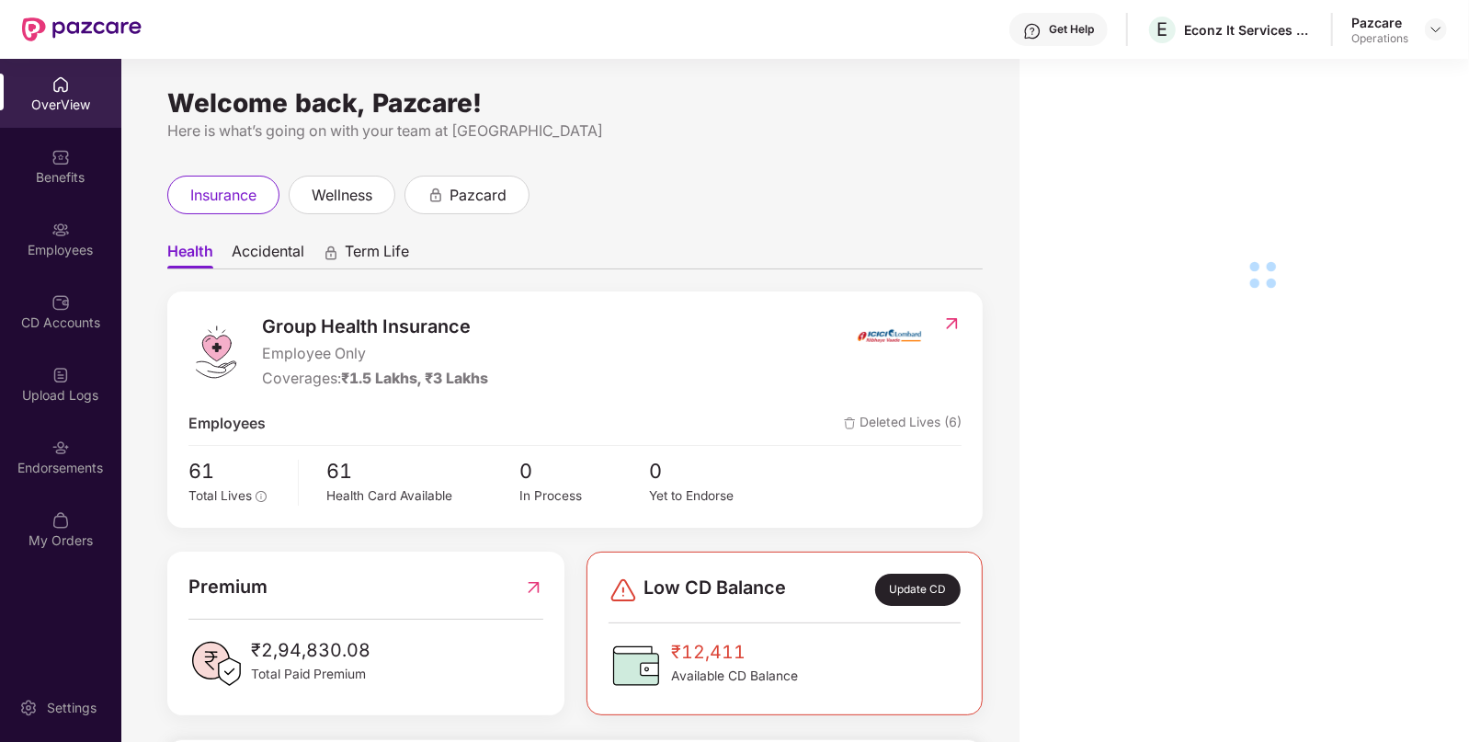
click at [49, 457] on div "Endorsements" at bounding box center [60, 456] width 121 height 69
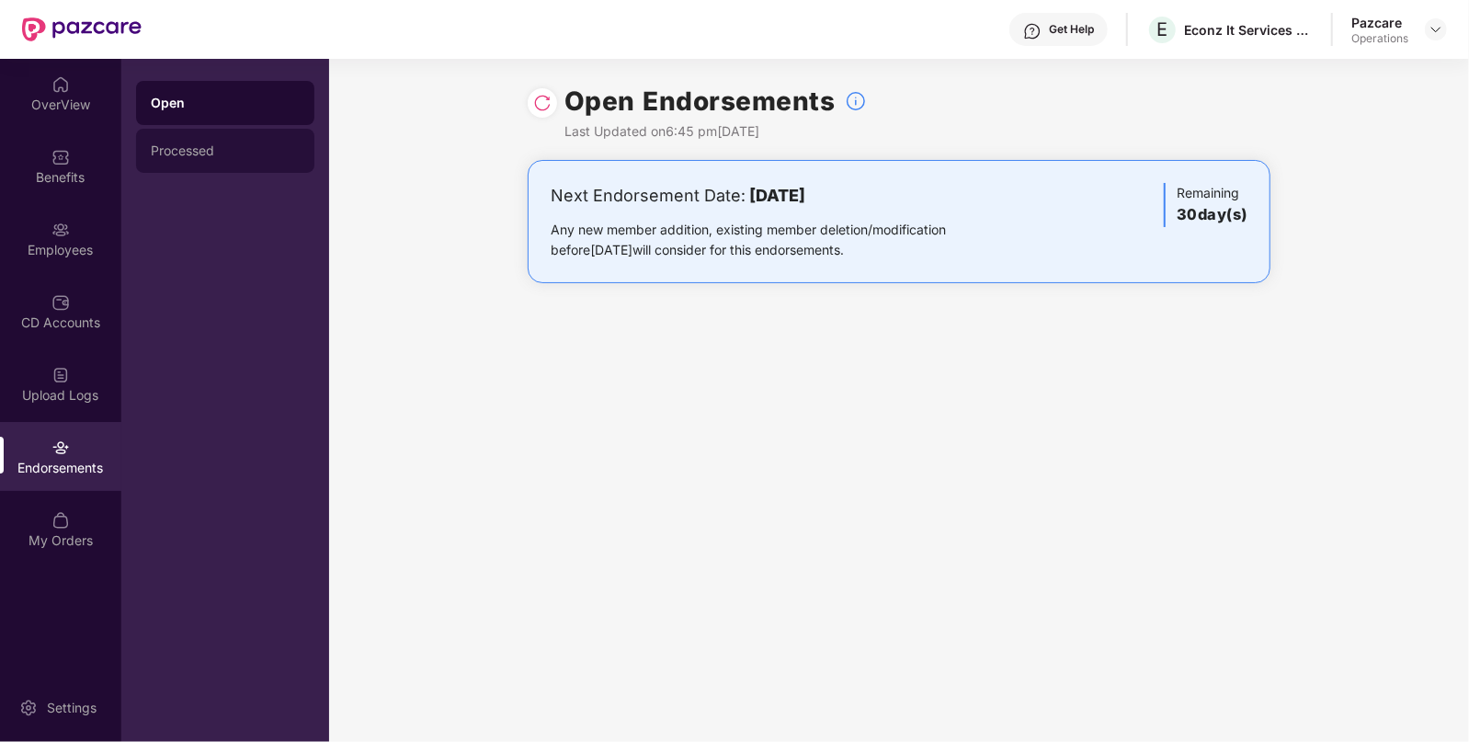
click at [199, 143] on div "Processed" at bounding box center [225, 150] width 149 height 15
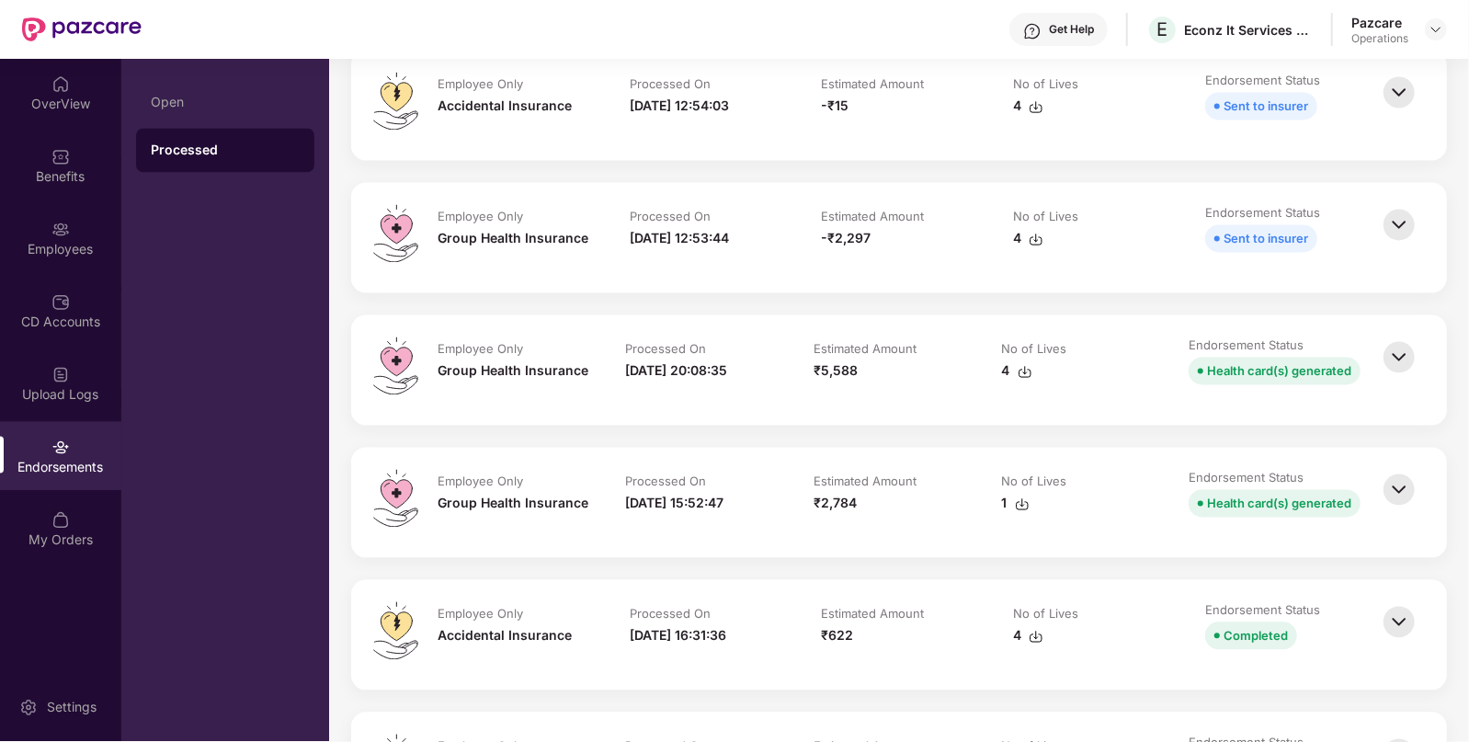
scroll to position [2262, 0]
click at [1395, 349] on img at bounding box center [1399, 356] width 40 height 40
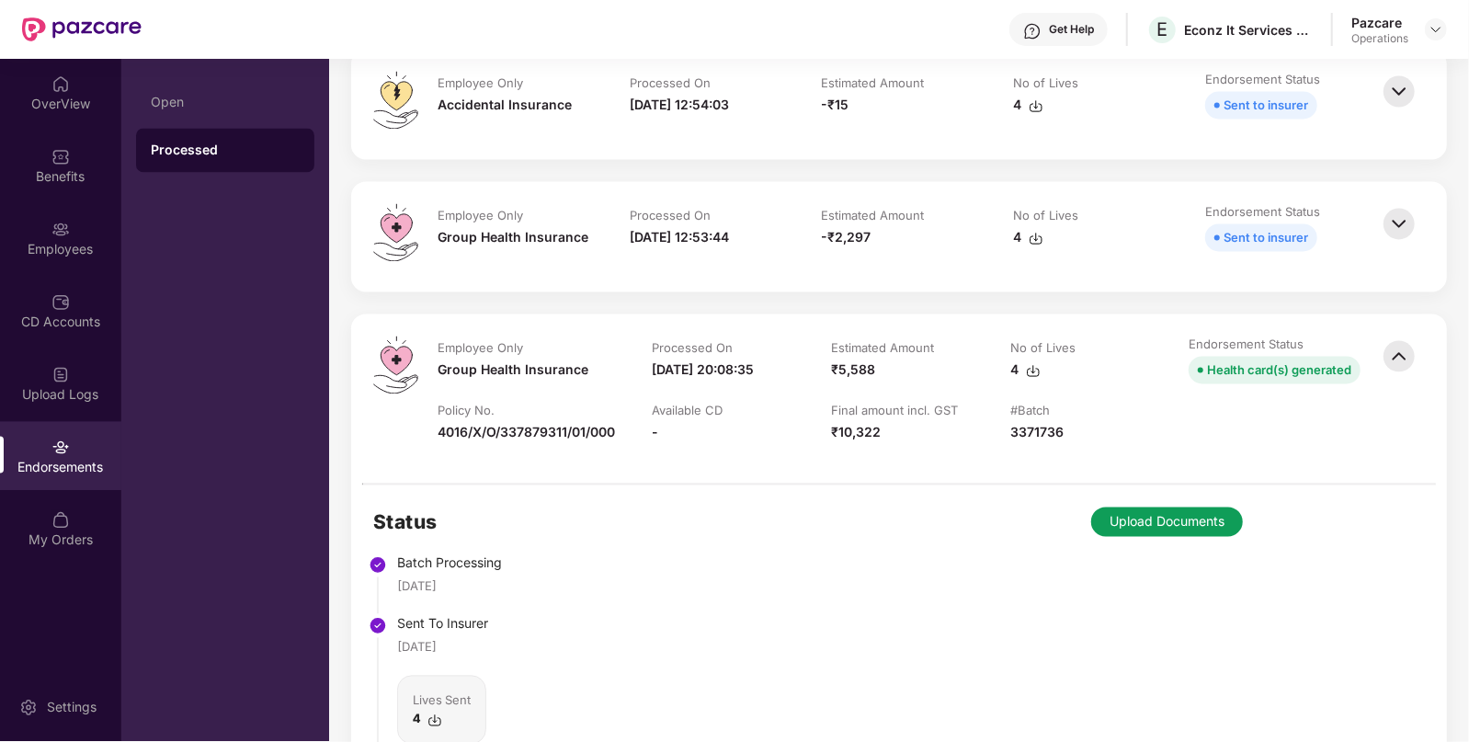
click at [1406, 357] on img at bounding box center [1399, 356] width 40 height 40
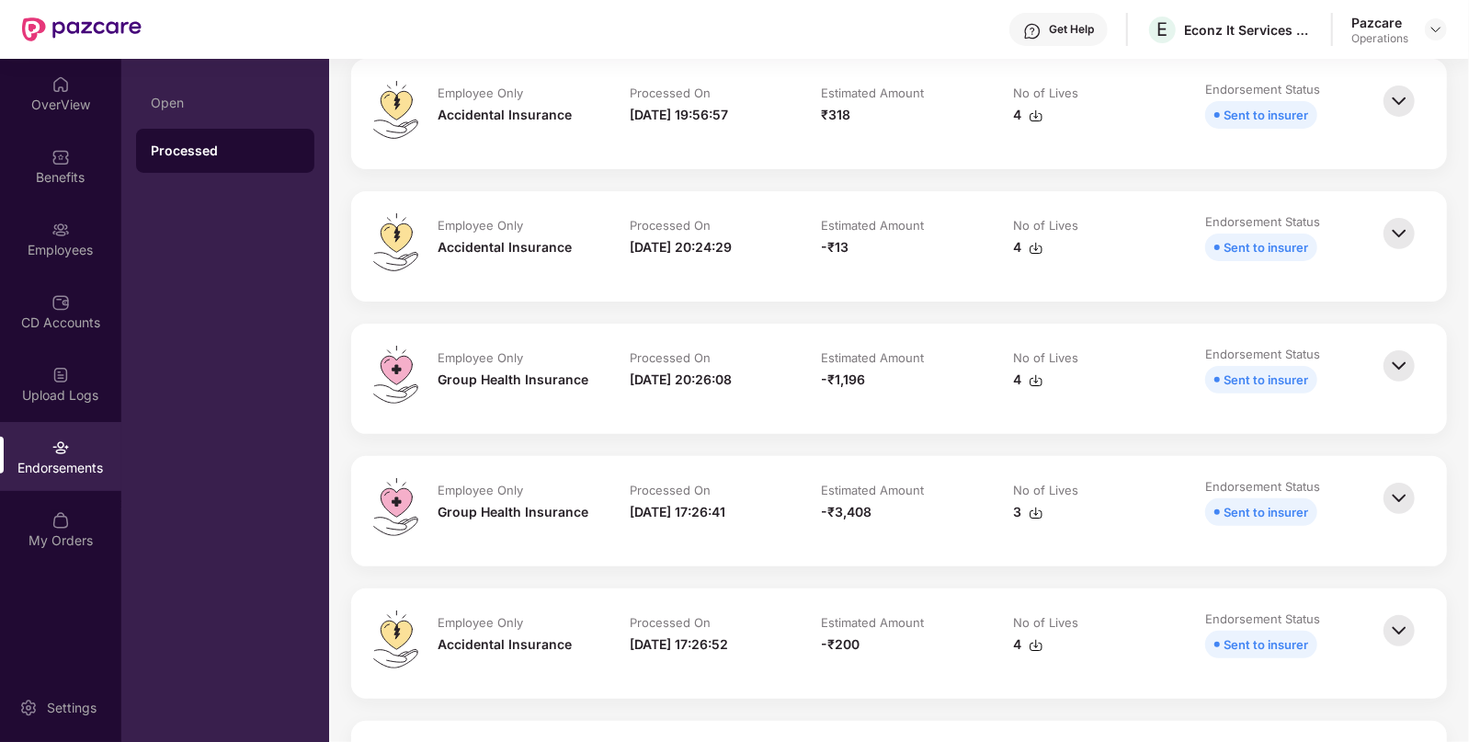
scroll to position [0, 0]
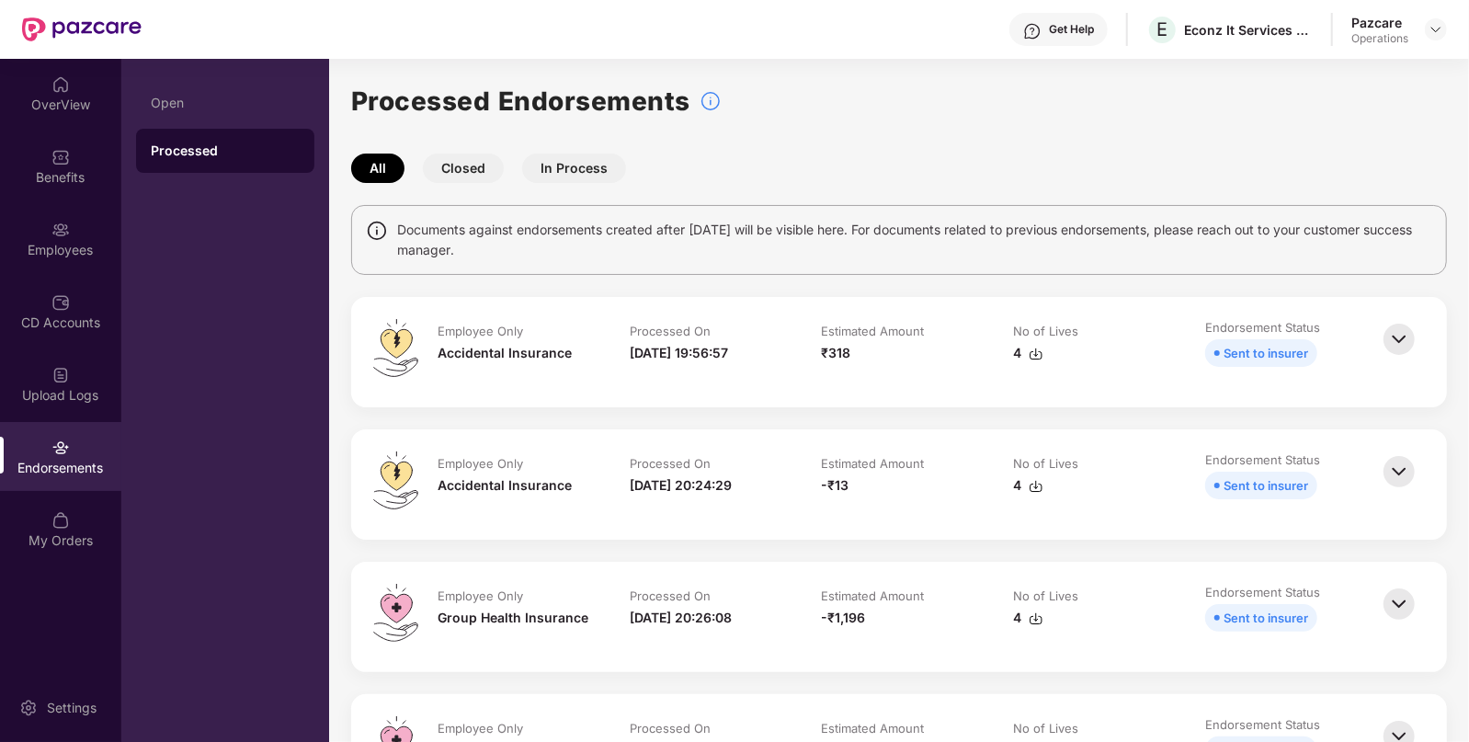
click at [1445, 20] on div at bounding box center [1436, 29] width 22 height 22
click at [1436, 26] on img at bounding box center [1435, 29] width 15 height 15
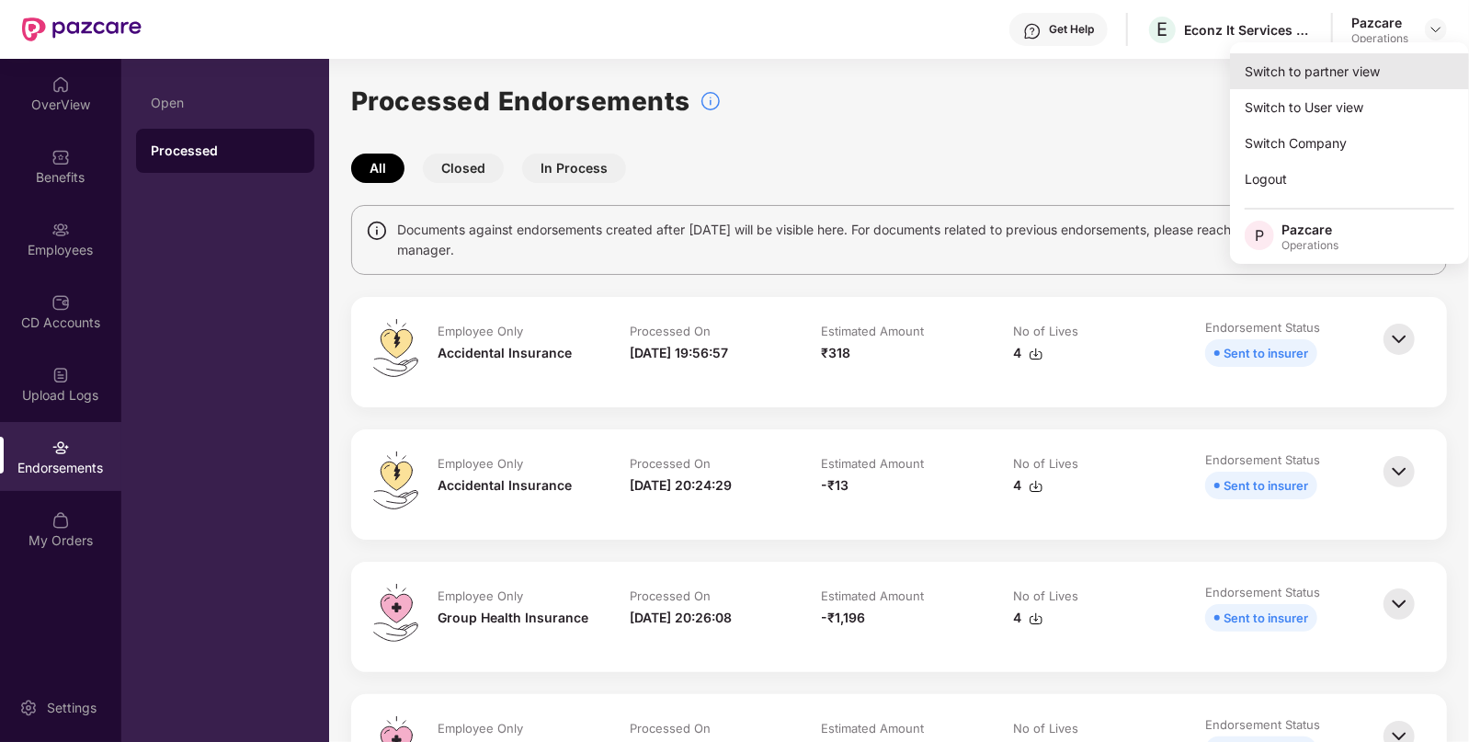
click at [1281, 69] on div "Switch to partner view" at bounding box center [1349, 71] width 239 height 36
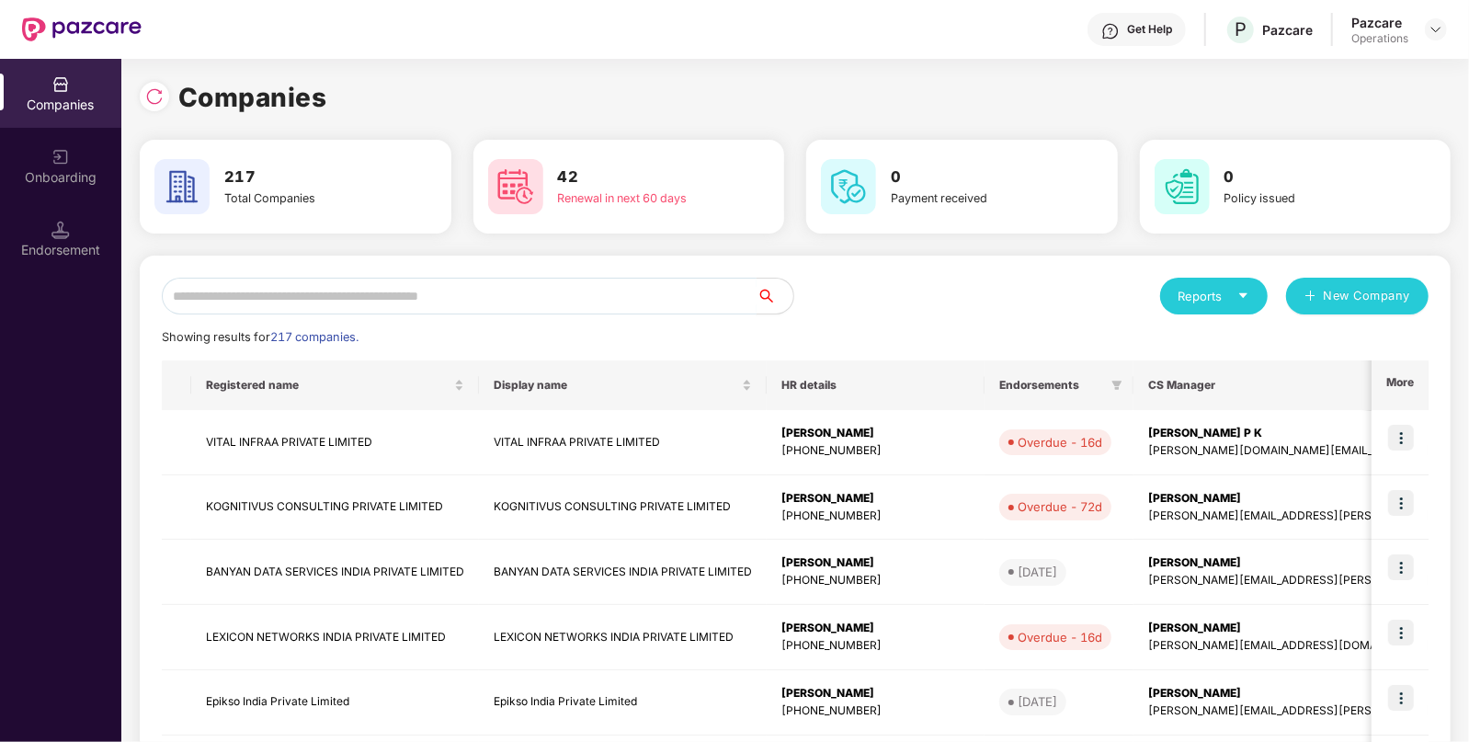
click at [340, 303] on input "text" at bounding box center [459, 296] width 595 height 37
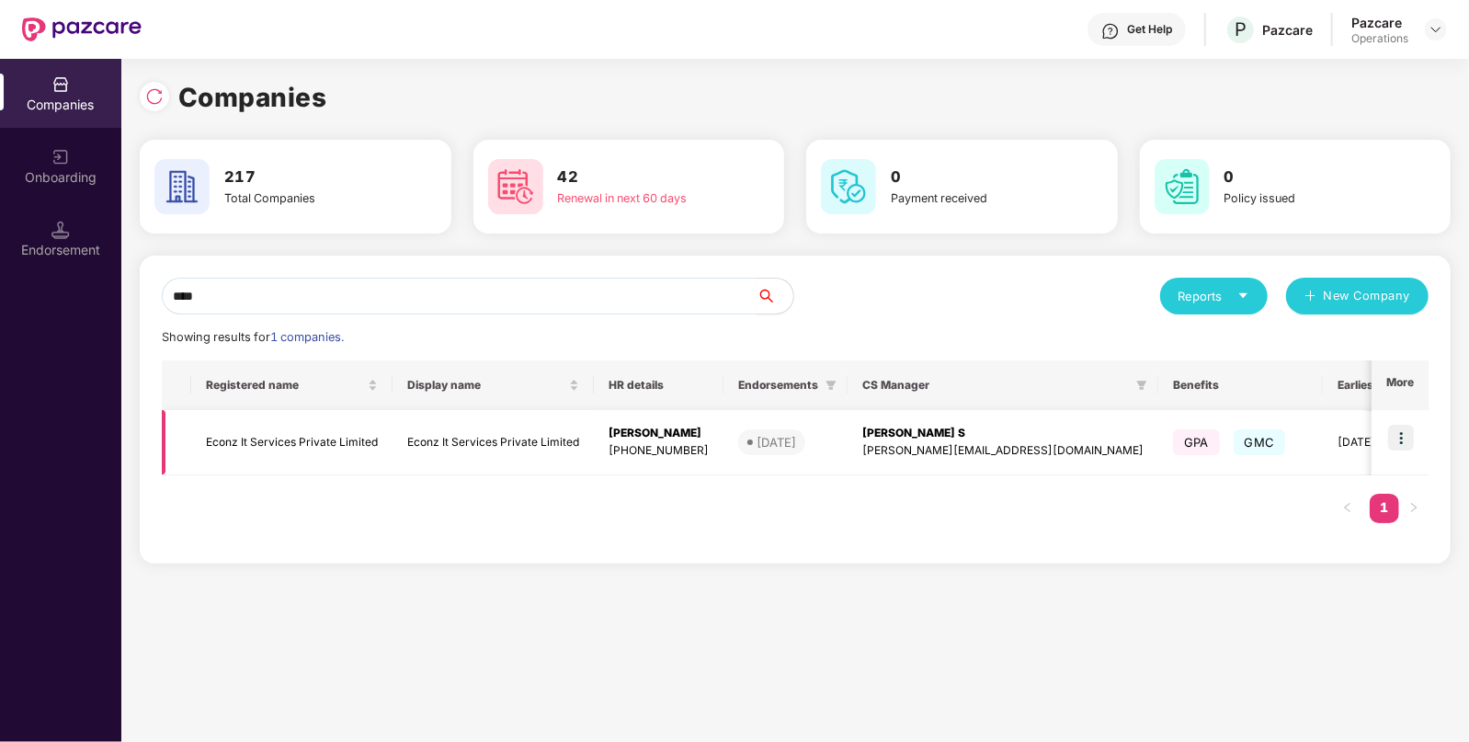
type input "****"
click at [277, 431] on td "Econz It Services Private Limited" at bounding box center [291, 442] width 201 height 65
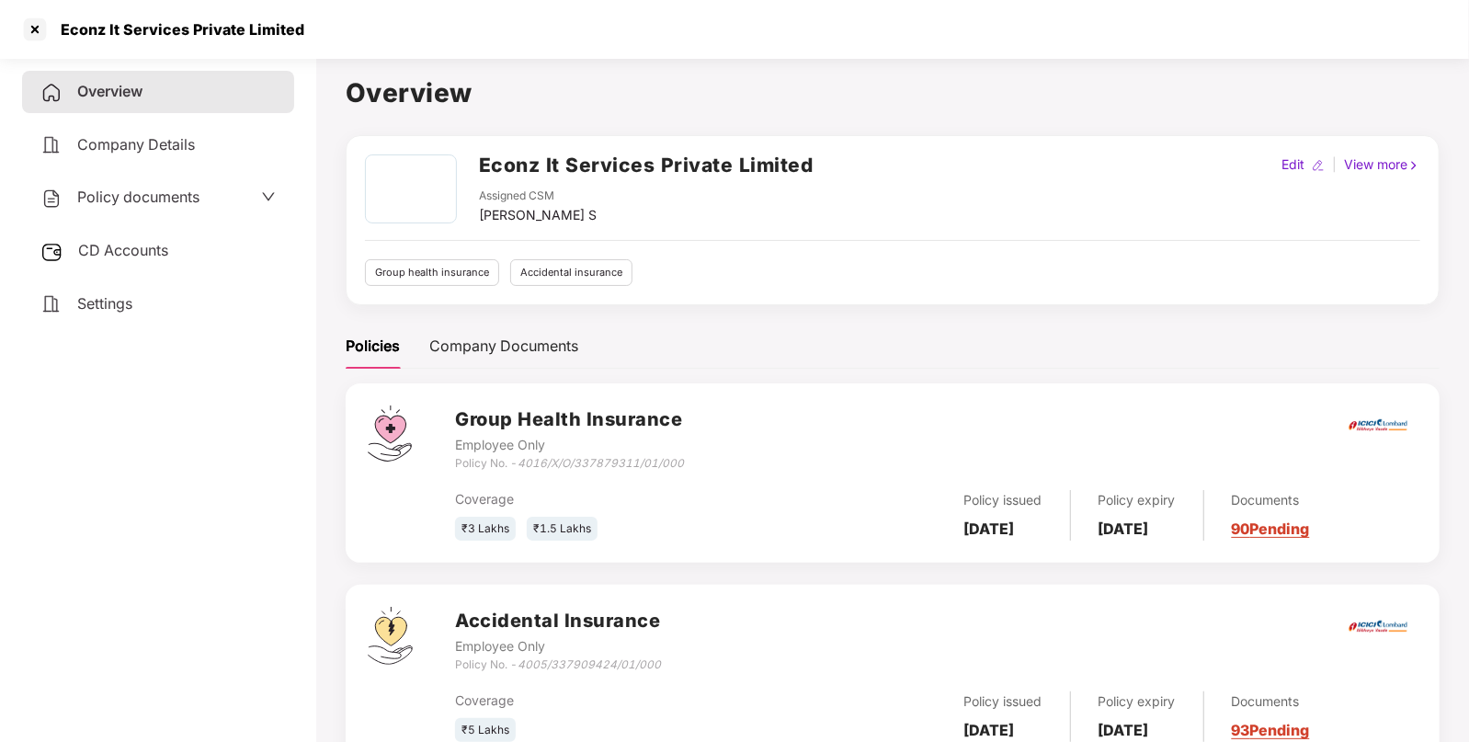
click at [131, 256] on span "CD Accounts" at bounding box center [123, 250] width 90 height 18
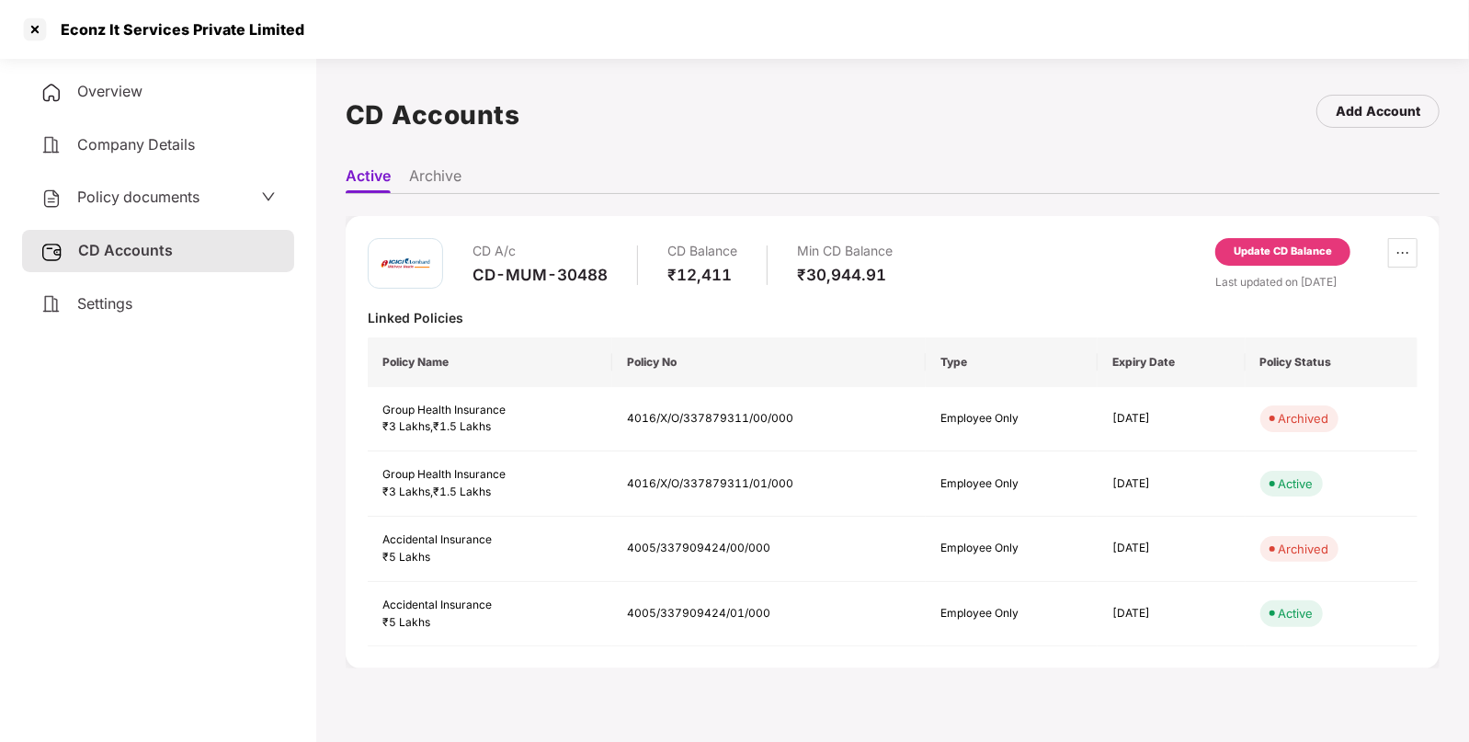
click at [1264, 241] on div "Update CD Balance" at bounding box center [1282, 252] width 135 height 28
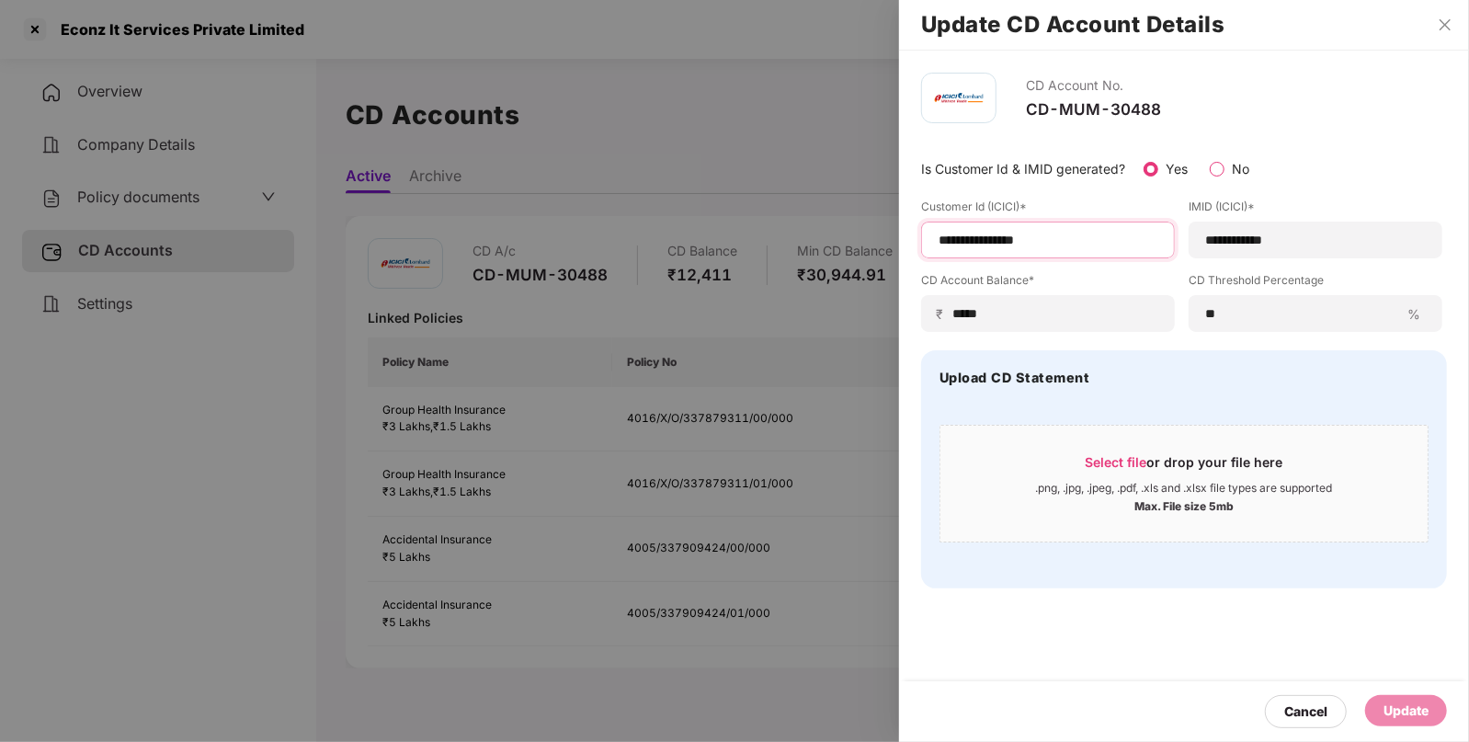
click at [1095, 235] on input "**********" at bounding box center [1048, 240] width 222 height 19
type input "**********"
click at [1383, 698] on div "Update" at bounding box center [1406, 710] width 82 height 31
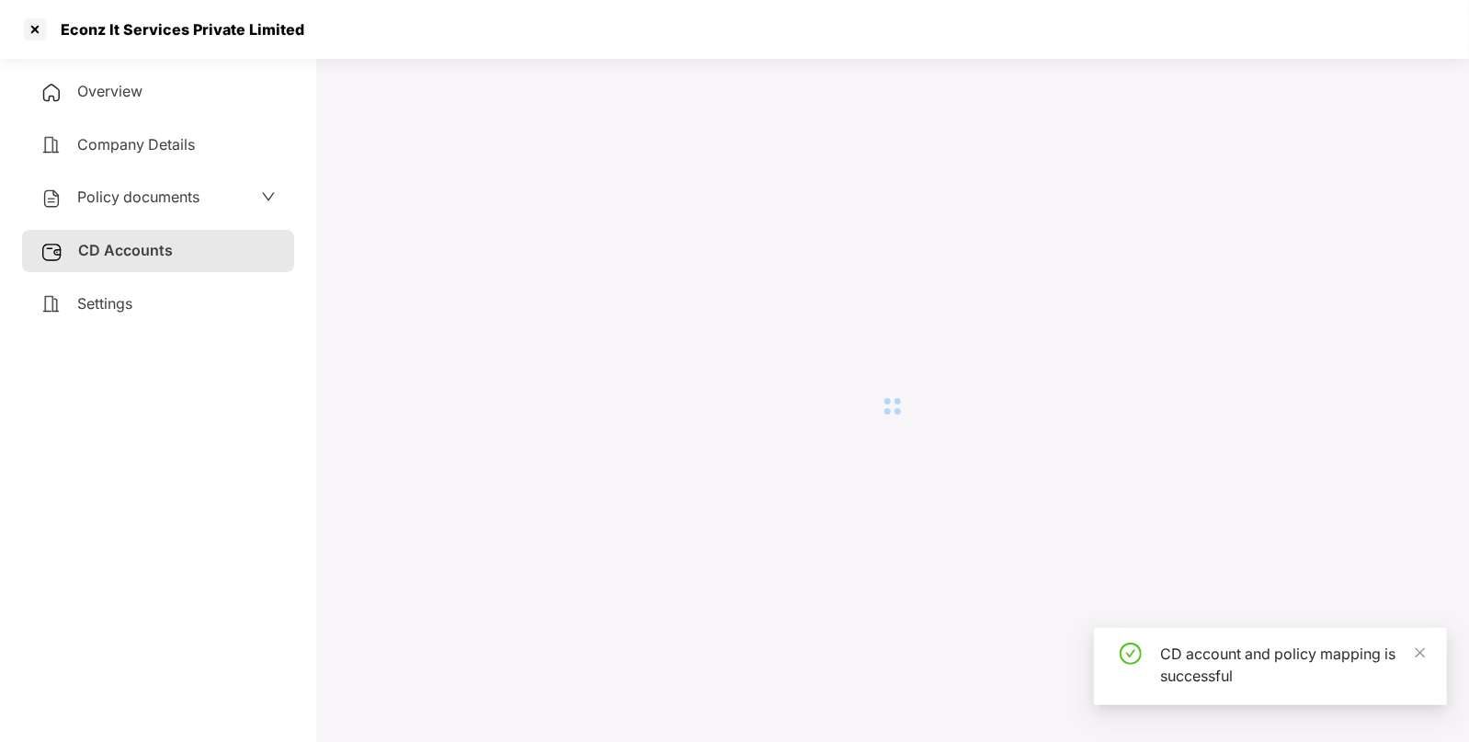
click at [1442, 23] on div "Econz It Services Private Limited" at bounding box center [734, 29] width 1469 height 59
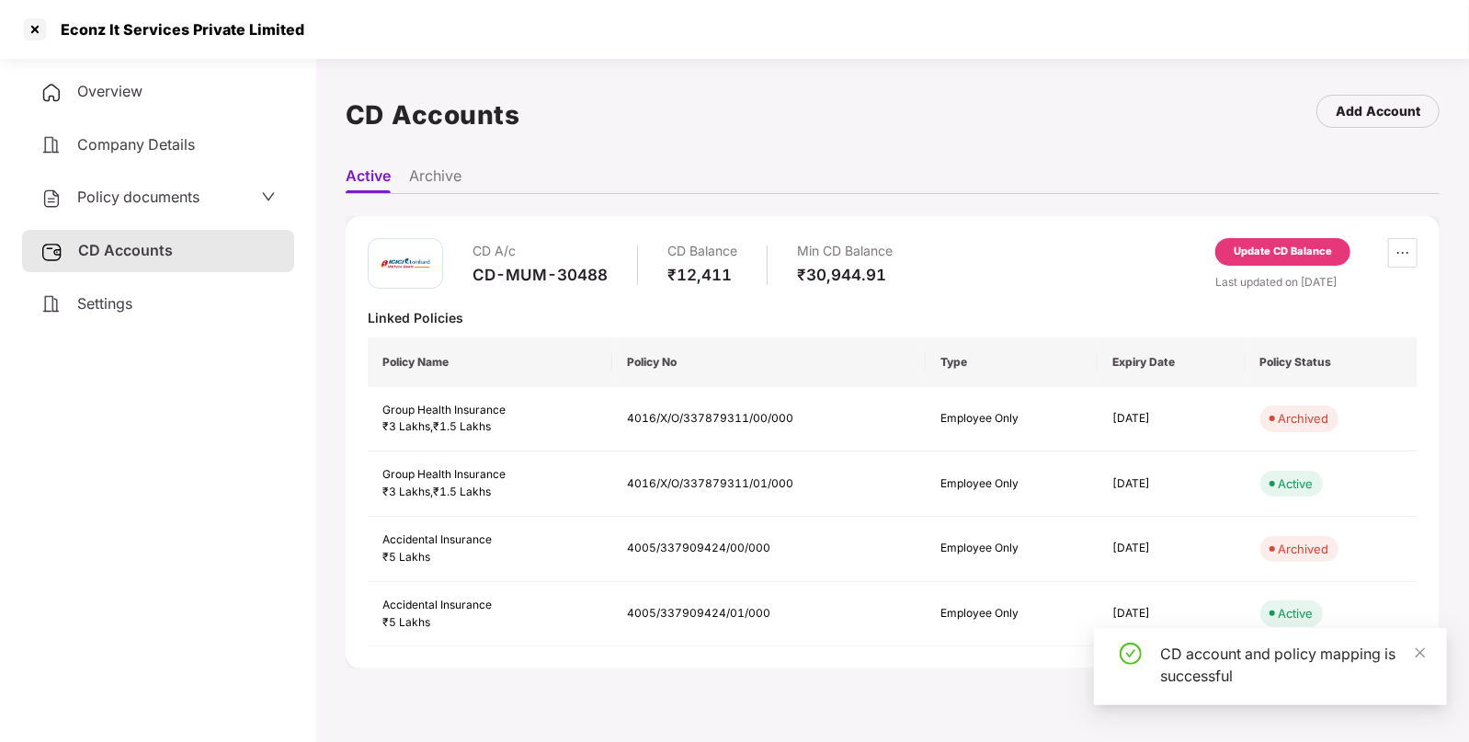
click at [1434, 657] on div "CD account and policy mapping is successful" at bounding box center [1270, 666] width 353 height 77
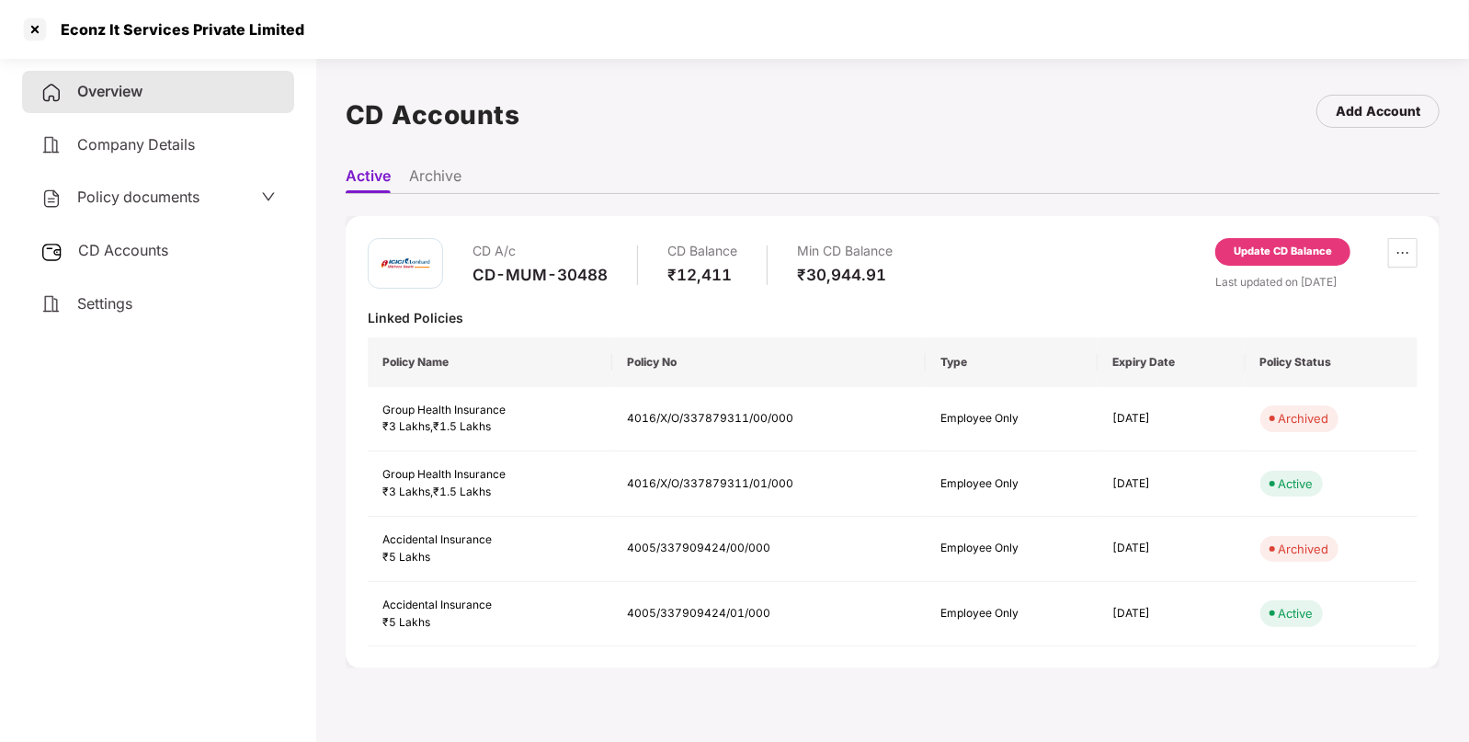
click at [1054, 93] on div "CD Accounts Add Account" at bounding box center [893, 115] width 1094 height 85
click at [40, 29] on div at bounding box center [34, 29] width 29 height 29
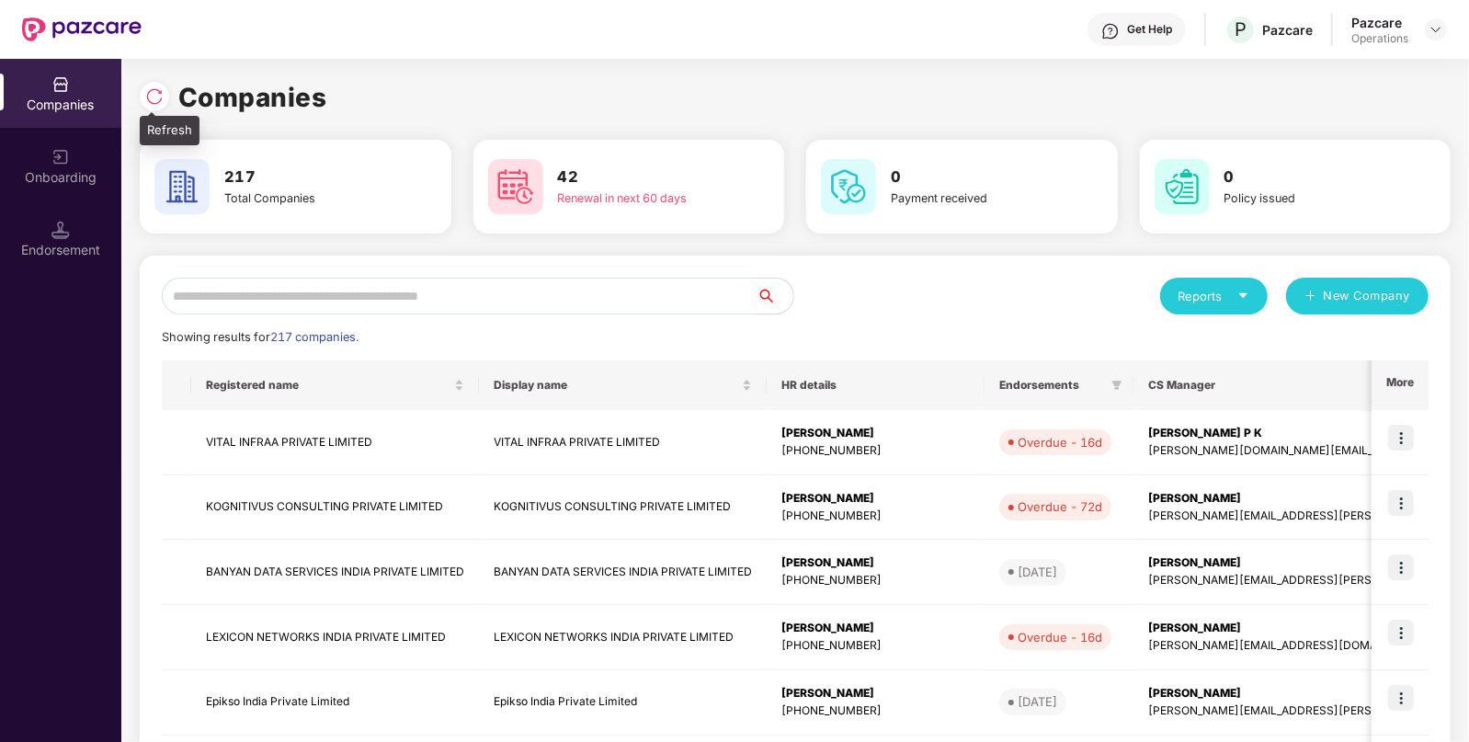
click at [155, 91] on img at bounding box center [154, 96] width 18 height 18
click at [145, 99] on img at bounding box center [154, 96] width 18 height 18
click at [322, 293] on input "text" at bounding box center [459, 296] width 595 height 37
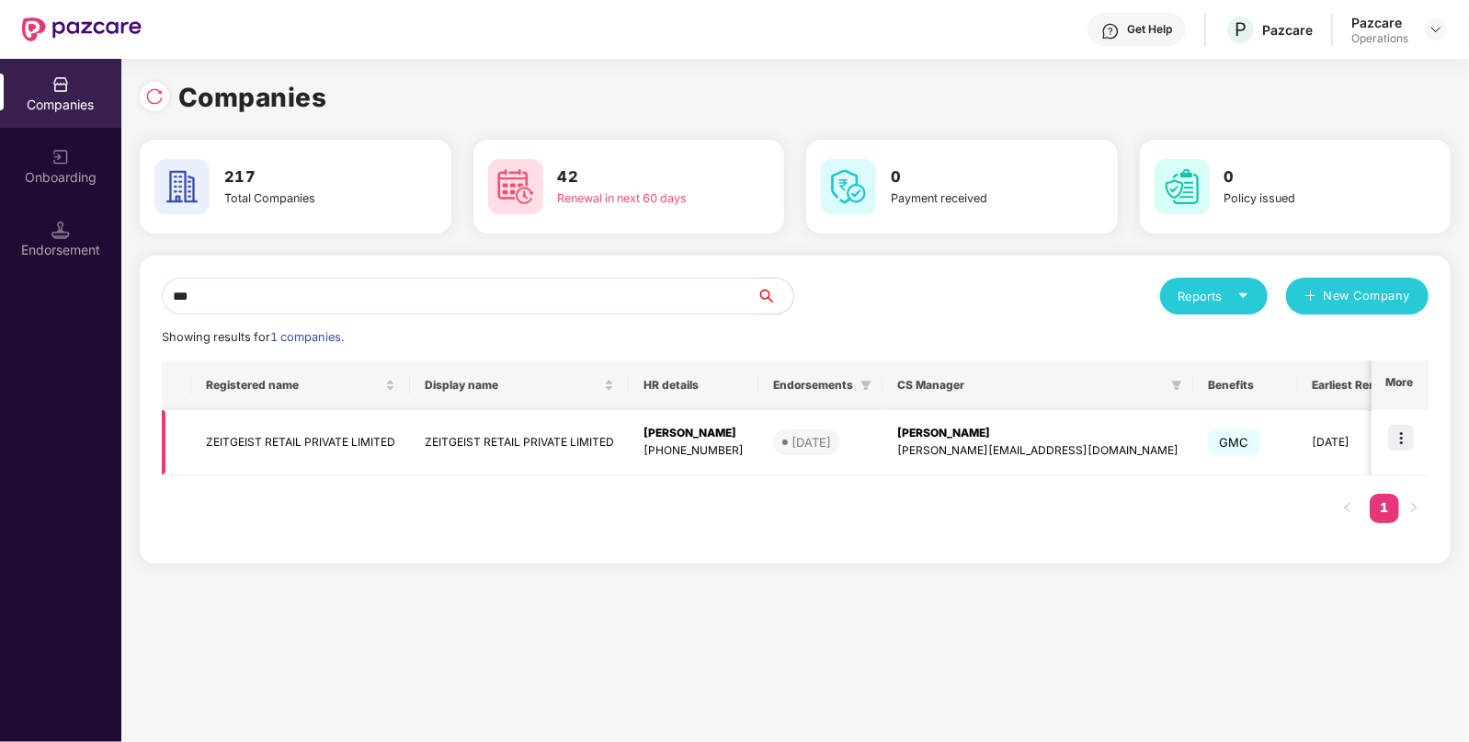
type input "***"
click at [313, 434] on td "ZEITGEIST RETAIL PRIVATE LIMITED" at bounding box center [300, 442] width 219 height 65
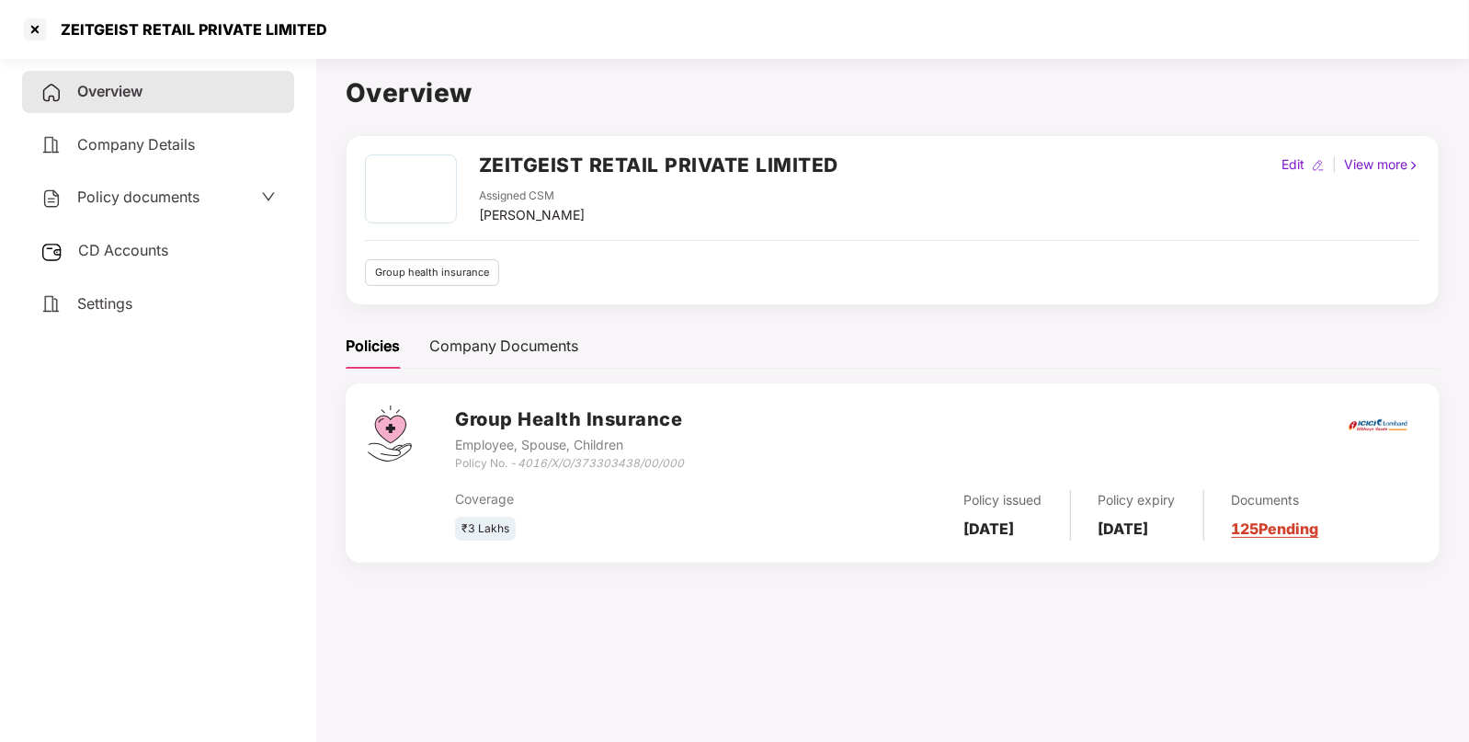
click at [119, 239] on div "CD Accounts" at bounding box center [158, 251] width 272 height 42
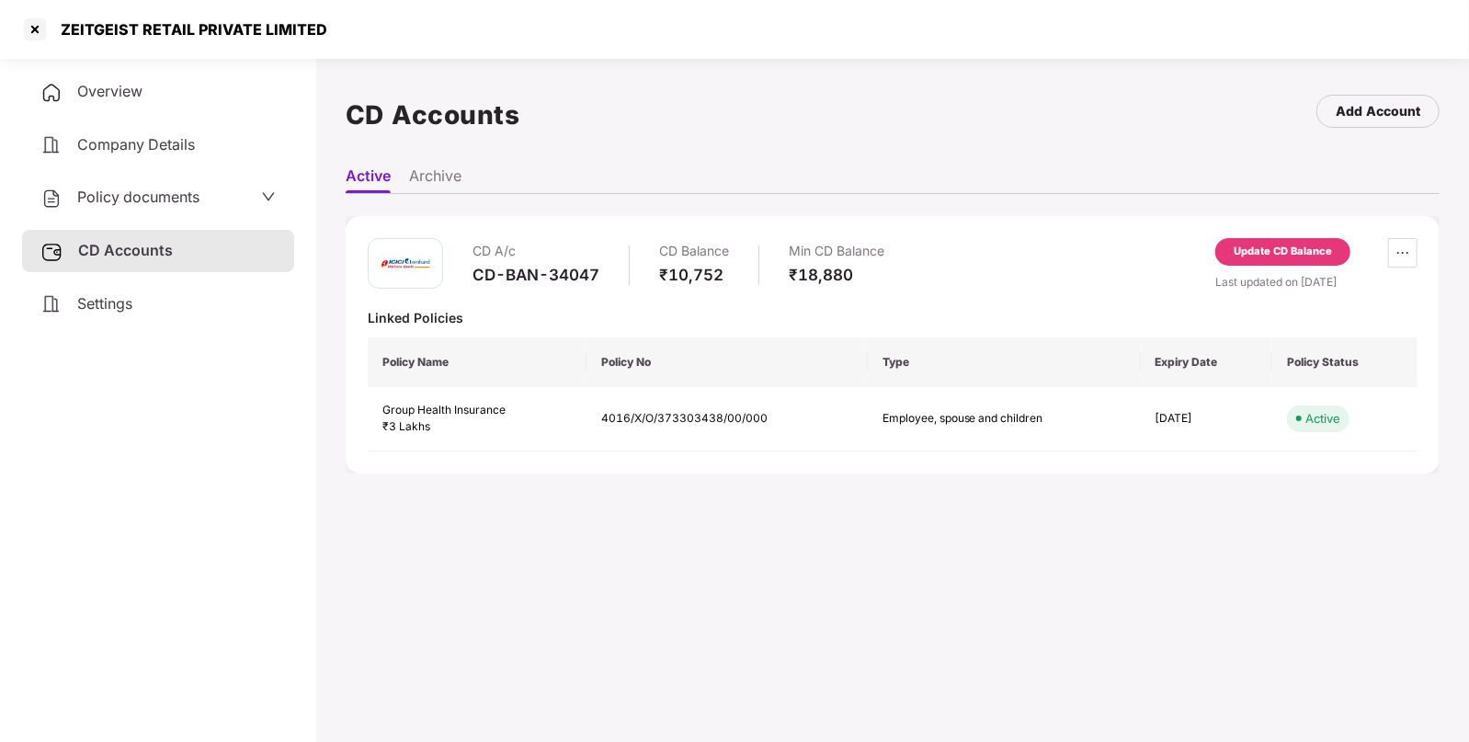
click at [119, 202] on span "Policy documents" at bounding box center [138, 197] width 122 height 18
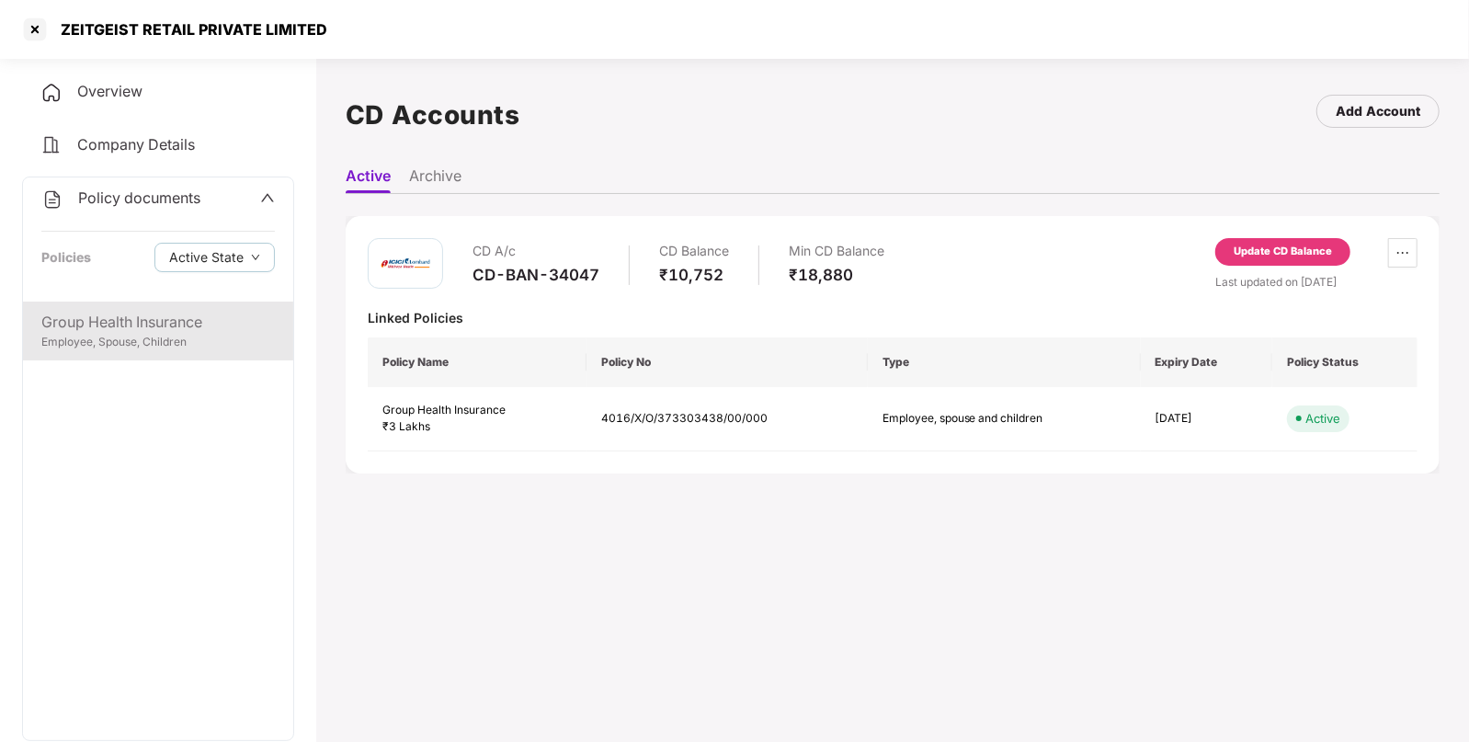
click at [109, 324] on div "Group Health Insurance" at bounding box center [157, 322] width 233 height 23
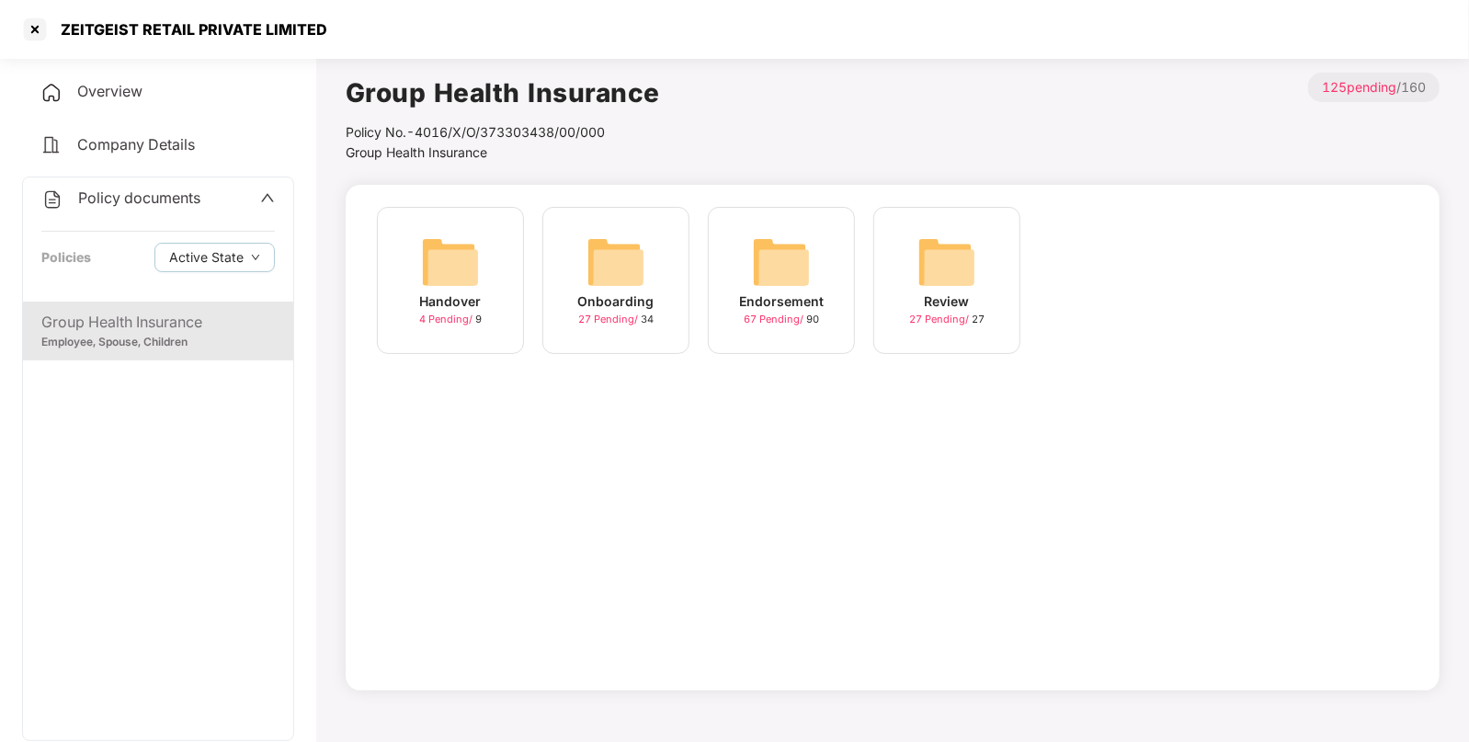
click at [794, 275] on img at bounding box center [781, 262] width 59 height 59
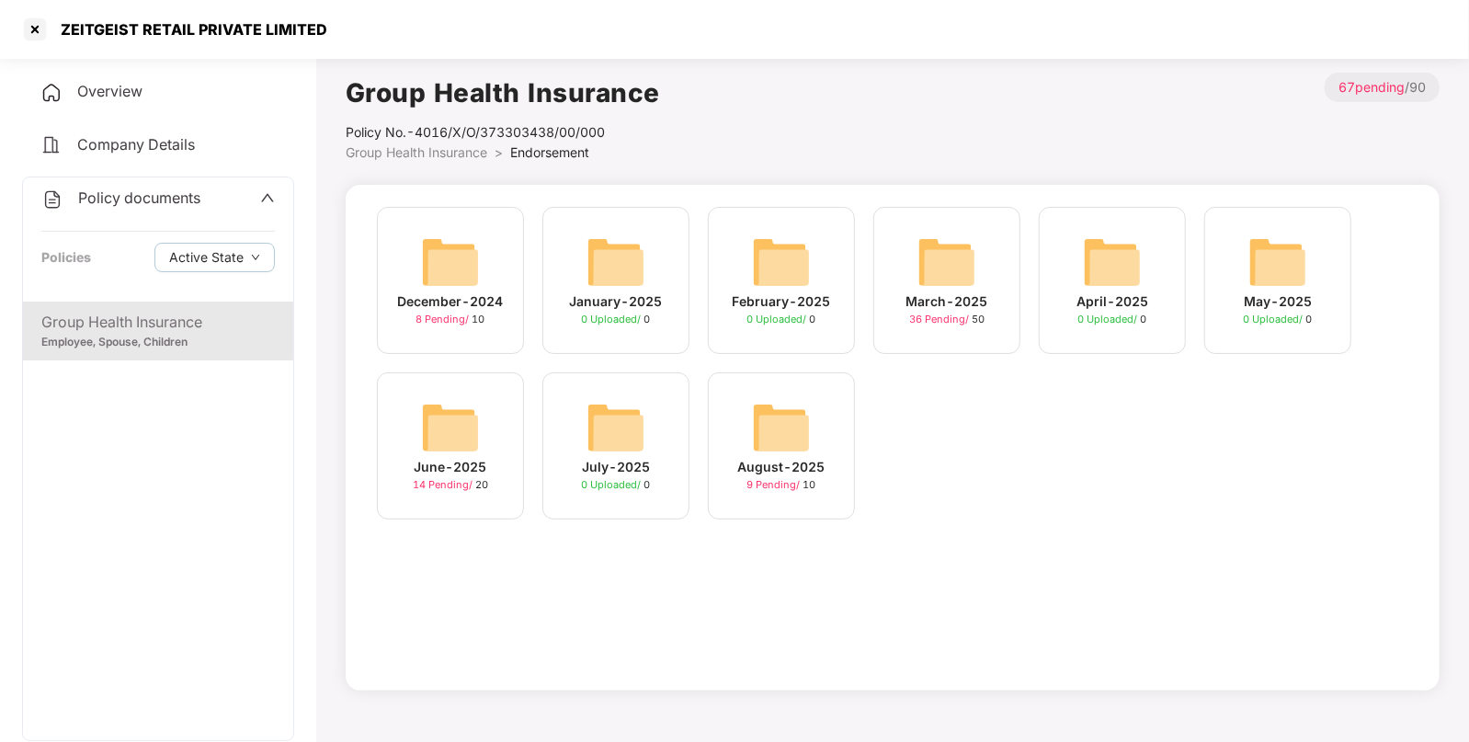
click at [786, 424] on img at bounding box center [781, 427] width 59 height 59
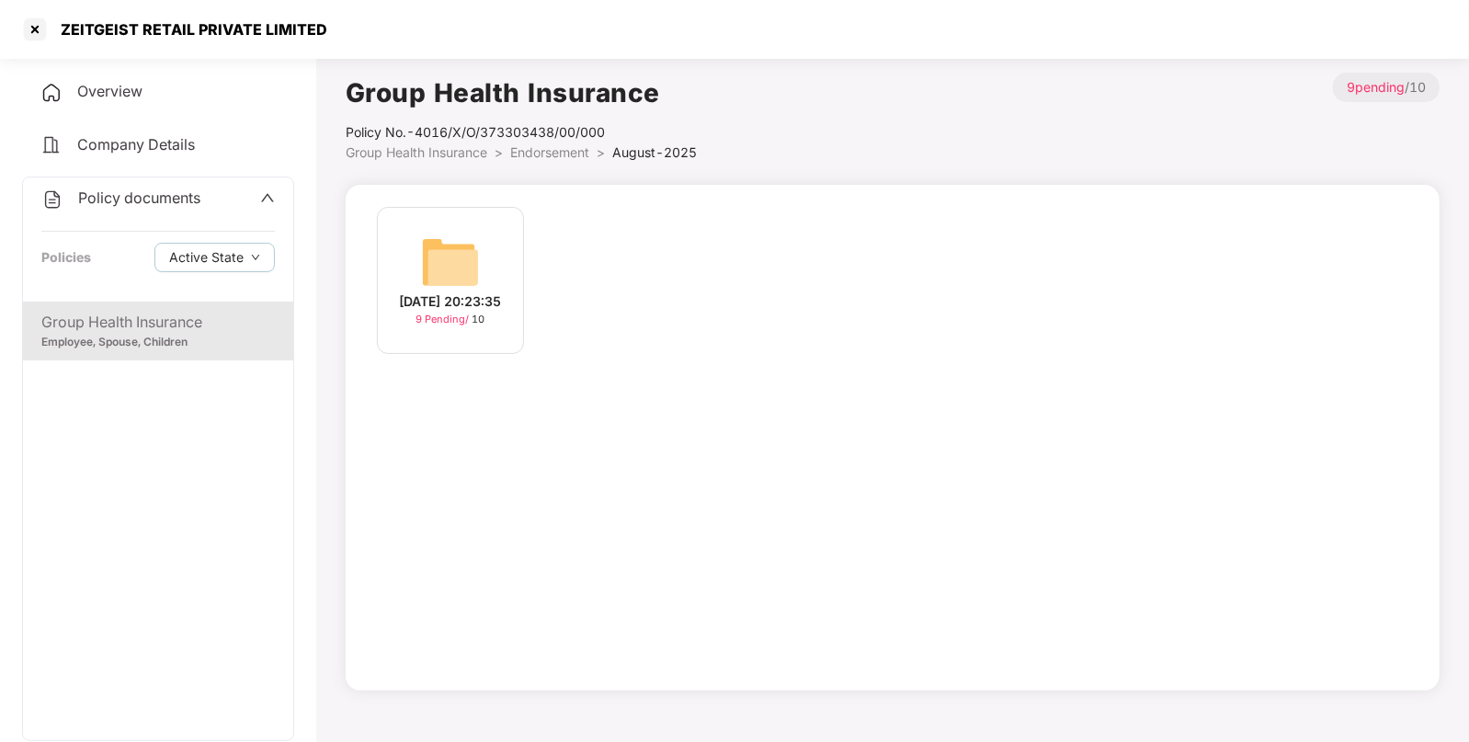
click at [469, 233] on img at bounding box center [450, 262] width 59 height 59
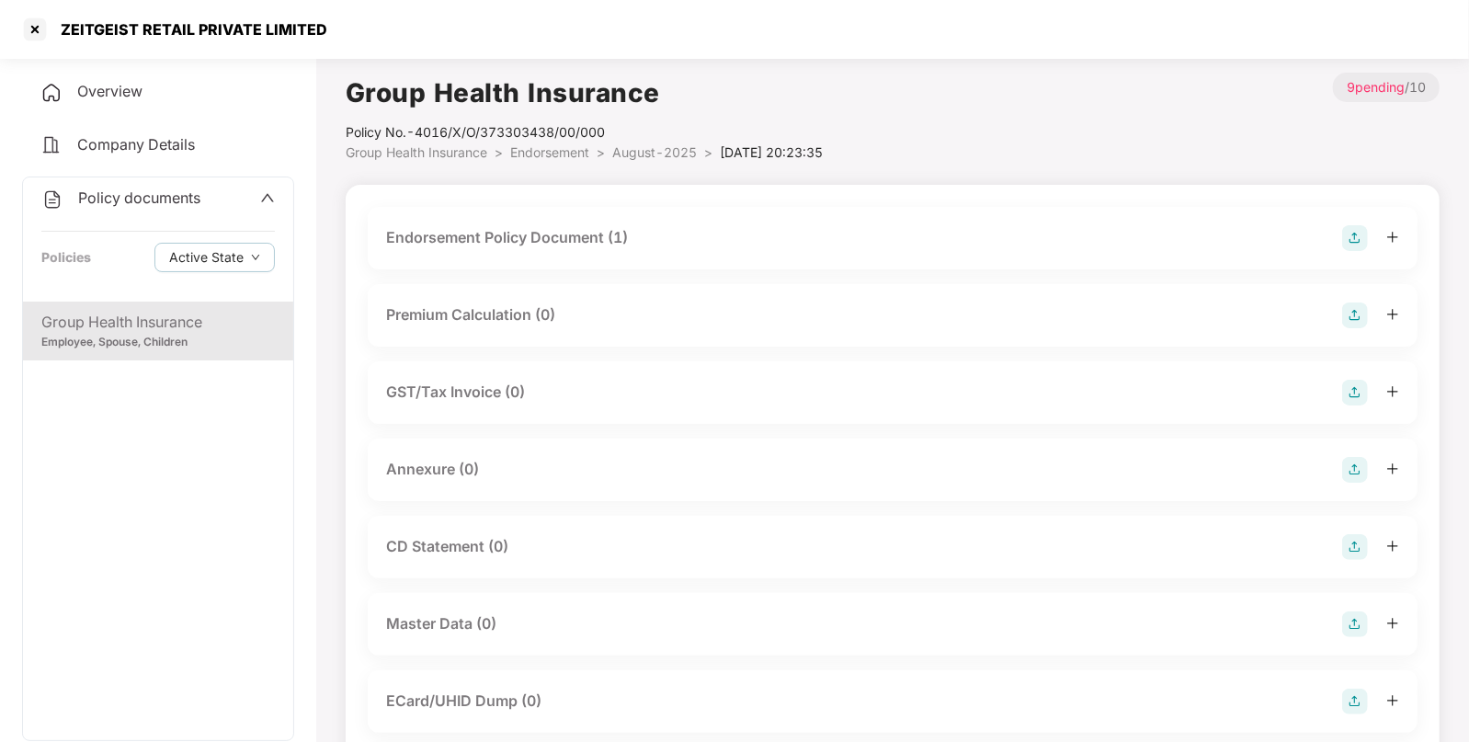
click at [716, 239] on div "Endorsement Policy Document (1)" at bounding box center [892, 238] width 1013 height 26
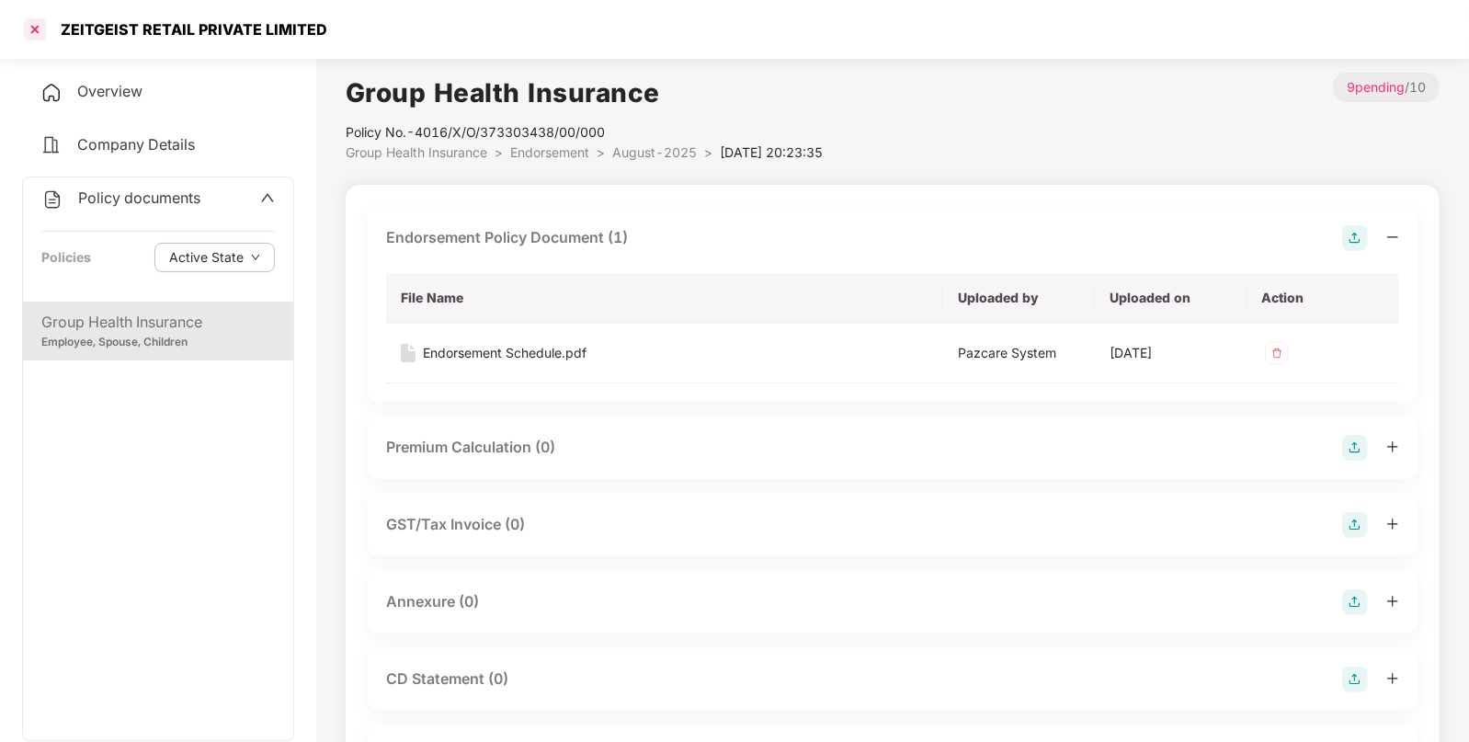
click at [39, 30] on div at bounding box center [34, 29] width 29 height 29
